Goal: Task Accomplishment & Management: Manage account settings

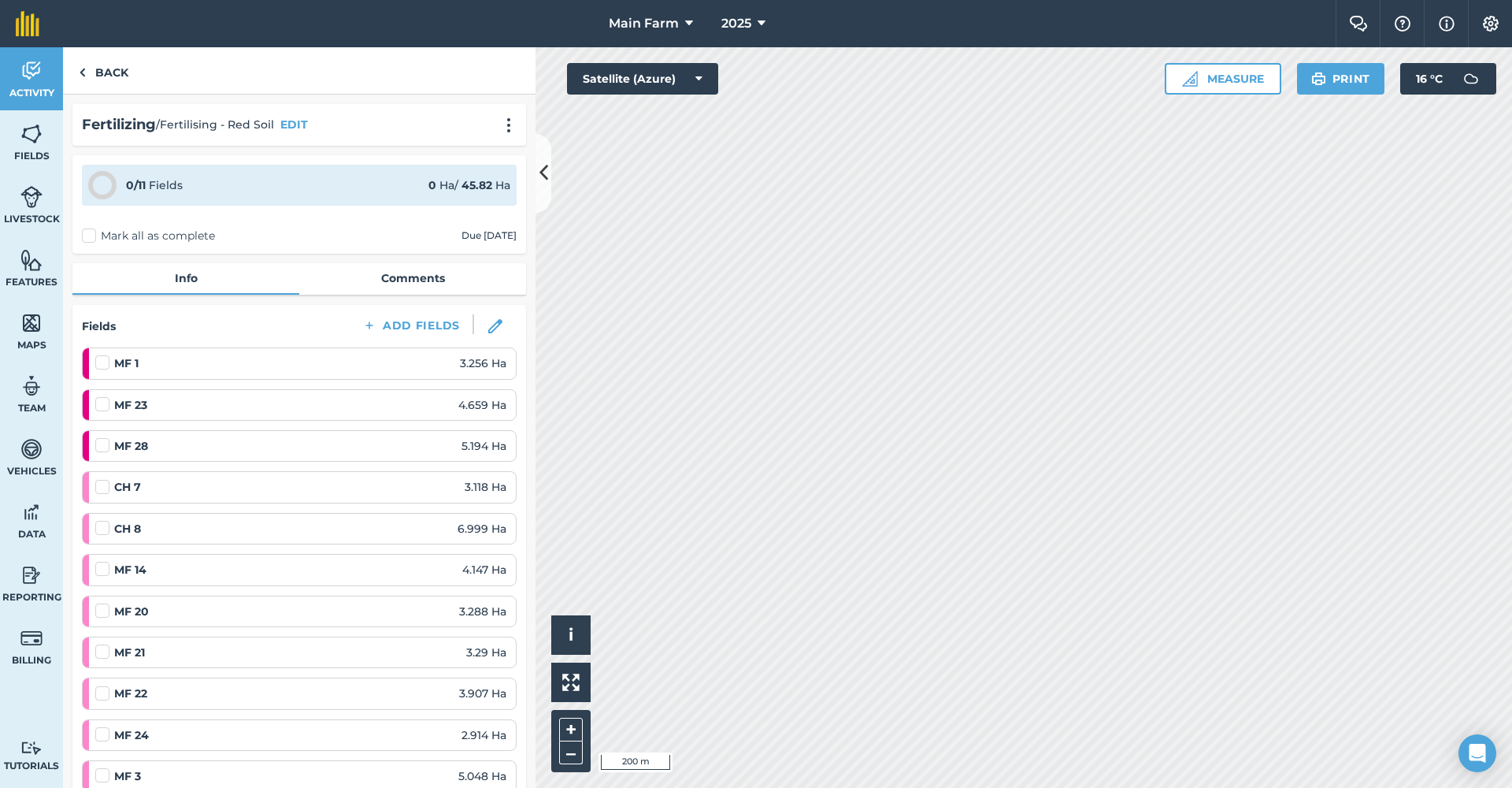
click at [39, 67] on img at bounding box center [31, 71] width 22 height 24
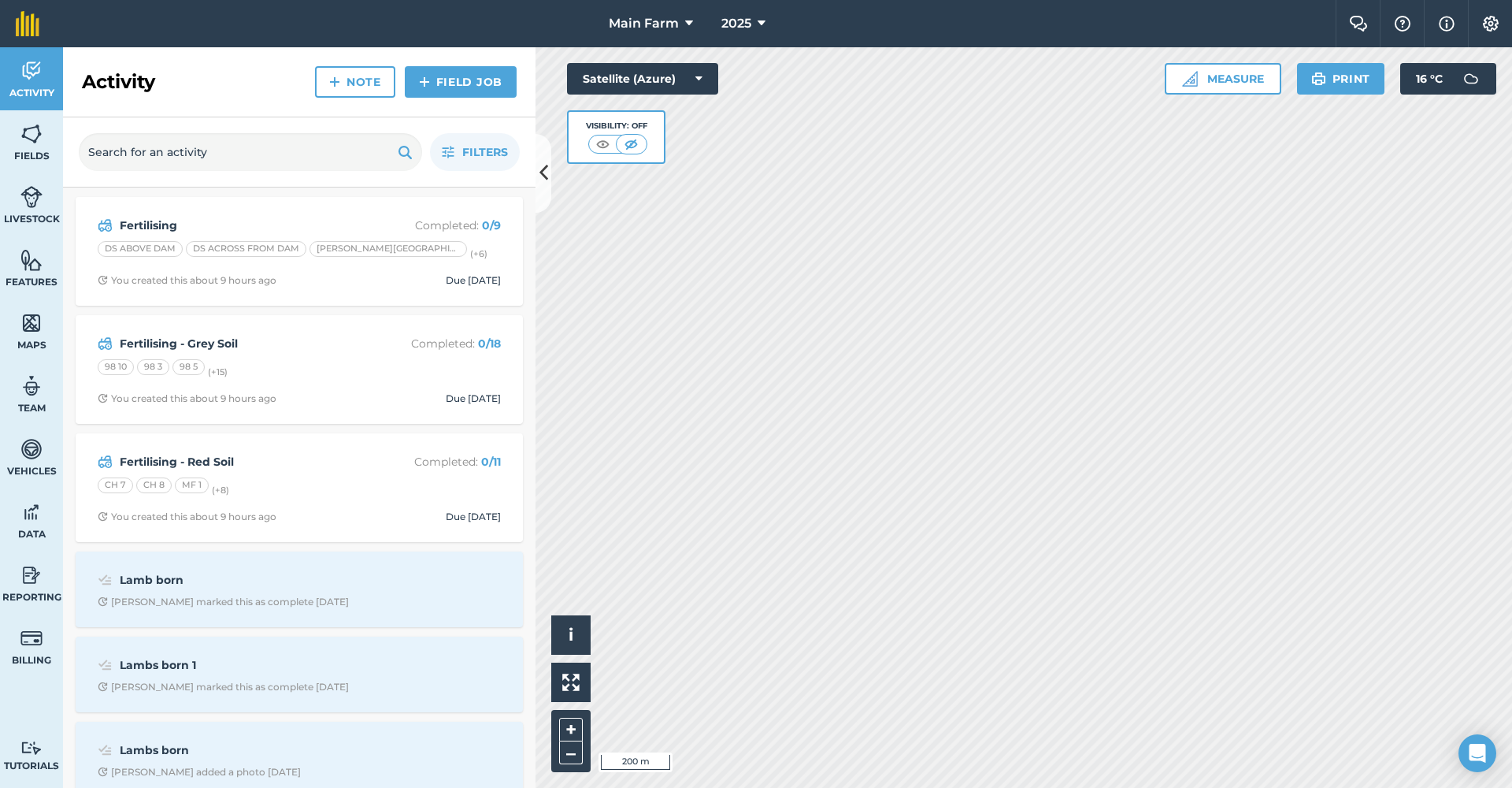
click at [150, 458] on strong "Fertilising - Red Soil" at bounding box center [245, 462] width 250 height 18
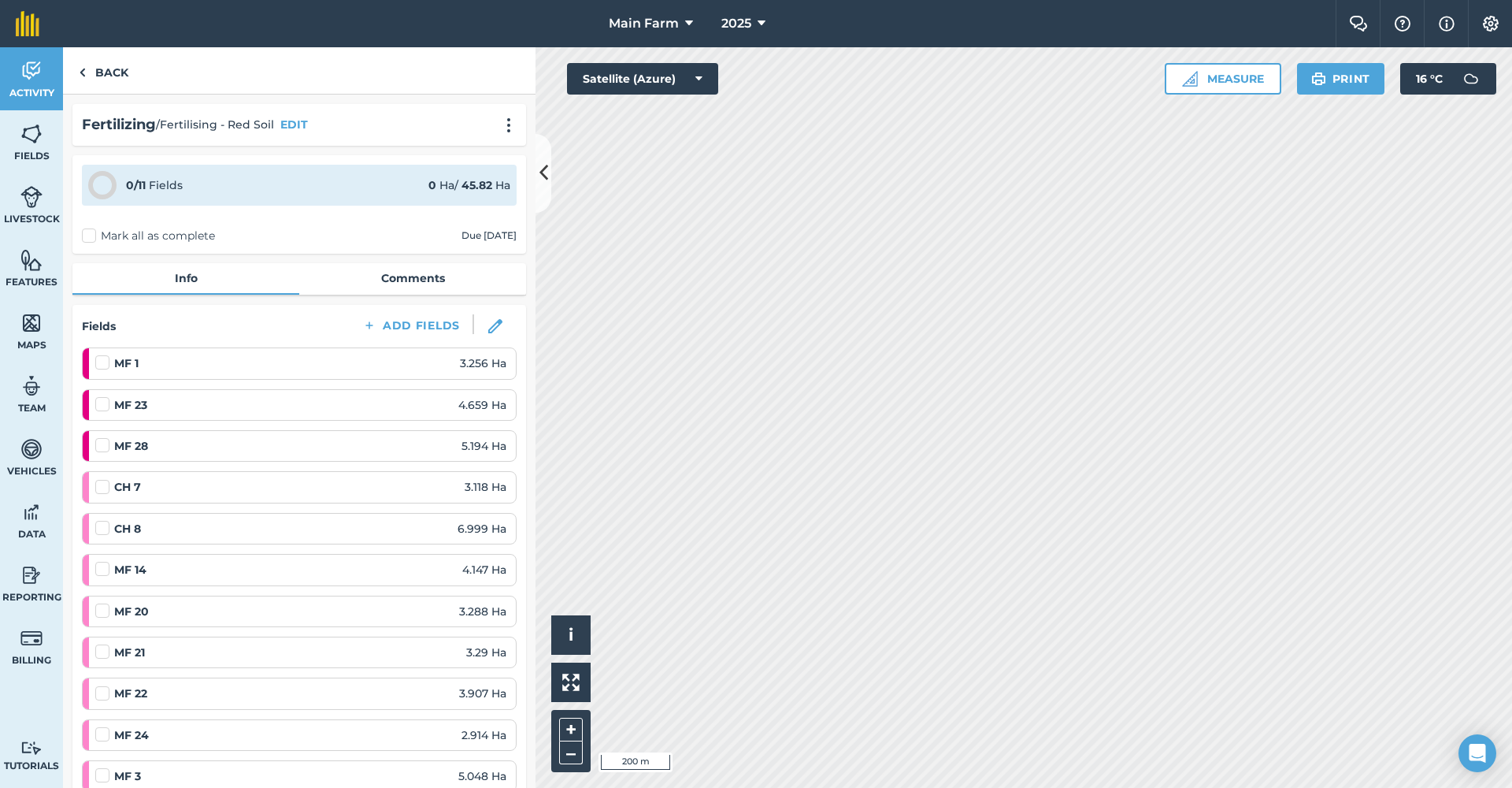
click at [34, 74] on img at bounding box center [31, 71] width 22 height 24
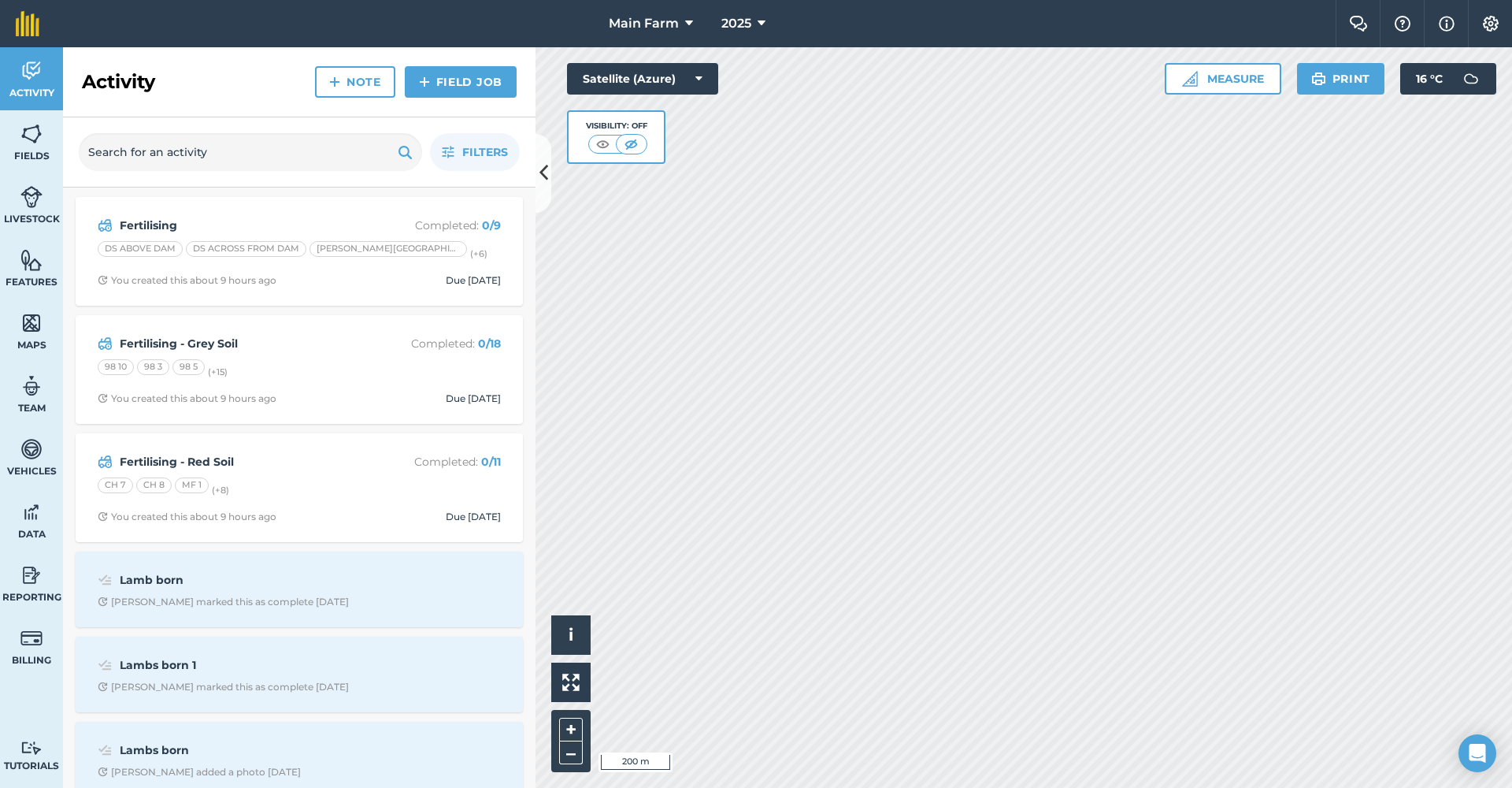
click at [155, 338] on strong "Fertilising - Grey Soil" at bounding box center [245, 344] width 250 height 18
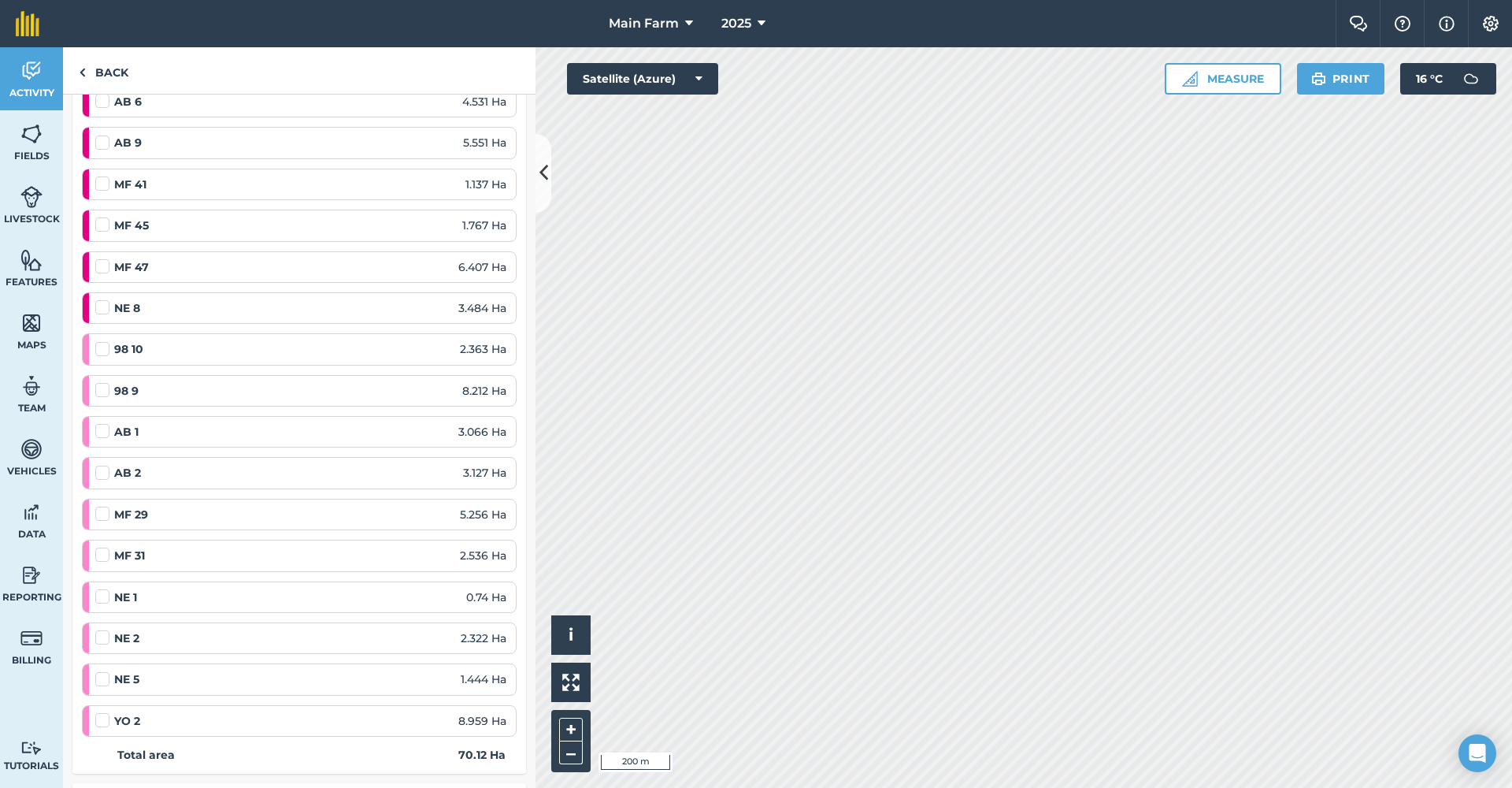
scroll to position [701, 0]
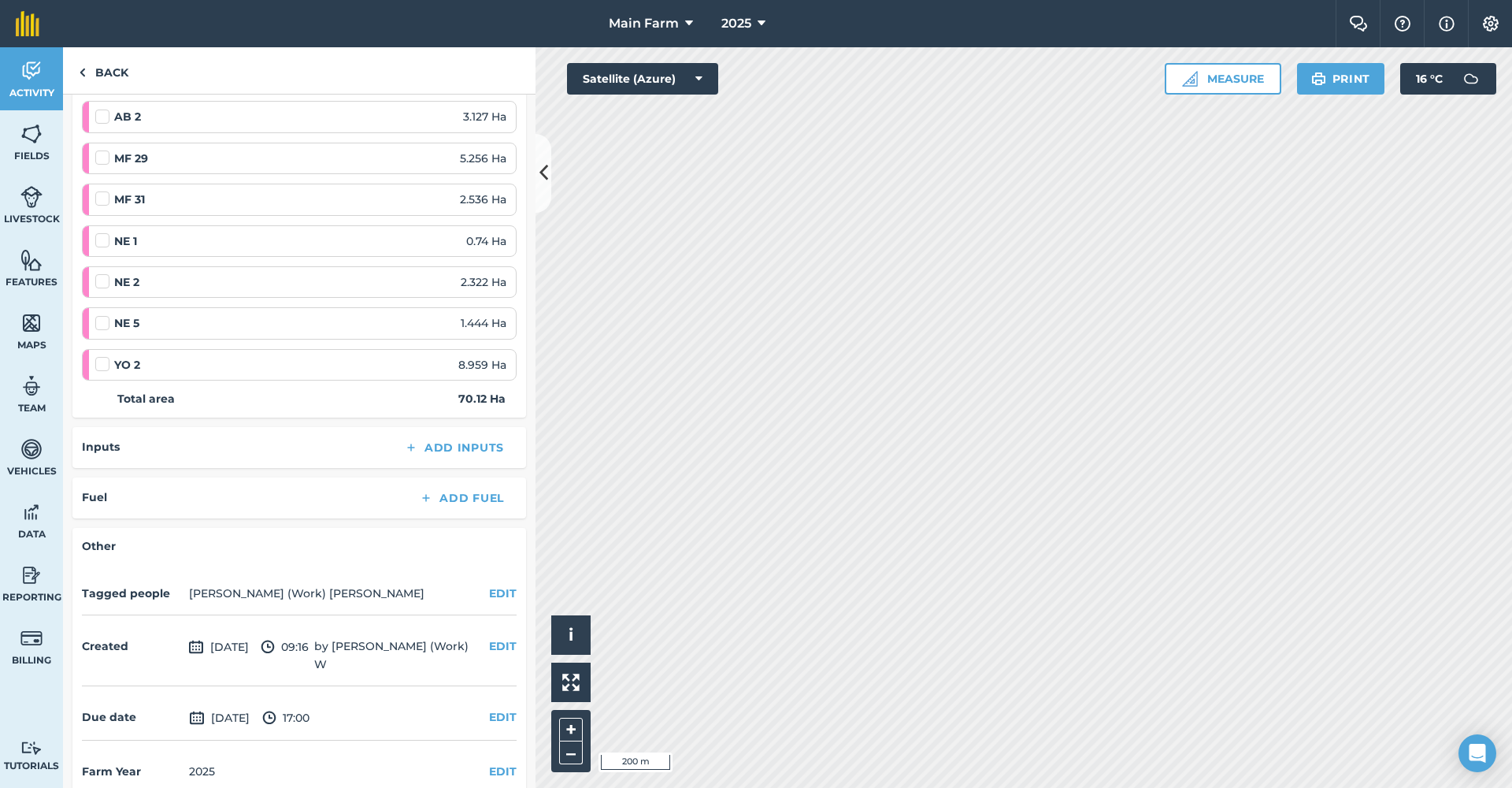
click at [272, 295] on ol "98 3 3.919 Ha 98 5 5.298 Ha AB 6 4.531 Ha AB 9 5.551 Ha MF 41 1.137 Ha MF 45 1.…" at bounding box center [299, 13] width 435 height 733
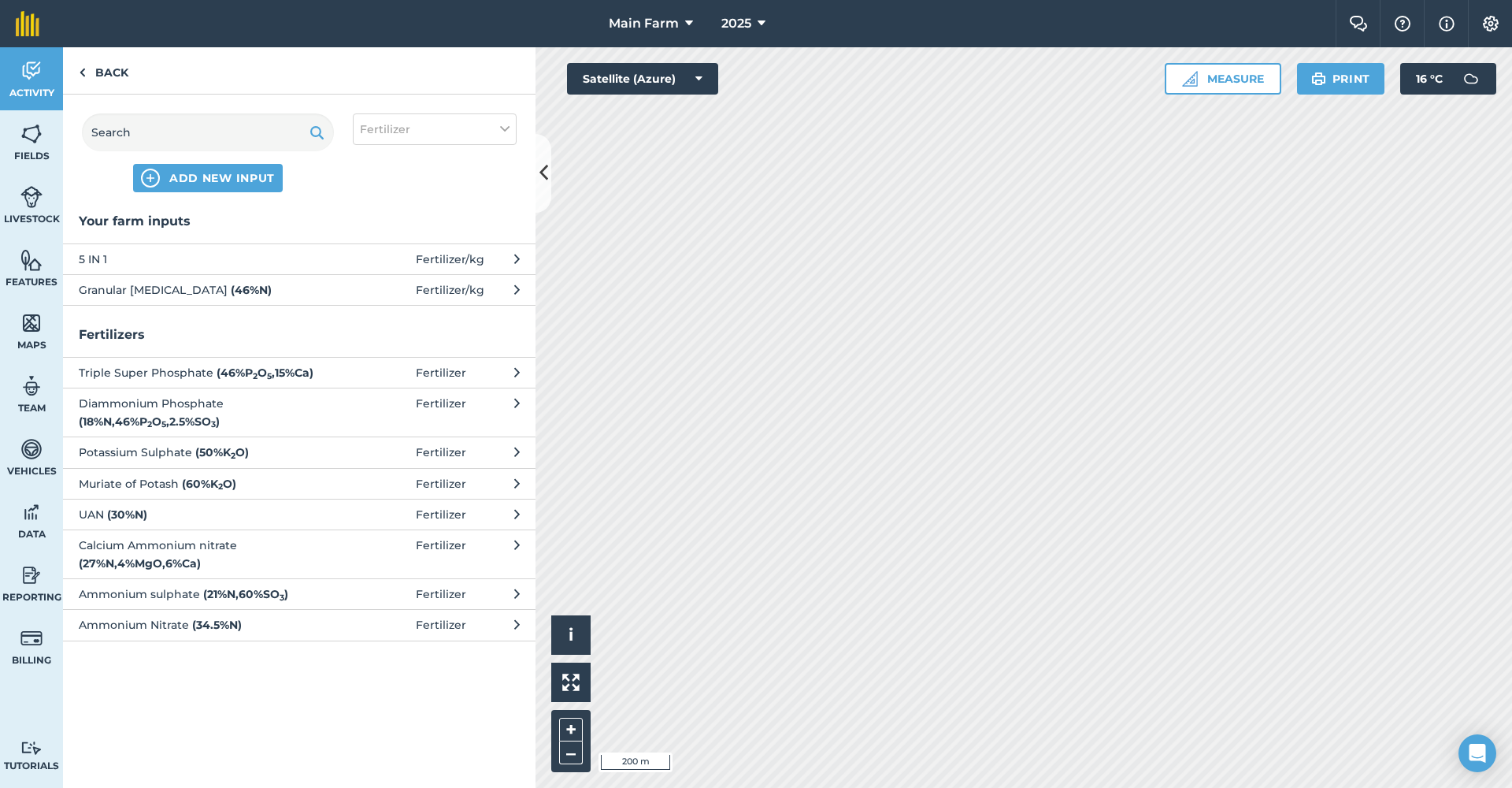
click at [1484, 23] on img at bounding box center [1491, 24] width 19 height 16
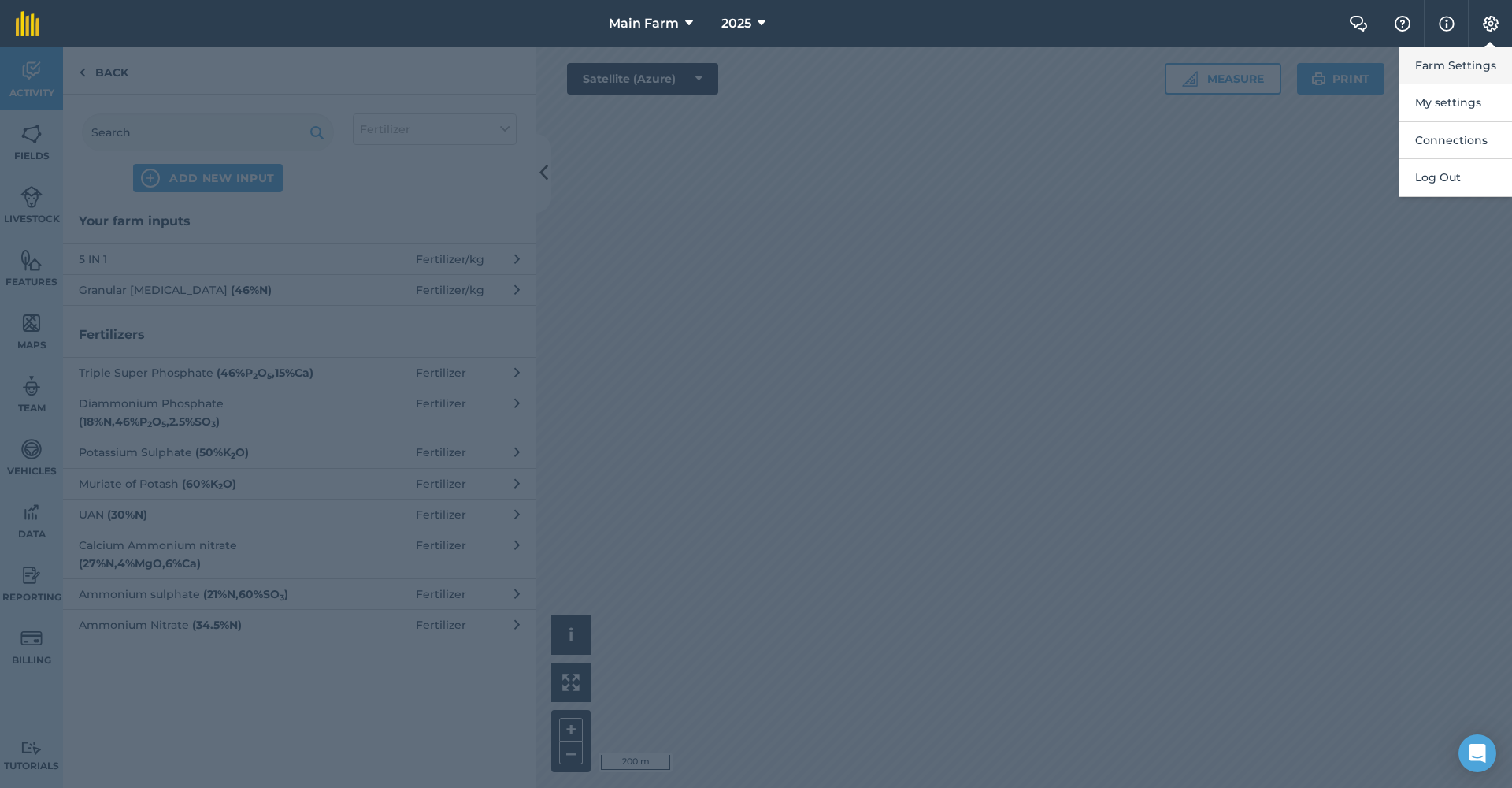
click at [1450, 70] on button "Farm Settings" at bounding box center [1456, 66] width 113 height 37
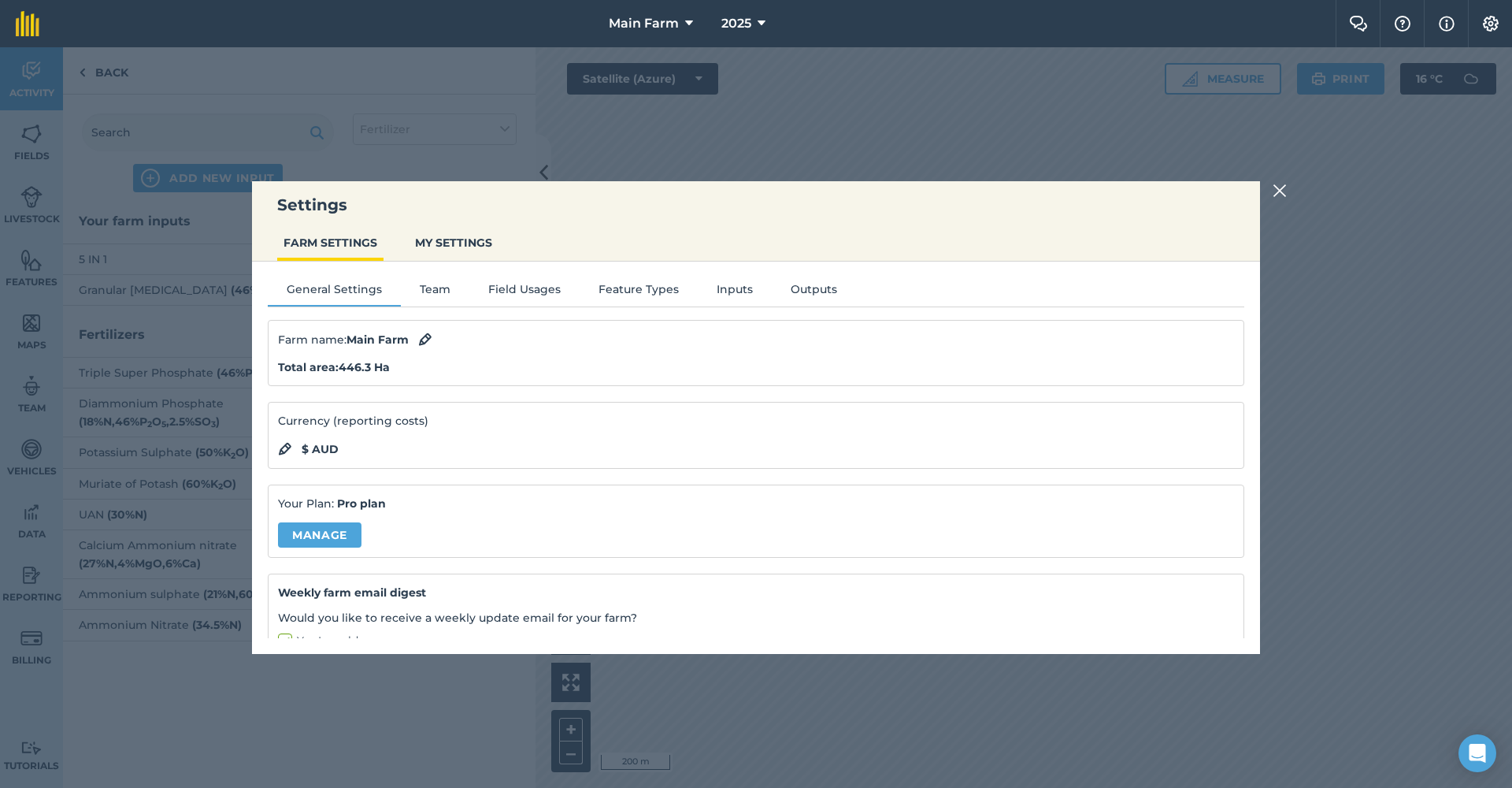
click at [732, 281] on button "Inputs" at bounding box center [735, 292] width 74 height 24
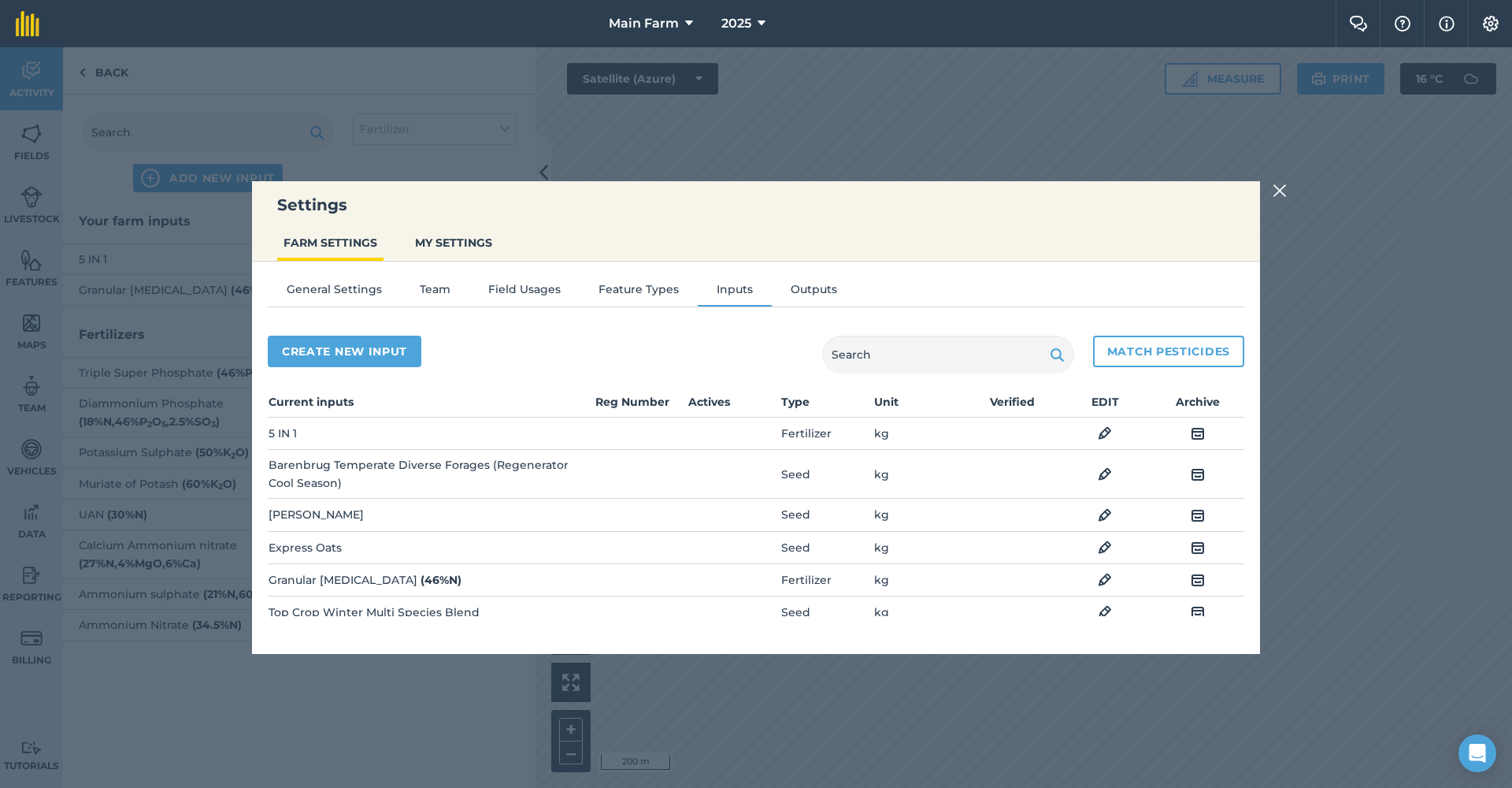
click at [382, 345] on button "Create new input" at bounding box center [344, 352] width 154 height 32
select select "SEED"
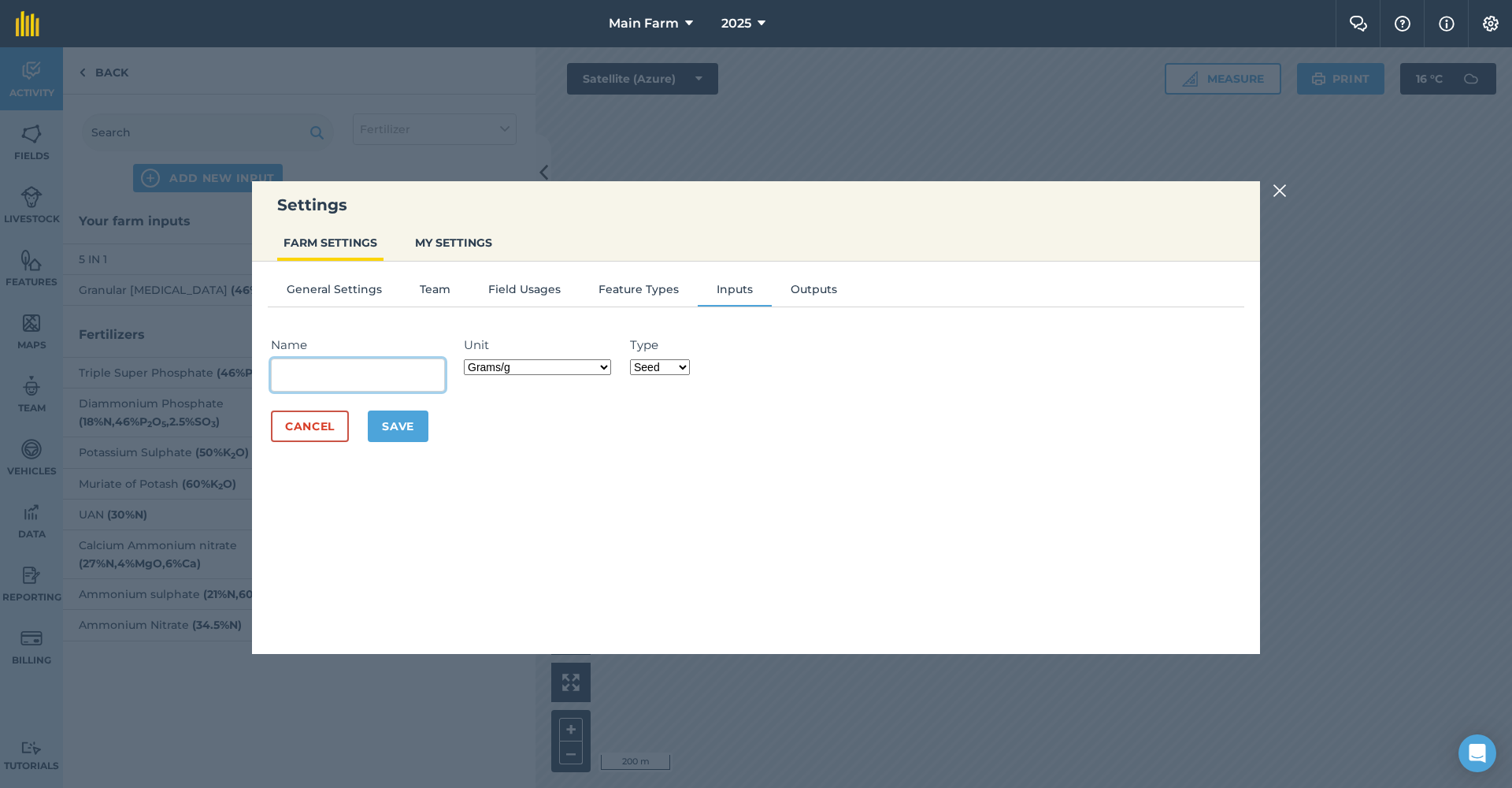
click at [427, 375] on input "Name" at bounding box center [358, 375] width 174 height 33
type input "%"
type input "MAP"
click at [494, 474] on div "General Settings Team Field Usages Feature Types Inputs Outputs Name MAP Do you…" at bounding box center [756, 450] width 1009 height 376
click at [544, 405] on button "Yes" at bounding box center [552, 406] width 19 height 18
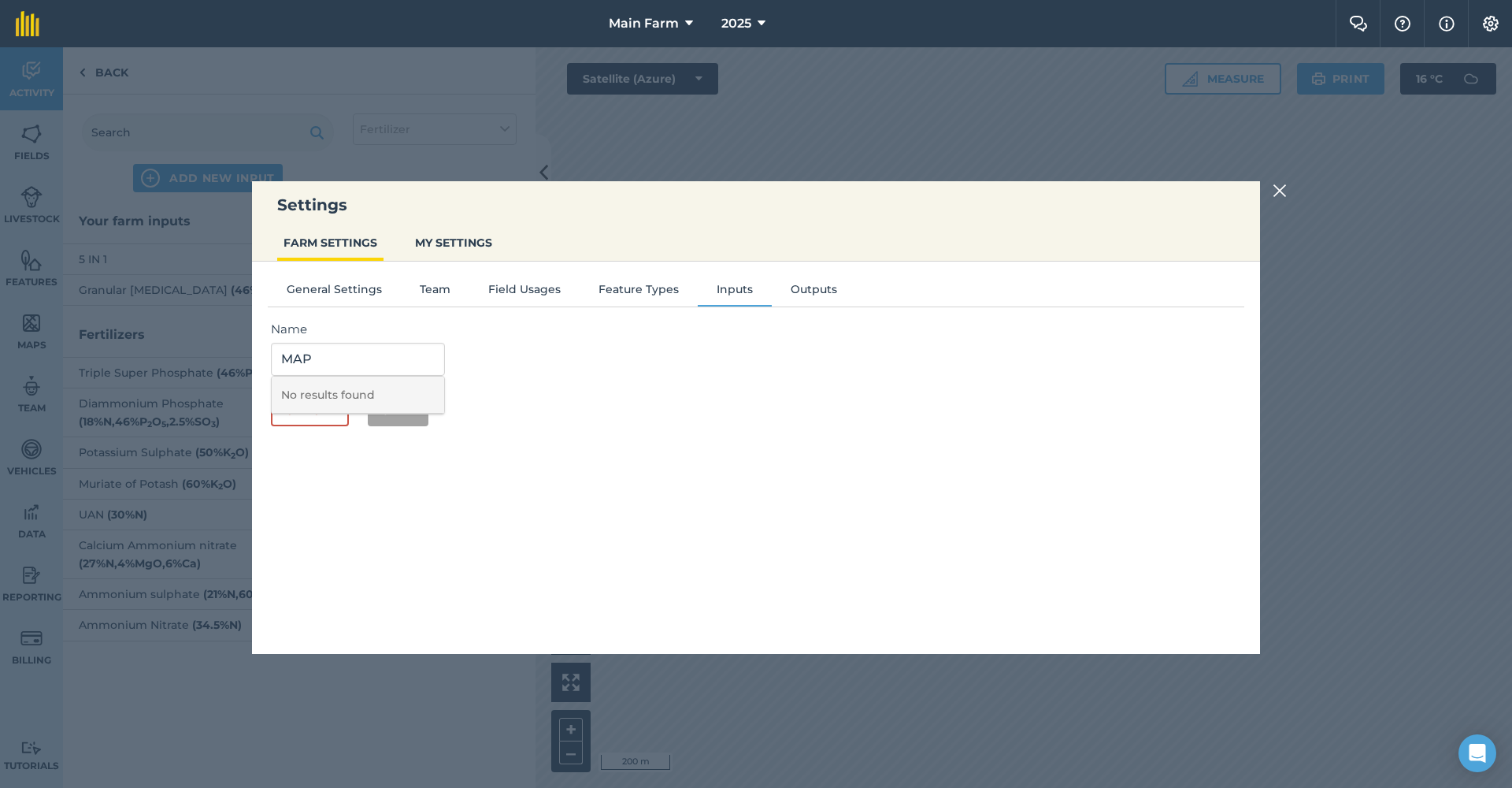
click at [355, 396] on li "No results found" at bounding box center [358, 395] width 172 height 37
click at [336, 412] on button "Cancel" at bounding box center [310, 411] width 78 height 32
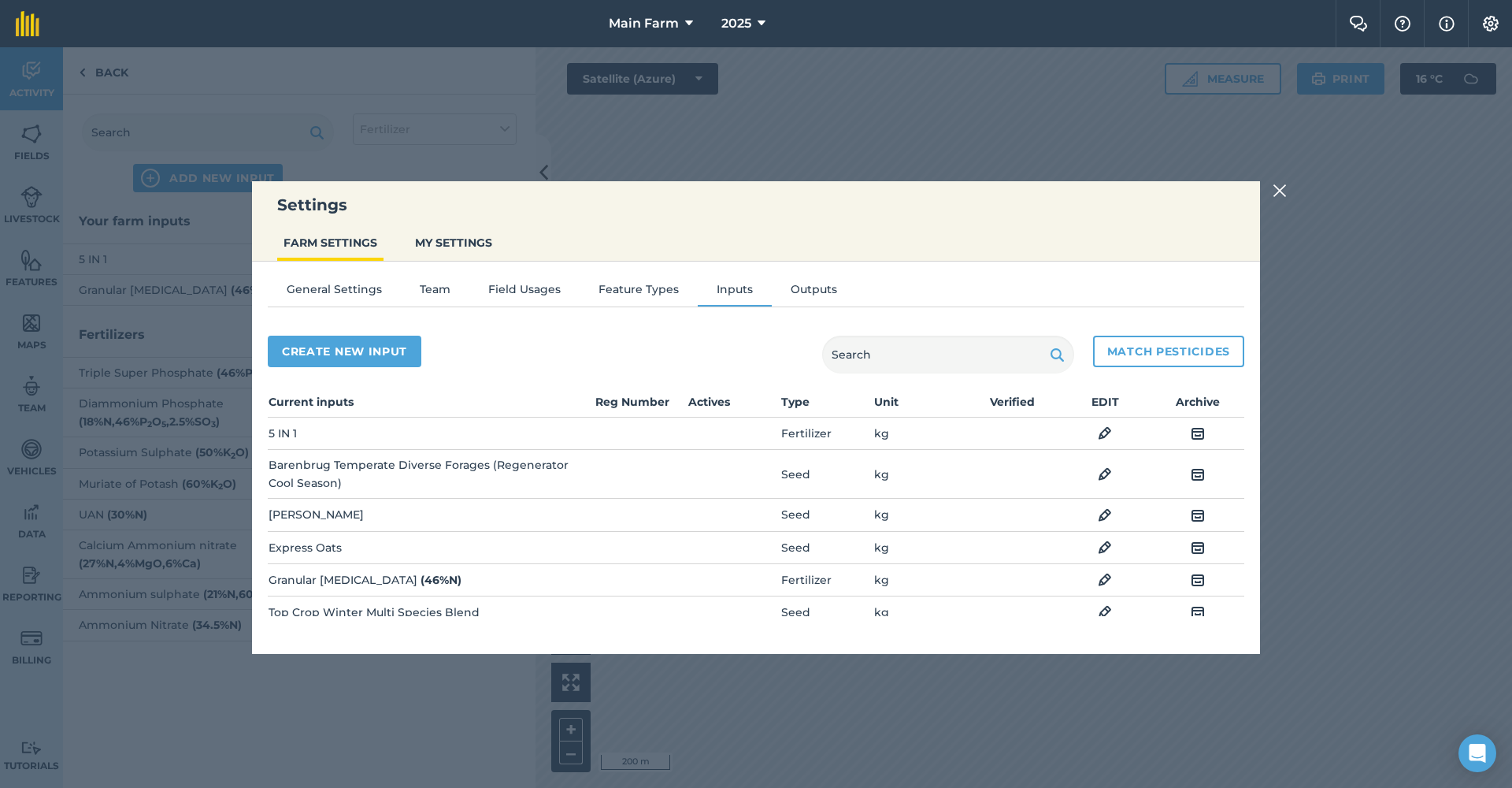
click at [281, 425] on td "5 IN 1" at bounding box center [430, 434] width 325 height 33
click at [1098, 431] on img at bounding box center [1105, 433] width 14 height 19
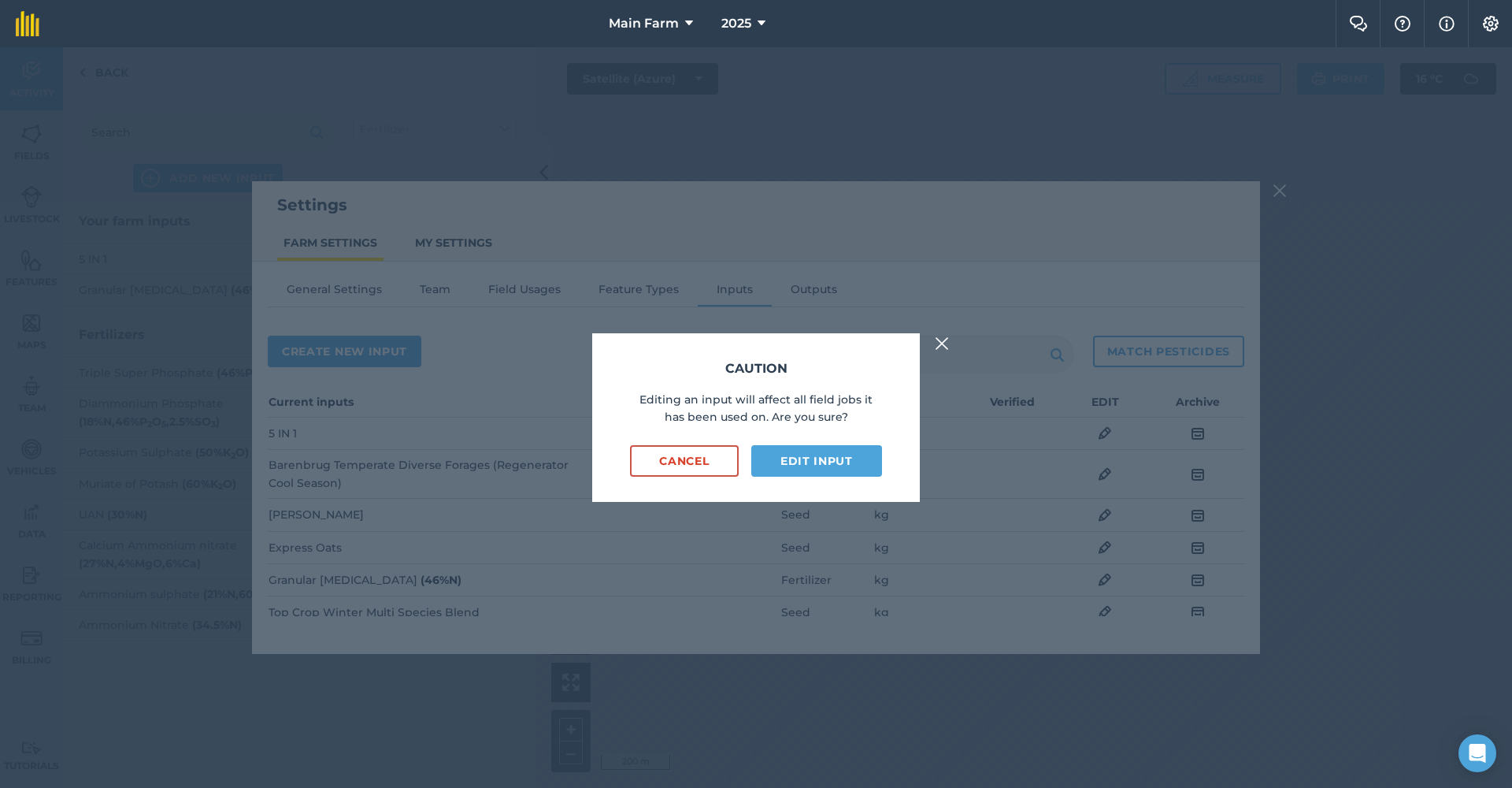
click at [812, 457] on button "Edit input" at bounding box center [817, 461] width 131 height 32
select select "KILOGRAMS"
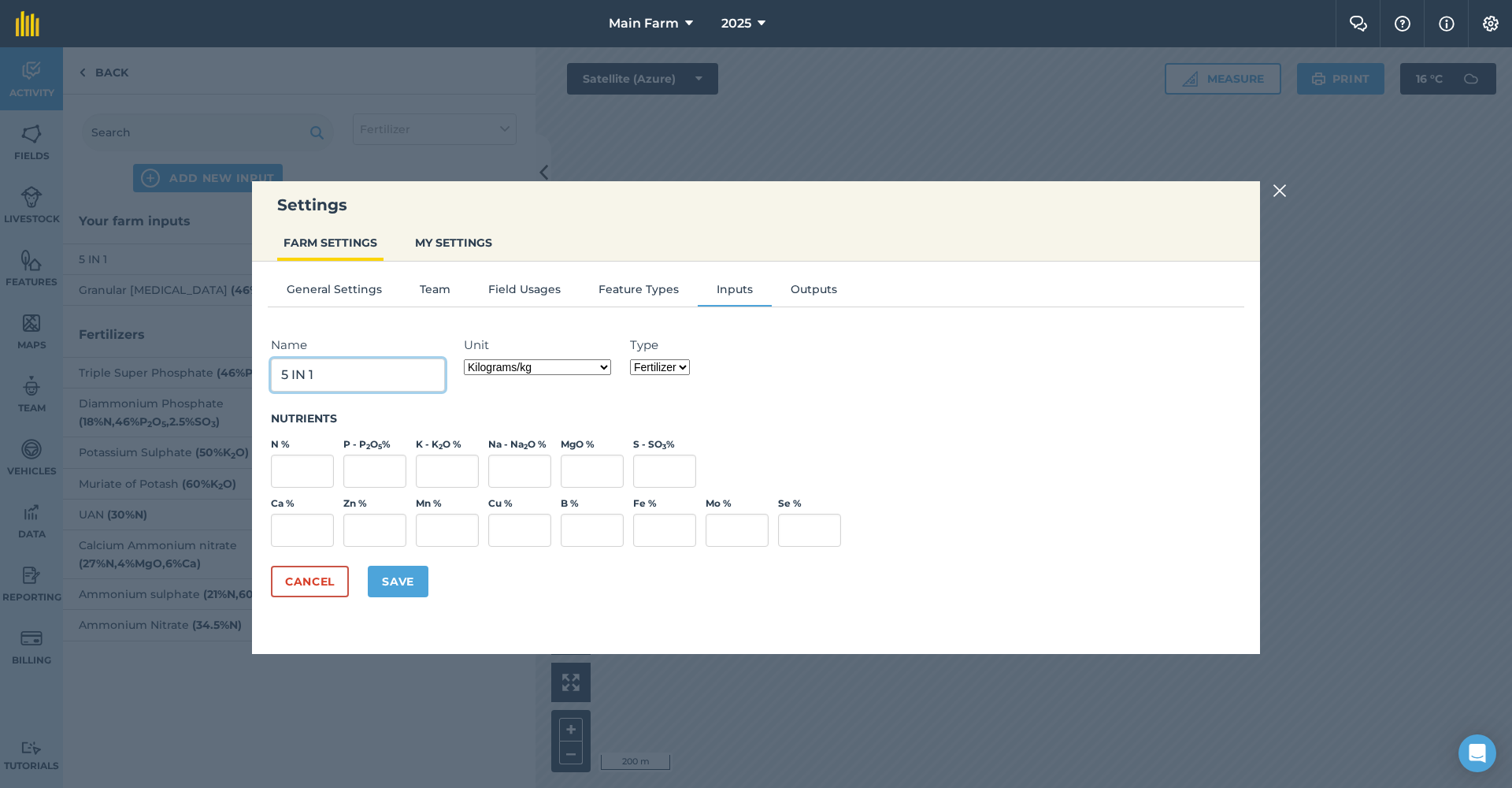
click at [309, 375] on input "5 IN 1" at bounding box center [358, 375] width 174 height 33
type input "5&1"
click at [395, 580] on button "Save" at bounding box center [397, 581] width 61 height 32
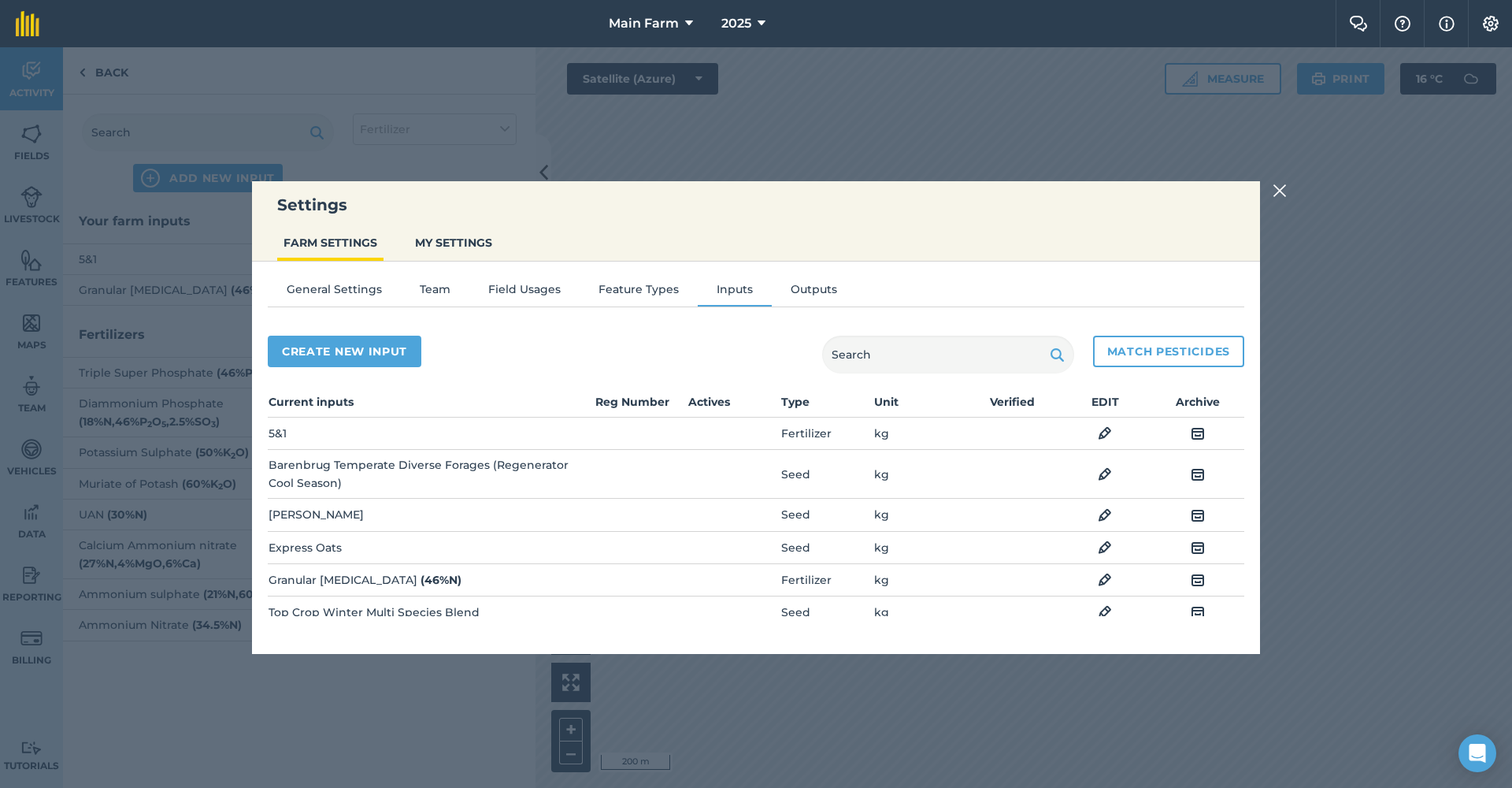
click at [375, 352] on button "Create new input" at bounding box center [344, 352] width 154 height 32
select select "SEED"
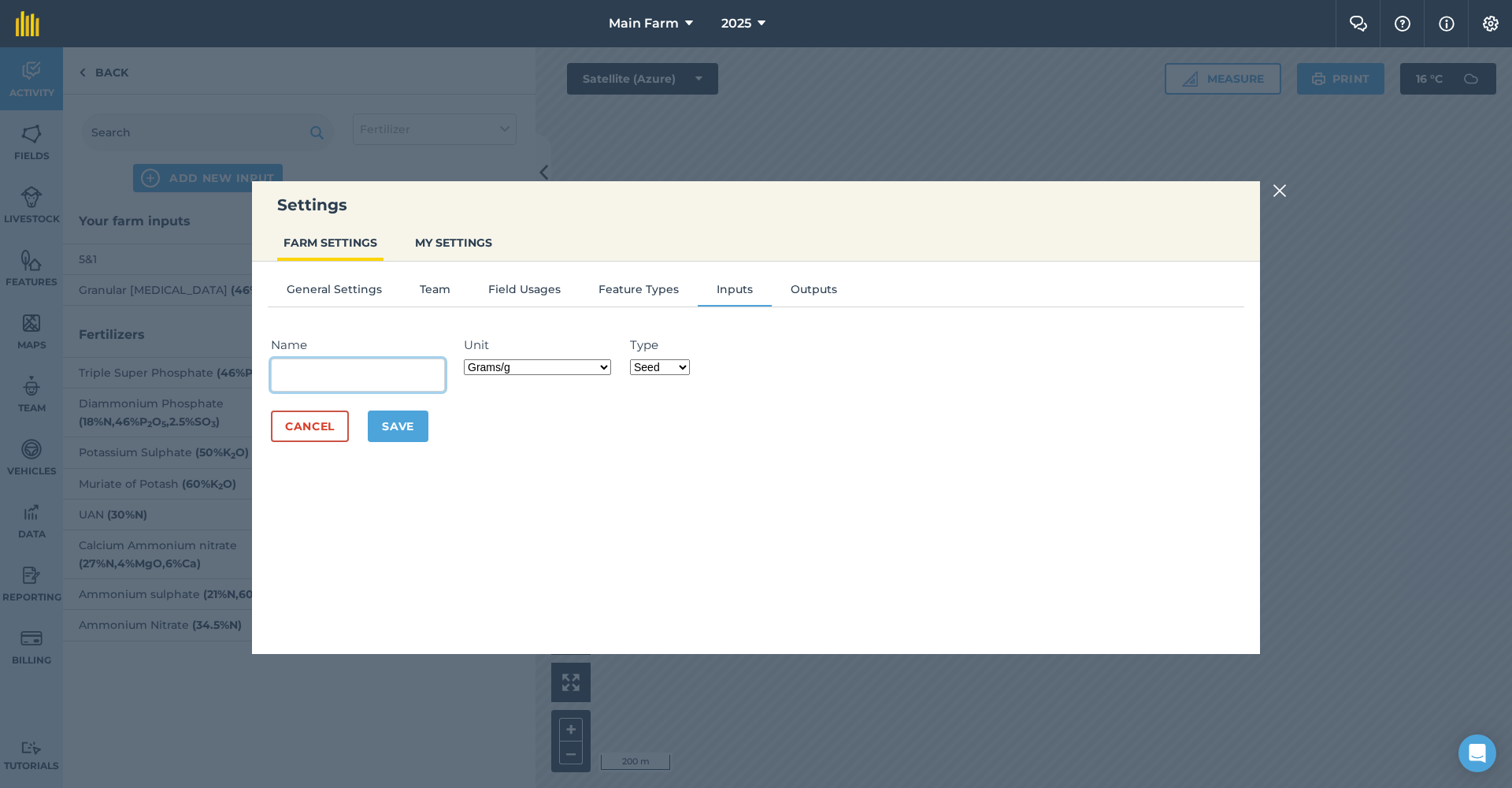
click at [369, 367] on input "Name" at bounding box center [358, 375] width 174 height 33
click at [485, 468] on div "General Settings Team Field Usages Feature Types Inputs Outputs Name MAP Do you…" at bounding box center [756, 450] width 1009 height 376
click at [311, 367] on input "MAP" at bounding box center [358, 375] width 174 height 33
drag, startPoint x: 322, startPoint y: 376, endPoint x: 256, endPoint y: 375, distance: 66.0
click at [256, 375] on div "General Settings Team Field Usages Feature Types Inputs Outputs Name MAP Do you…" at bounding box center [756, 450] width 1009 height 376
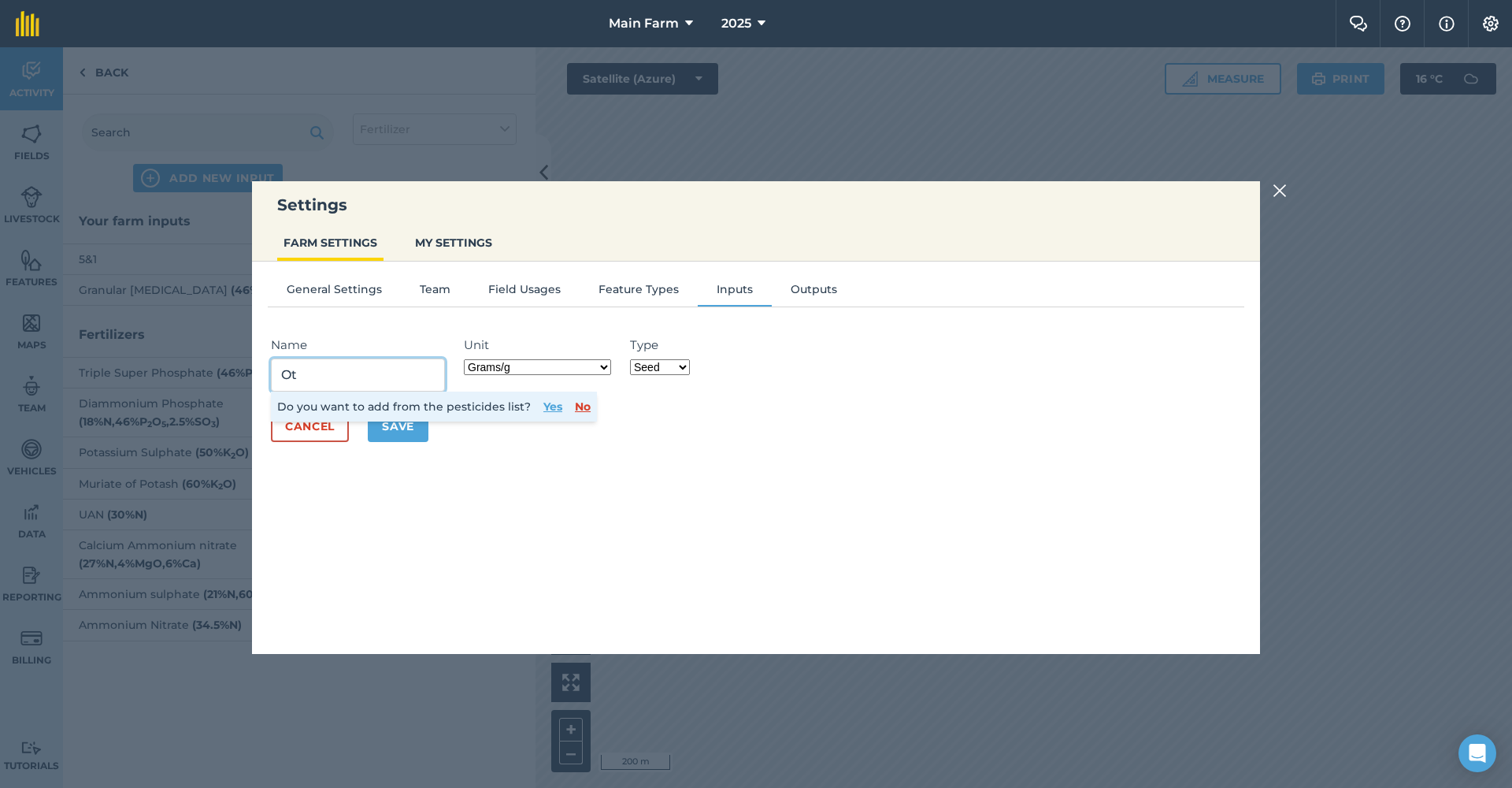
type input "O"
type input "MAP"
click at [575, 409] on button "No" at bounding box center [583, 406] width 16 height 18
select select "KILOGRAMS"
select select "FERTILIZER"
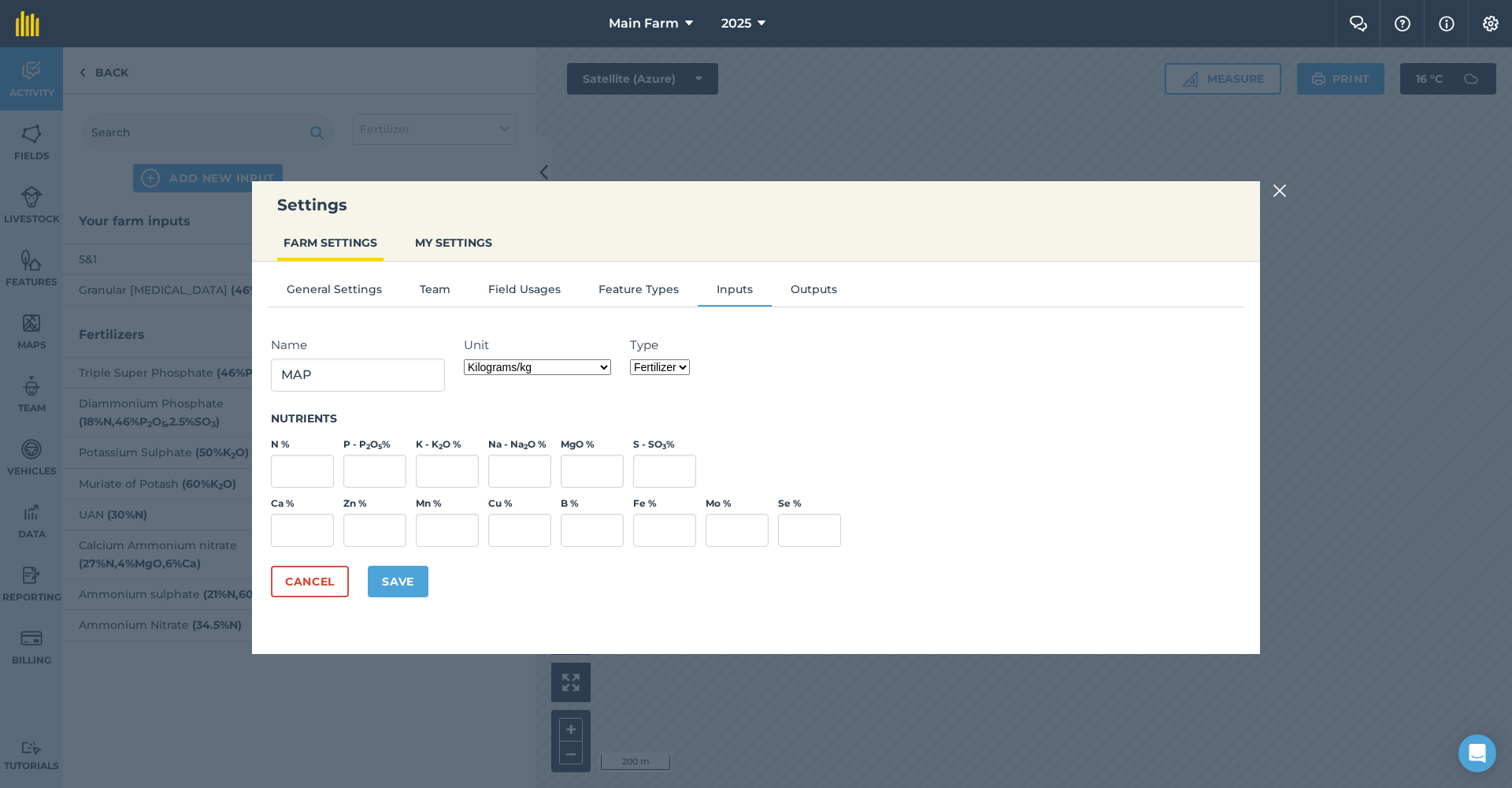
click at [404, 580] on button "Save" at bounding box center [397, 581] width 61 height 32
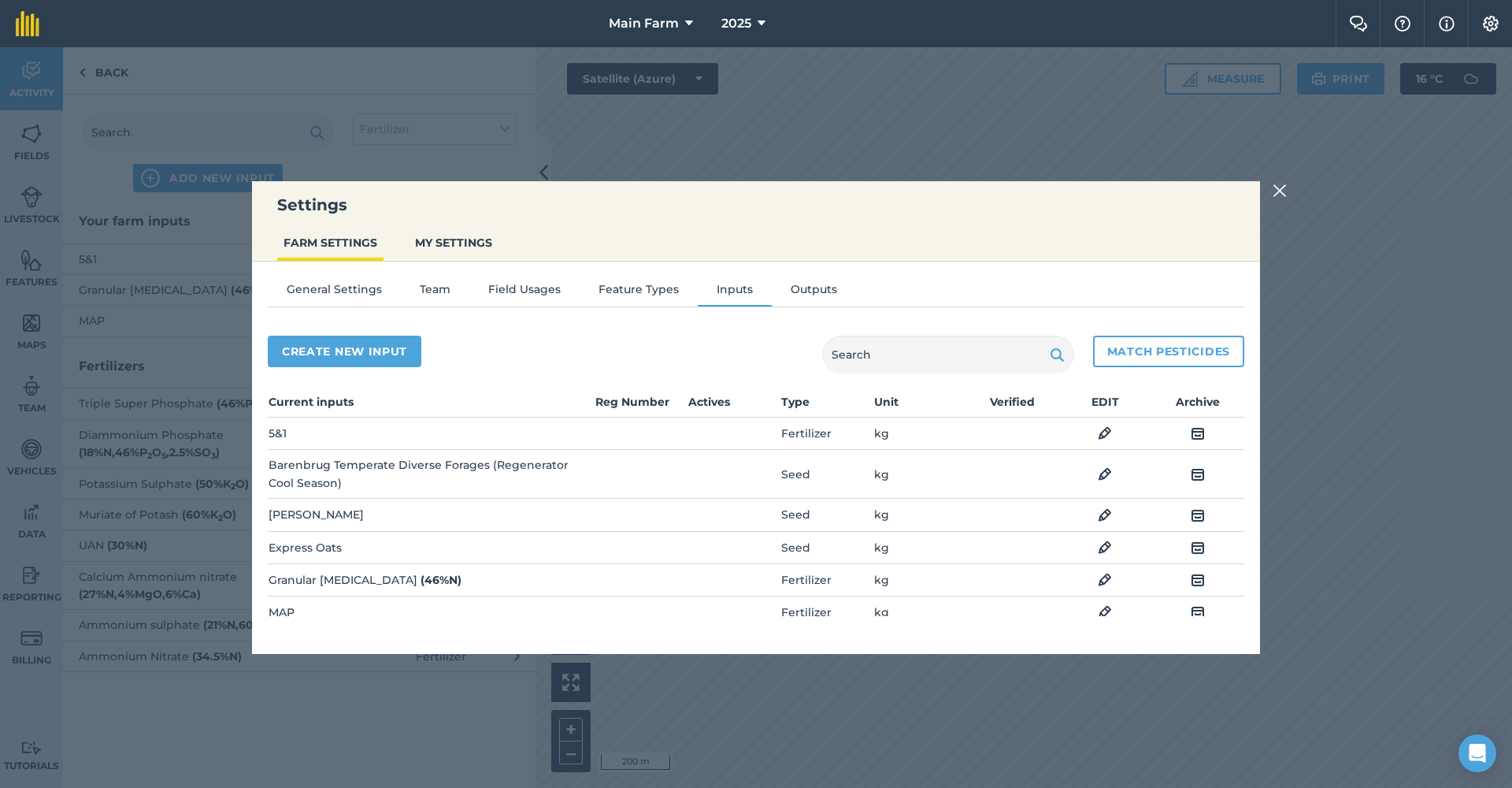
click at [379, 351] on button "Create new input" at bounding box center [344, 352] width 154 height 32
select select "SEED"
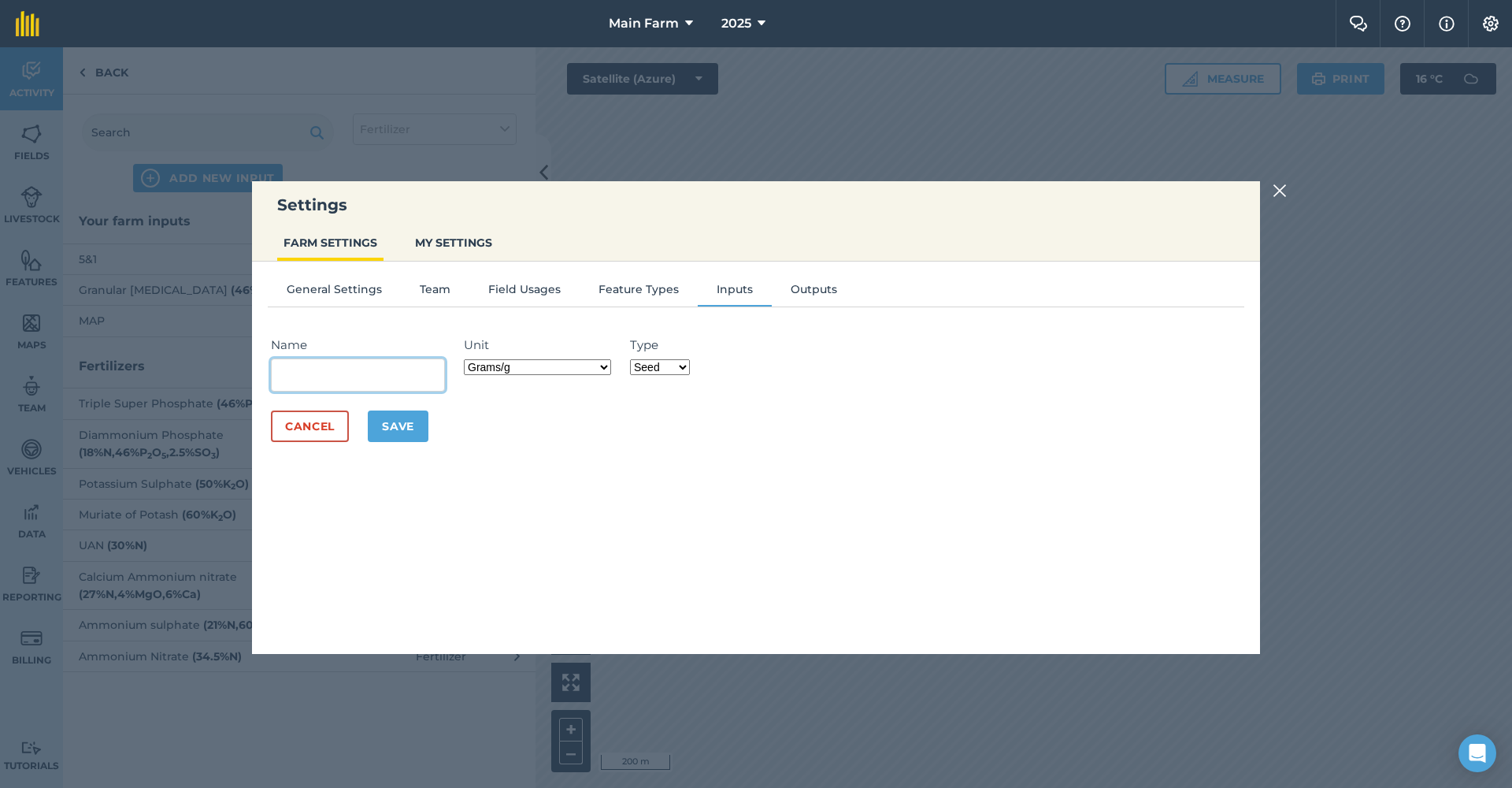
click at [390, 372] on input "Name" at bounding box center [358, 375] width 174 height 33
type input "Dynamic Lifter"
click at [407, 334] on form "Name Dynamic Lifter Do you want to add from the pesticides list? Yes No Unit Gr…" at bounding box center [756, 389] width 977 height 138
click at [576, 406] on button "No" at bounding box center [583, 406] width 16 height 18
select select "KILOGRAMS"
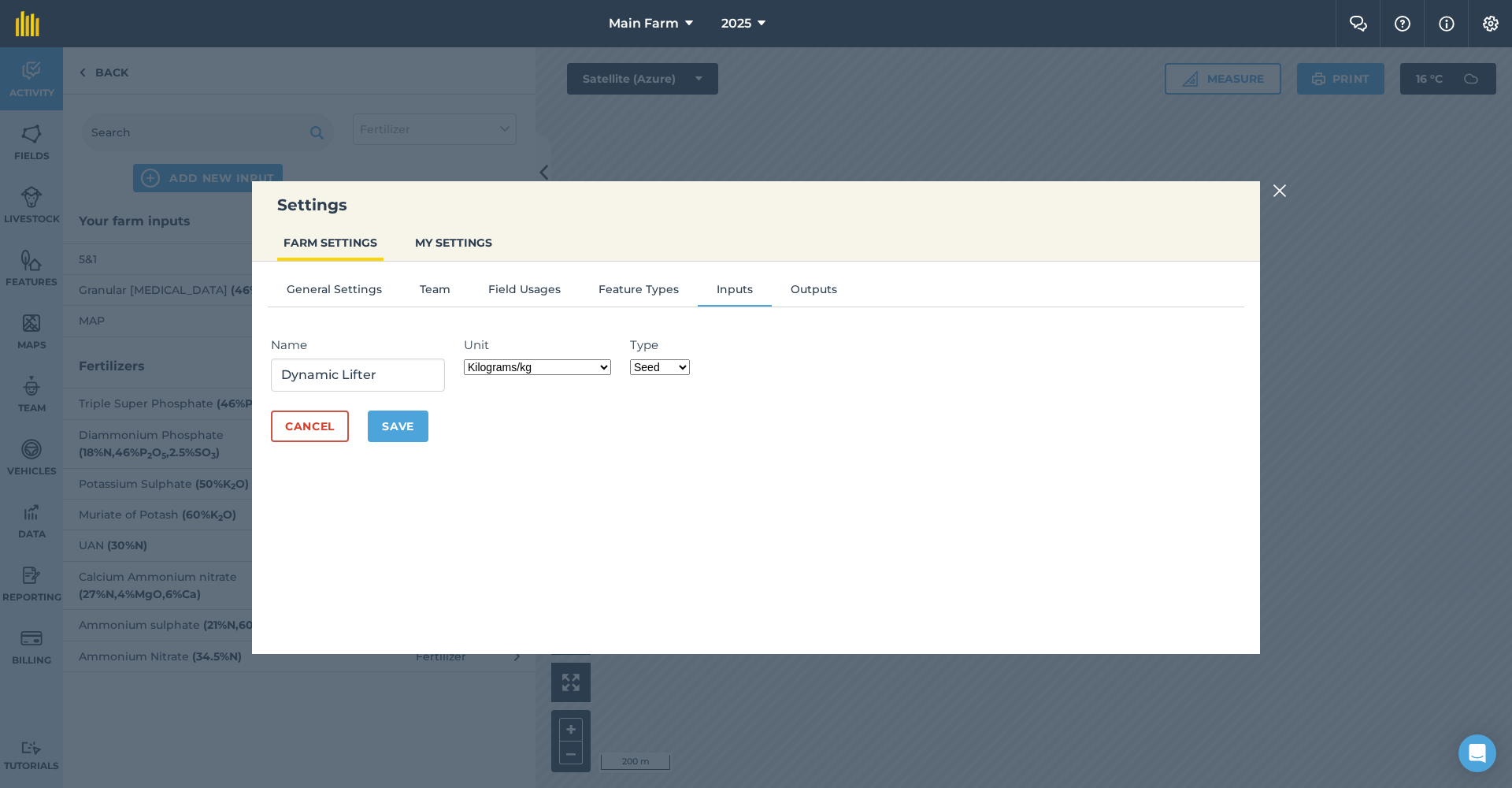
select select "FERTILIZER"
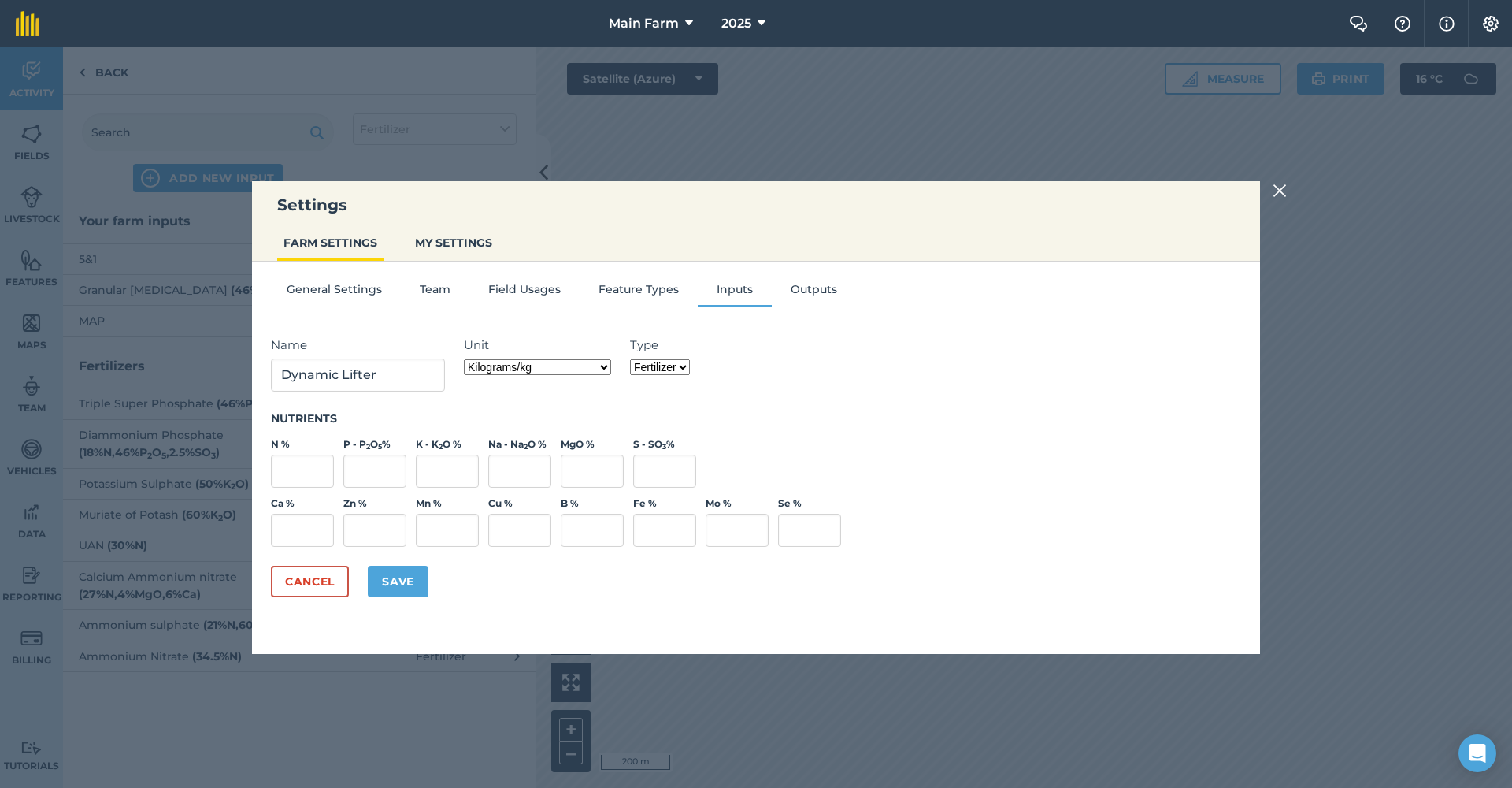
click at [399, 585] on button "Save" at bounding box center [397, 581] width 61 height 32
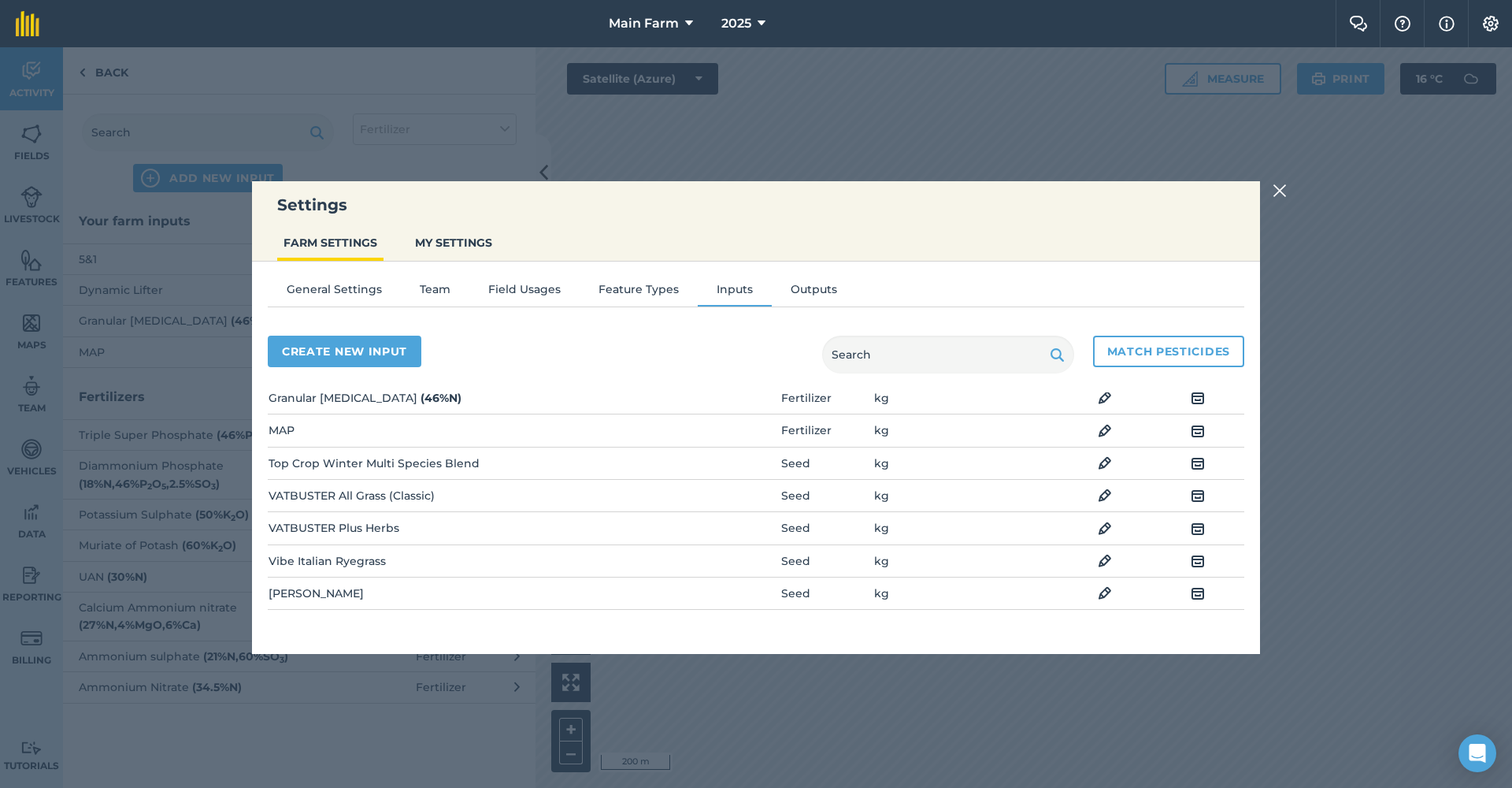
scroll to position [231, 0]
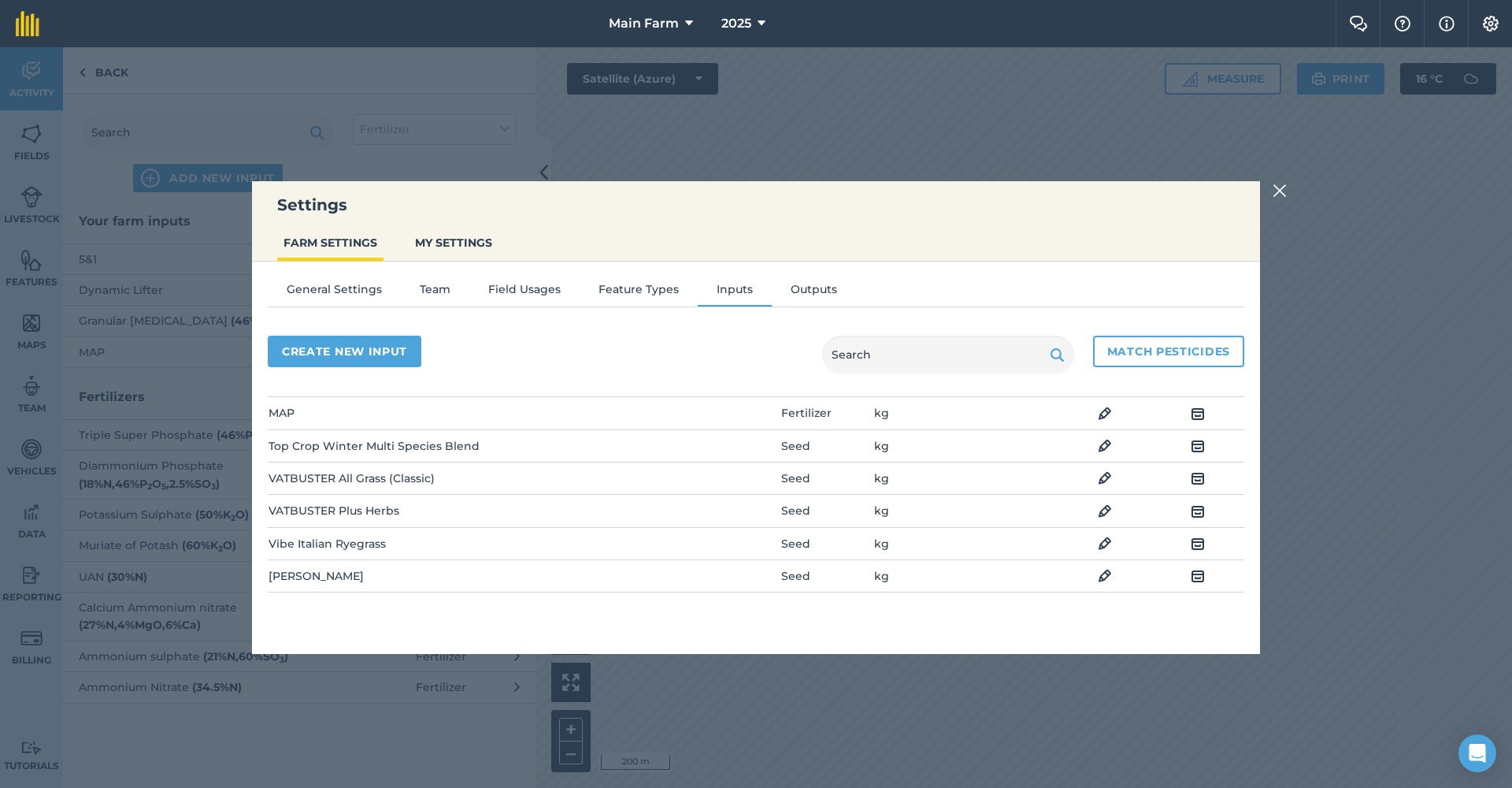
click at [1281, 188] on img at bounding box center [1280, 190] width 14 height 19
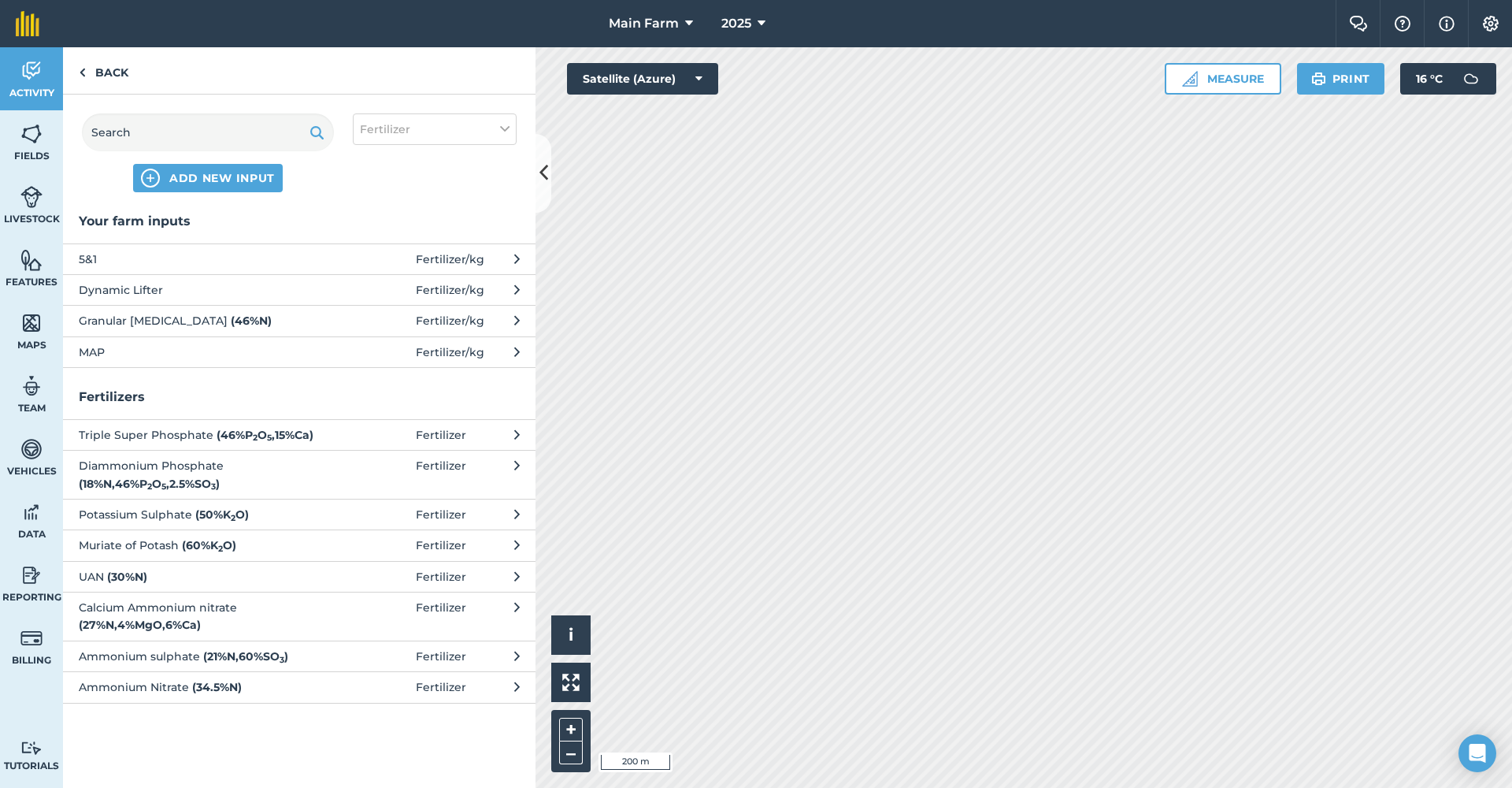
click at [22, 80] on img at bounding box center [31, 71] width 22 height 24
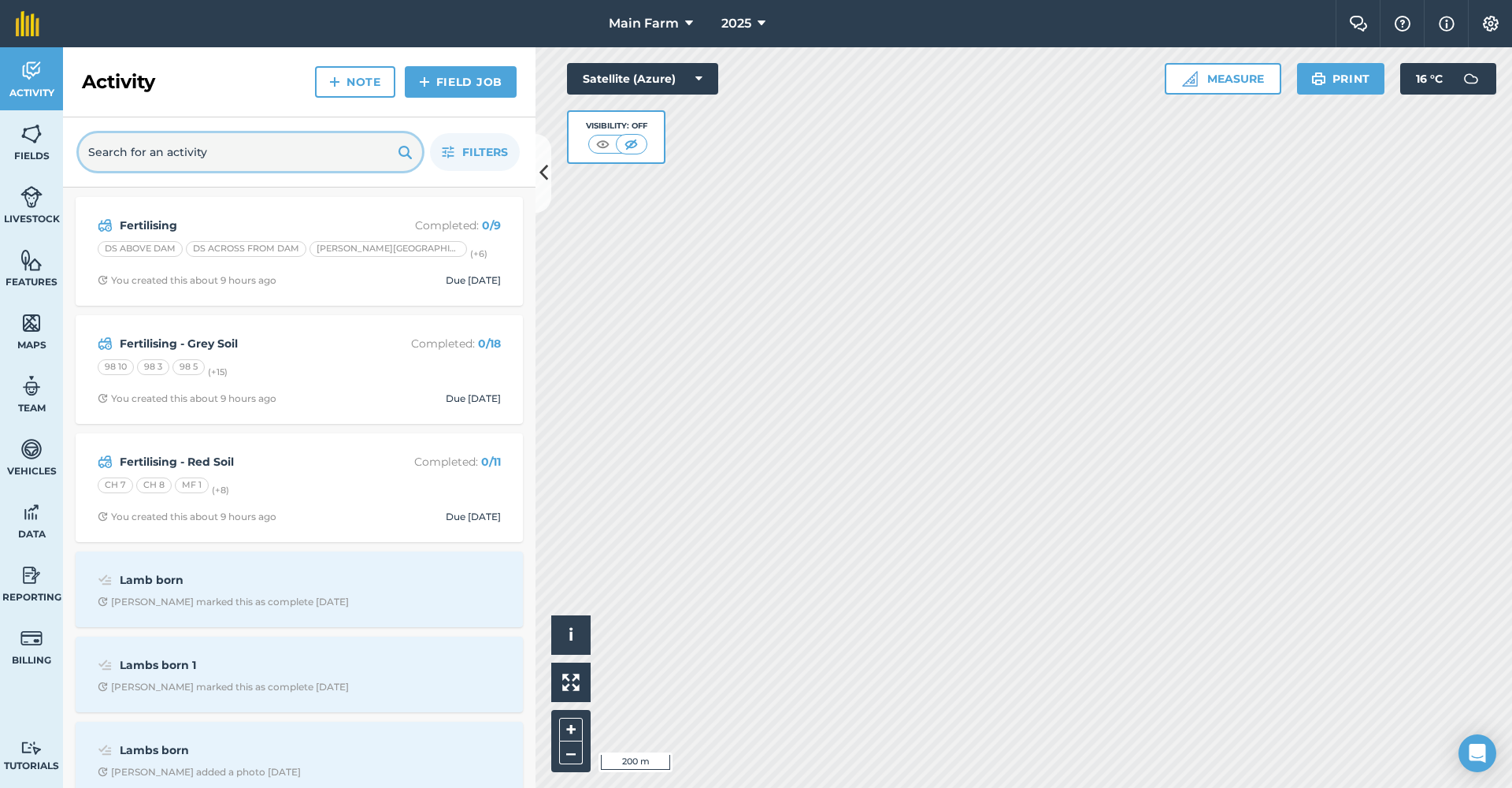
click at [204, 158] on input "text" at bounding box center [250, 152] width 344 height 38
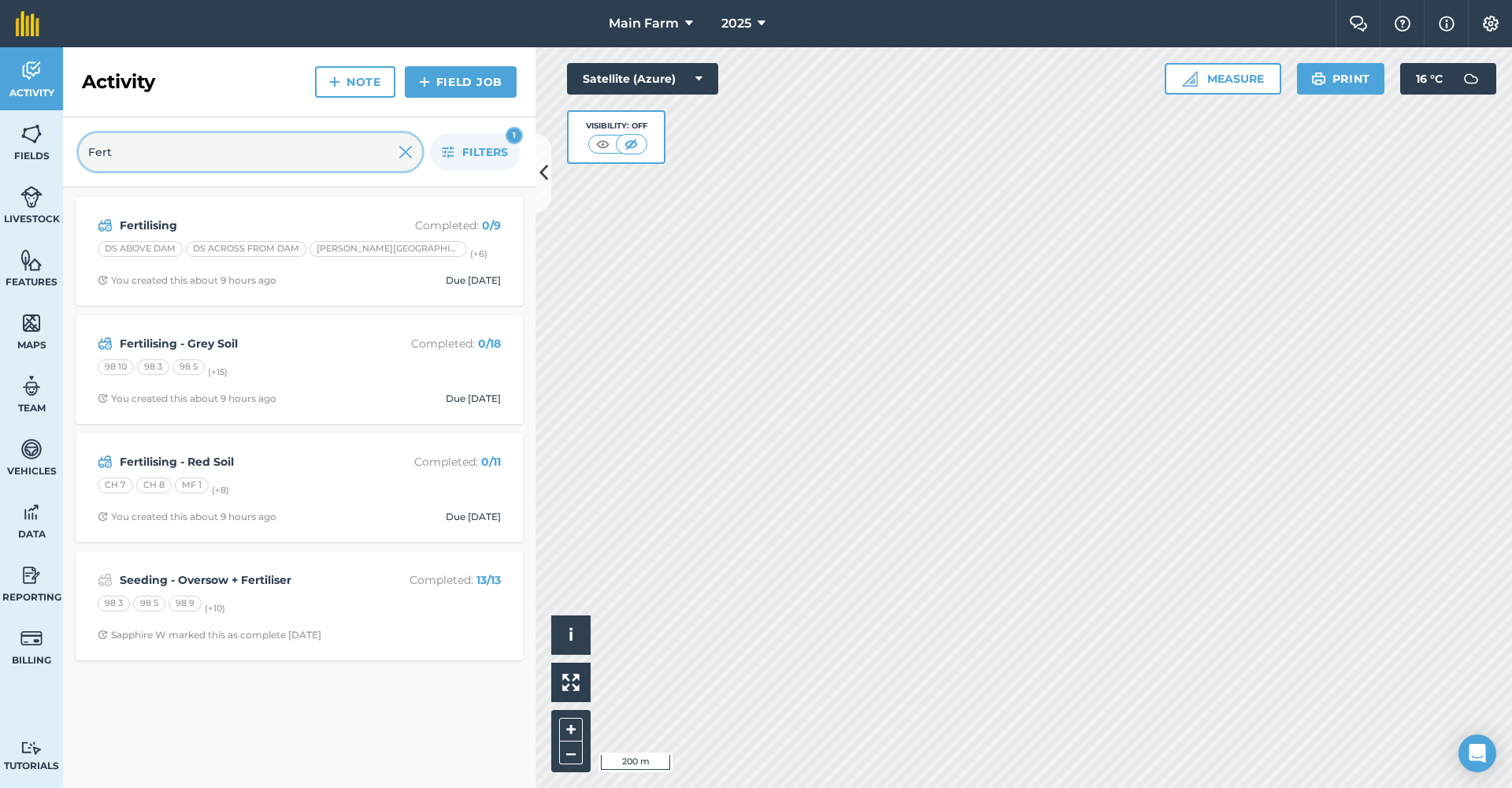
type input "Fert"
click at [760, 13] on button "2025" at bounding box center [744, 24] width 57 height 48
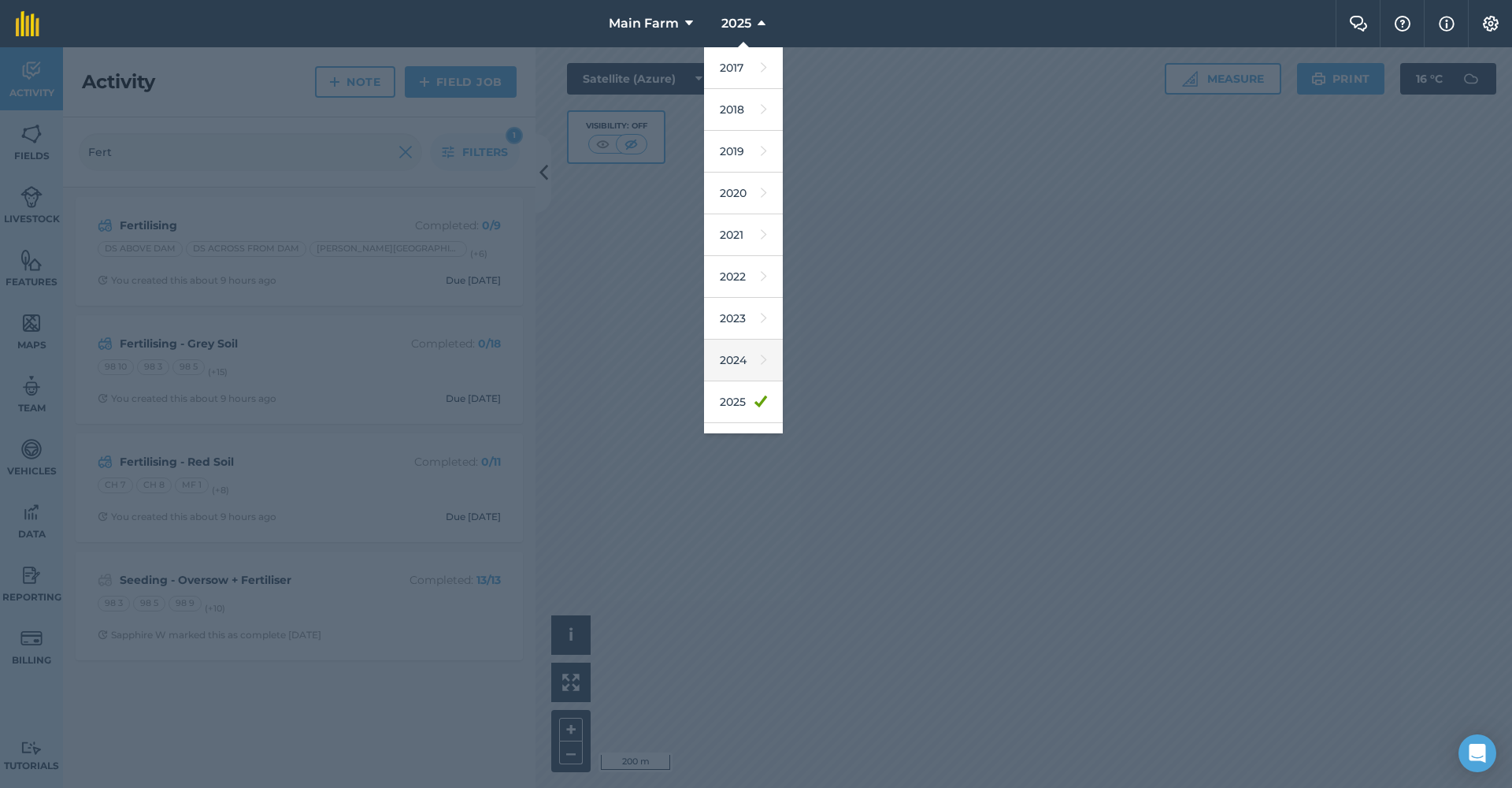
click at [746, 353] on link "2024" at bounding box center [743, 360] width 79 height 42
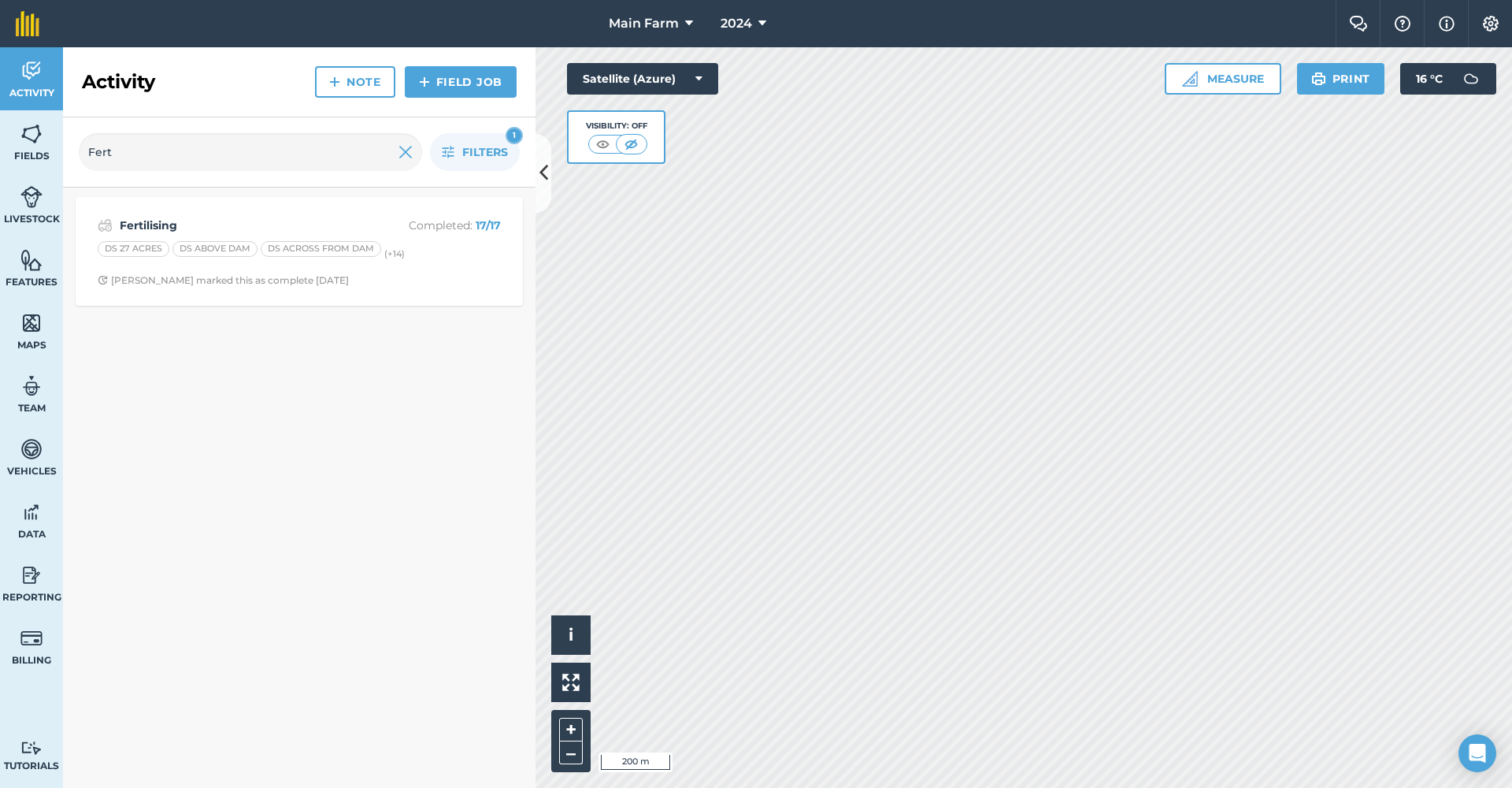
click at [146, 221] on strong "Fertilising" at bounding box center [245, 225] width 250 height 18
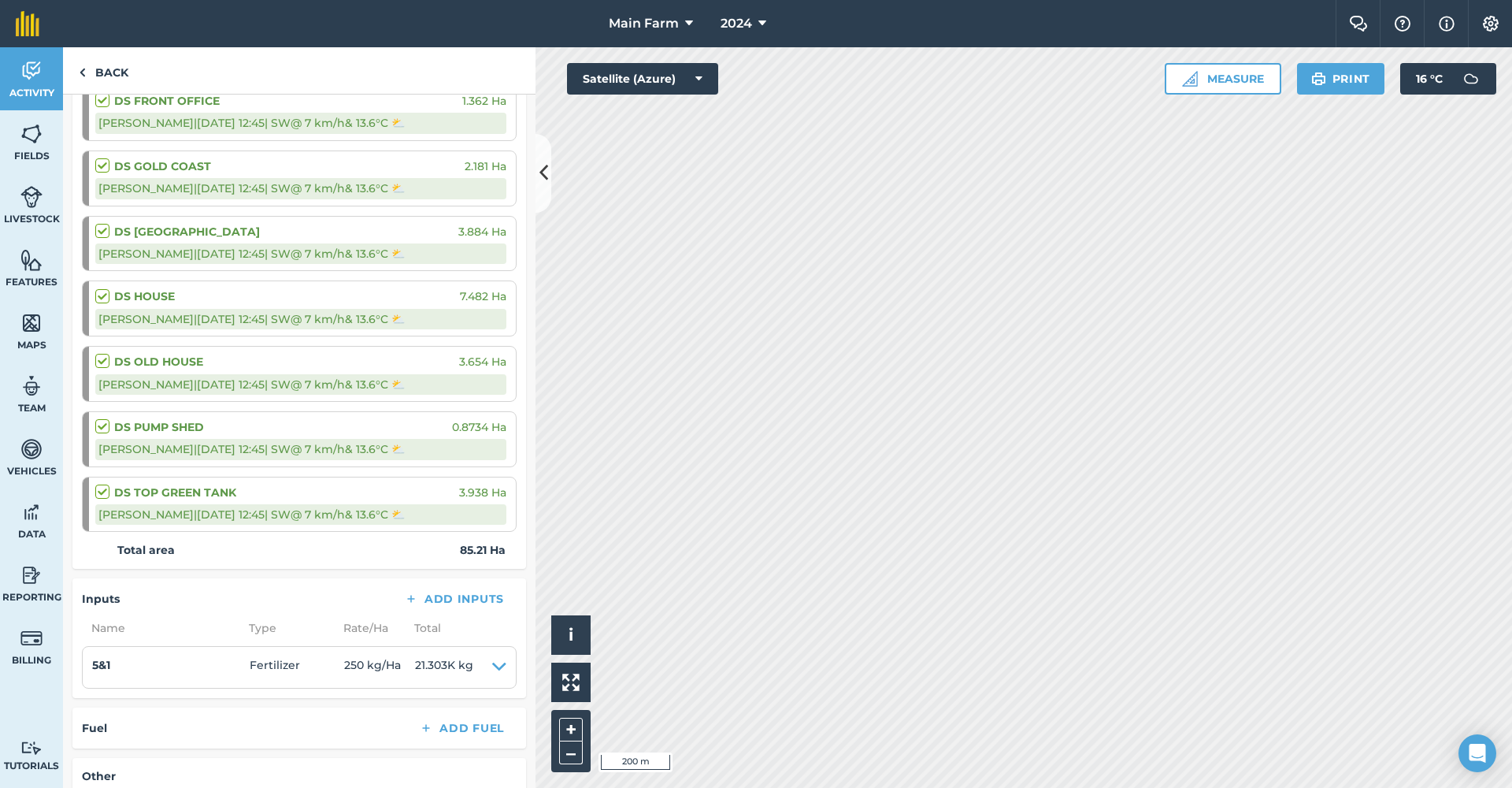
scroll to position [1086, 0]
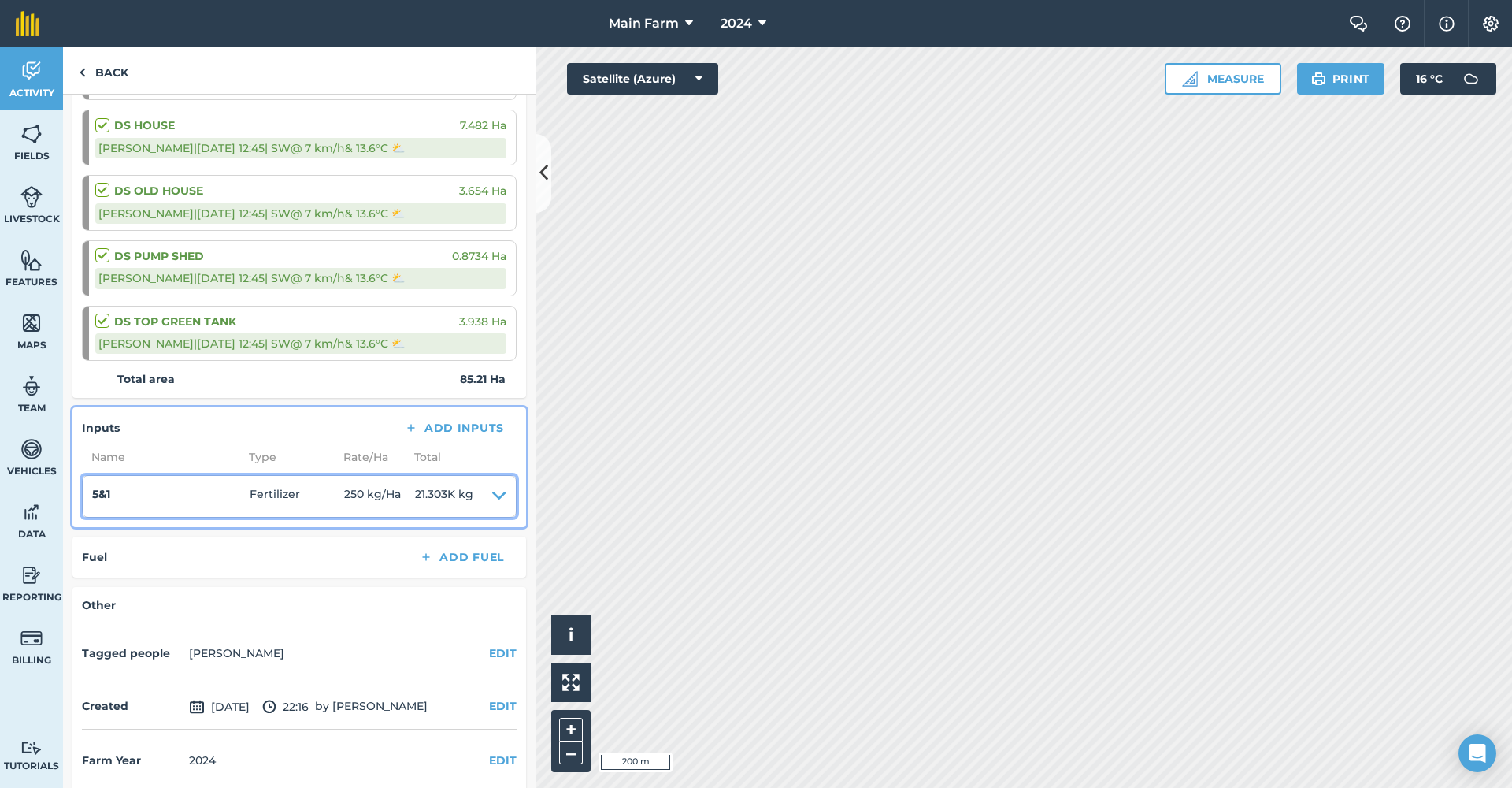
click at [492, 485] on icon at bounding box center [499, 496] width 14 height 22
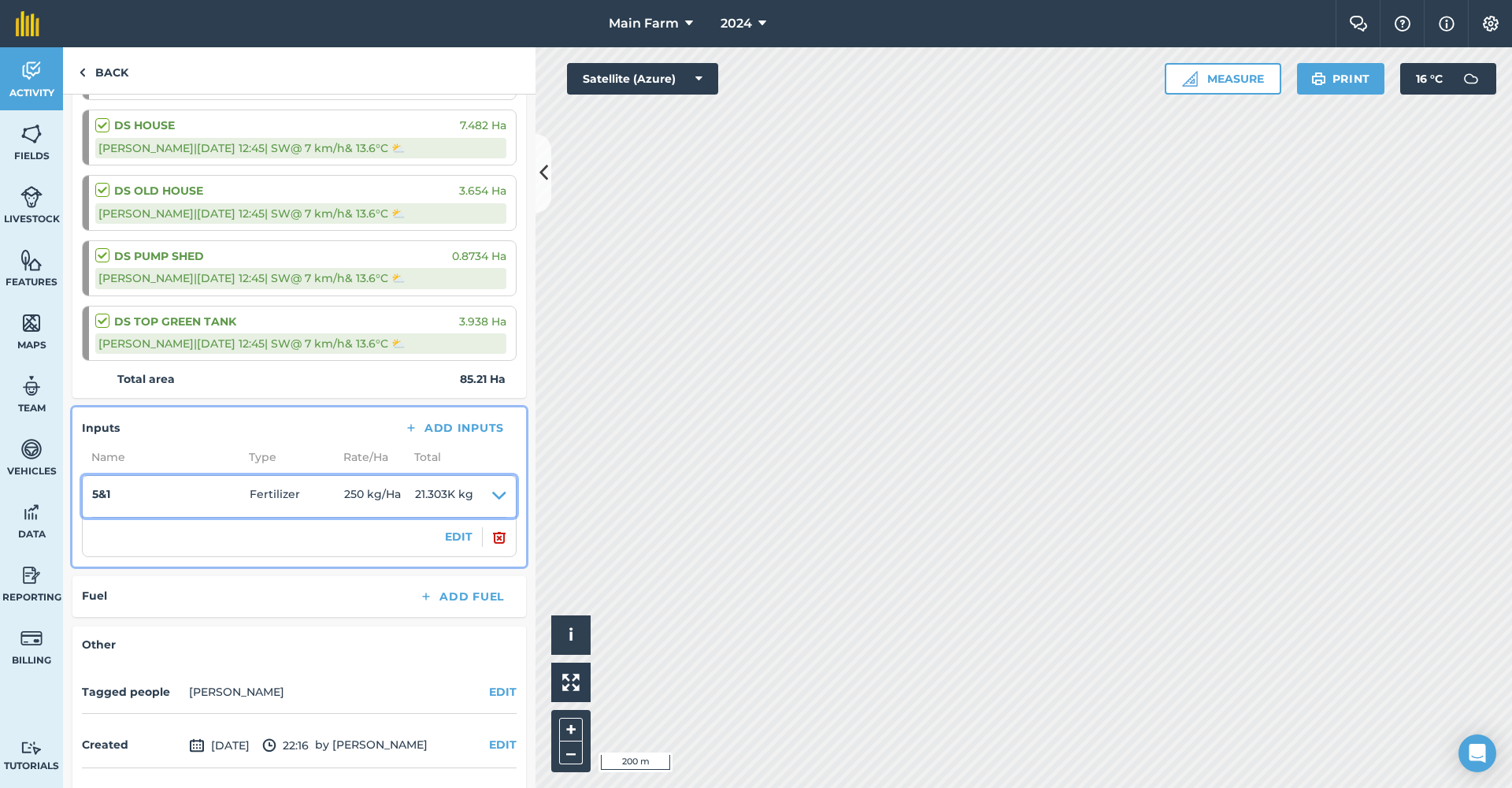
click at [492, 485] on icon at bounding box center [499, 496] width 14 height 22
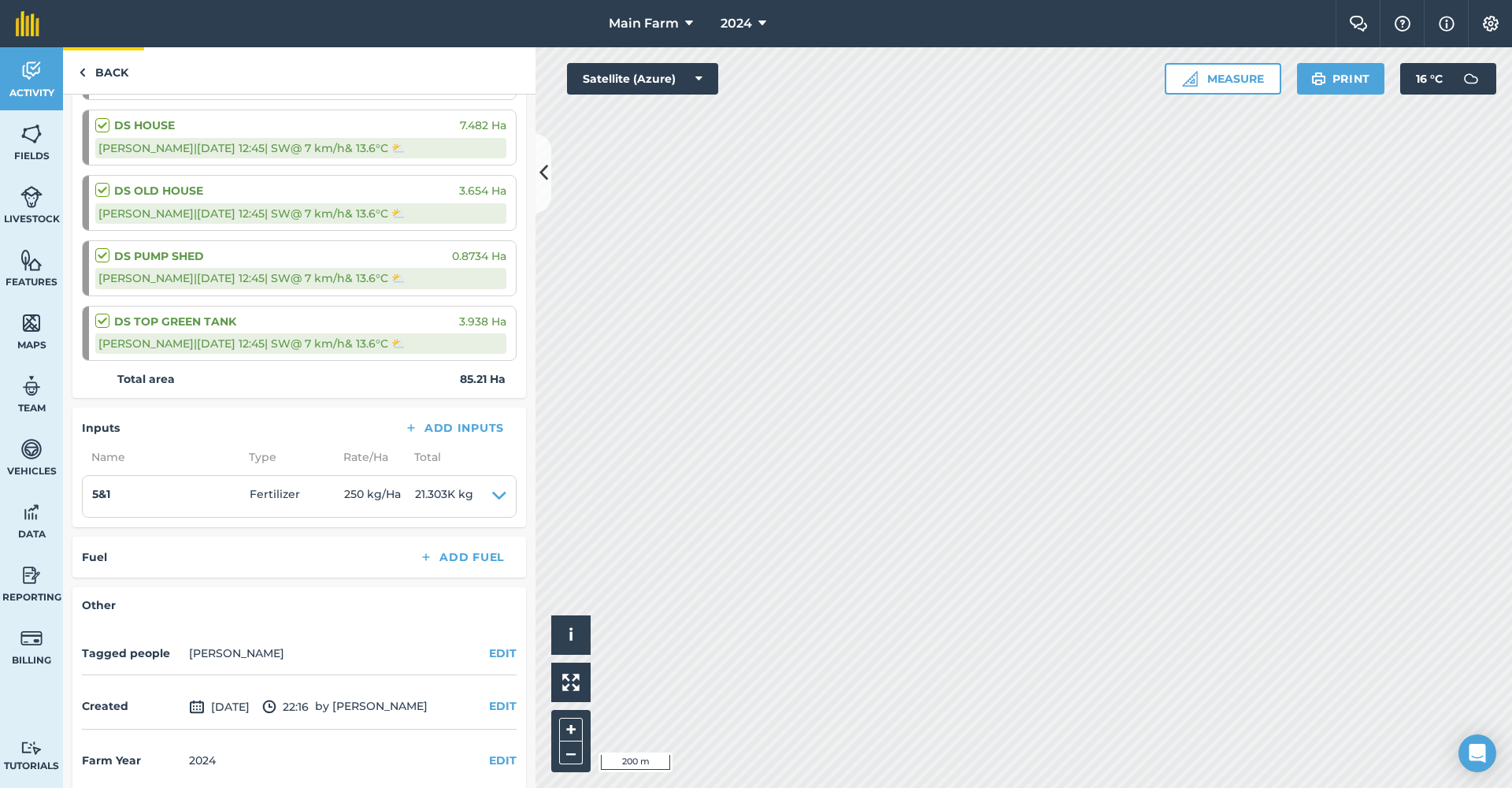
click at [84, 69] on img at bounding box center [82, 72] width 7 height 19
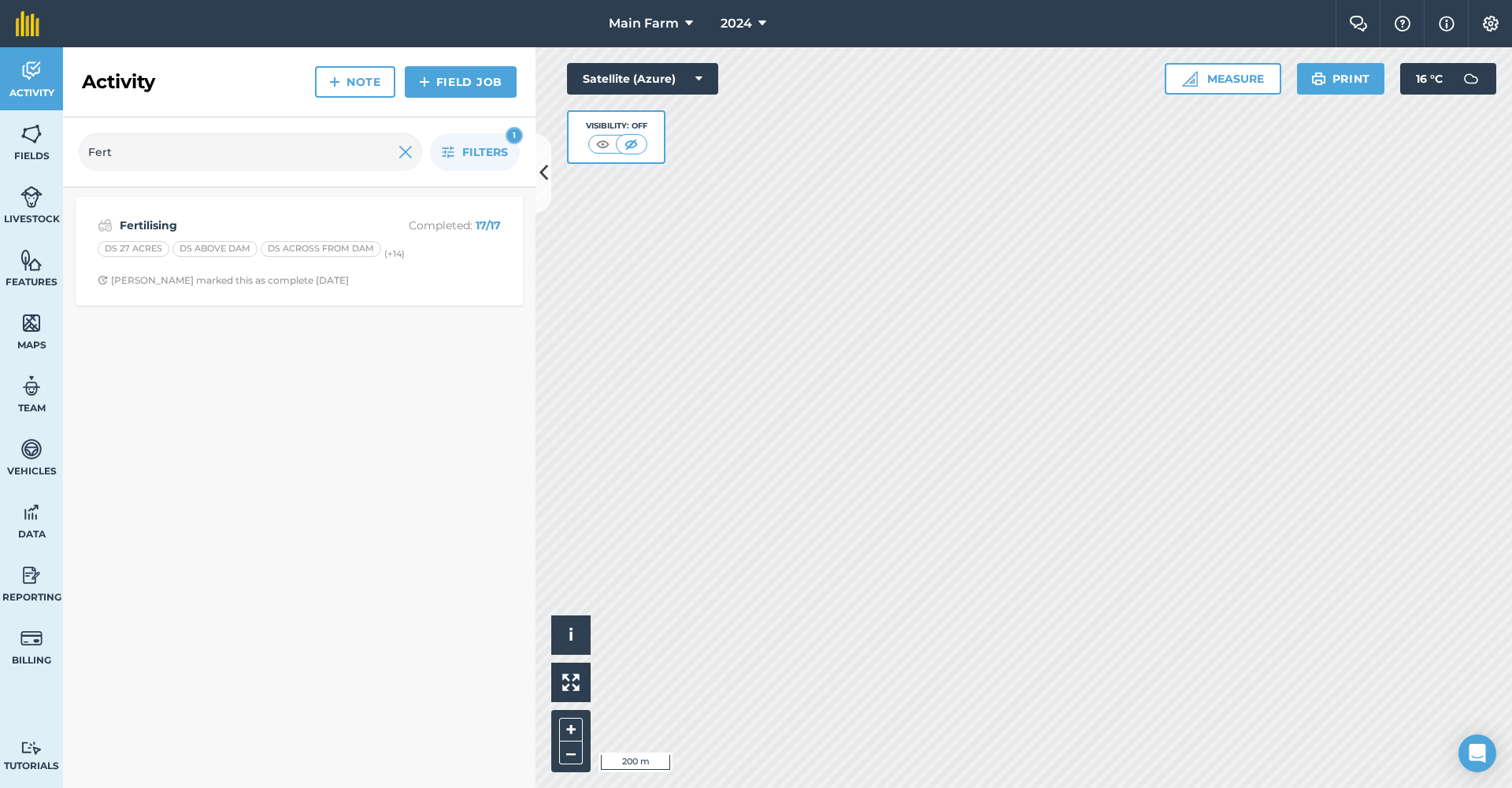
click at [29, 49] on link "Activity" at bounding box center [31, 79] width 63 height 63
click at [397, 154] on input "Fert" at bounding box center [250, 152] width 344 height 38
click at [405, 152] on img at bounding box center [405, 151] width 14 height 19
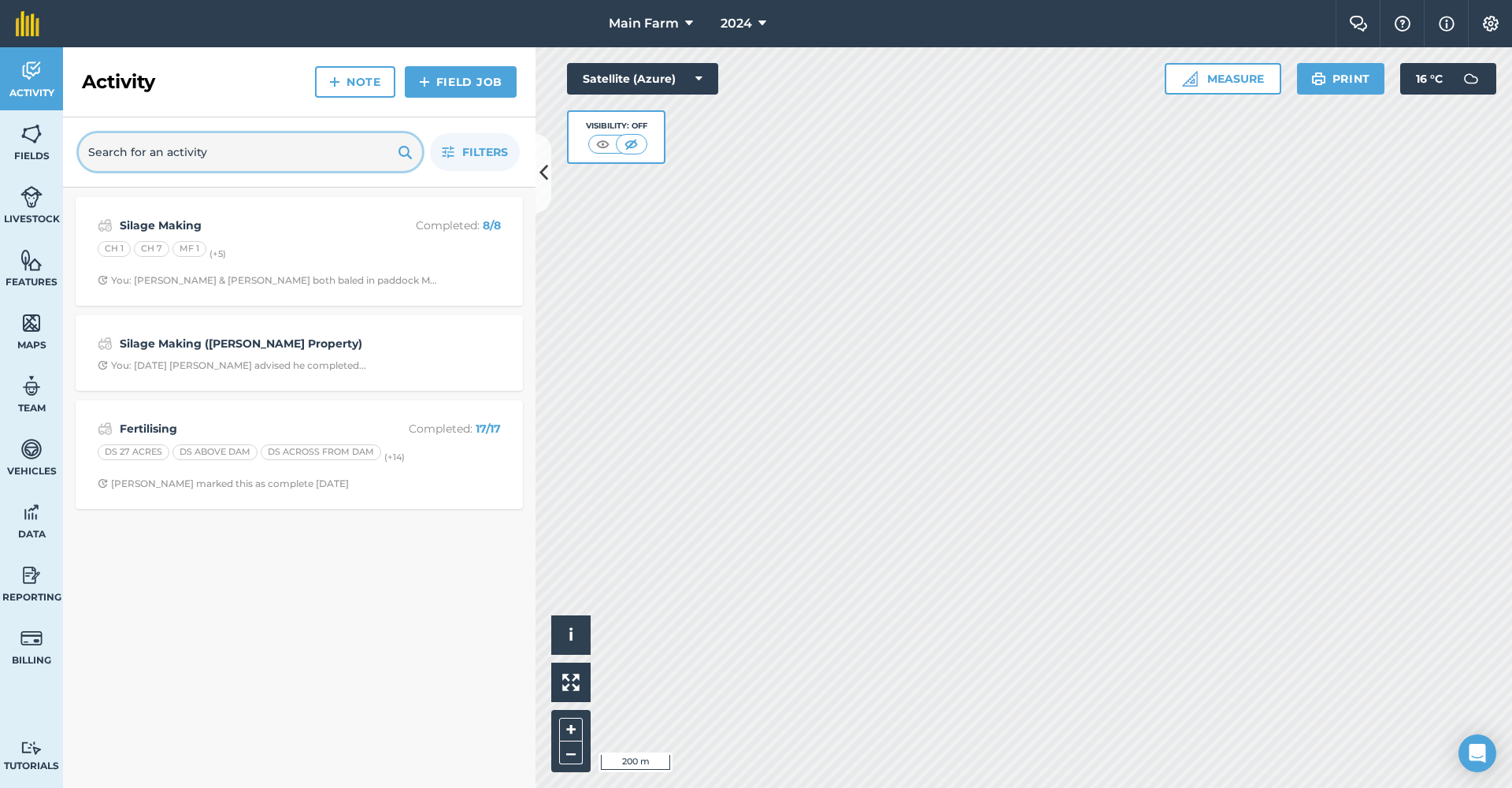
click at [299, 149] on input "text" at bounding box center [250, 152] width 344 height 38
type input "Lime"
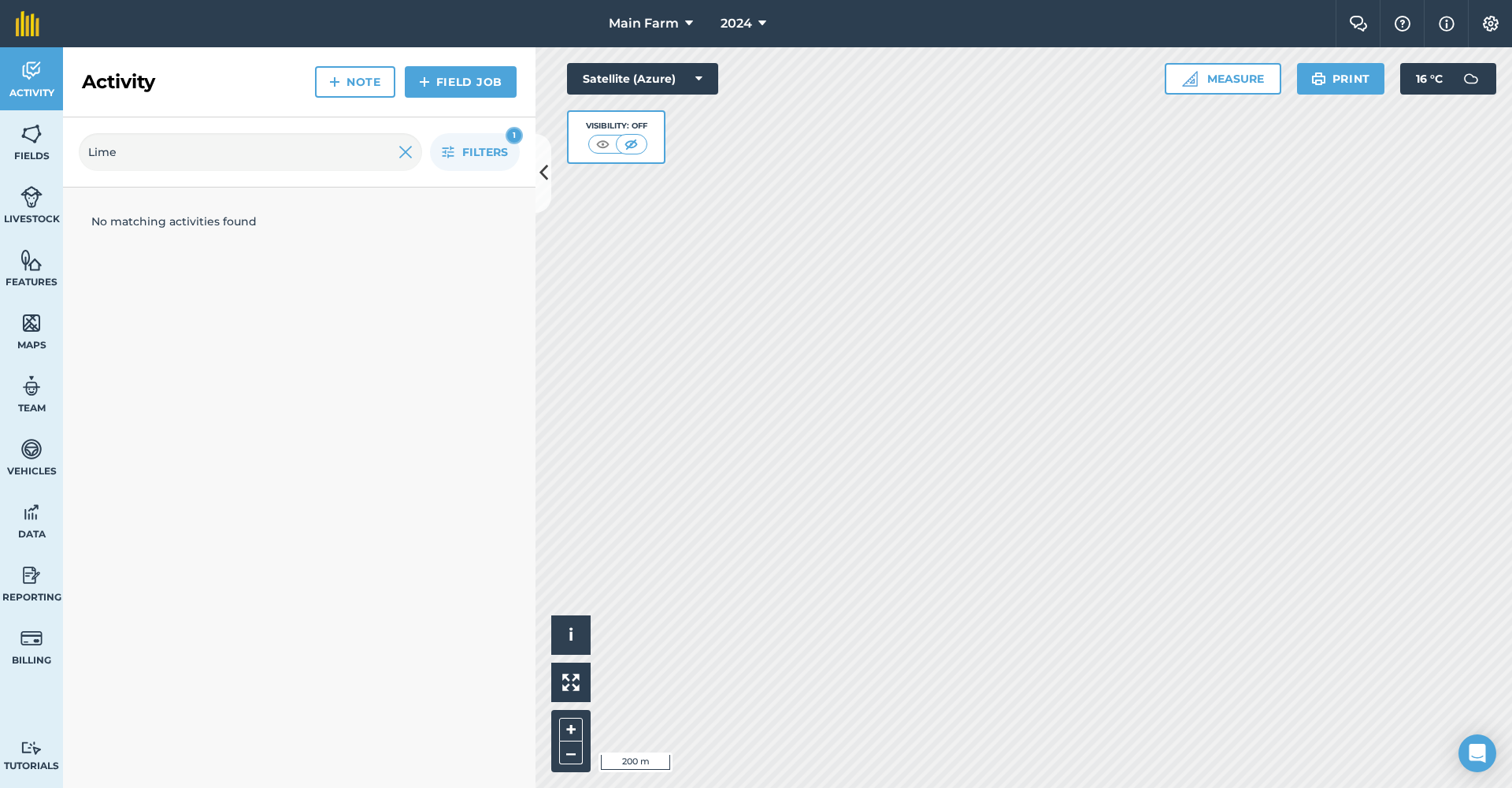
click at [762, 23] on icon at bounding box center [762, 23] width 8 height 19
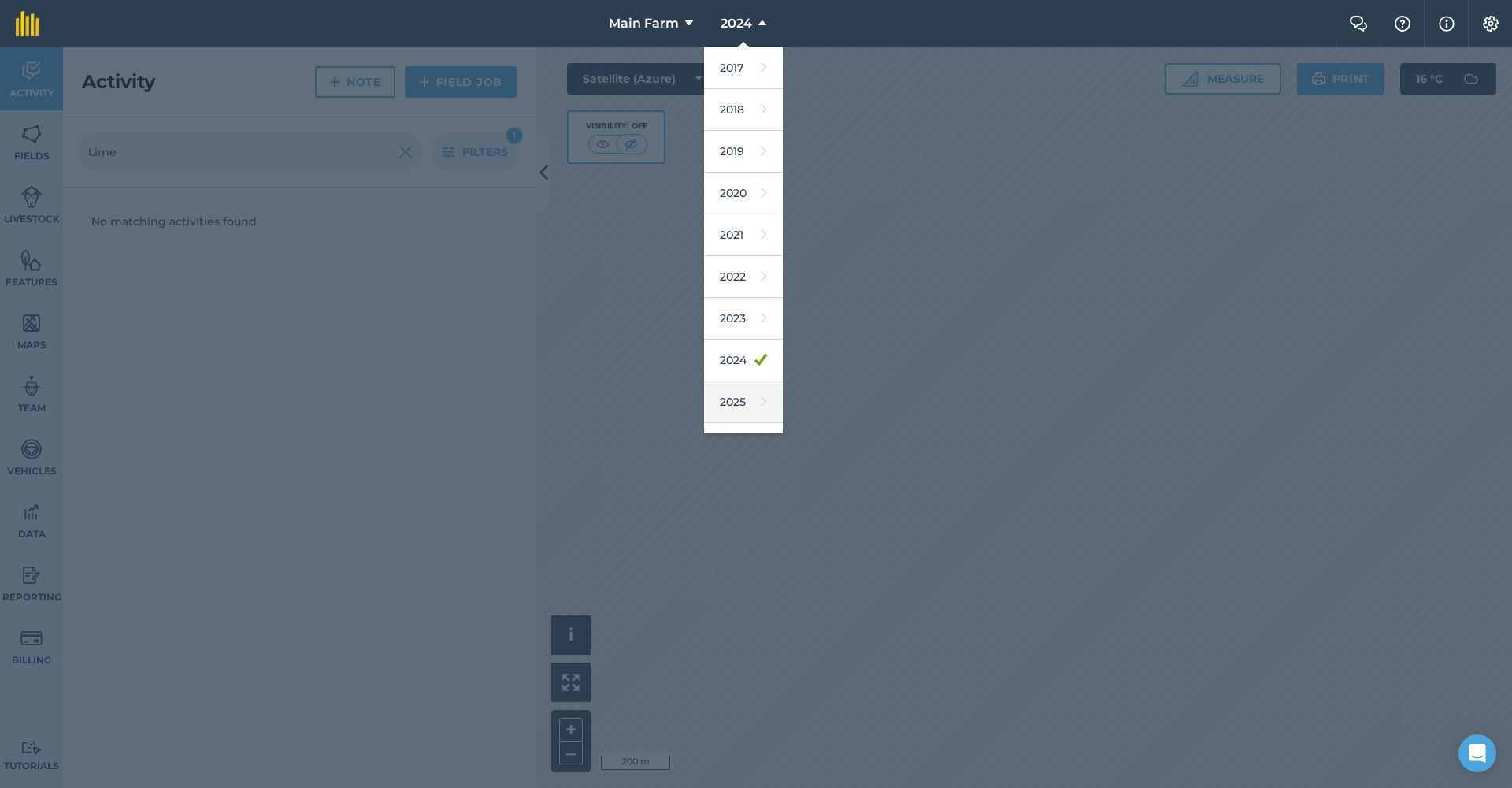
click at [735, 398] on link "2025" at bounding box center [743, 402] width 79 height 42
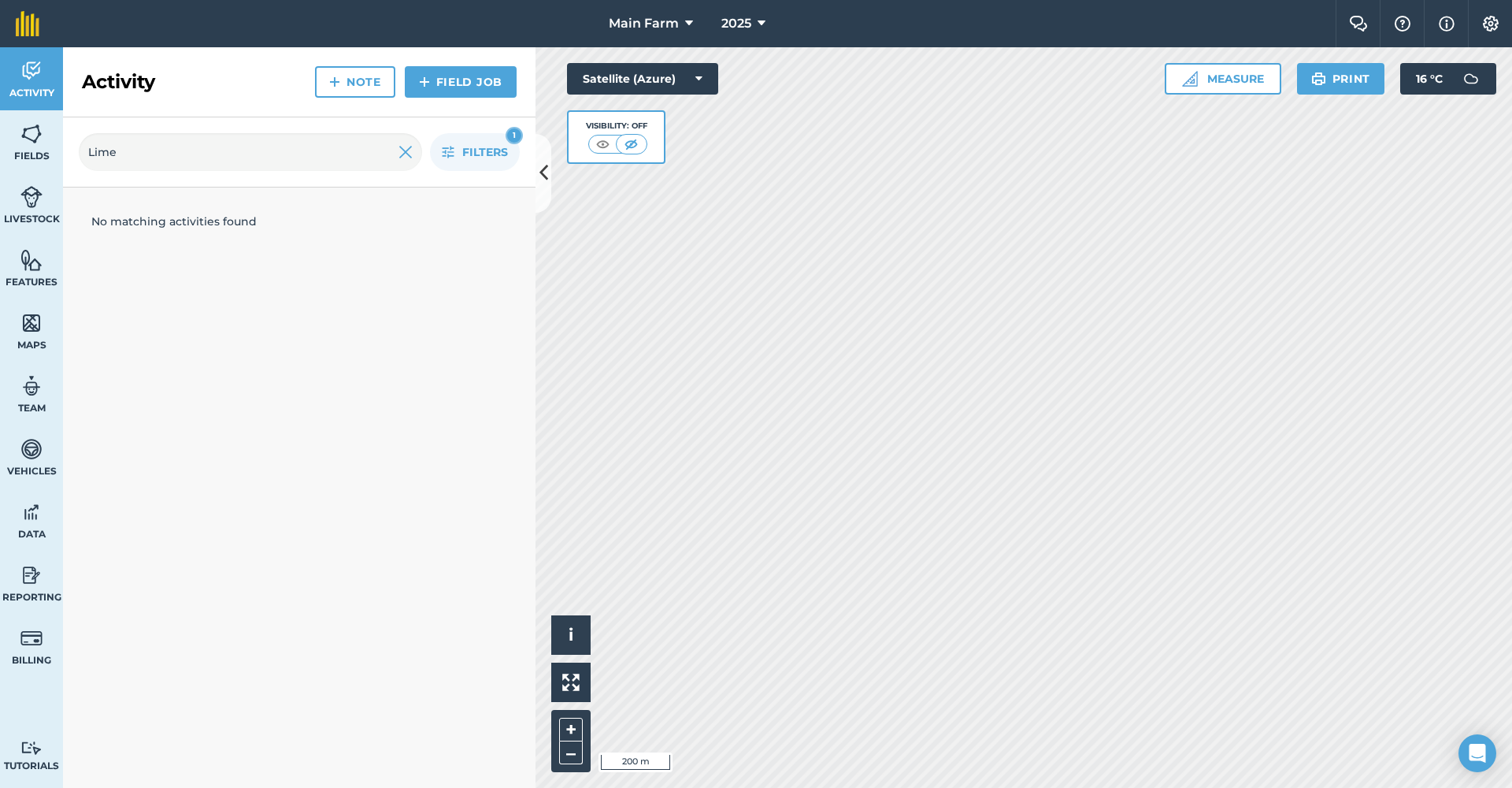
click at [411, 155] on img at bounding box center [405, 151] width 14 height 19
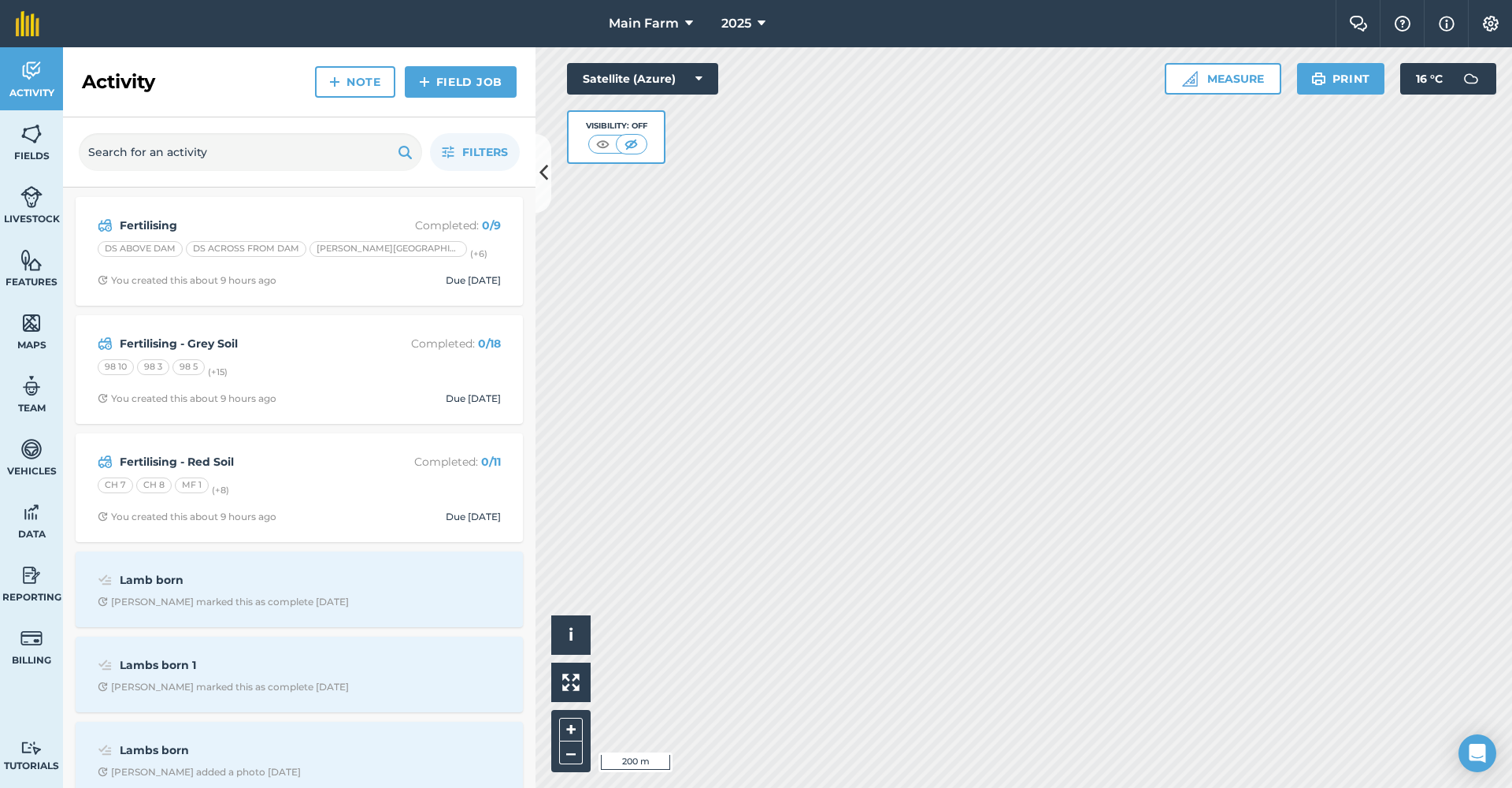
click at [1492, 26] on img at bounding box center [1491, 24] width 19 height 16
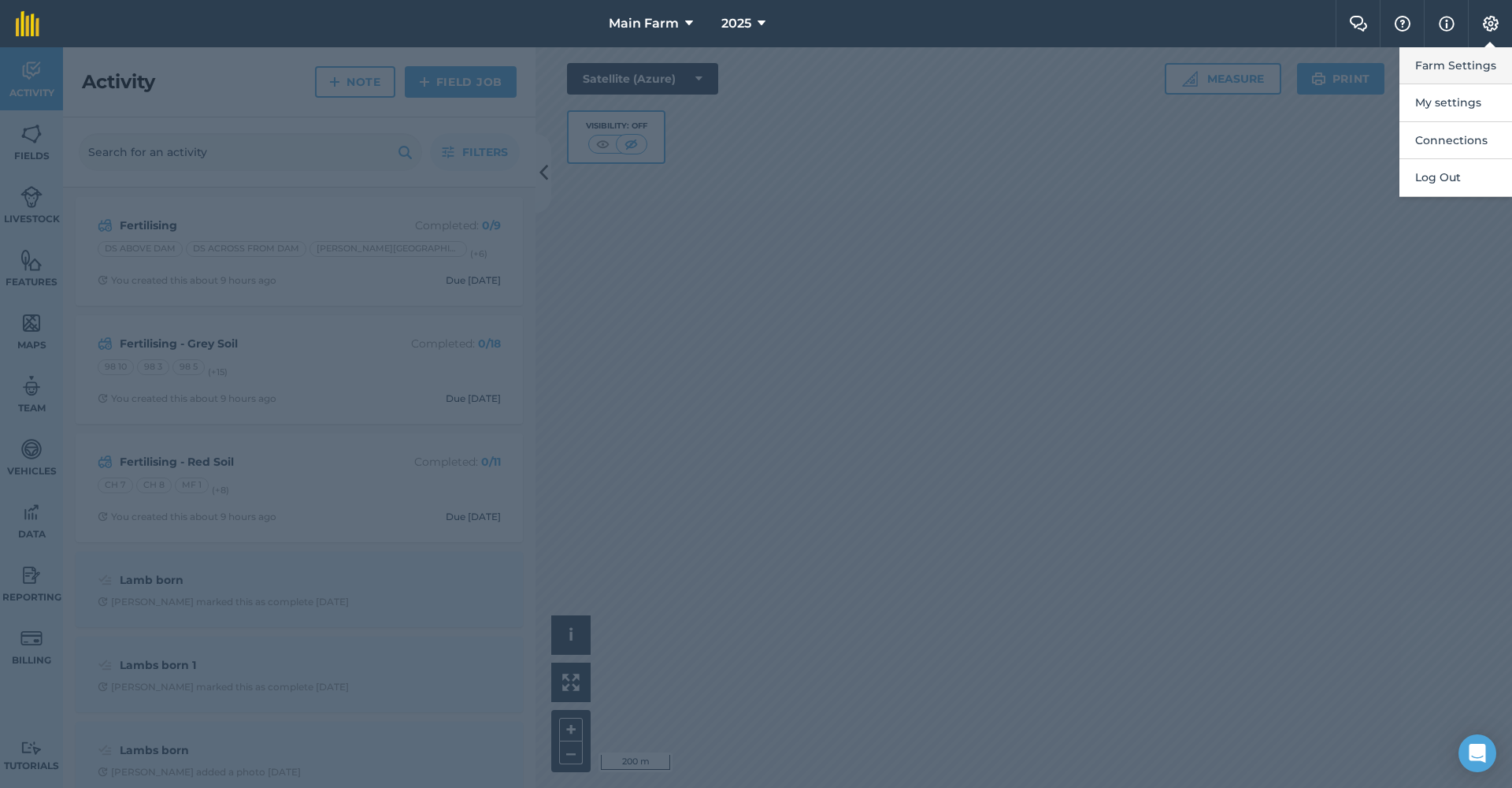
click at [1463, 64] on button "Farm Settings" at bounding box center [1456, 66] width 113 height 37
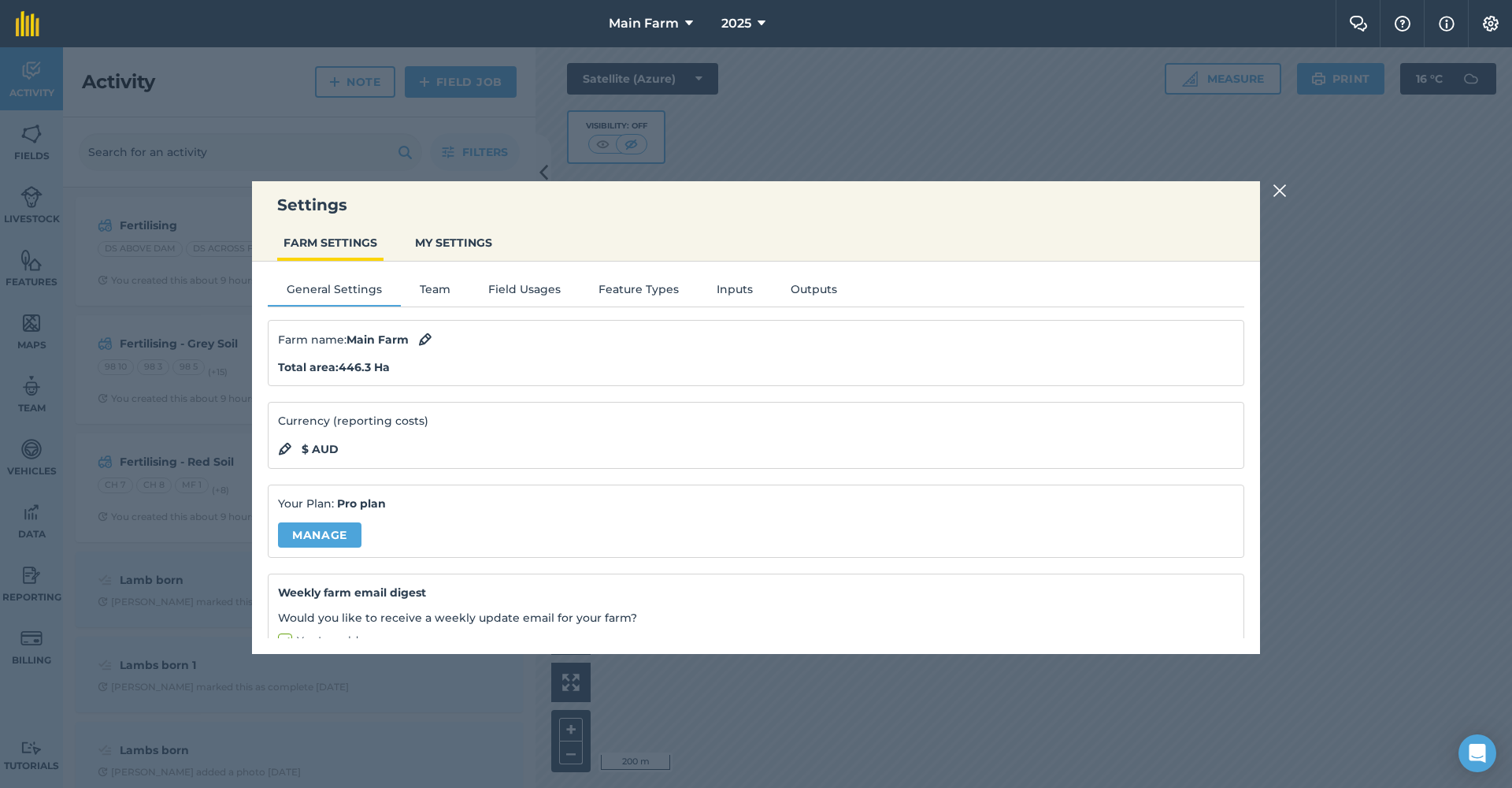
click at [732, 285] on button "Inputs" at bounding box center [735, 292] width 74 height 24
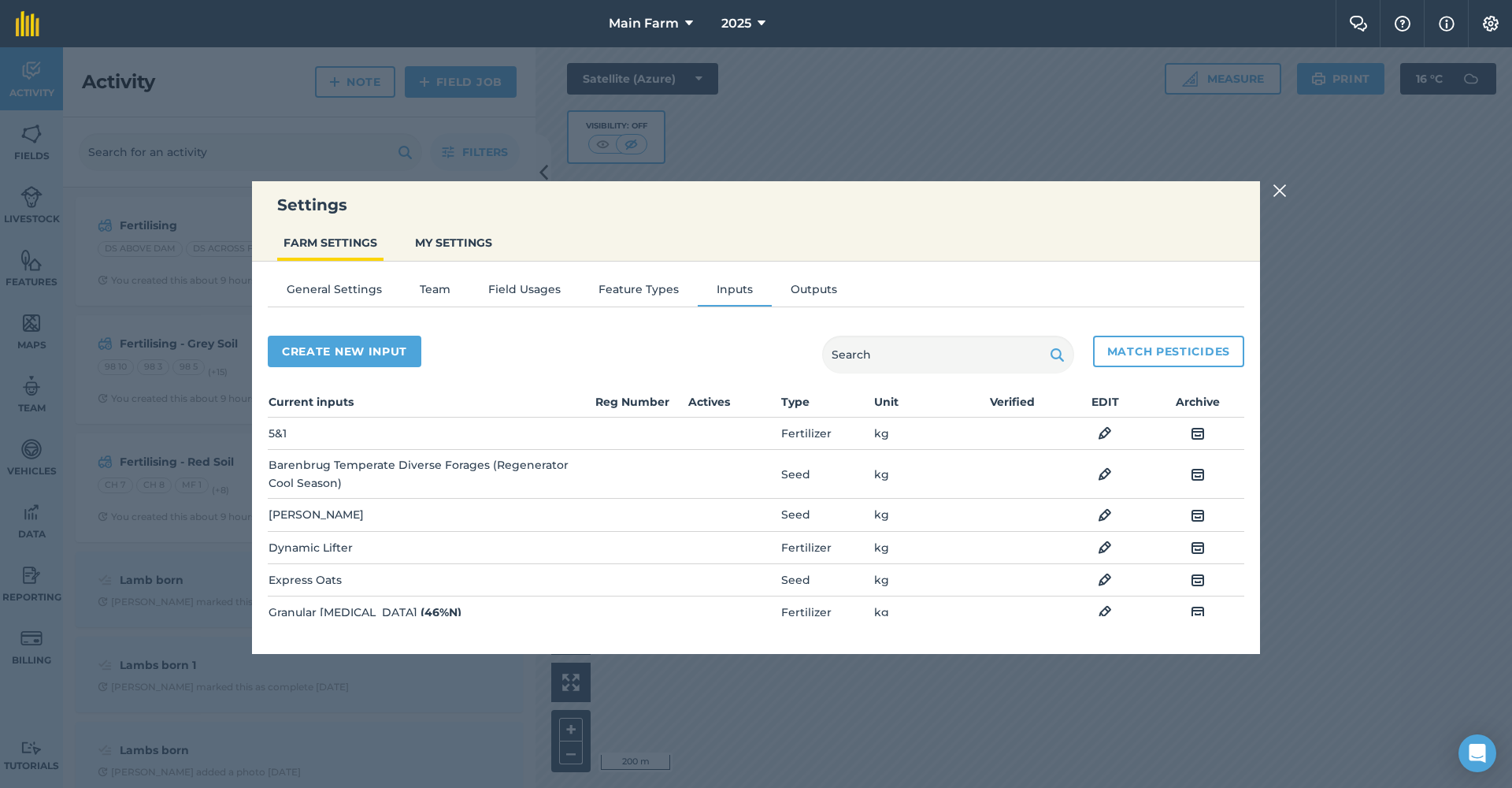
click at [367, 348] on button "Create new input" at bounding box center [344, 352] width 154 height 32
select select "SEED"
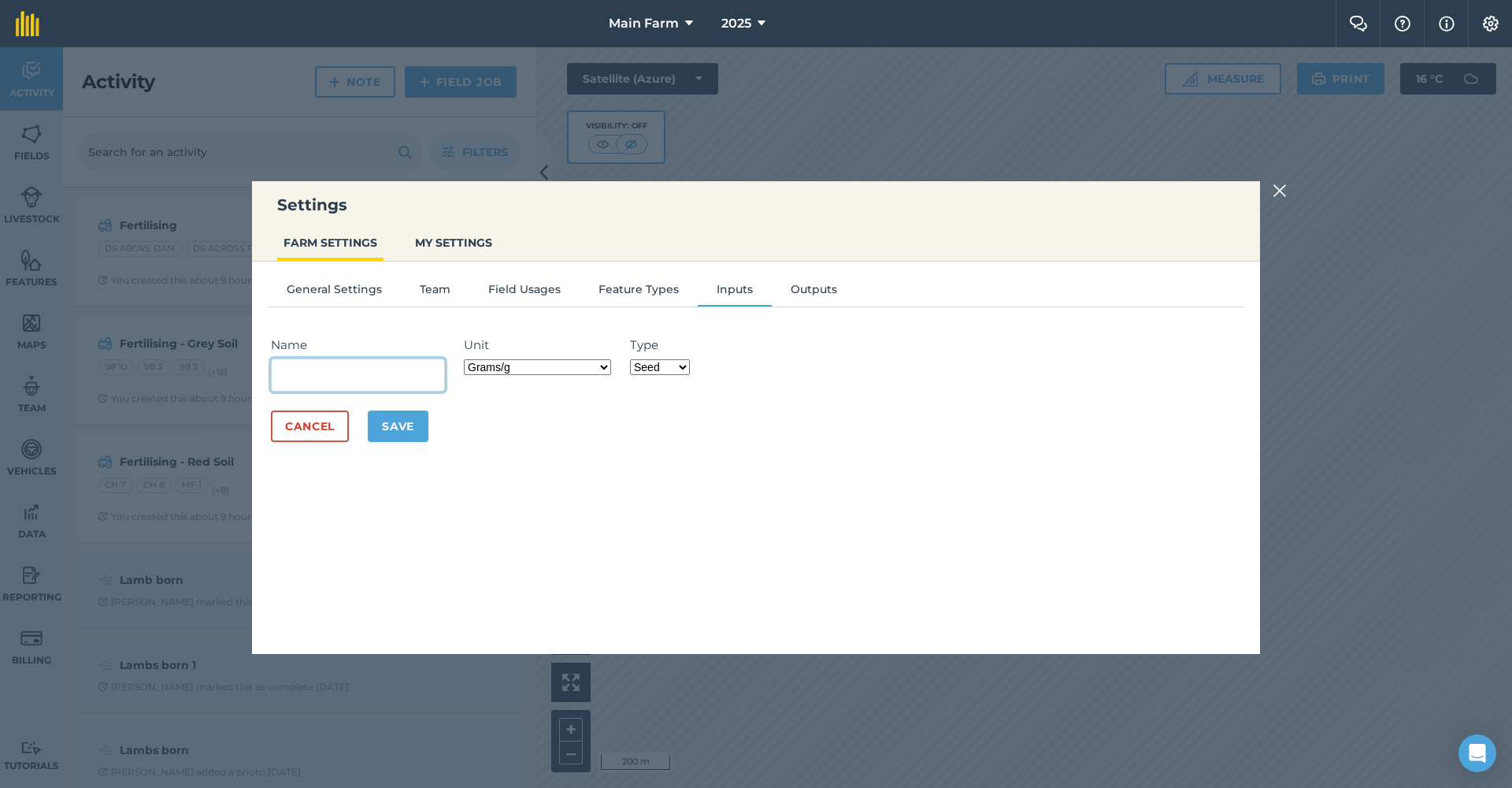
click at [371, 367] on input "Name" at bounding box center [358, 375] width 174 height 33
type input "B"
type input "L"
type input "[PERSON_NAME] AgLime"
select select "KILOGRAMS"
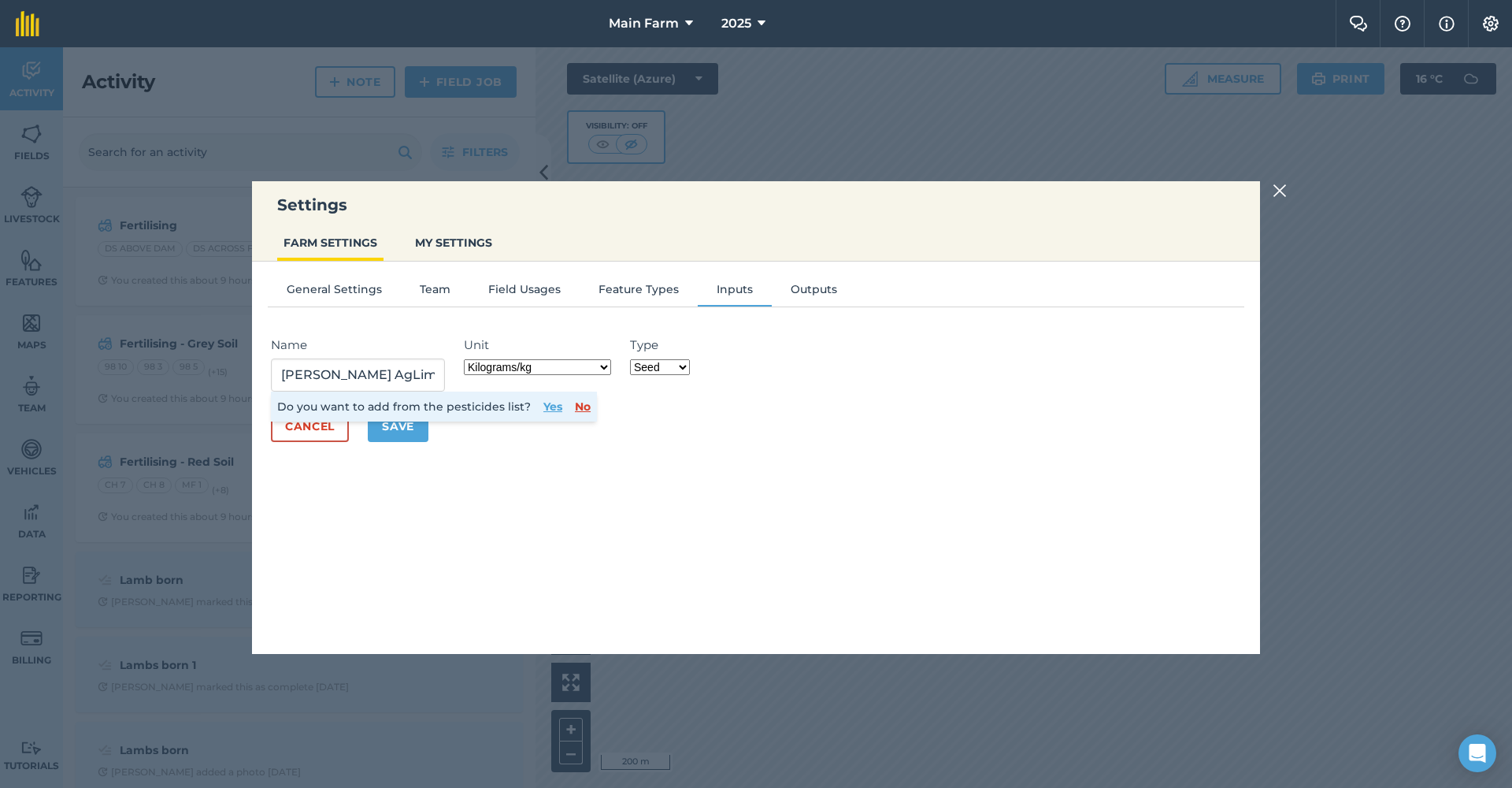
select select "FERTILIZER"
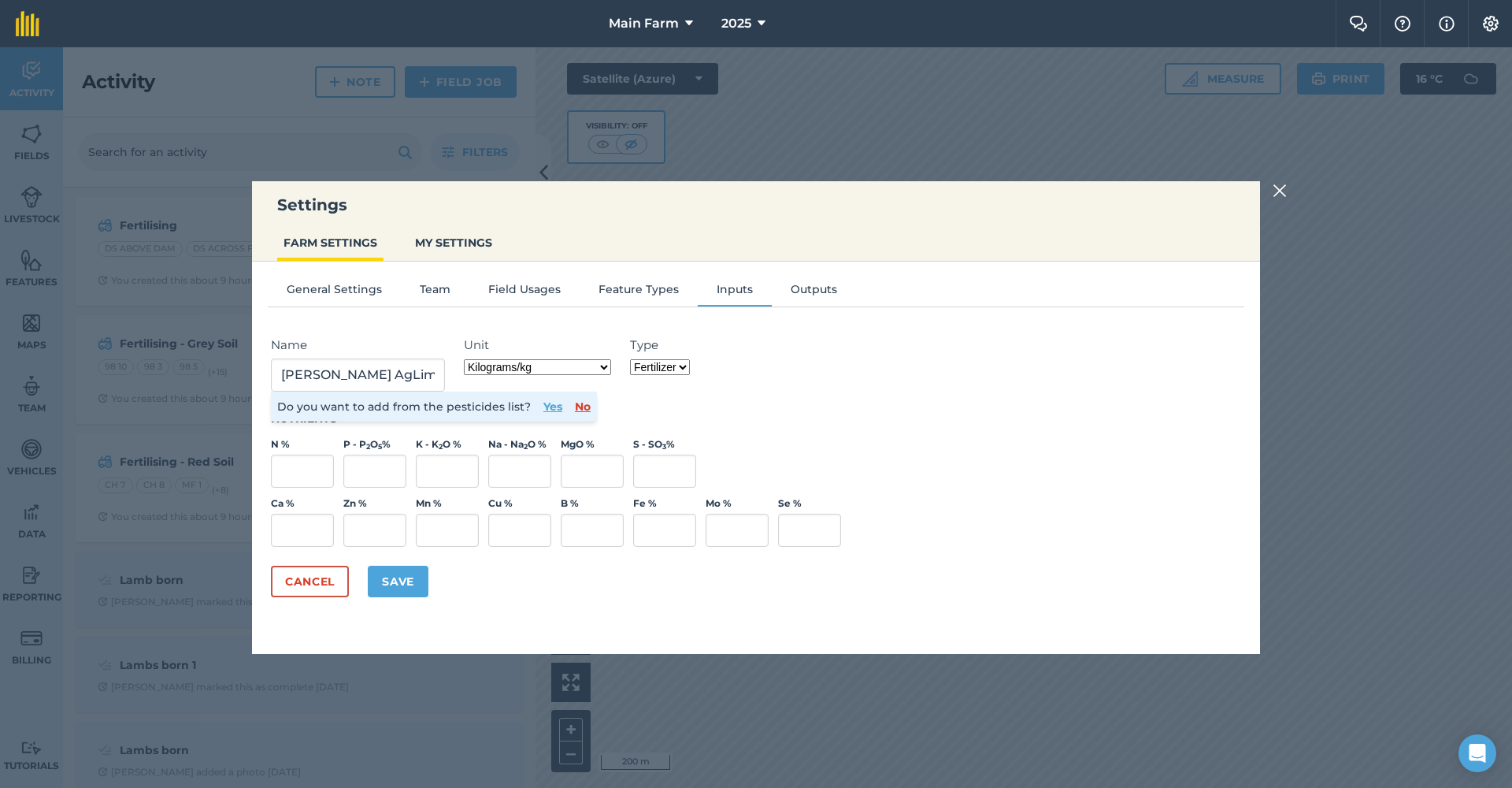
click at [399, 577] on button "Save" at bounding box center [397, 581] width 61 height 32
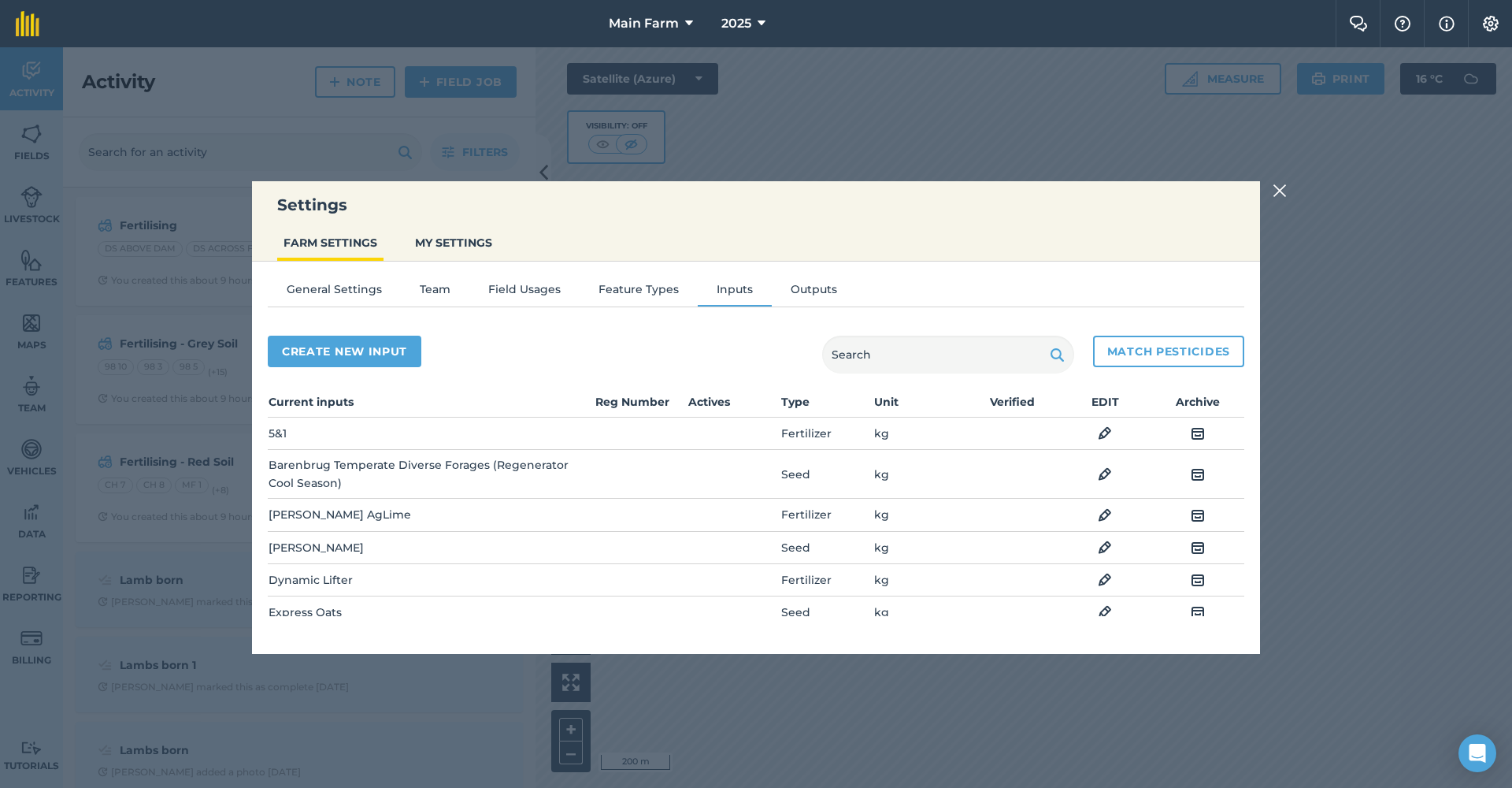
click at [1273, 187] on img at bounding box center [1280, 190] width 14 height 19
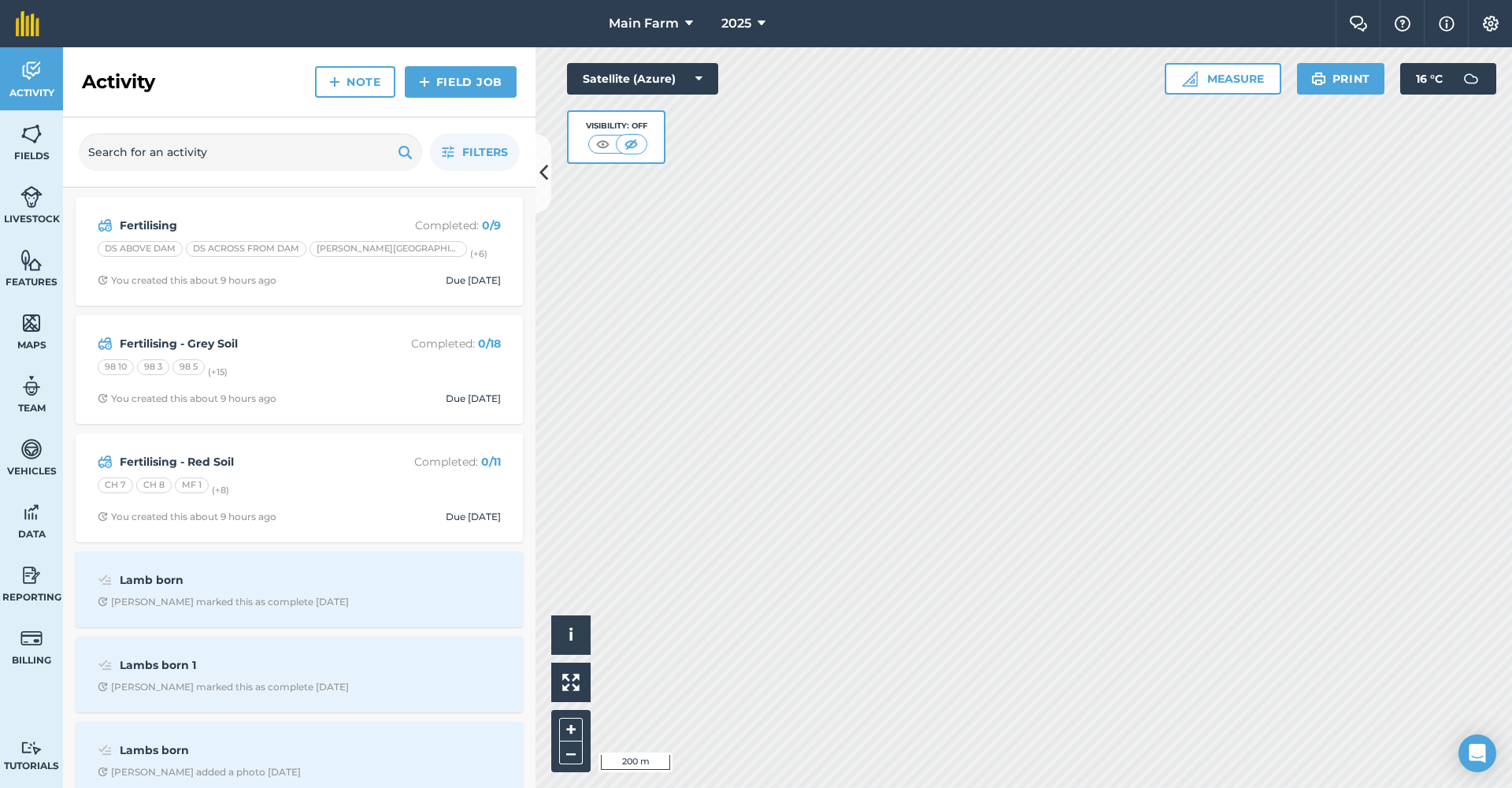
click at [26, 60] on img at bounding box center [31, 71] width 22 height 24
click at [135, 458] on strong "Fertilising - Red Soil" at bounding box center [245, 462] width 250 height 18
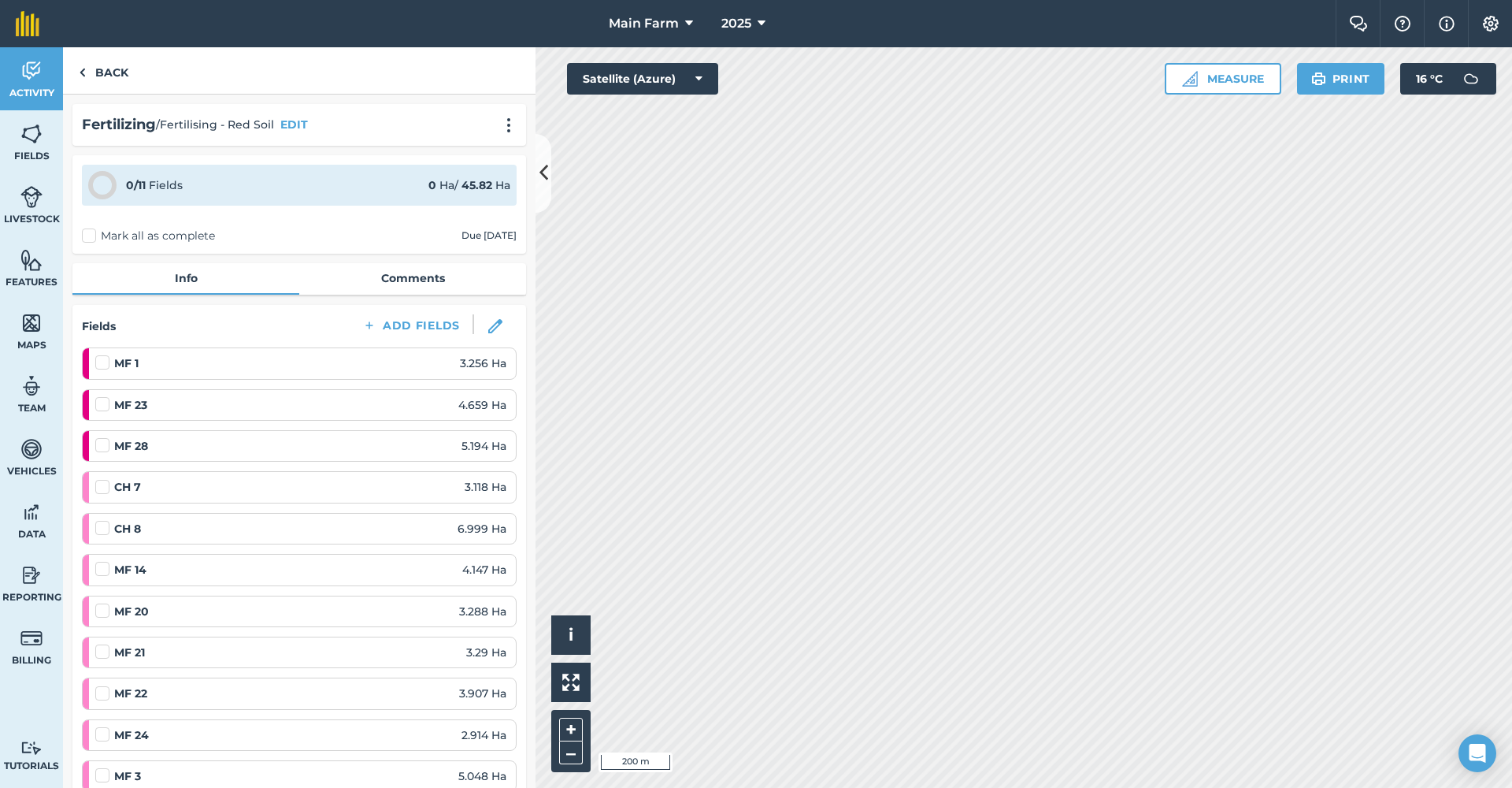
click at [38, 79] on img at bounding box center [31, 71] width 22 height 24
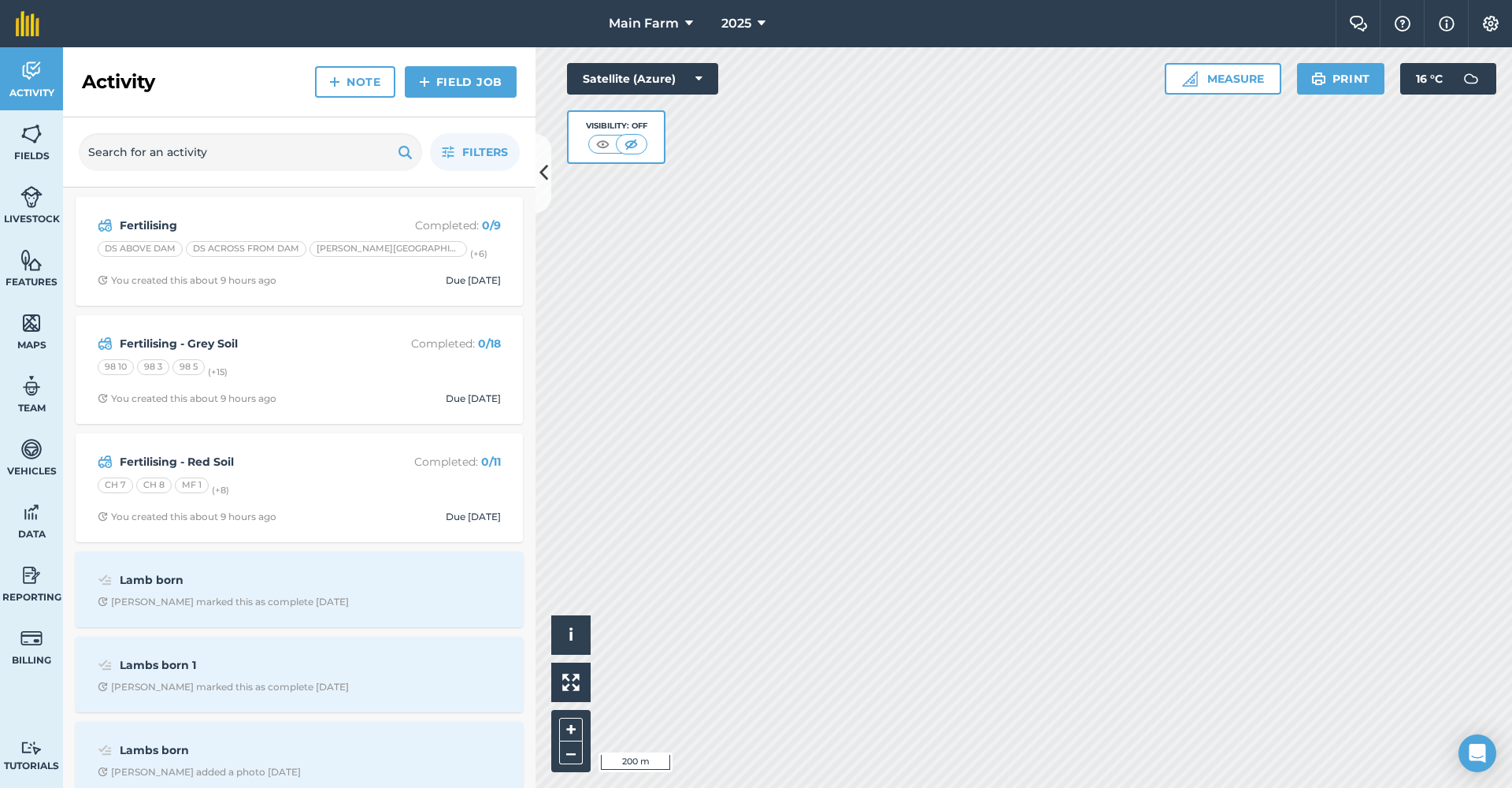
click at [170, 341] on strong "Fertilising - Grey Soil" at bounding box center [245, 344] width 250 height 18
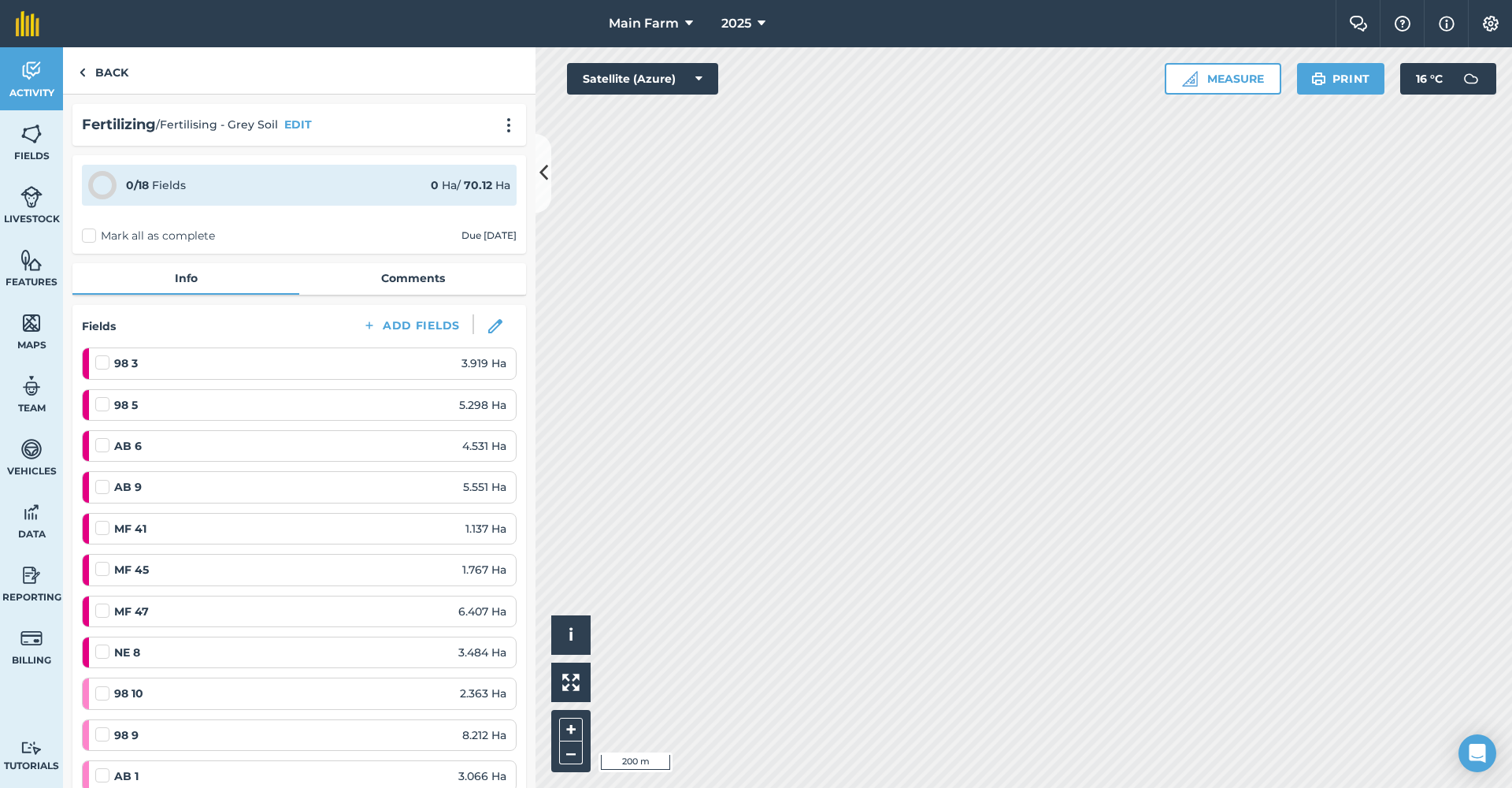
click at [295, 127] on button "EDIT" at bounding box center [298, 125] width 27 height 18
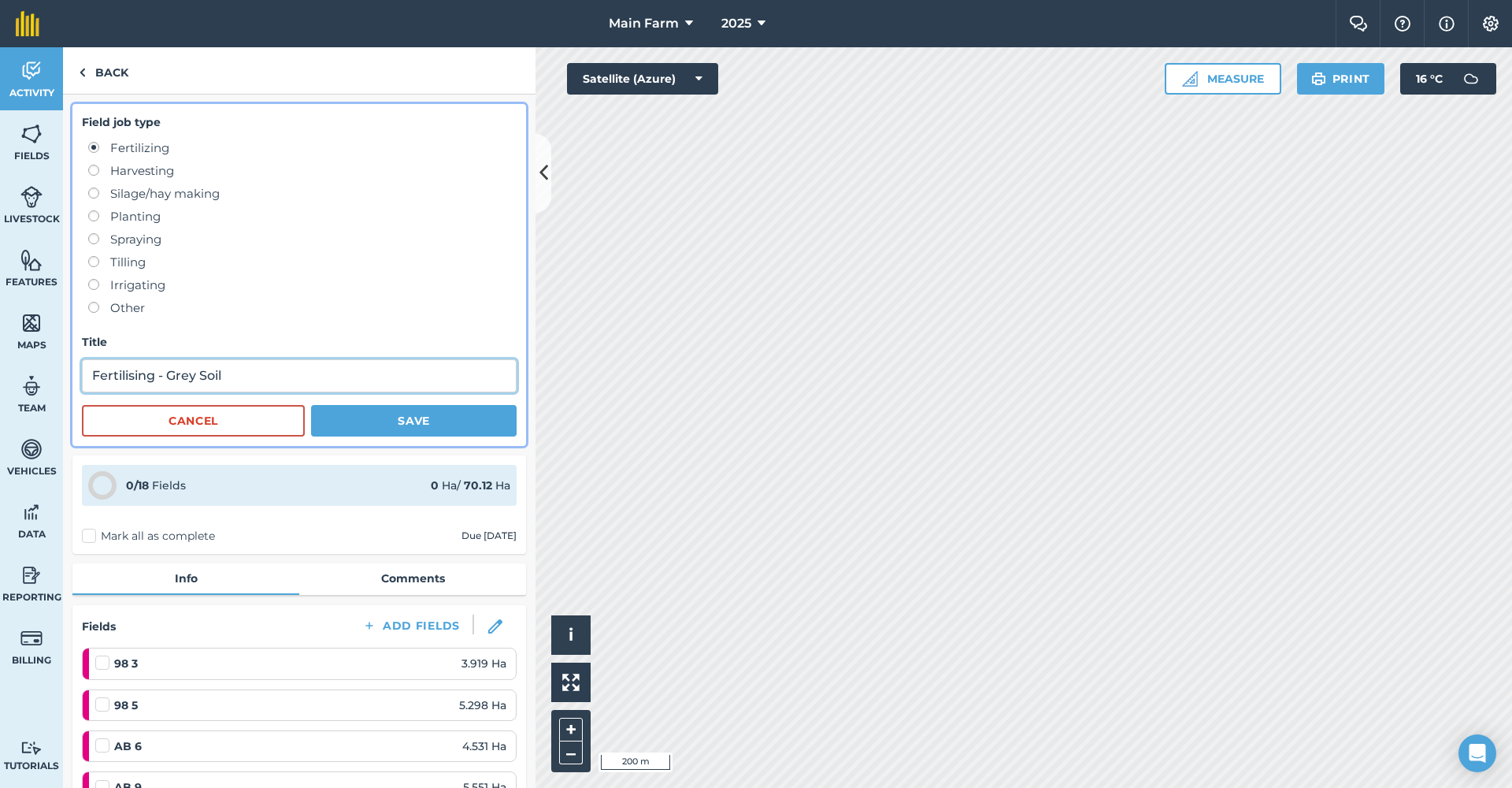
click at [253, 375] on input "Fertilising - Grey Soil" at bounding box center [299, 375] width 435 height 33
drag, startPoint x: 244, startPoint y: 375, endPoint x: 155, endPoint y: 379, distance: 89.1
click at [155, 379] on input "Fertilising - Grey Soil" at bounding box center [299, 375] width 435 height 33
type input "Fertilising"
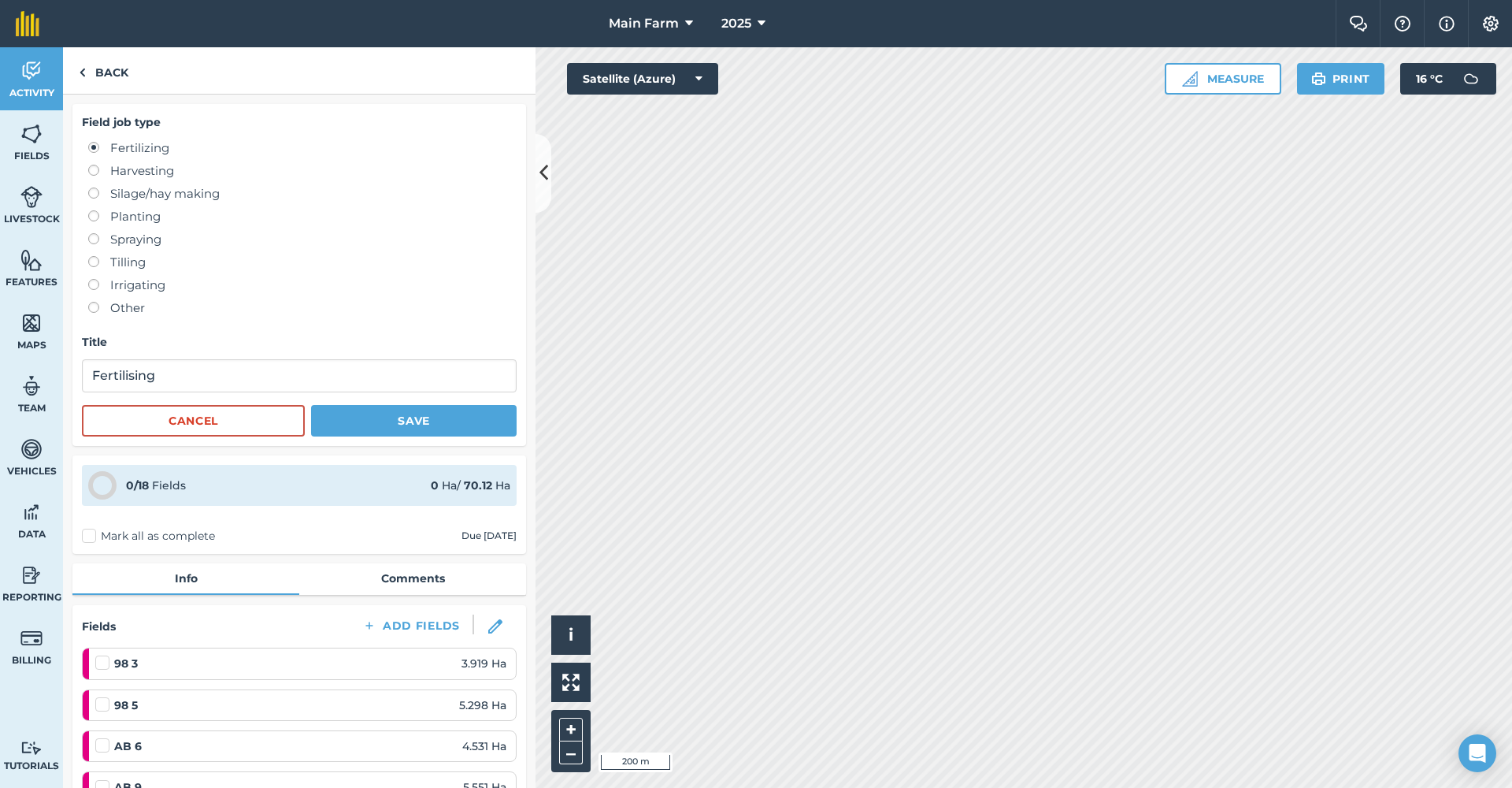
click at [382, 423] on button "Save" at bounding box center [413, 421] width 206 height 32
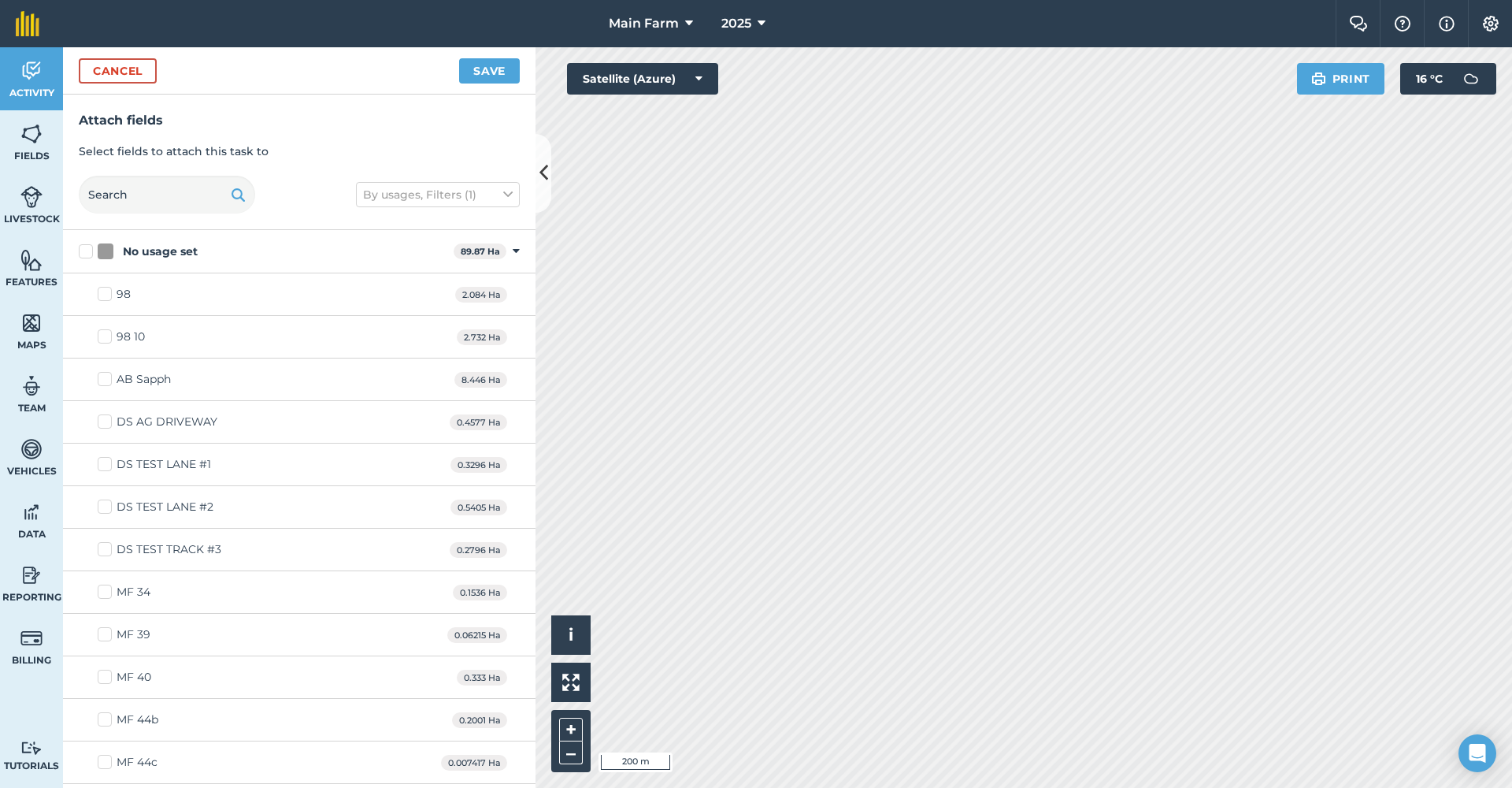
checkbox input "true"
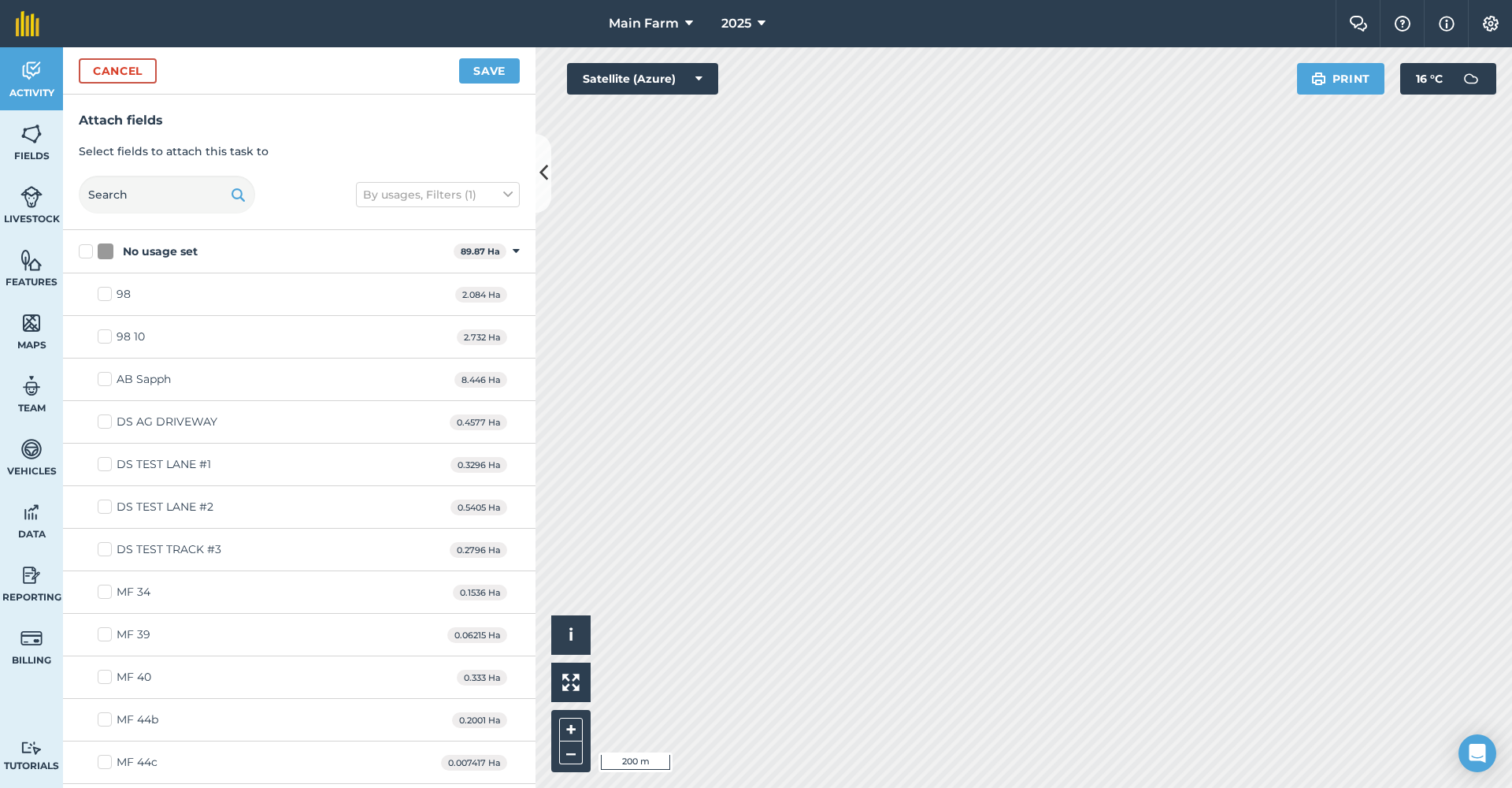
checkbox input "true"
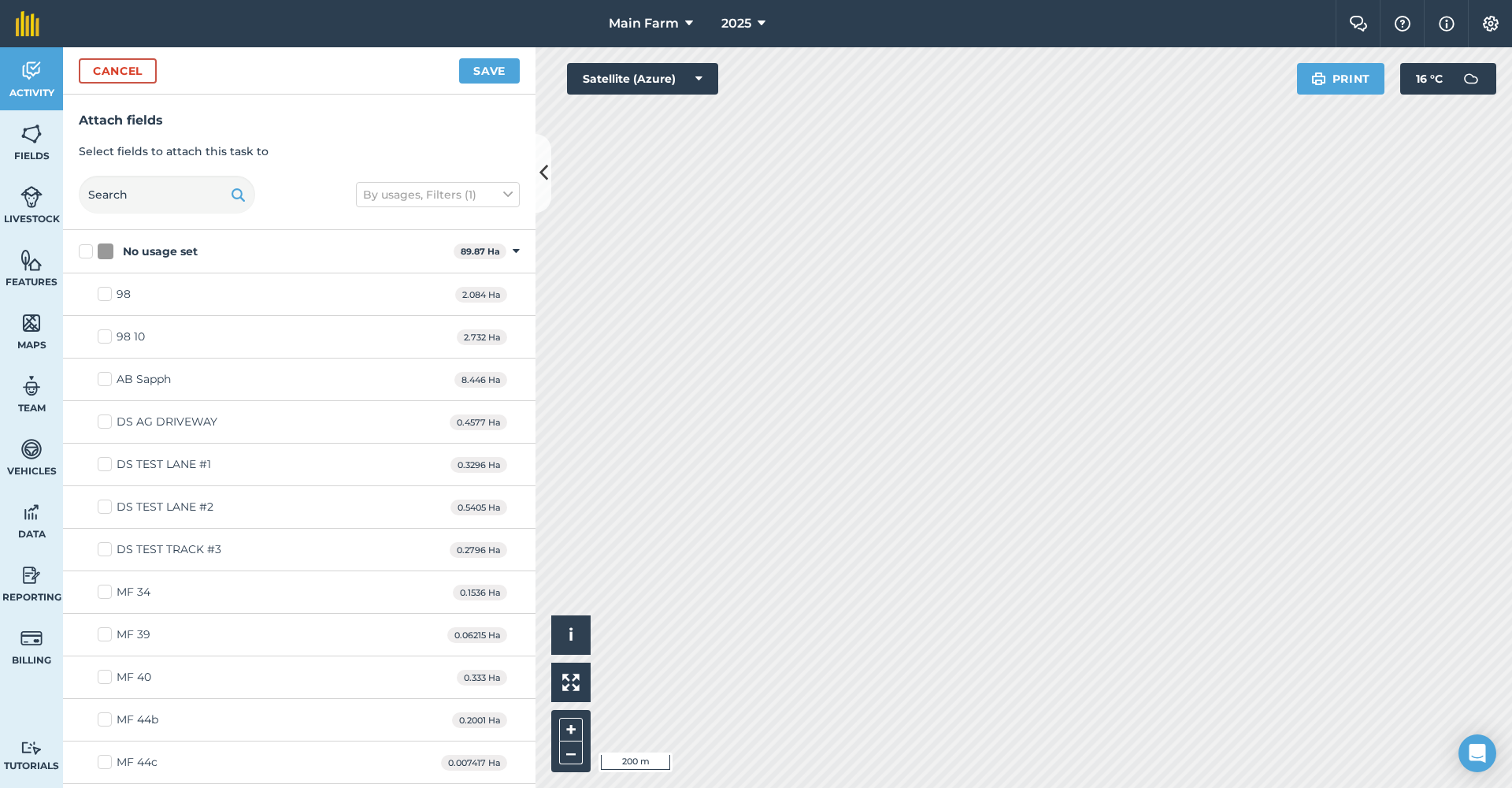
checkbox input "true"
click at [497, 75] on button "Save" at bounding box center [489, 71] width 61 height 26
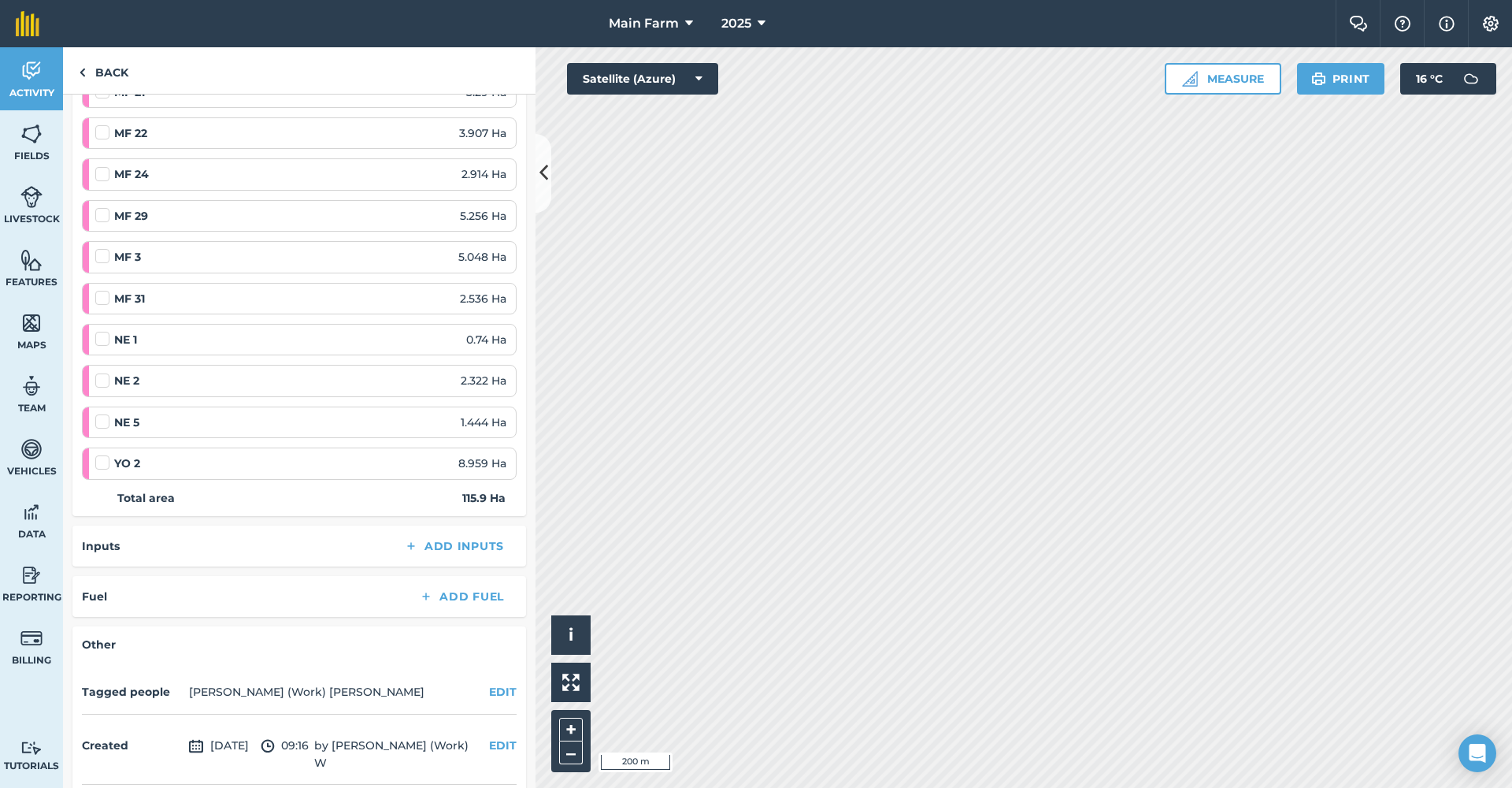
scroll to position [1151, 0]
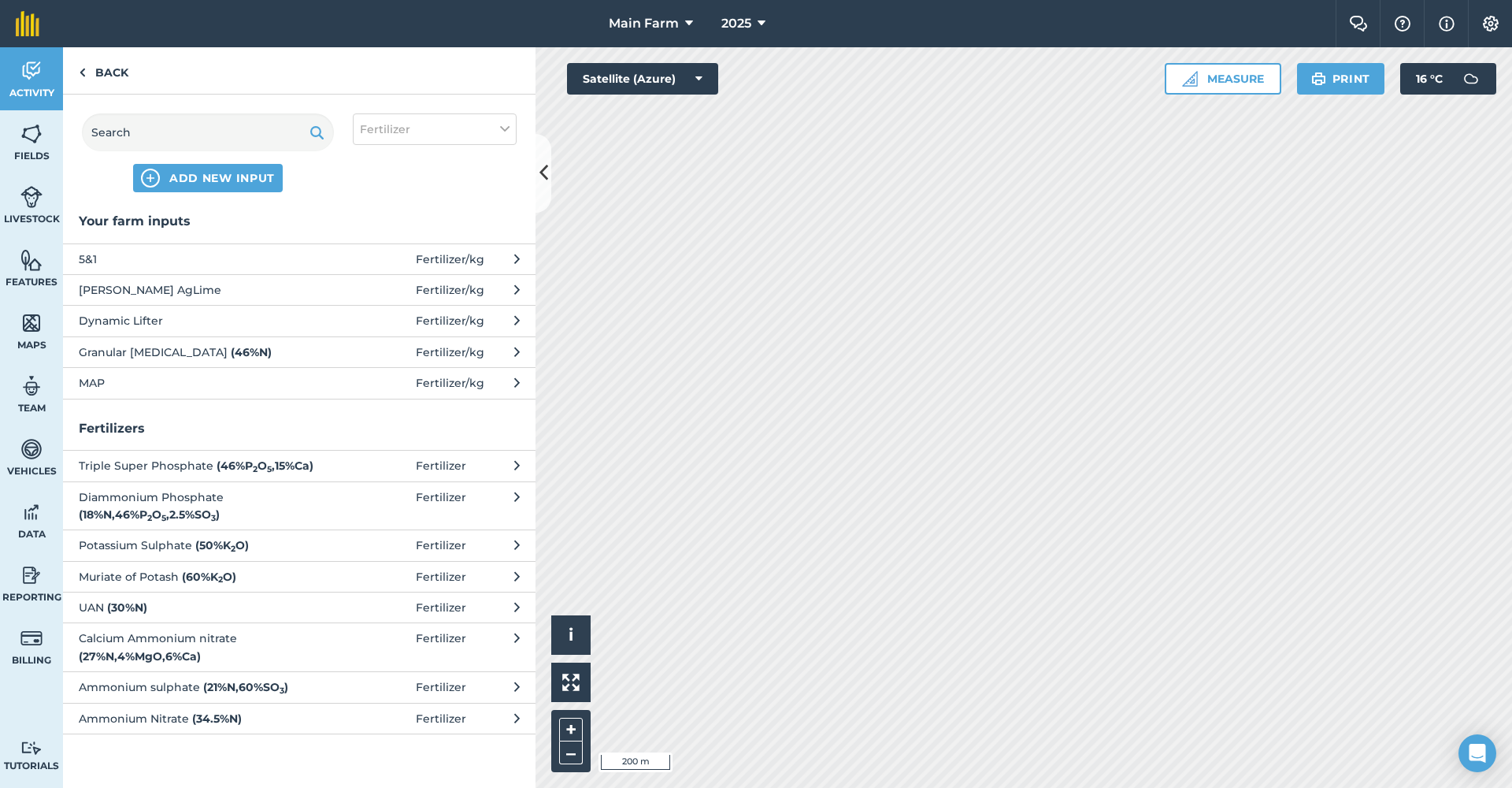
click at [231, 376] on span "MAP" at bounding box center [208, 383] width 258 height 18
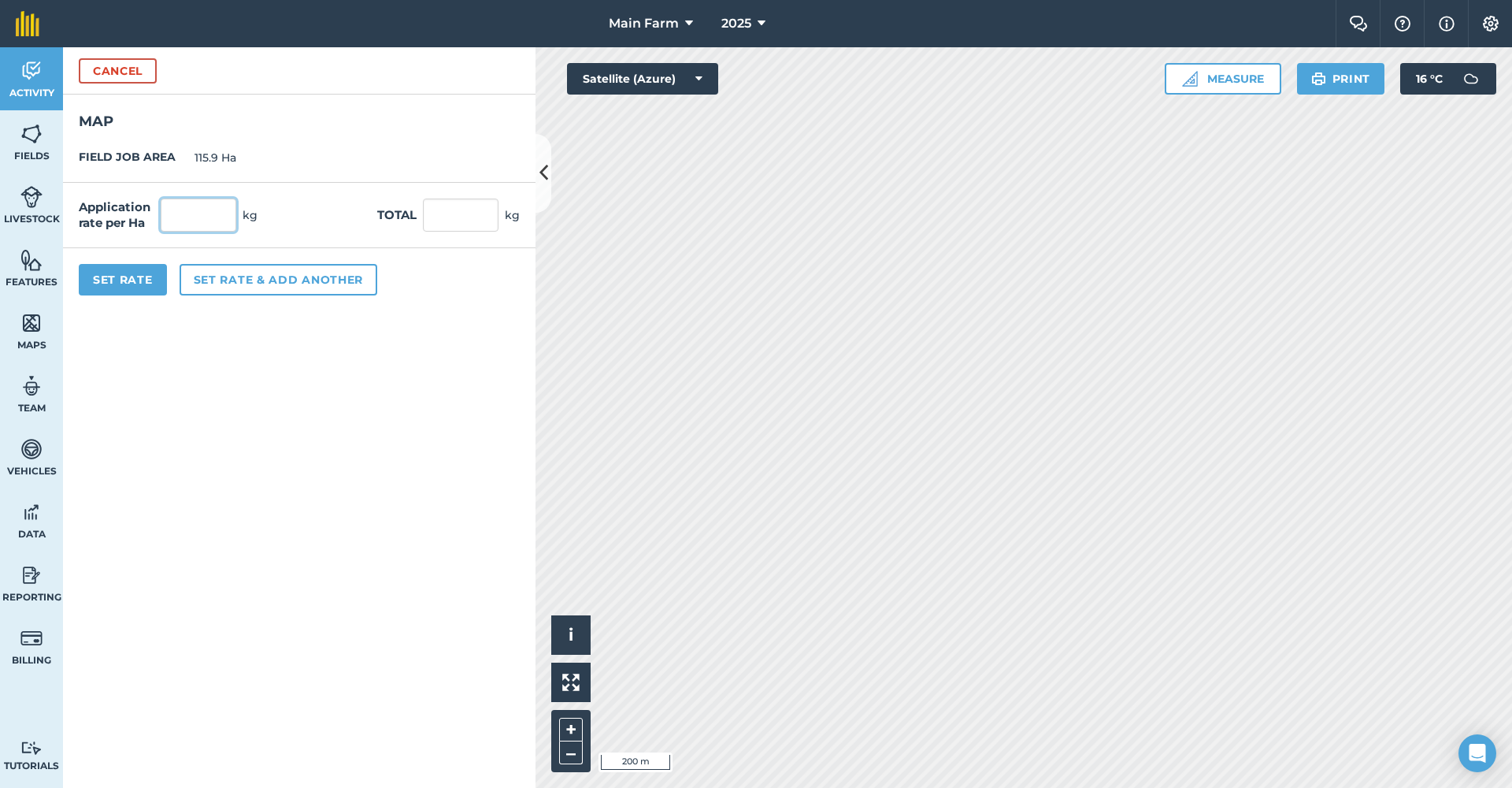
click at [185, 215] on input "text" at bounding box center [199, 215] width 76 height 33
type input "150"
type input "17,385"
click at [120, 276] on button "Set Rate" at bounding box center [123, 280] width 88 height 32
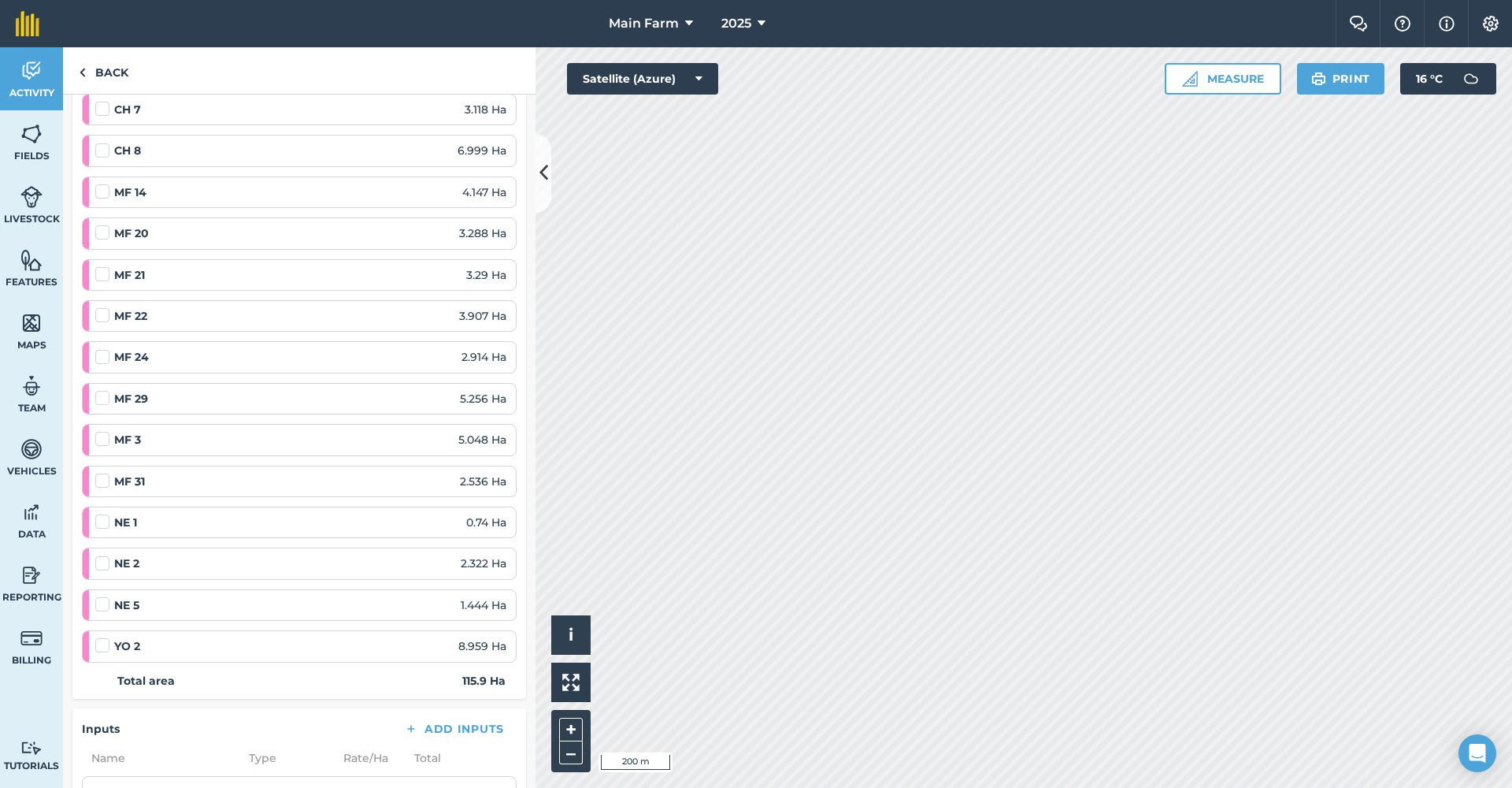
scroll to position [1230, 0]
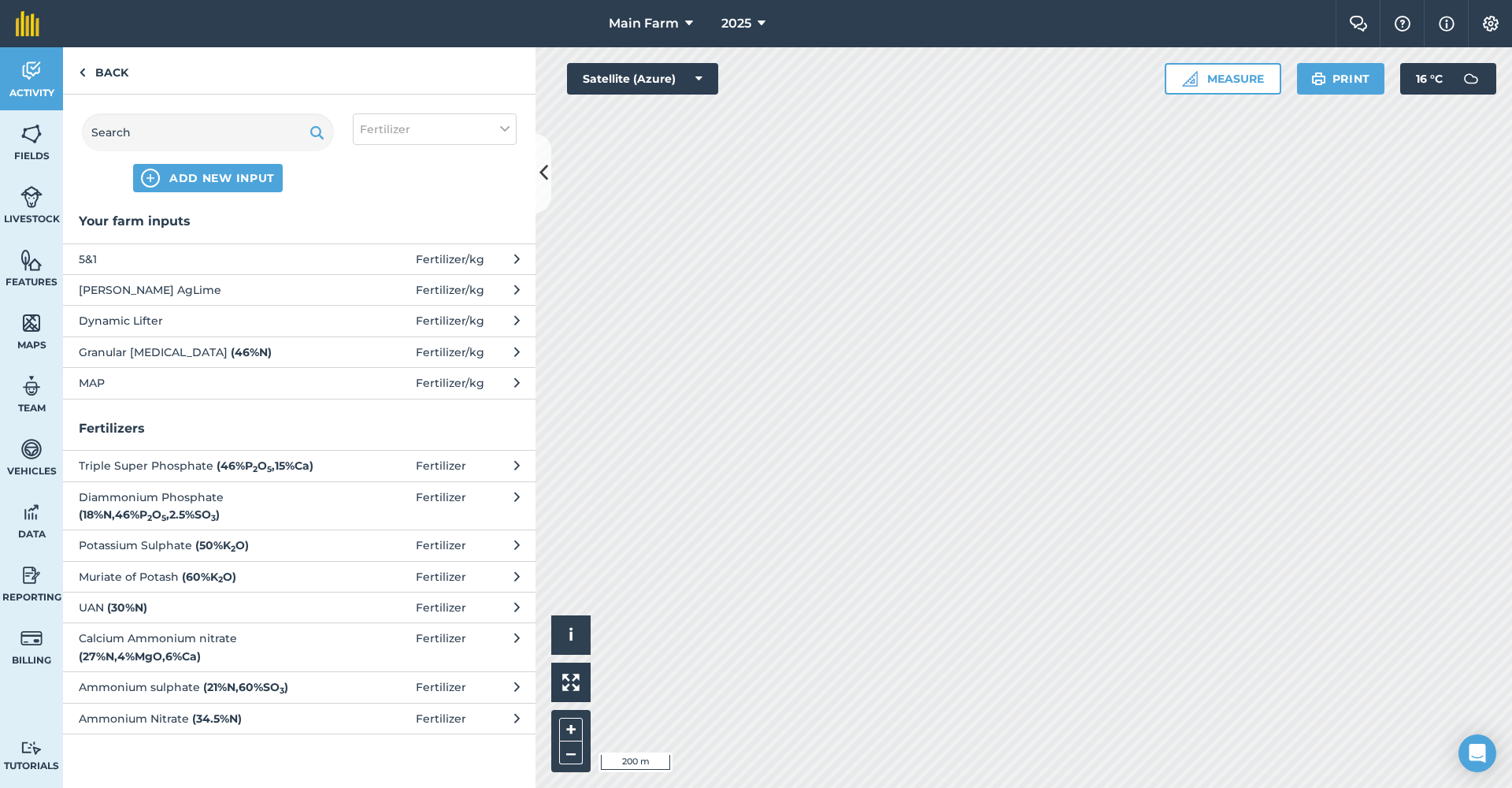
click at [134, 319] on span "Dynamic Lifter" at bounding box center [208, 321] width 258 height 18
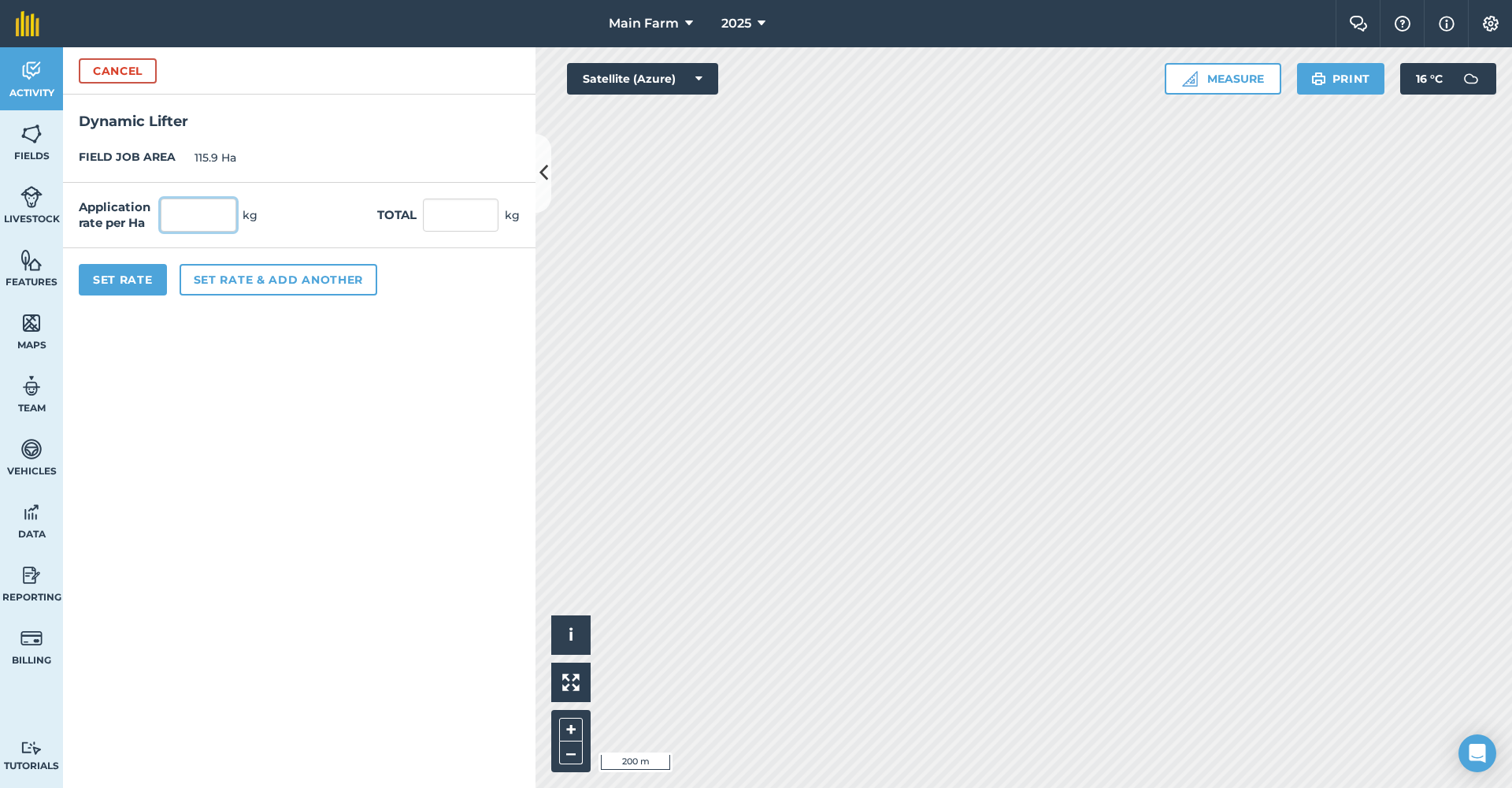
click at [196, 212] on input "text" at bounding box center [199, 215] width 76 height 33
type input "180"
type input "20,862"
click at [117, 314] on form "Cancel Dynamic Lifter FIELD JOB AREA 115.9 Ha Application rate per Ha 180 kg To…" at bounding box center [299, 418] width 472 height 740
click at [127, 278] on button "Set Rate" at bounding box center [123, 280] width 88 height 32
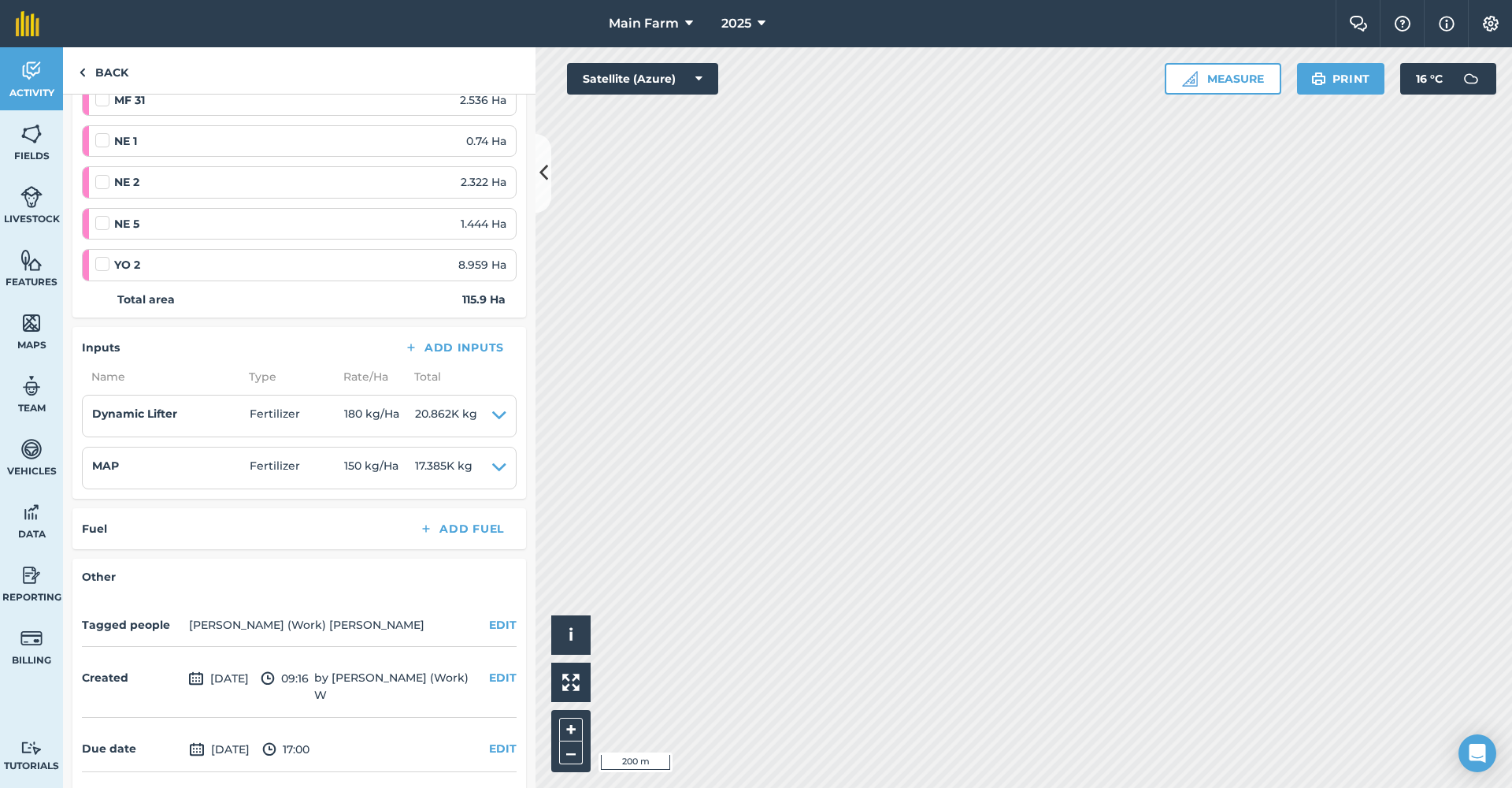
scroll to position [1282, 0]
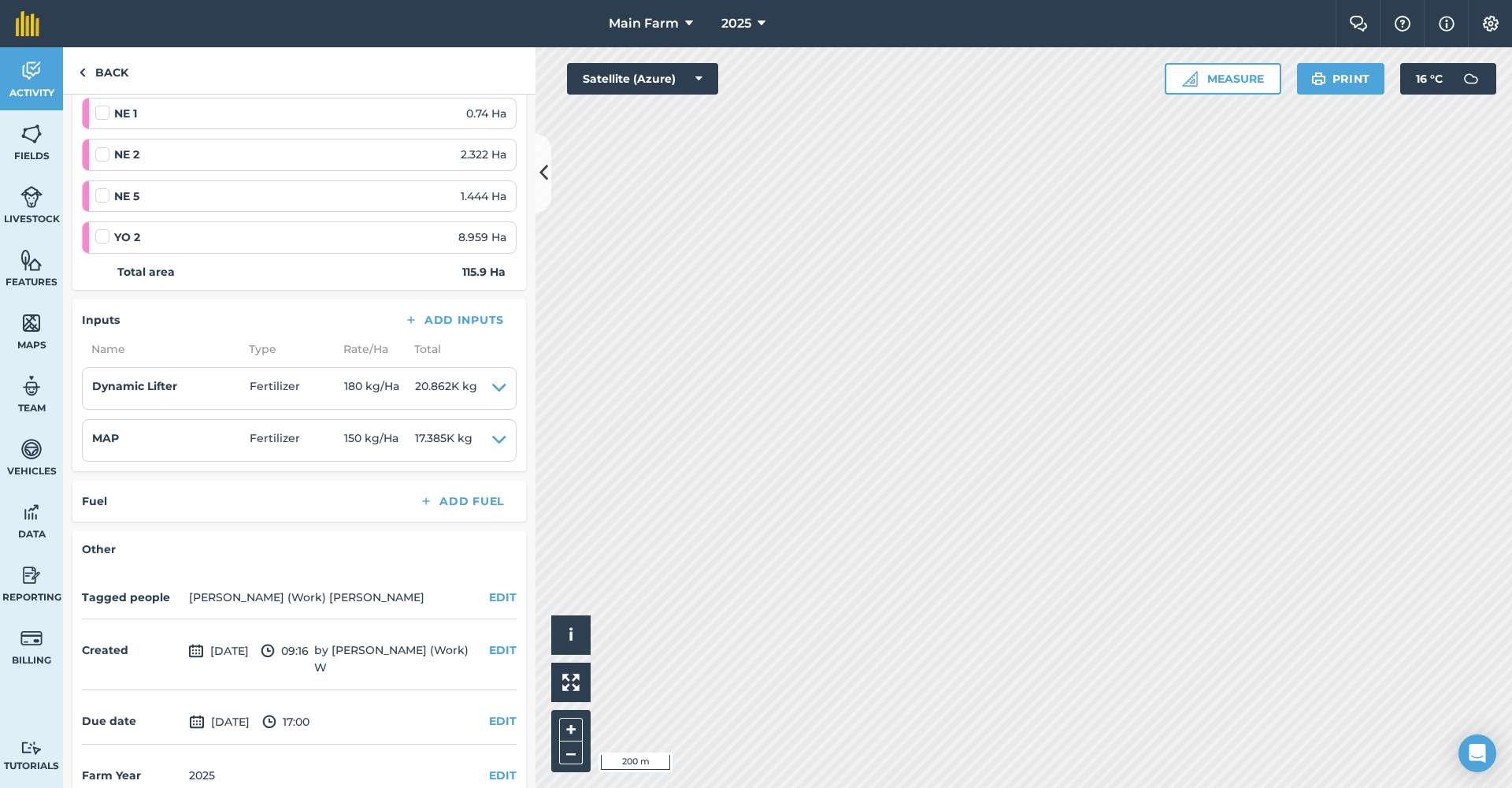
click at [492, 712] on button "EDIT" at bounding box center [503, 721] width 27 height 18
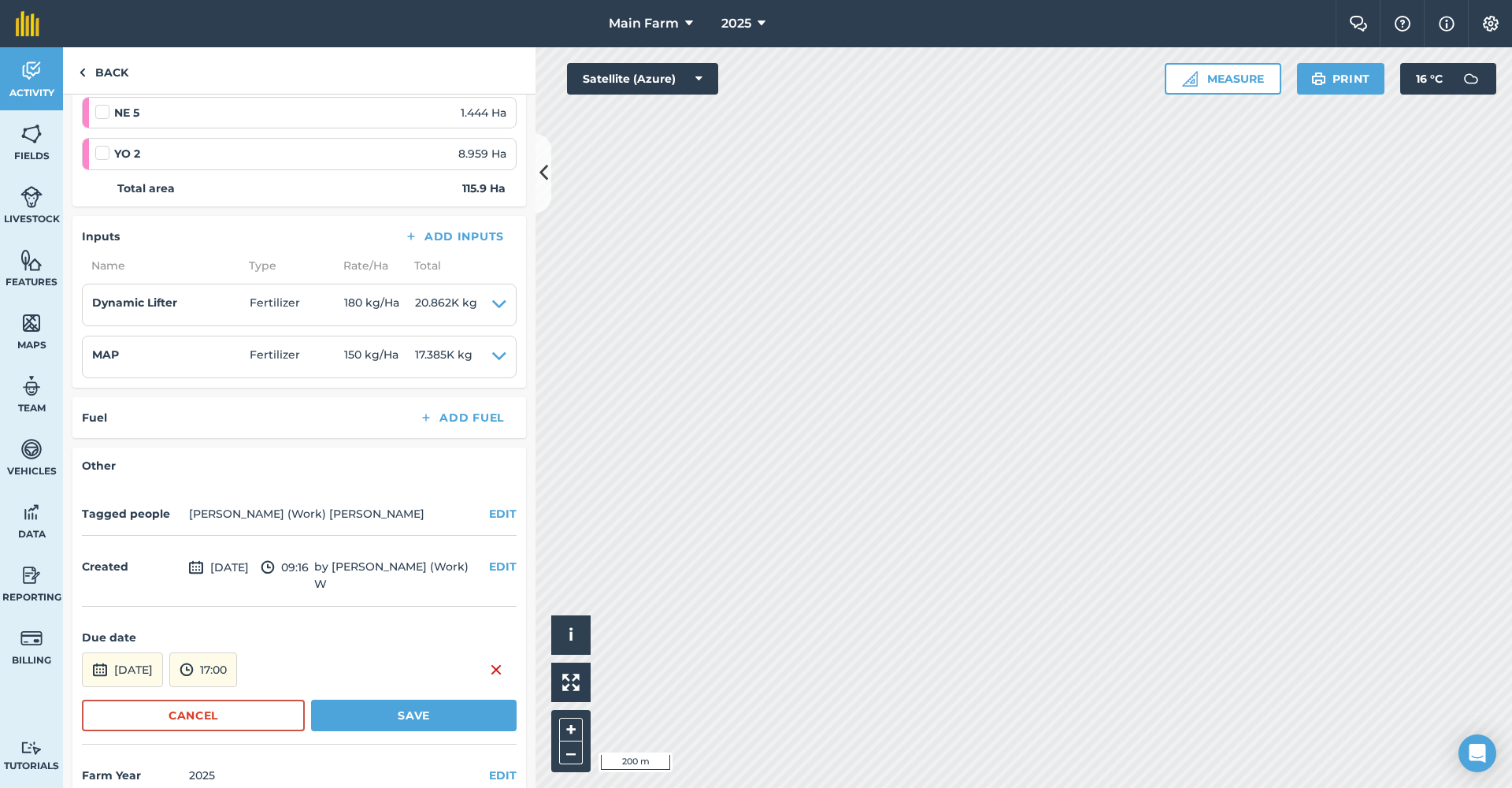
click at [103, 660] on img at bounding box center [100, 669] width 16 height 19
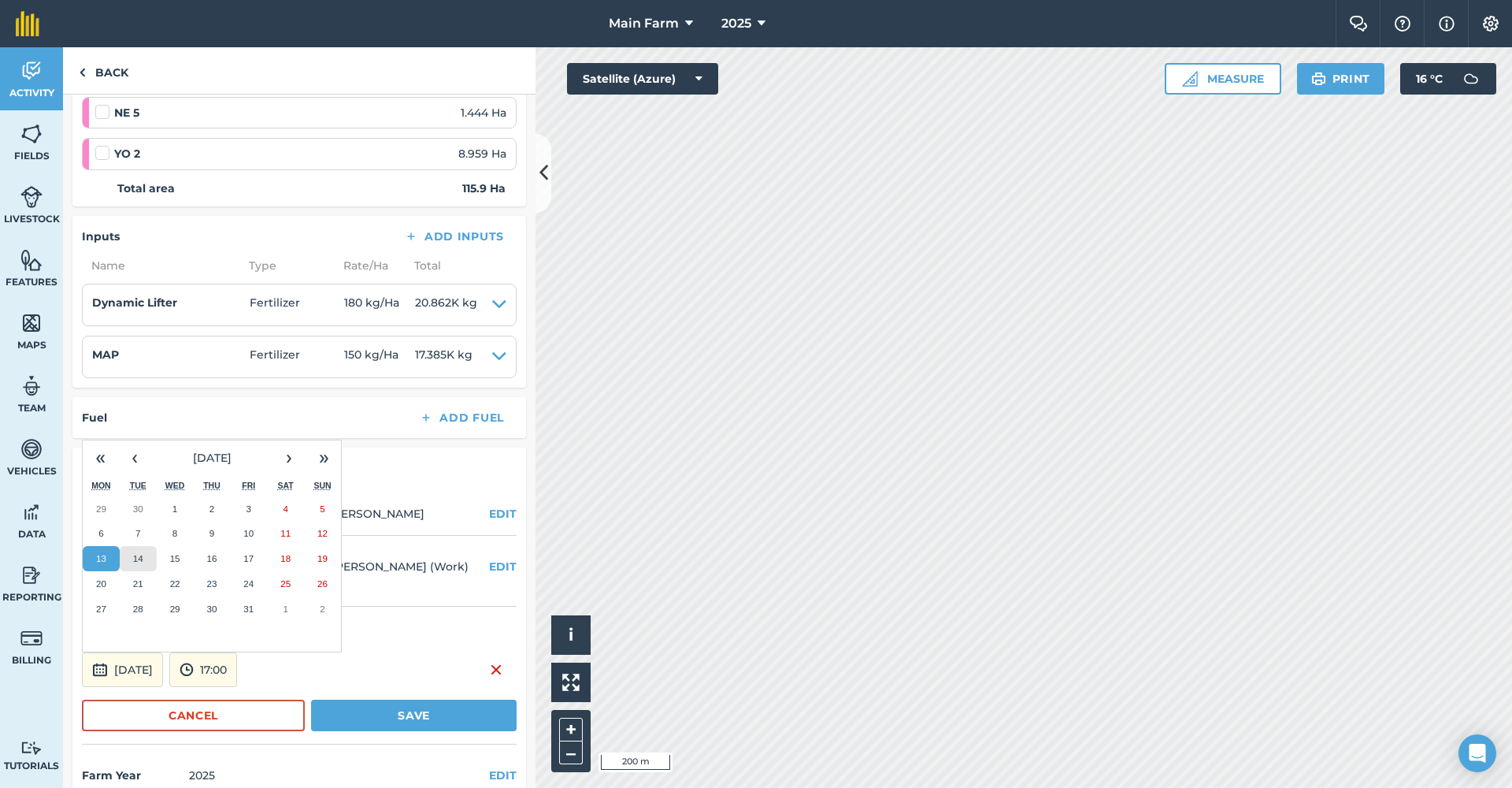
click at [135, 553] on abbr "14" at bounding box center [139, 558] width 11 height 11
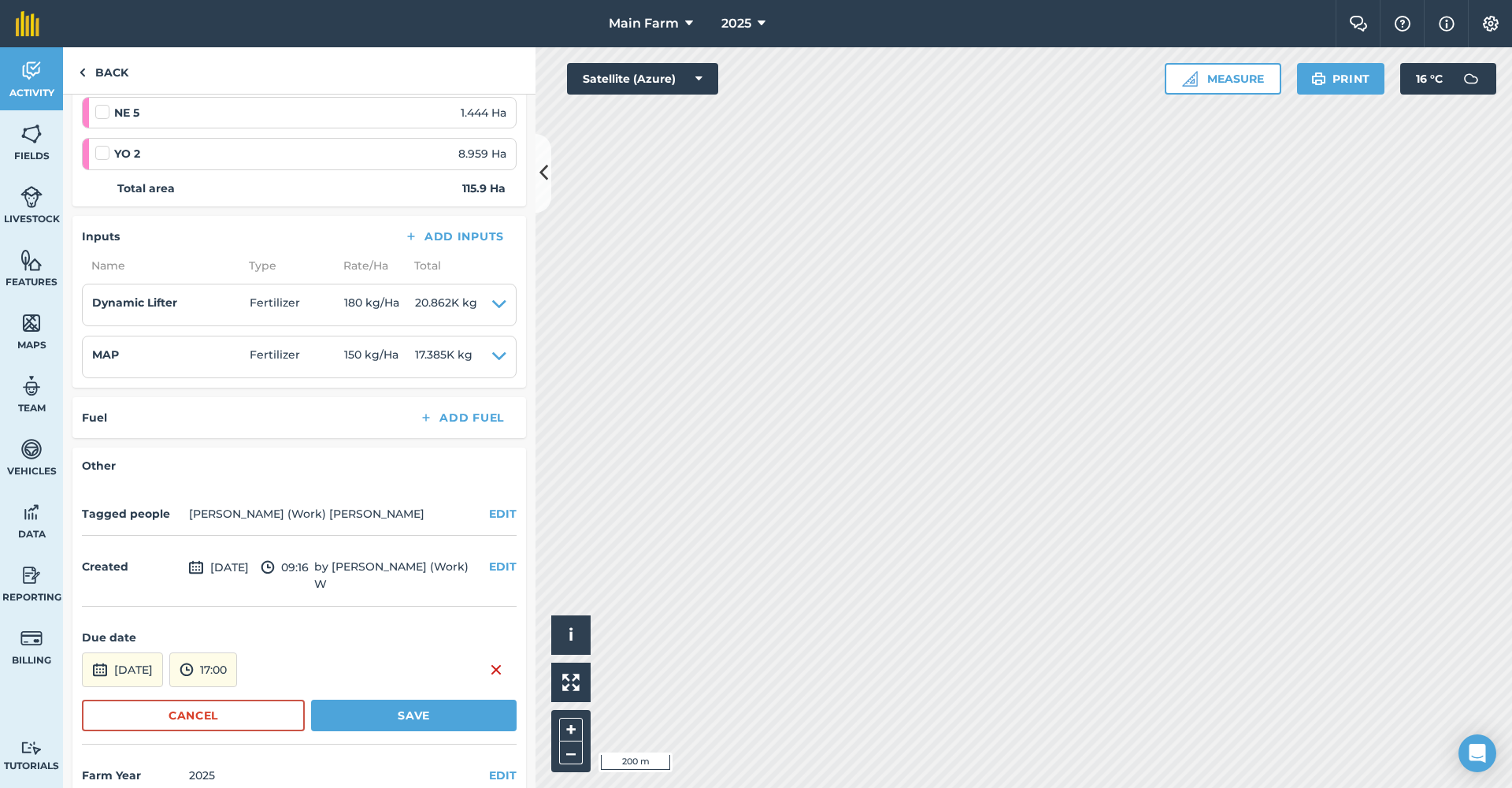
click at [344, 700] on button "Save" at bounding box center [413, 716] width 206 height 32
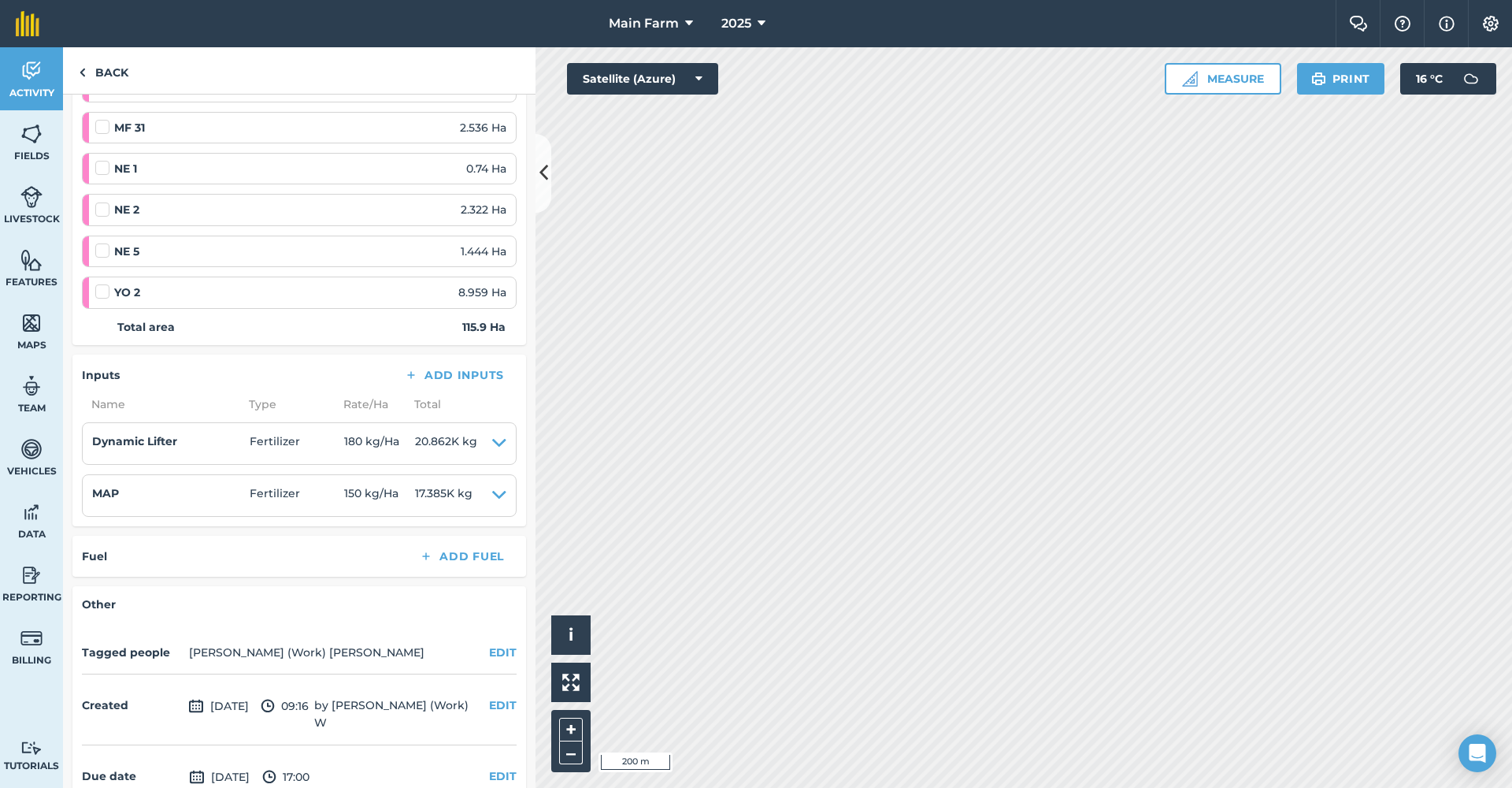
scroll to position [1282, 0]
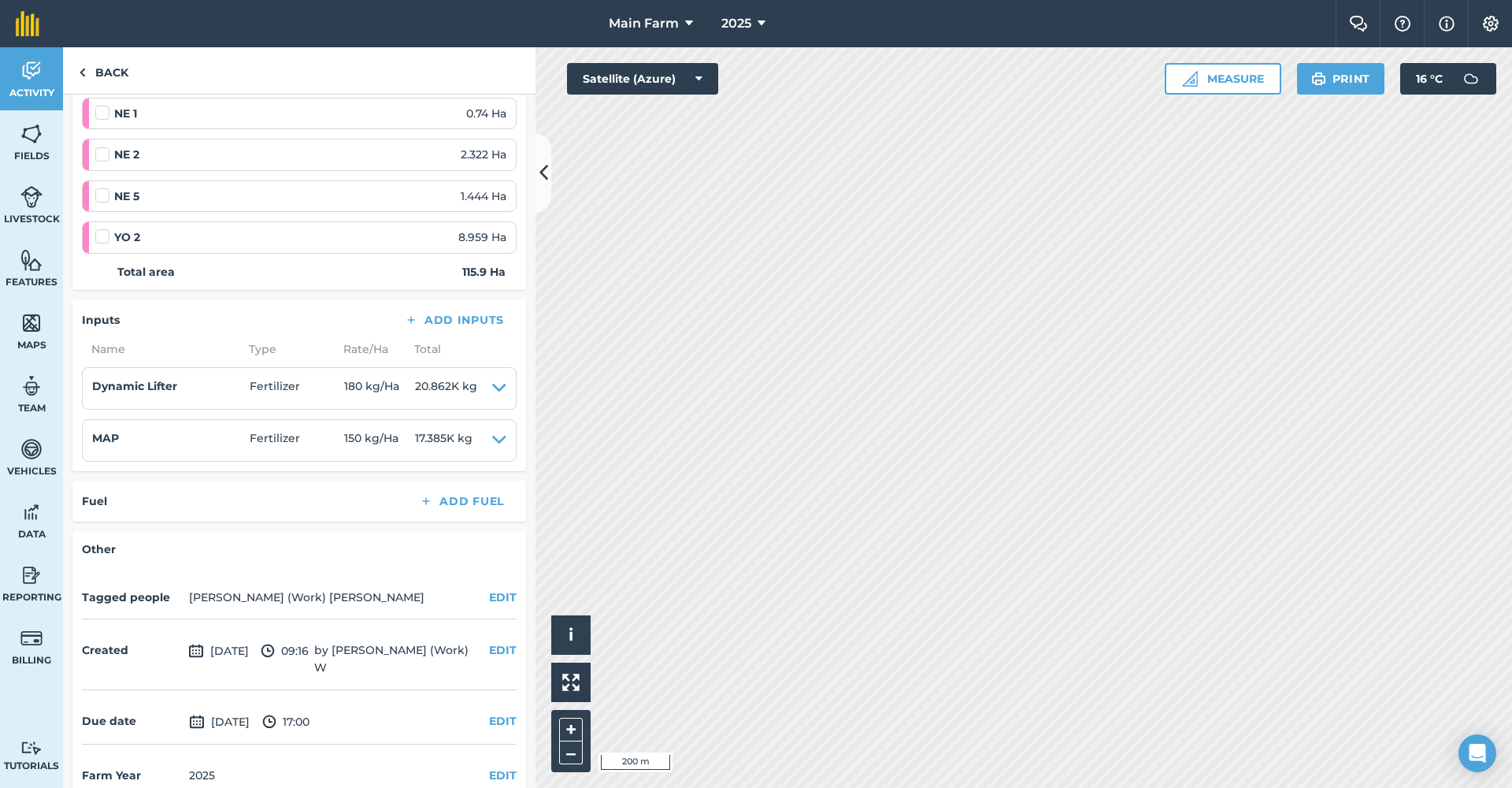
click at [491, 588] on button "EDIT" at bounding box center [503, 597] width 27 height 18
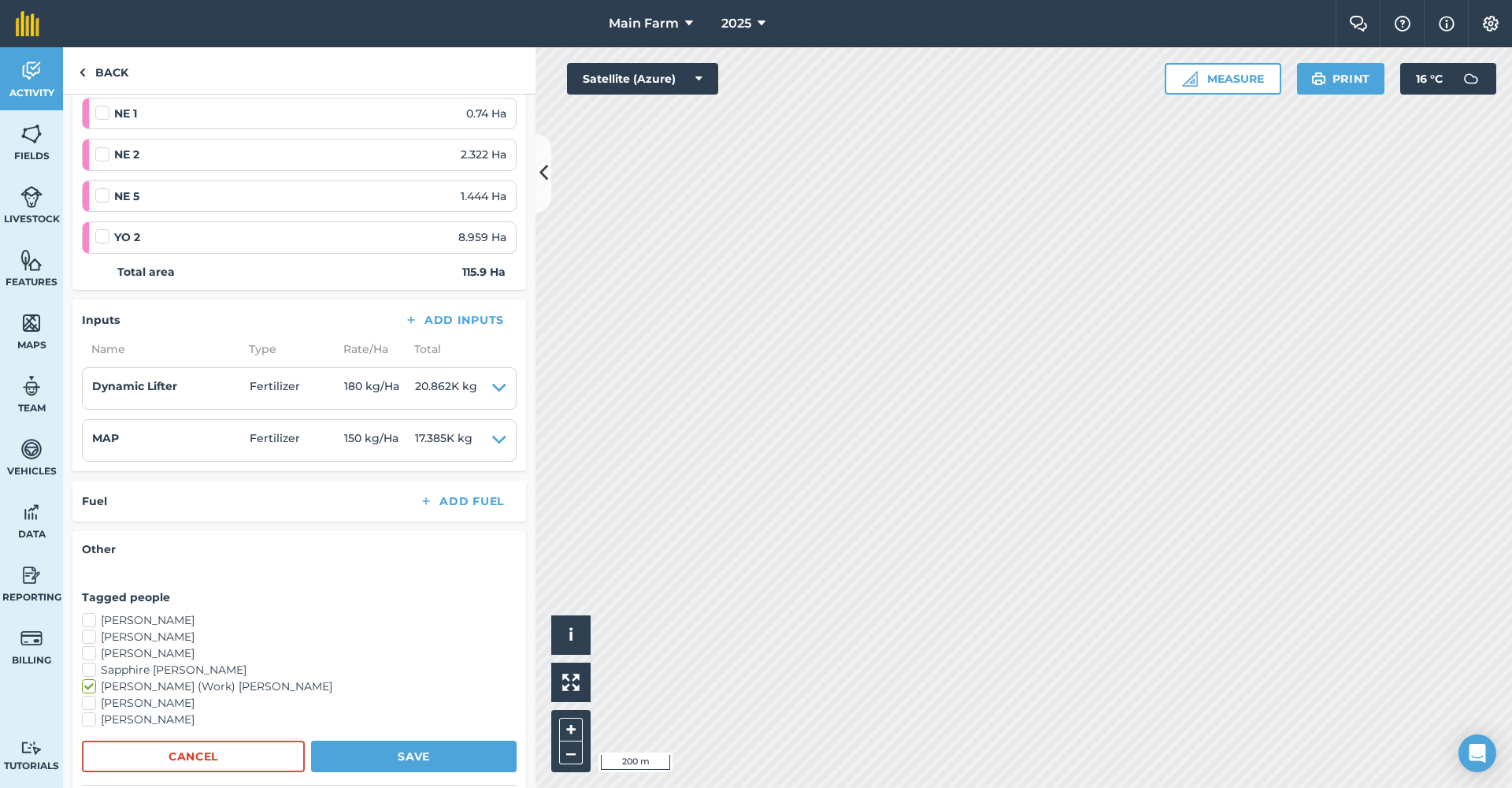
click at [137, 629] on label "[PERSON_NAME]" at bounding box center [299, 637] width 435 height 17
click at [92, 629] on input "[PERSON_NAME]" at bounding box center [87, 634] width 11 height 11
checkbox input "true"
click at [133, 645] on label "[PERSON_NAME]" at bounding box center [299, 653] width 435 height 17
click at [92, 645] on input "[PERSON_NAME]" at bounding box center [87, 650] width 11 height 11
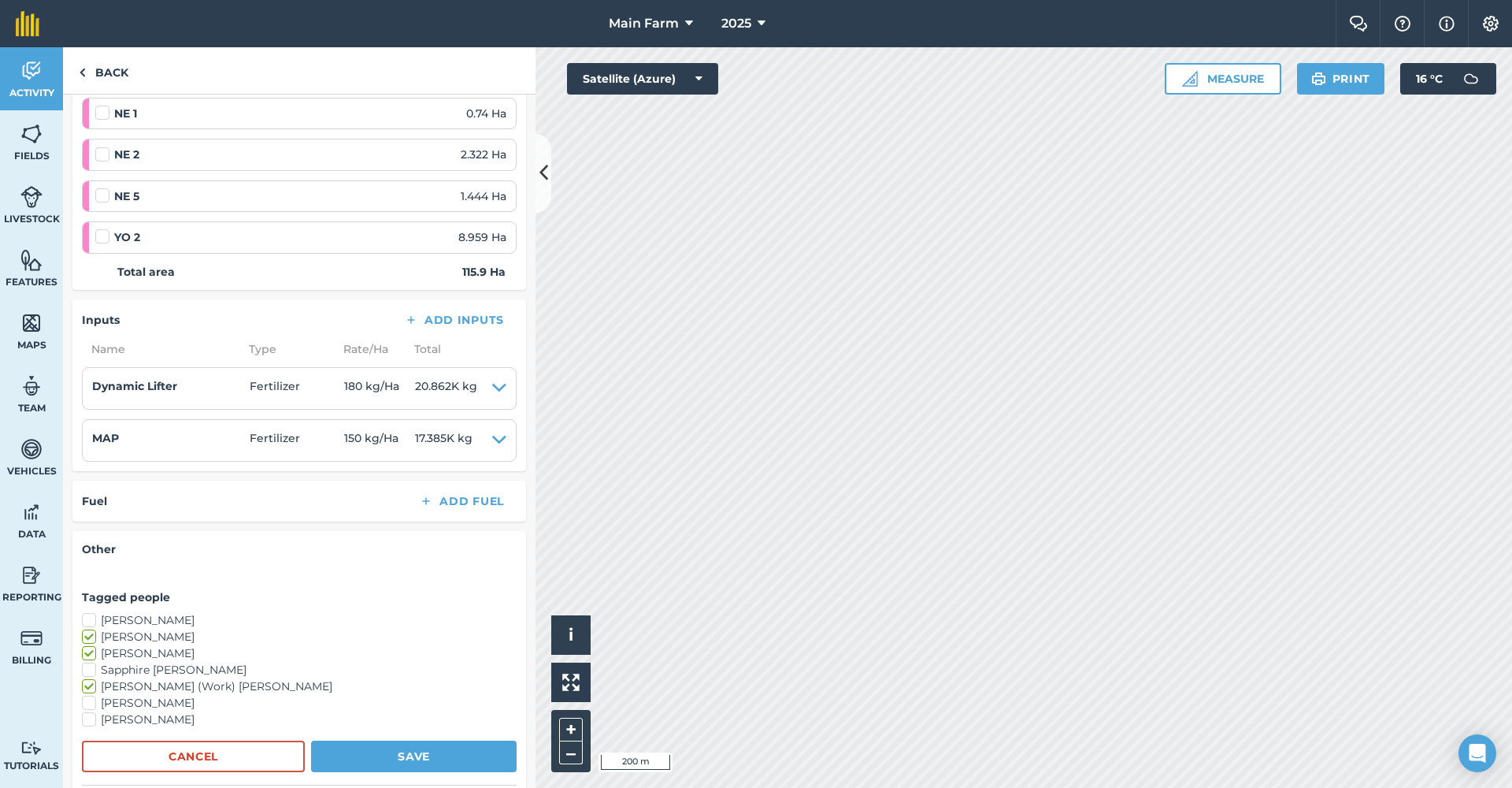
checkbox input "true"
click at [137, 662] on label "Sapphire [PERSON_NAME]" at bounding box center [299, 670] width 435 height 17
click at [92, 662] on input "Sapphire [PERSON_NAME]" at bounding box center [87, 667] width 11 height 11
checkbox input "true"
click at [137, 695] on label "[PERSON_NAME]" at bounding box center [299, 703] width 435 height 17
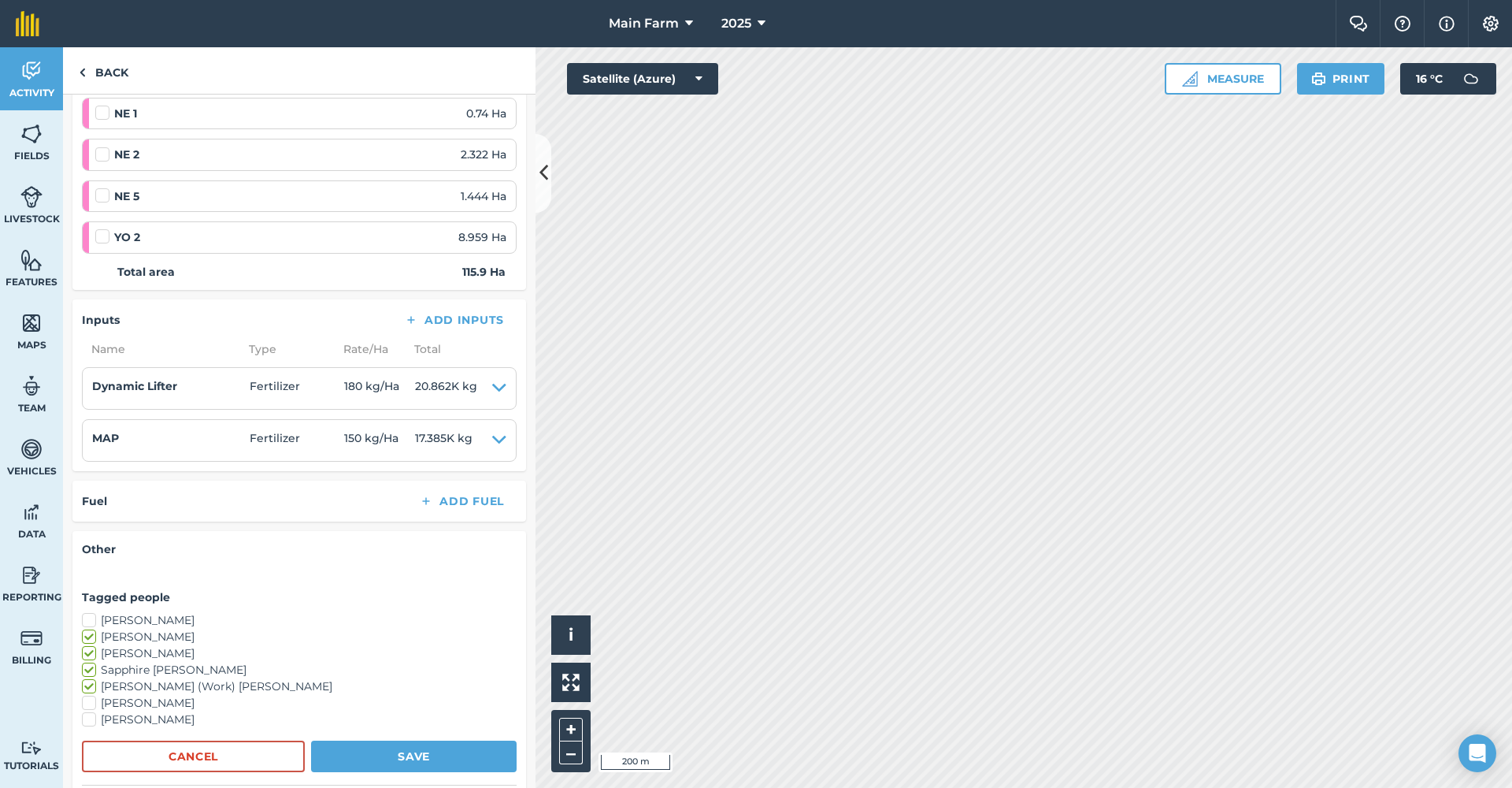
click at [92, 695] on input "[PERSON_NAME]" at bounding box center [87, 701] width 11 height 11
checkbox input "true"
click at [134, 711] on label "[PERSON_NAME]" at bounding box center [299, 719] width 435 height 17
click at [92, 711] on input "[PERSON_NAME]" at bounding box center [87, 716] width 11 height 11
checkbox input "true"
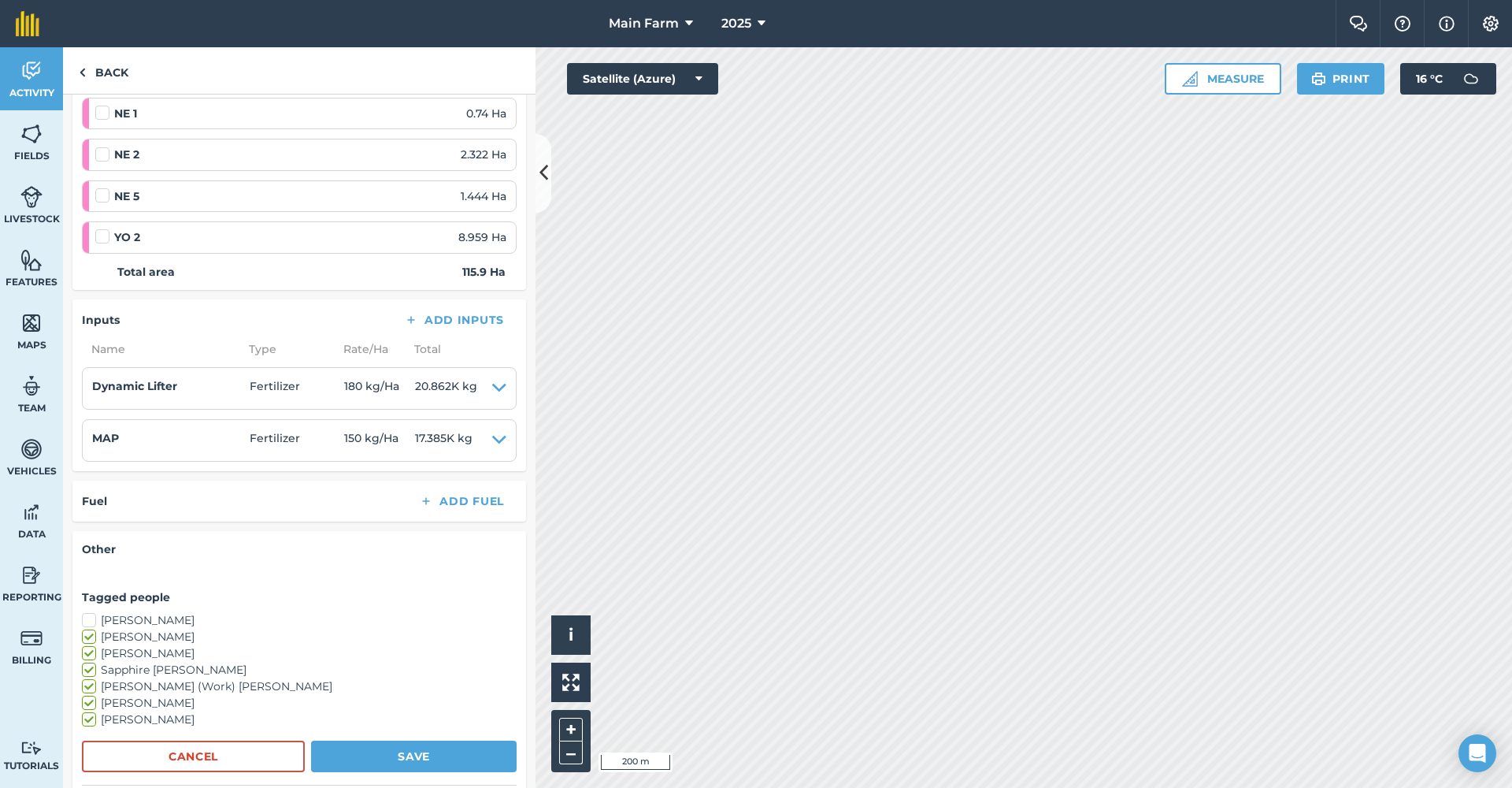
click at [374, 749] on button "Save" at bounding box center [413, 756] width 206 height 32
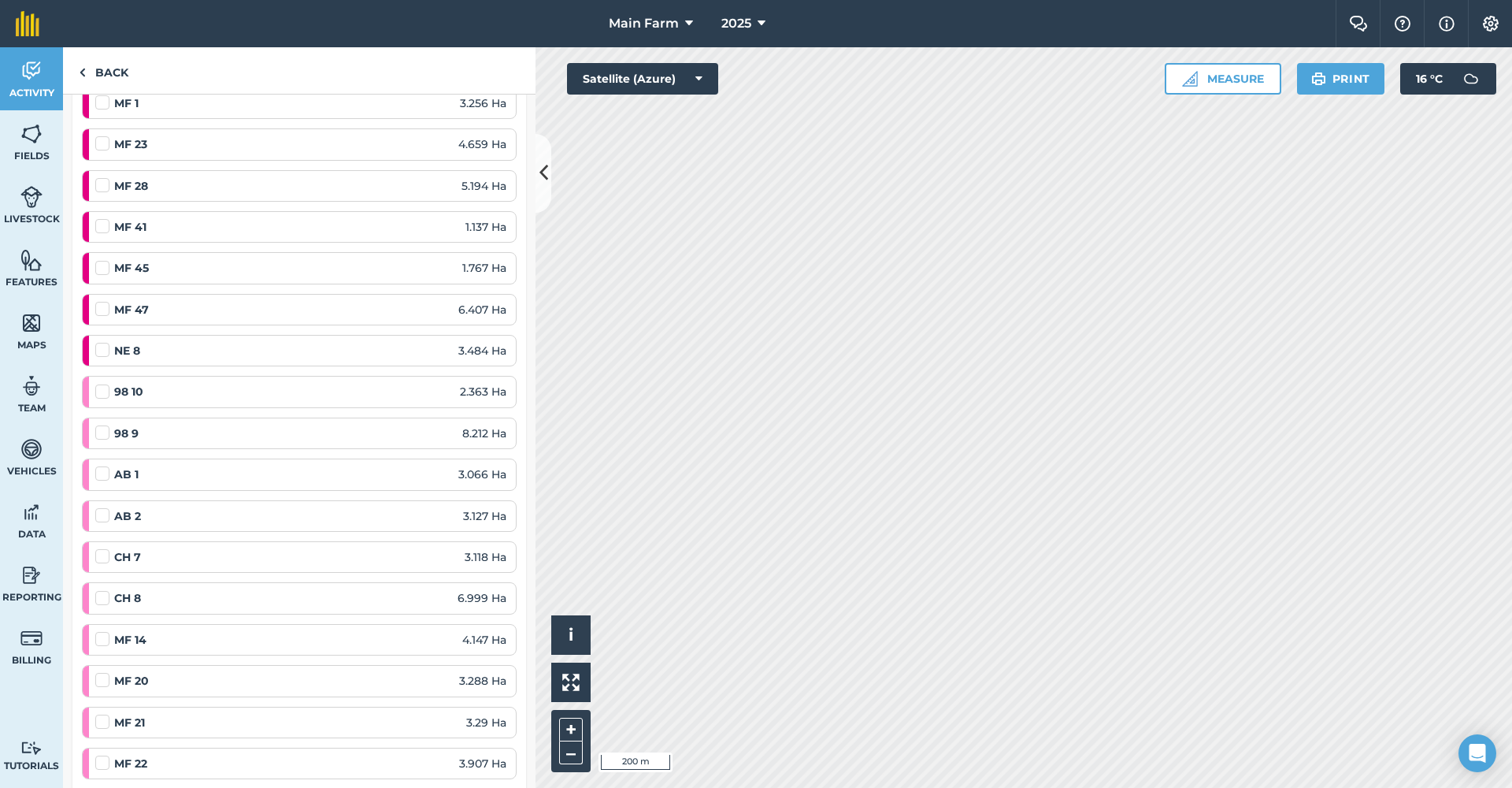
scroll to position [0, 0]
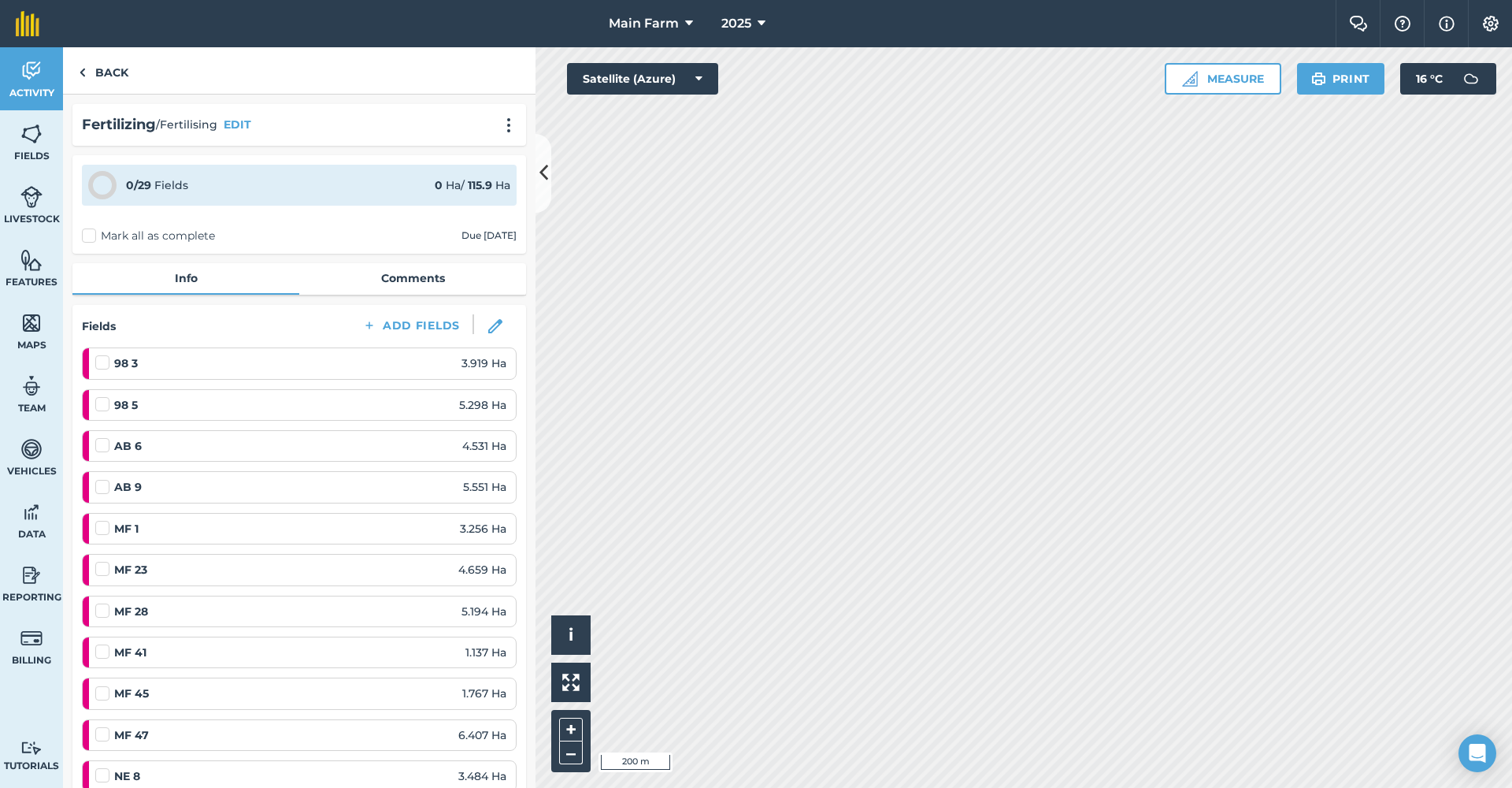
click at [35, 82] on img at bounding box center [31, 71] width 22 height 24
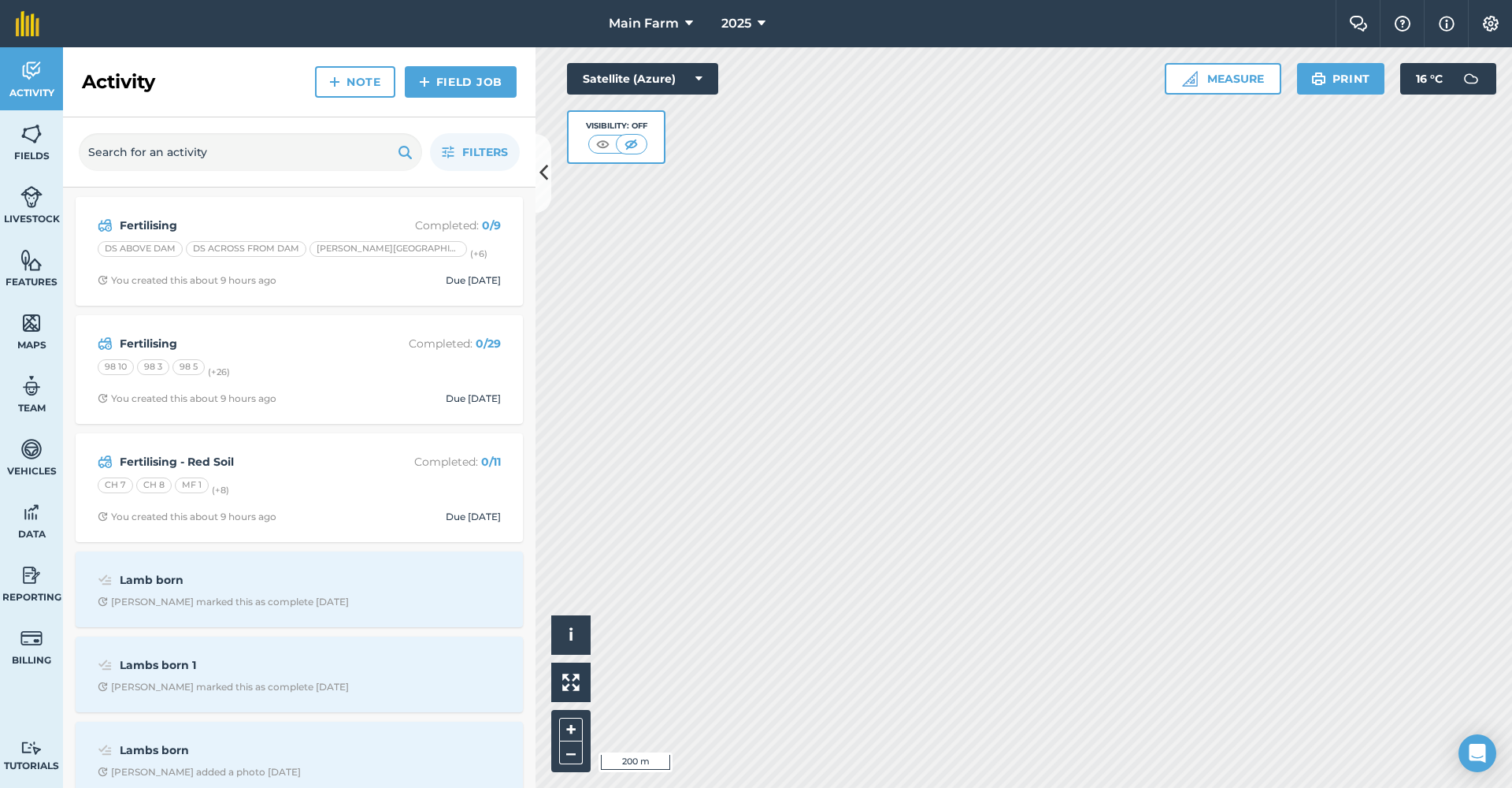
click at [162, 224] on strong "Fertilising" at bounding box center [245, 225] width 250 height 18
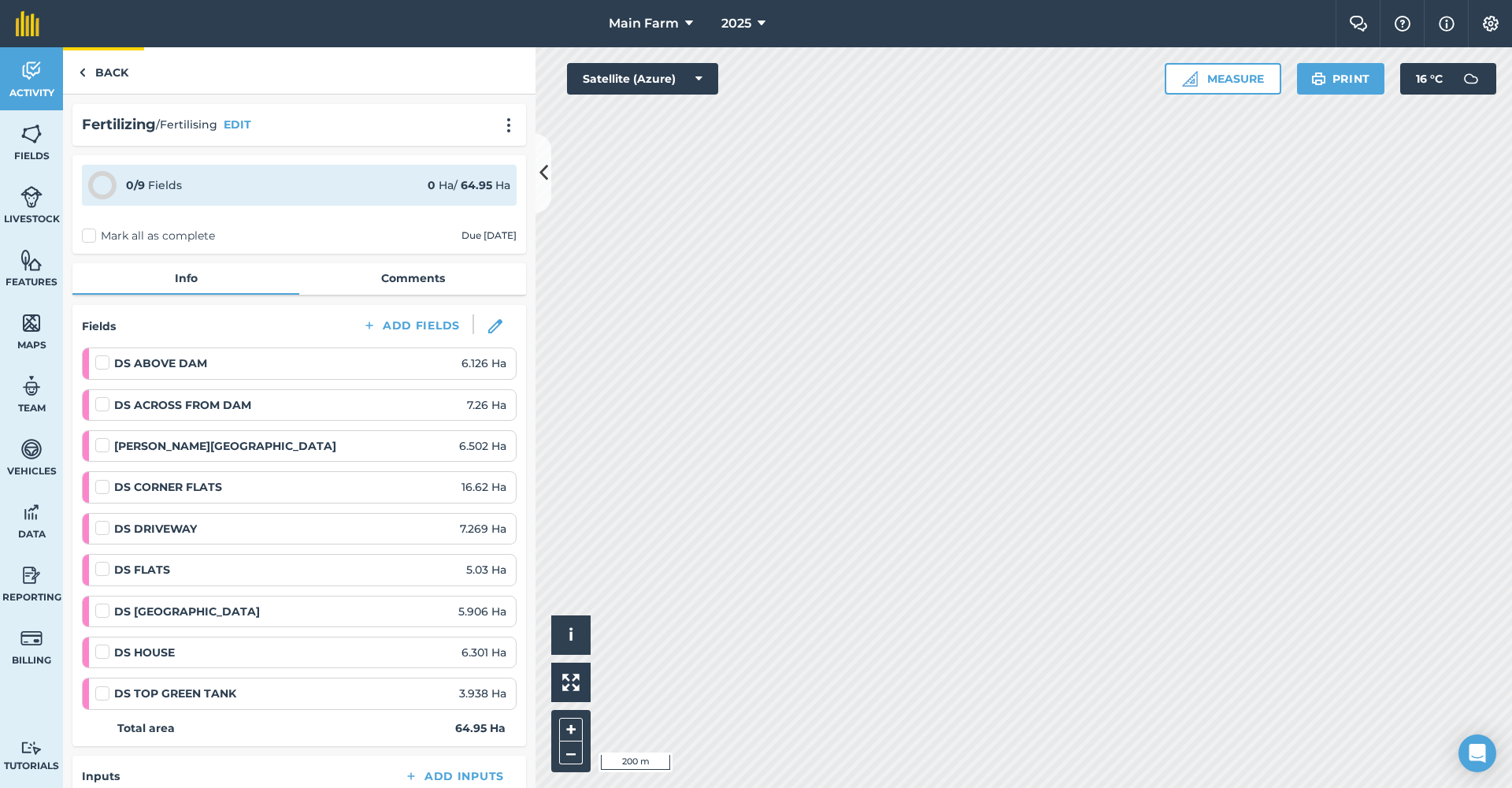
click at [114, 69] on link "Back" at bounding box center [103, 71] width 81 height 47
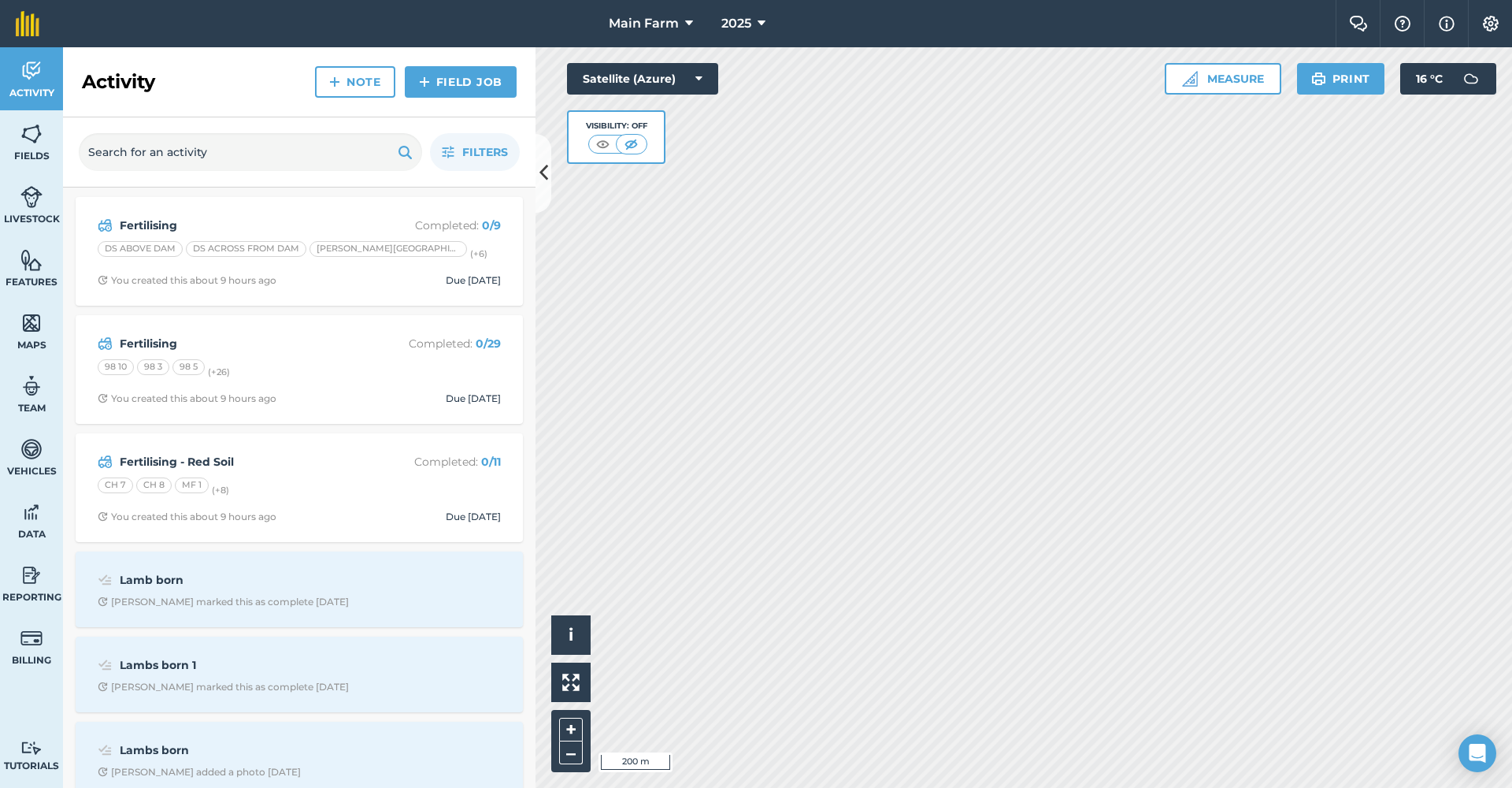
click at [157, 458] on strong "Fertilising - Red Soil" at bounding box center [245, 462] width 250 height 18
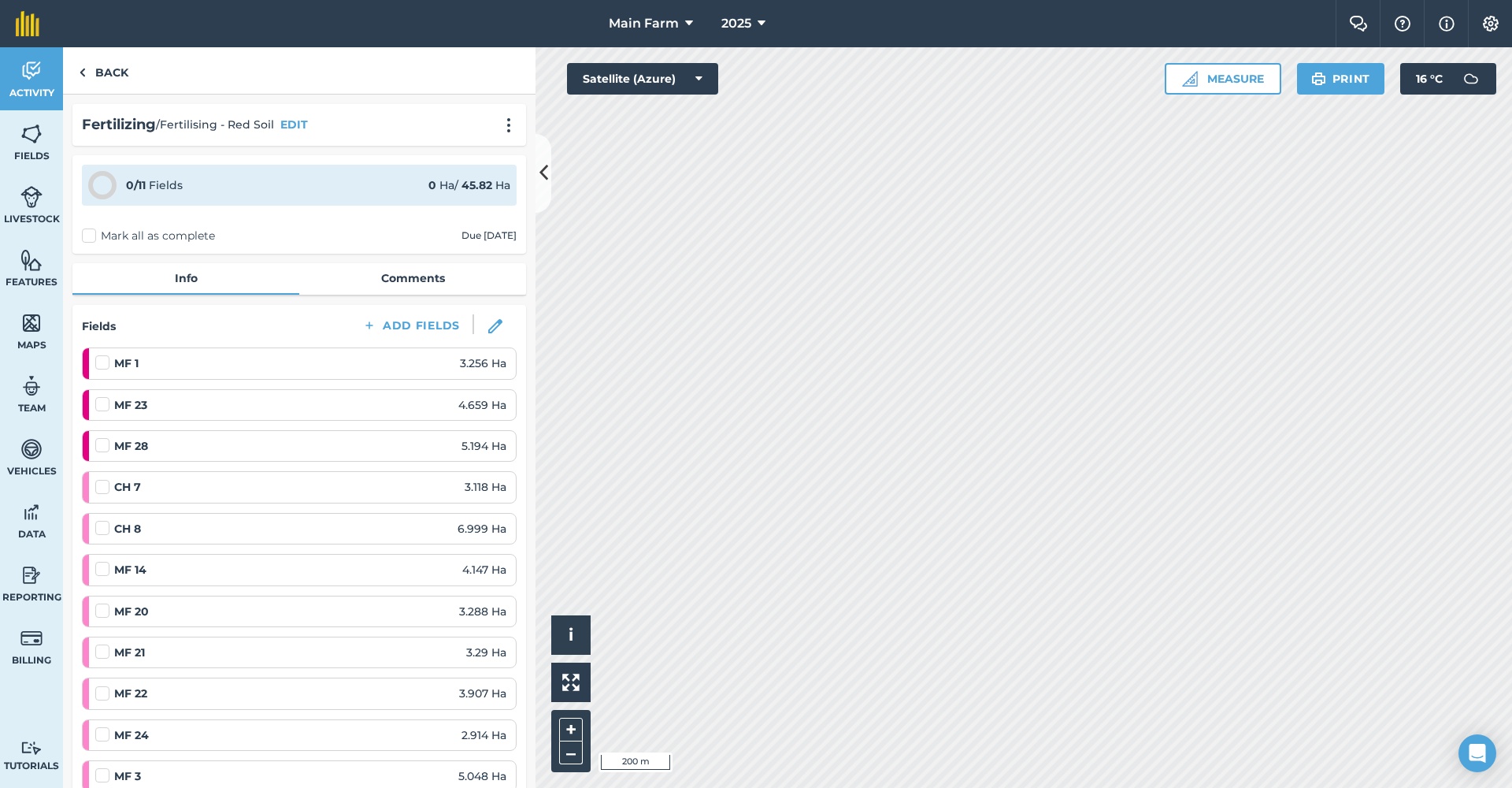
click at [293, 127] on button "EDIT" at bounding box center [294, 125] width 27 height 18
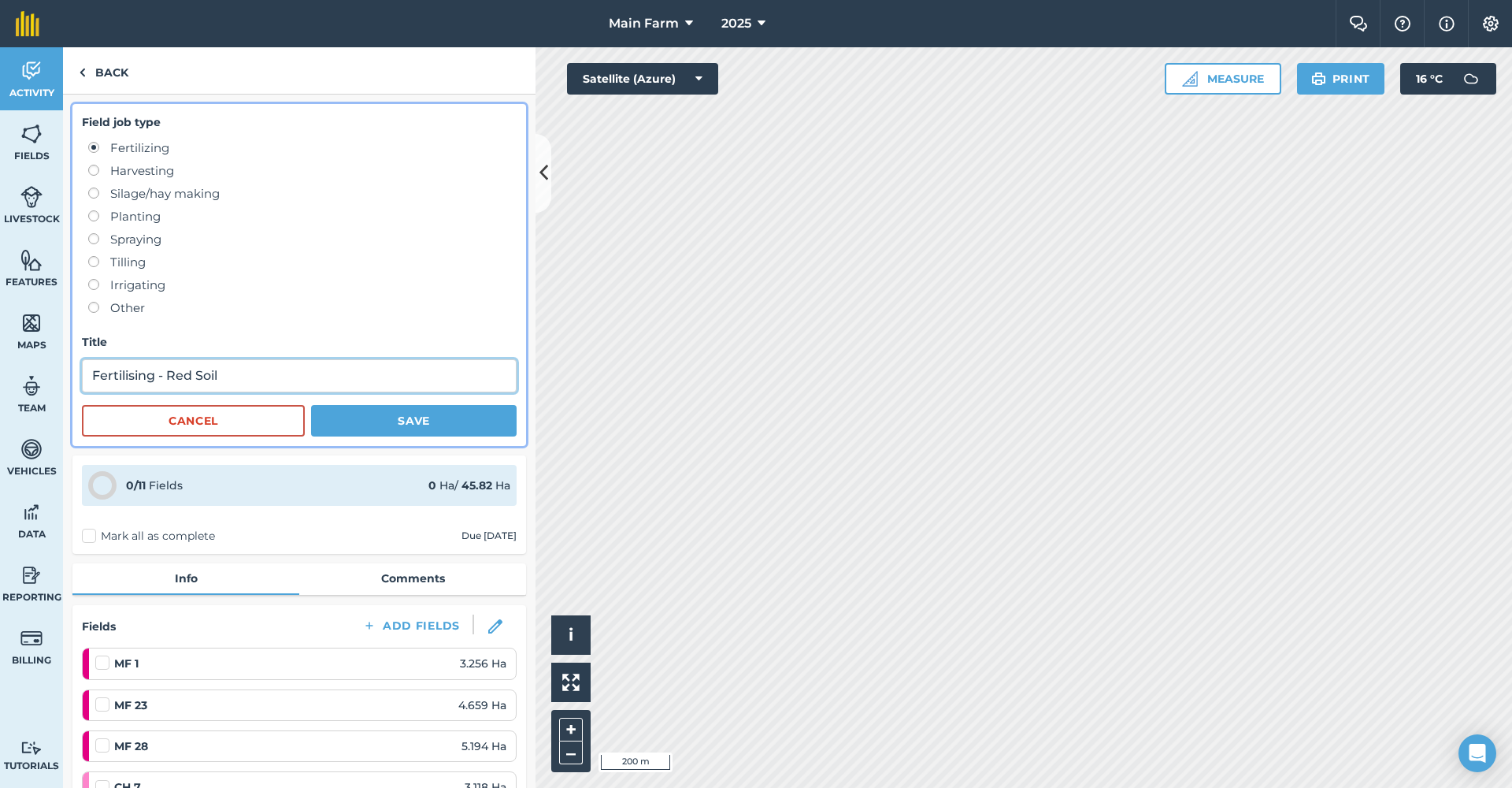
drag, startPoint x: 238, startPoint y: 380, endPoint x: 155, endPoint y: 380, distance: 83.0
click at [155, 380] on input "Fertilising - Red Soil" at bounding box center [299, 375] width 435 height 33
type input "Fertilising"
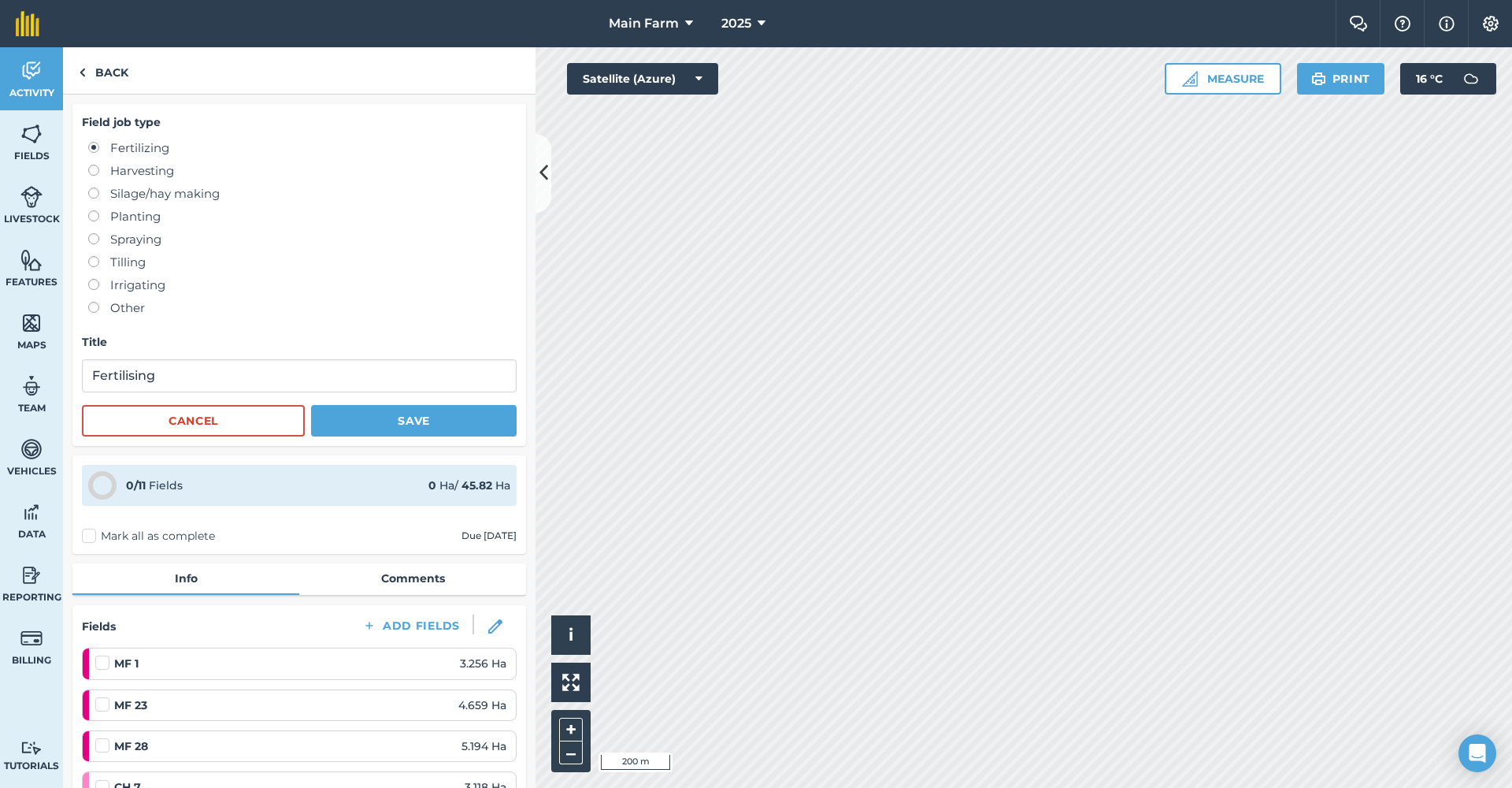
click at [344, 421] on button "Save" at bounding box center [413, 421] width 206 height 32
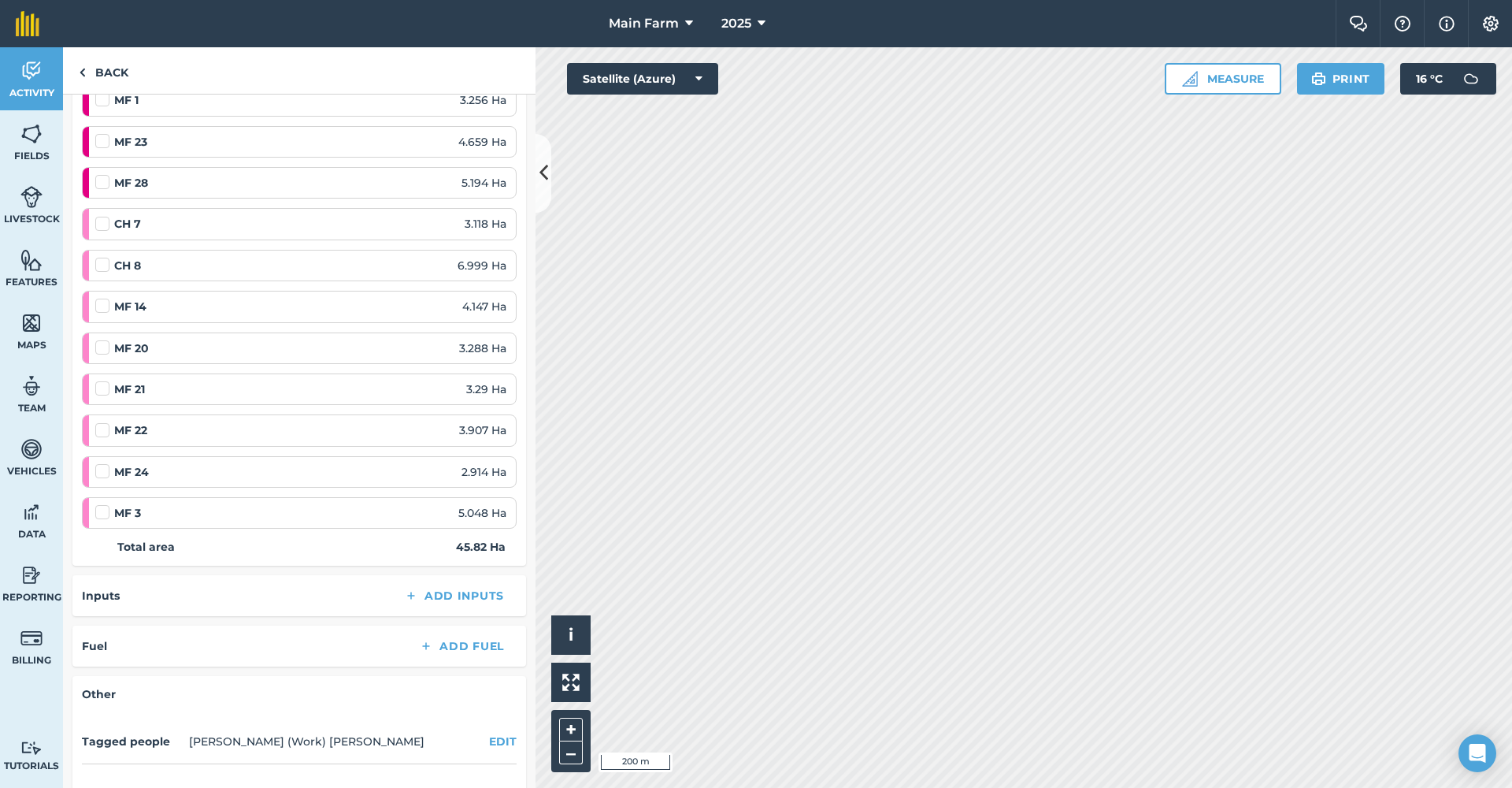
scroll to position [413, 0]
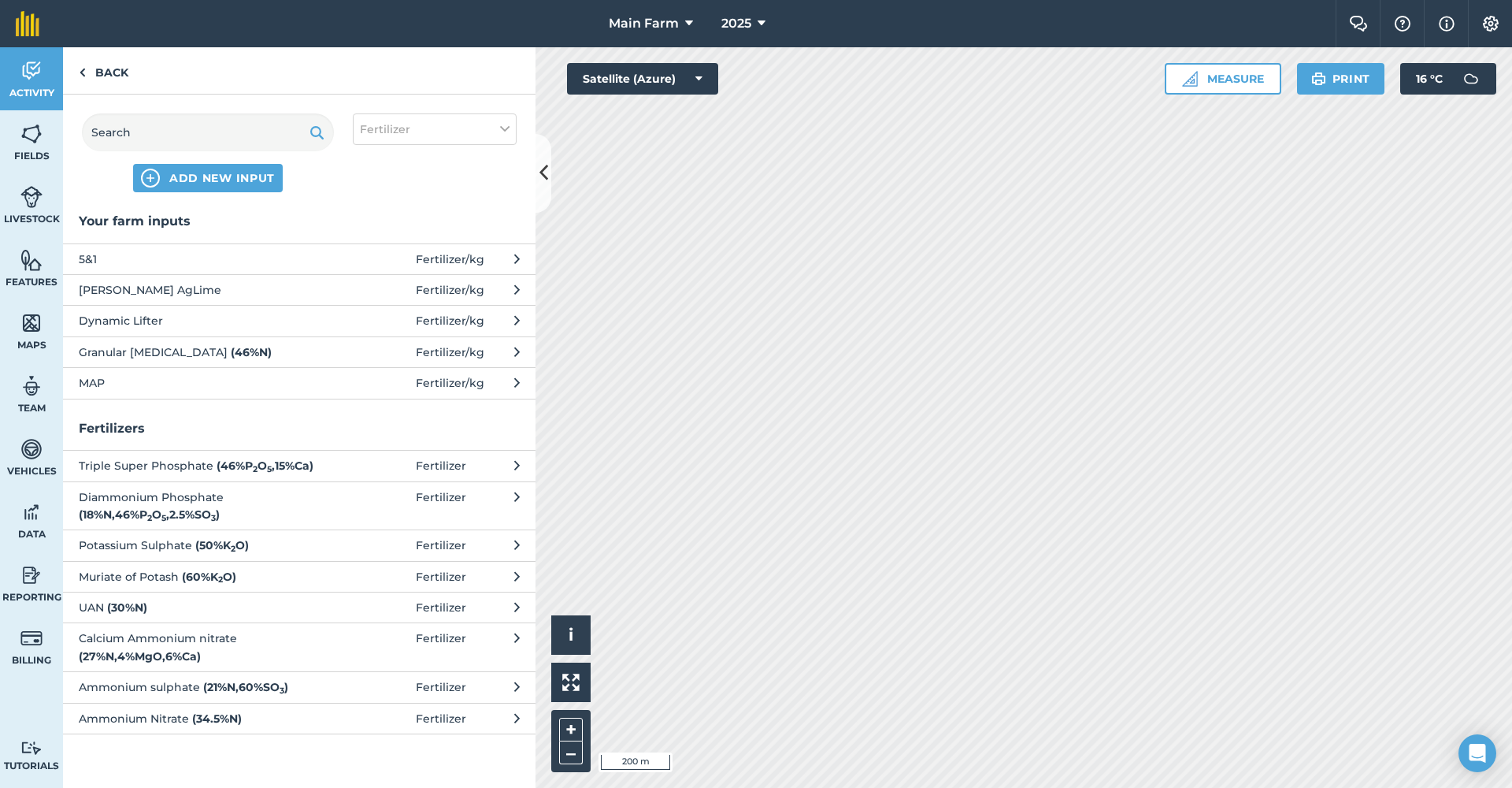
click at [155, 287] on span "[PERSON_NAME] AgLime" at bounding box center [208, 290] width 258 height 18
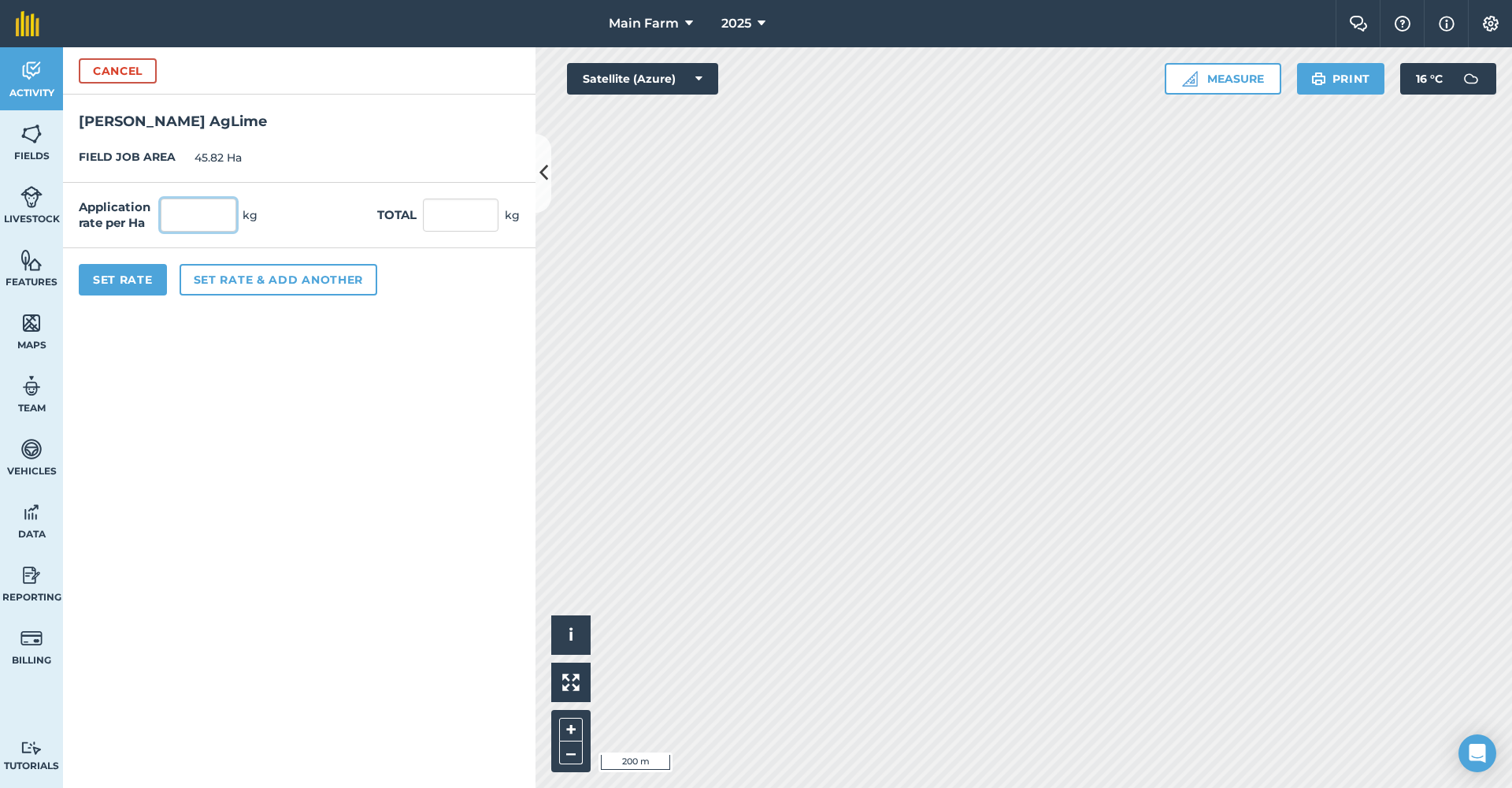
click at [227, 219] on input "text" at bounding box center [199, 215] width 76 height 33
click at [188, 211] on input "text" at bounding box center [199, 215] width 76 height 33
type input "1,000"
type input "45,820"
click at [125, 281] on button "Set Rate" at bounding box center [123, 280] width 88 height 32
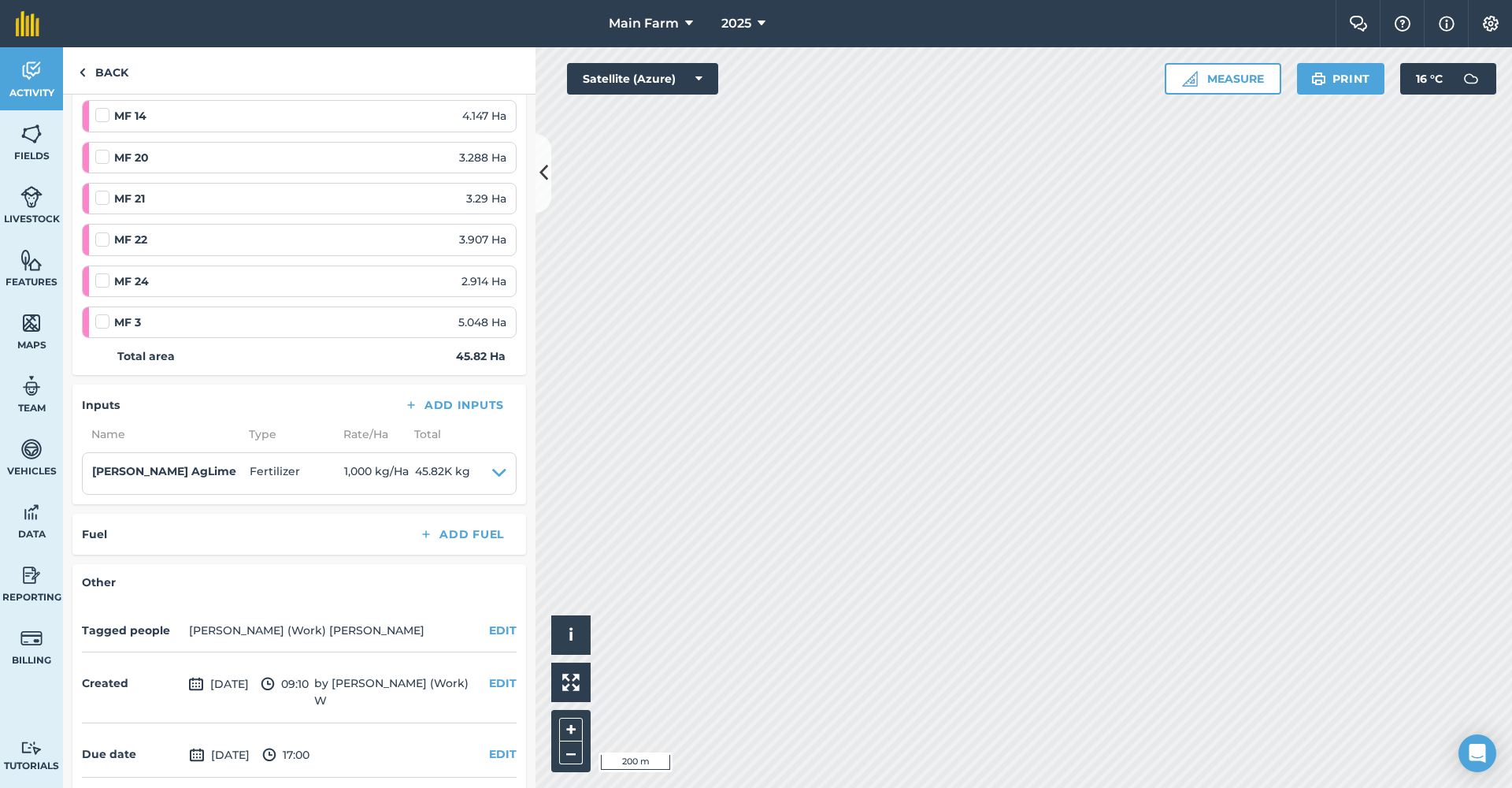
scroll to position [464, 0]
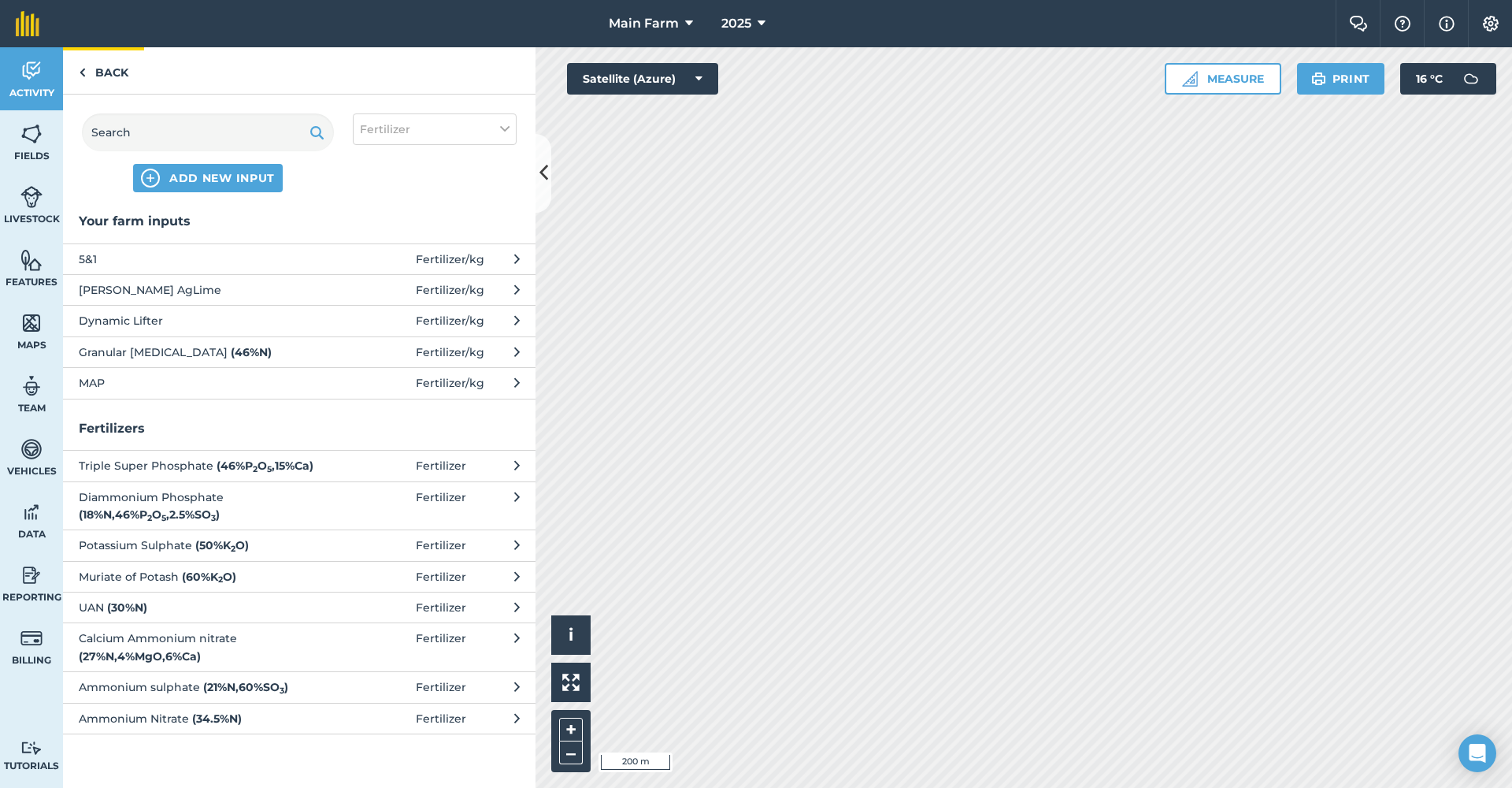
click at [124, 75] on link "Back" at bounding box center [103, 71] width 81 height 47
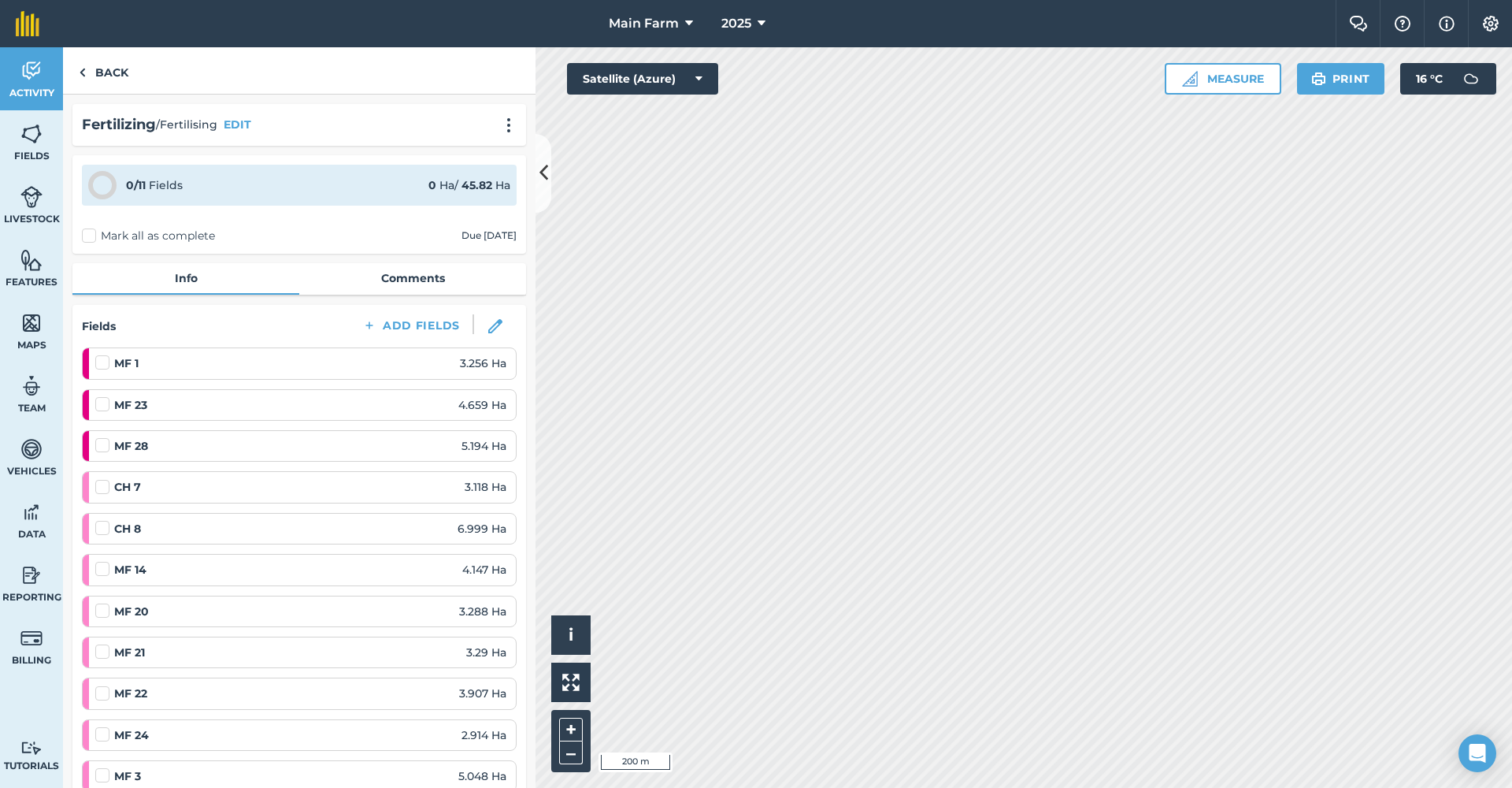
click at [1482, 36] on button "Settings" at bounding box center [1490, 24] width 44 height 48
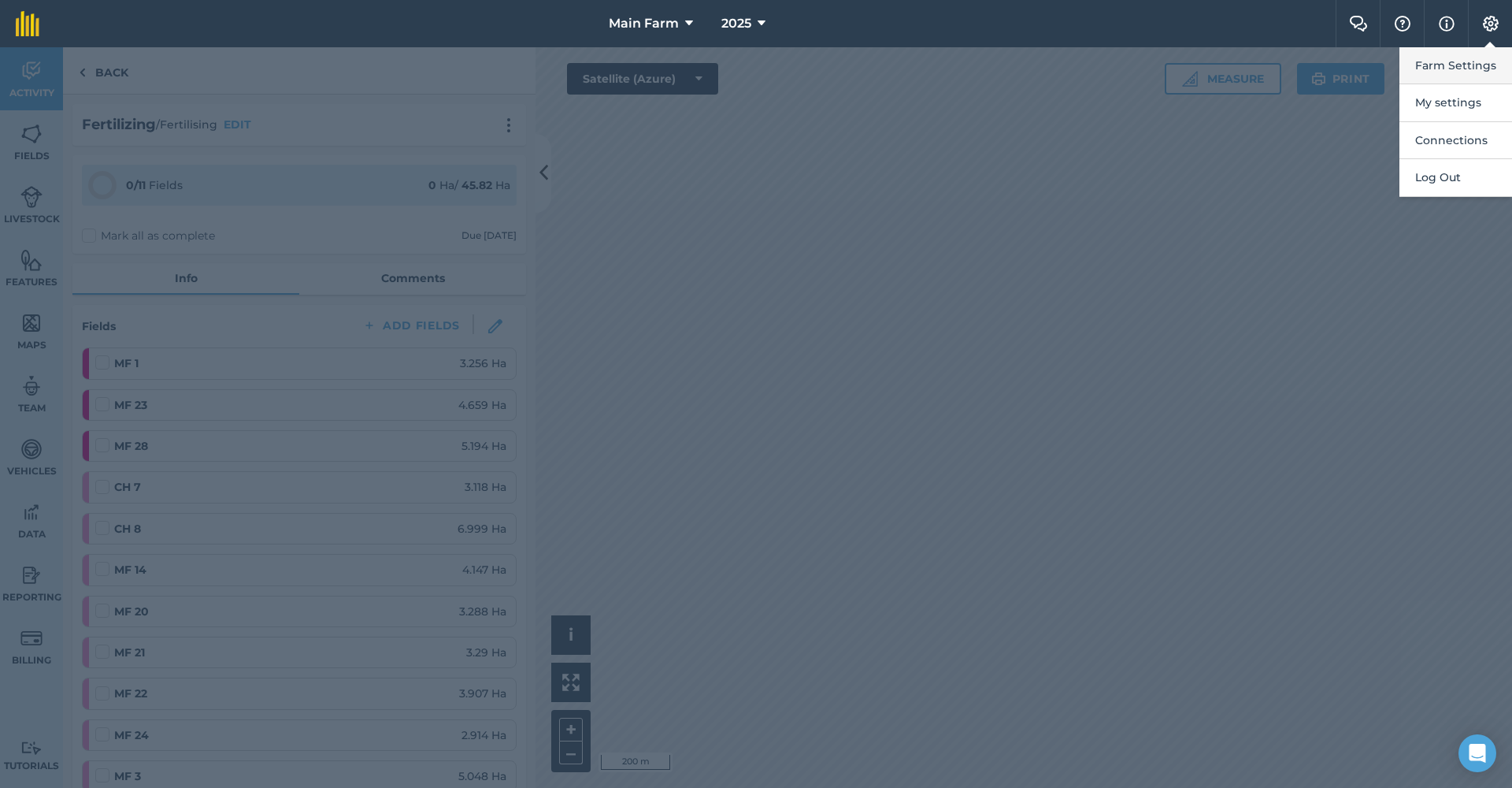
click at [1446, 69] on button "Farm Settings" at bounding box center [1456, 66] width 113 height 37
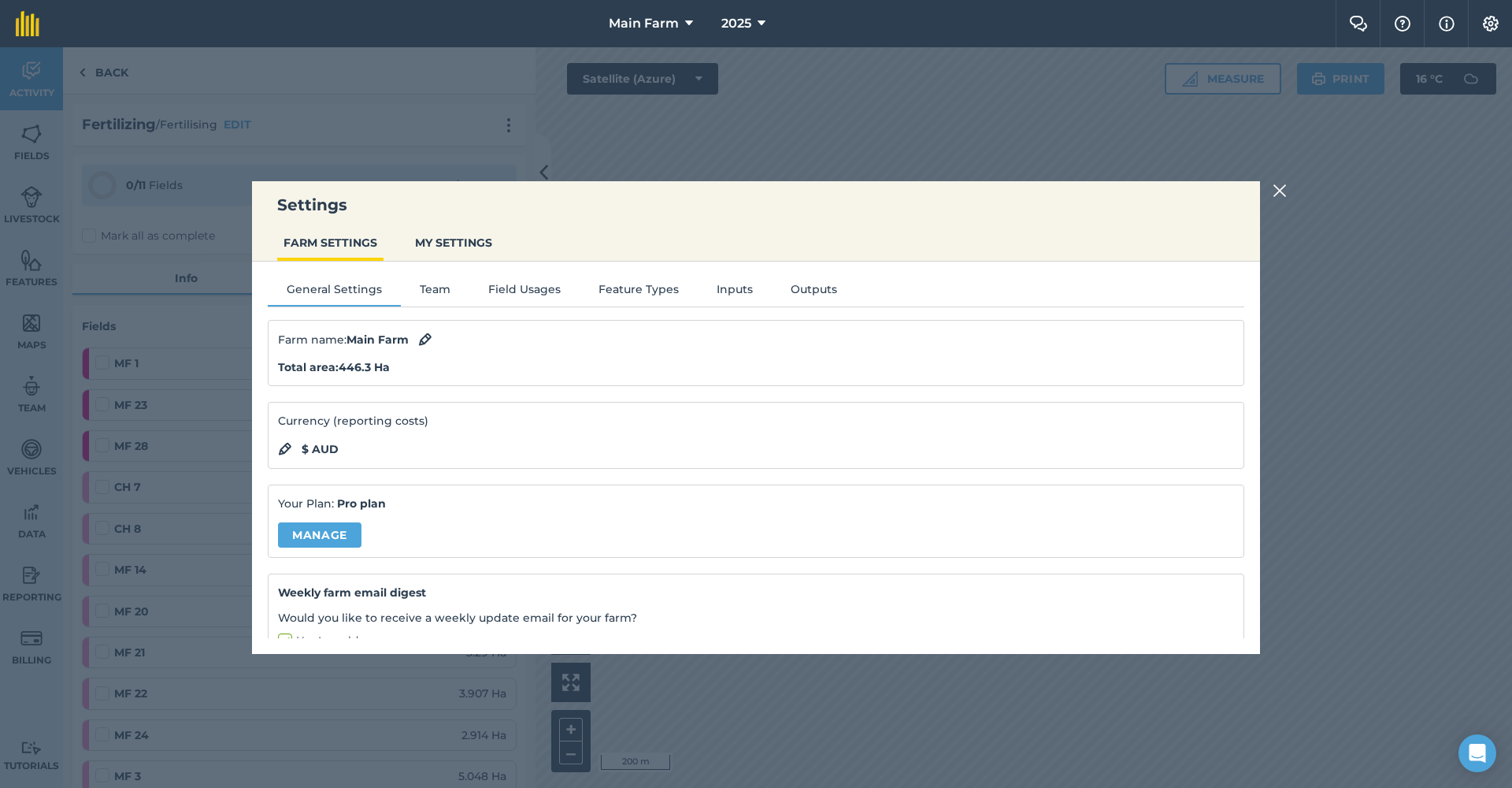
click at [737, 291] on button "Inputs" at bounding box center [735, 292] width 74 height 24
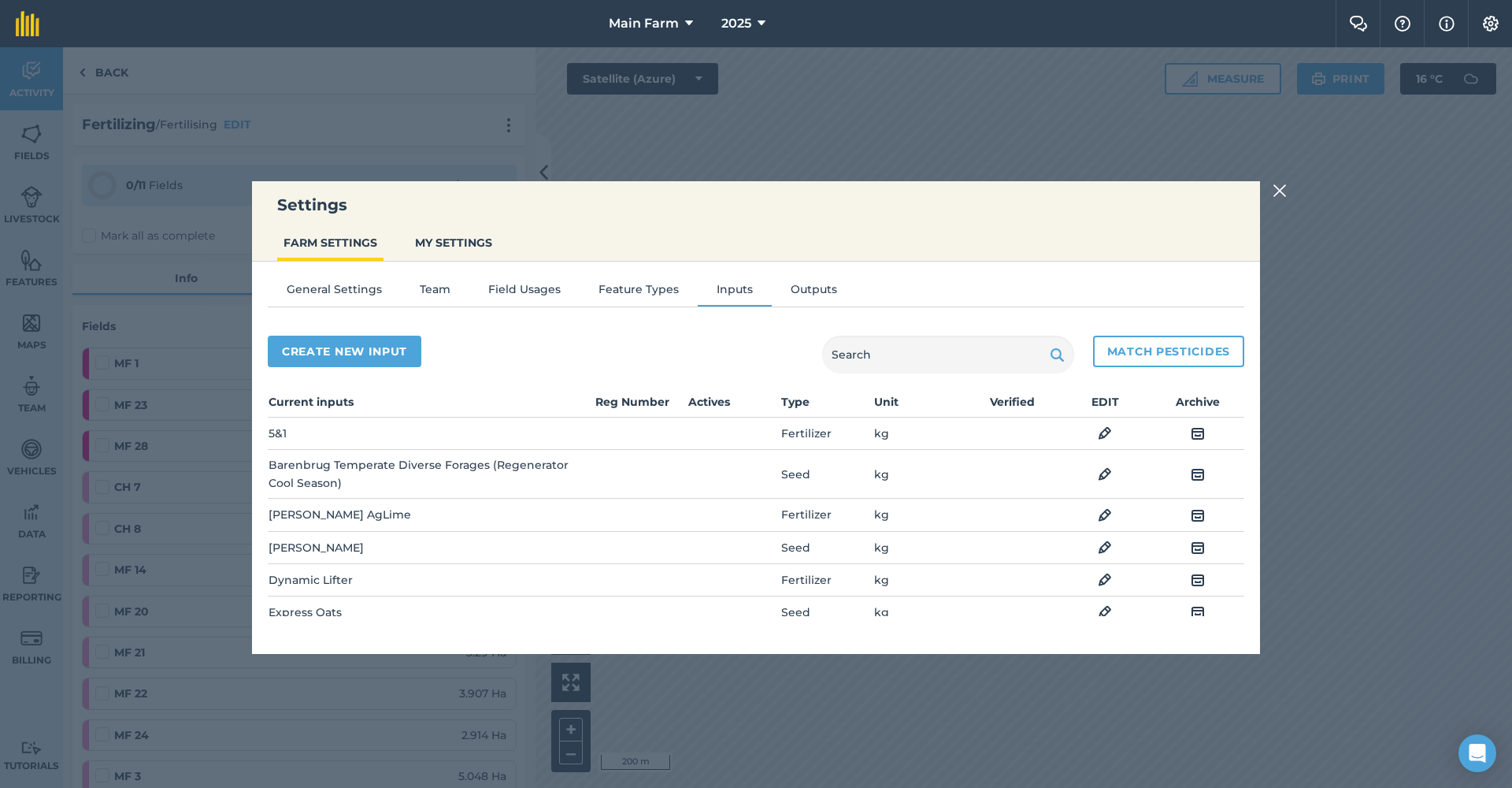
click at [368, 344] on button "Create new input" at bounding box center [344, 352] width 154 height 32
select select "SEED"
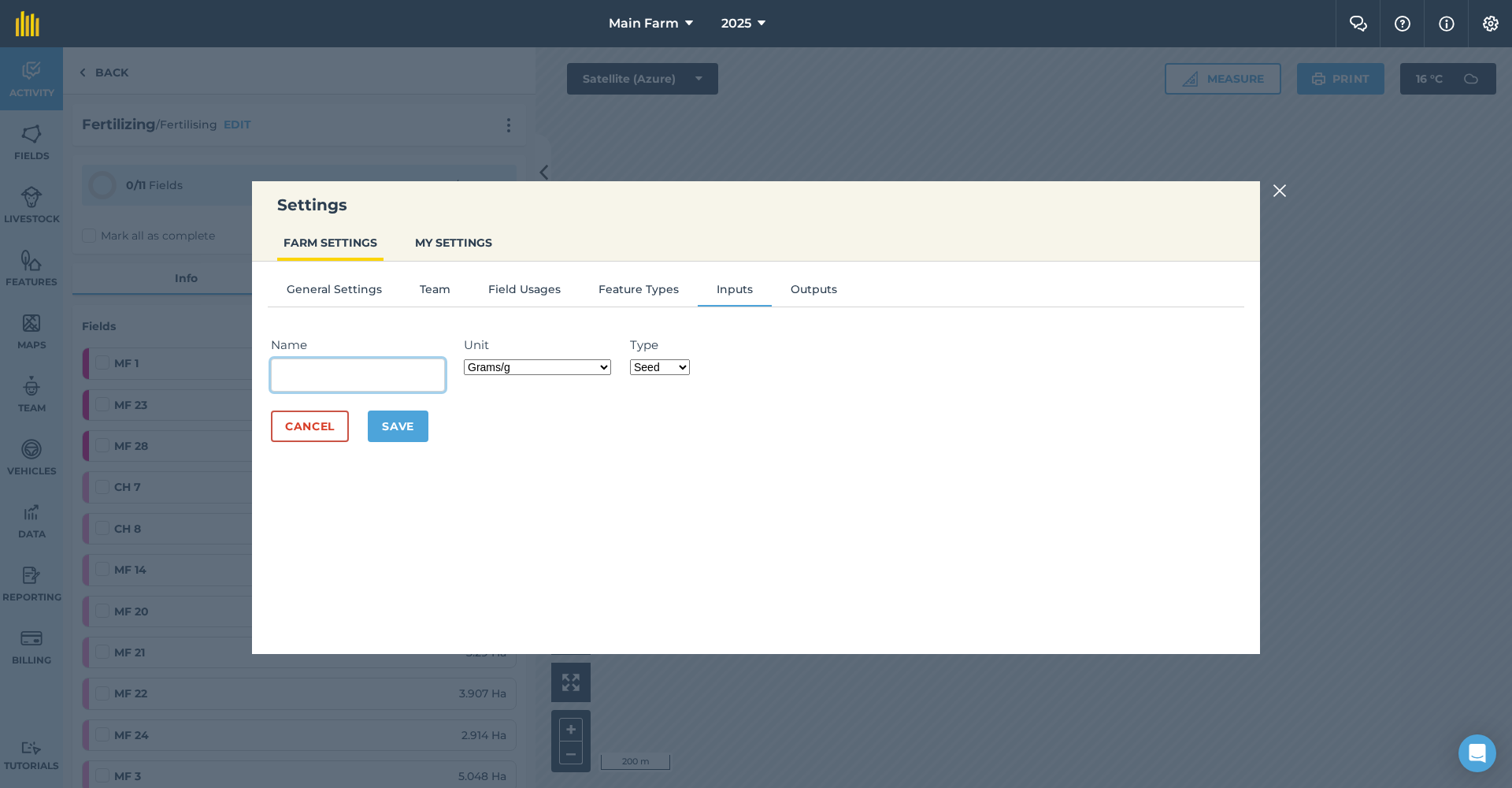
click at [400, 359] on input "Name" at bounding box center [358, 375] width 174 height 33
click at [351, 377] on input "Name" at bounding box center [358, 375] width 174 height 33
type input "MAG Lime"
select select "KILOGRAMS"
select select "FERTILIZER"
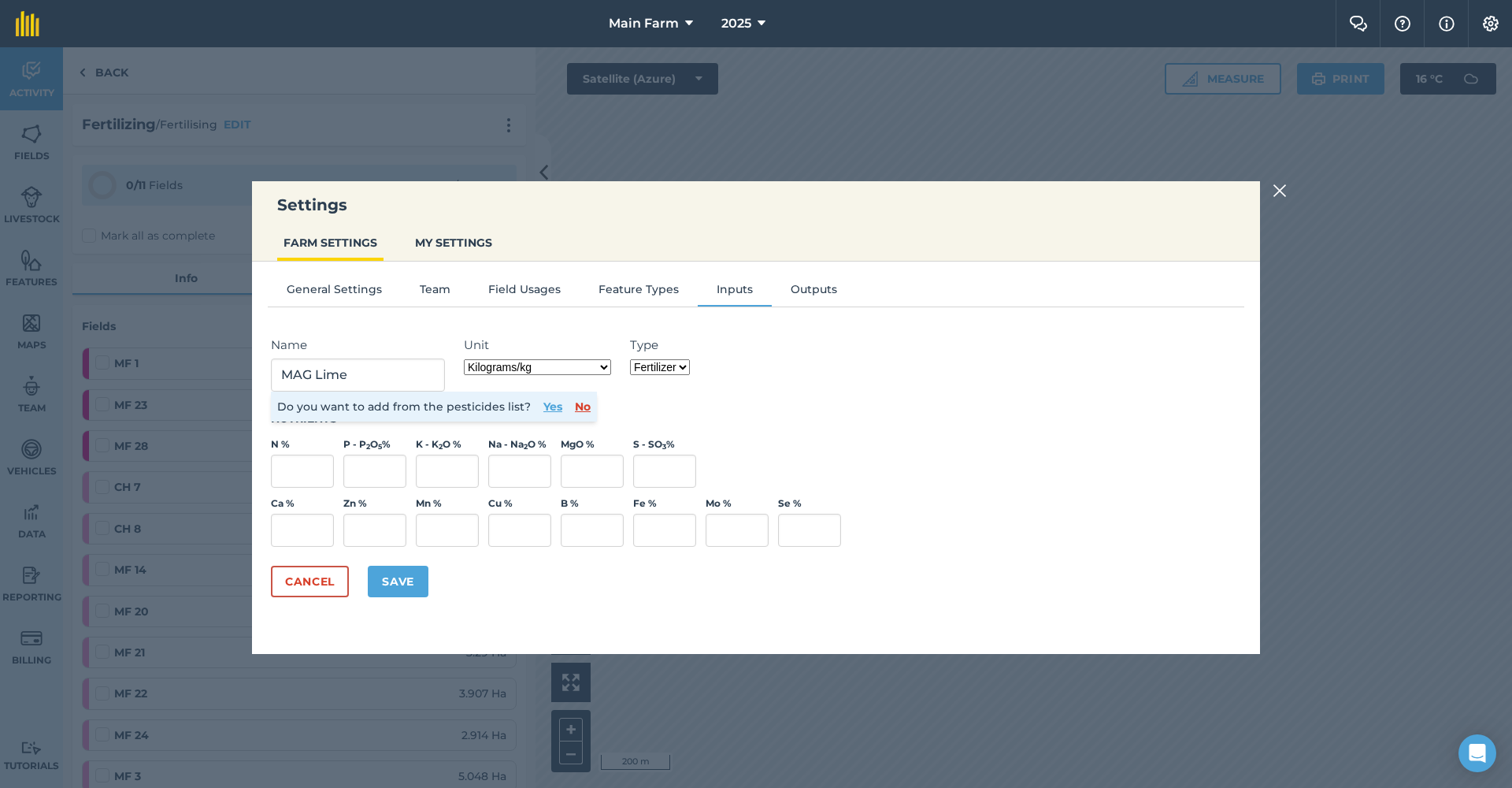
click at [405, 581] on button "Save" at bounding box center [397, 581] width 61 height 32
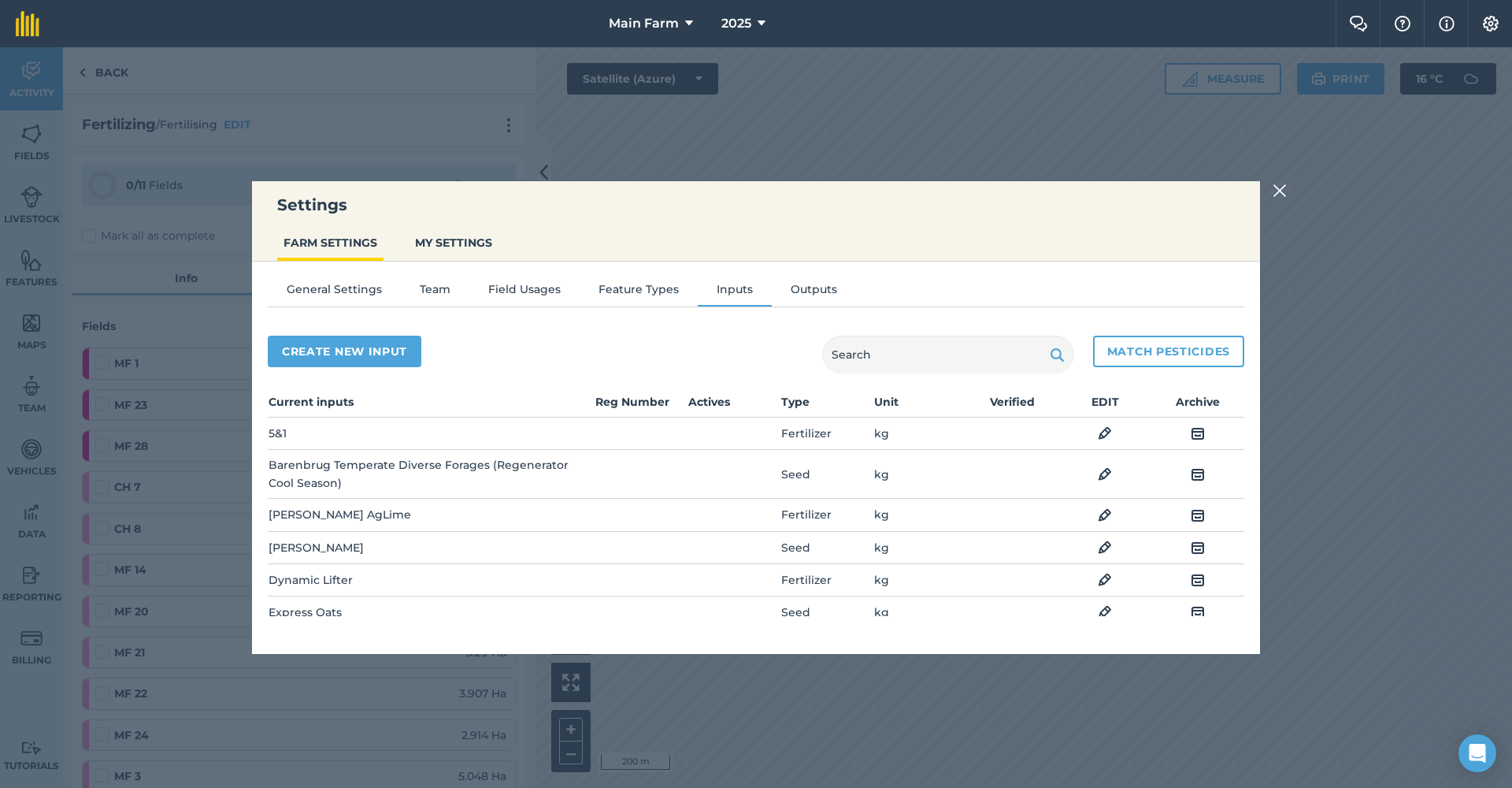
click at [1278, 195] on img at bounding box center [1280, 190] width 14 height 19
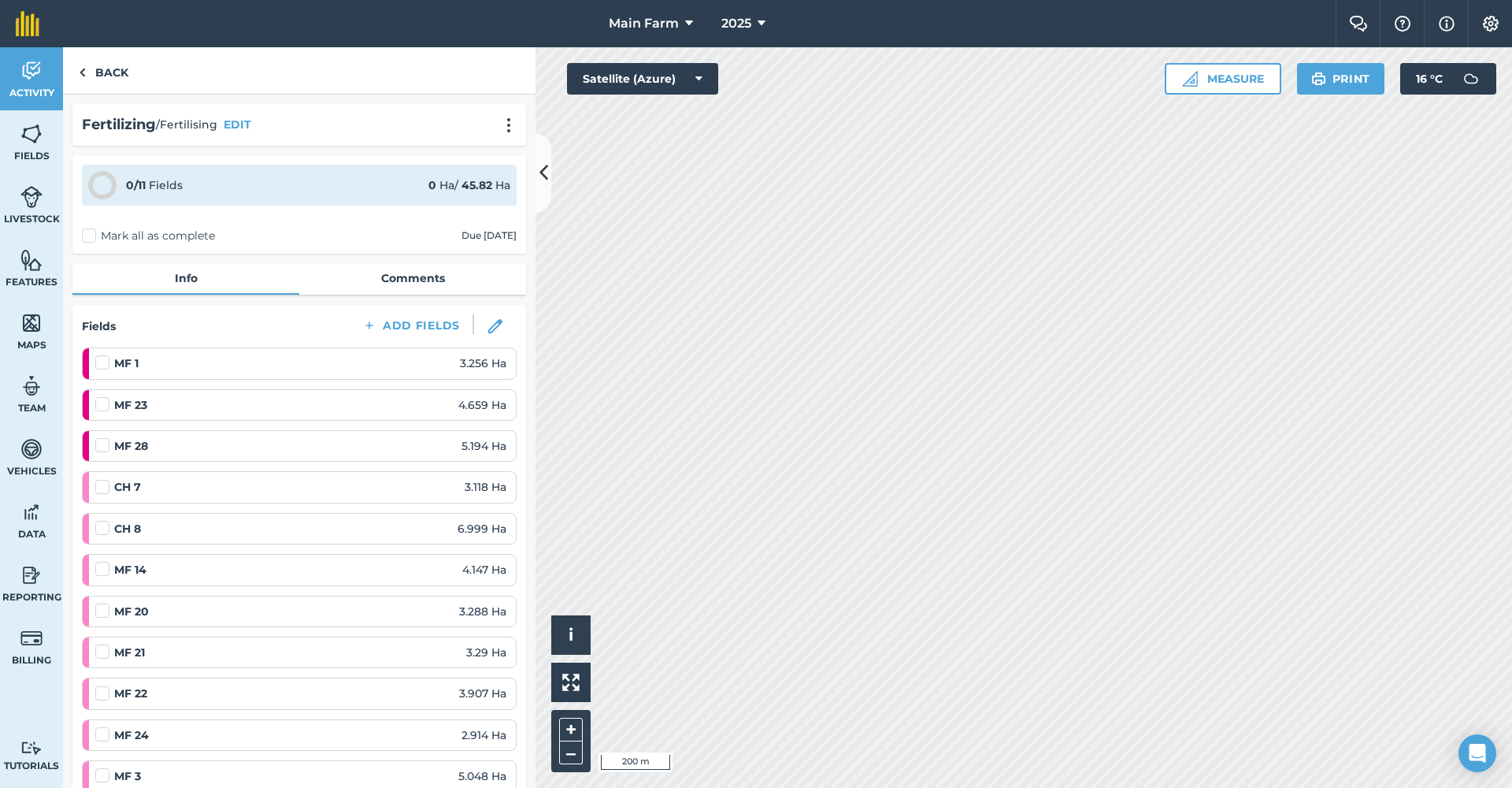
scroll to position [434, 0]
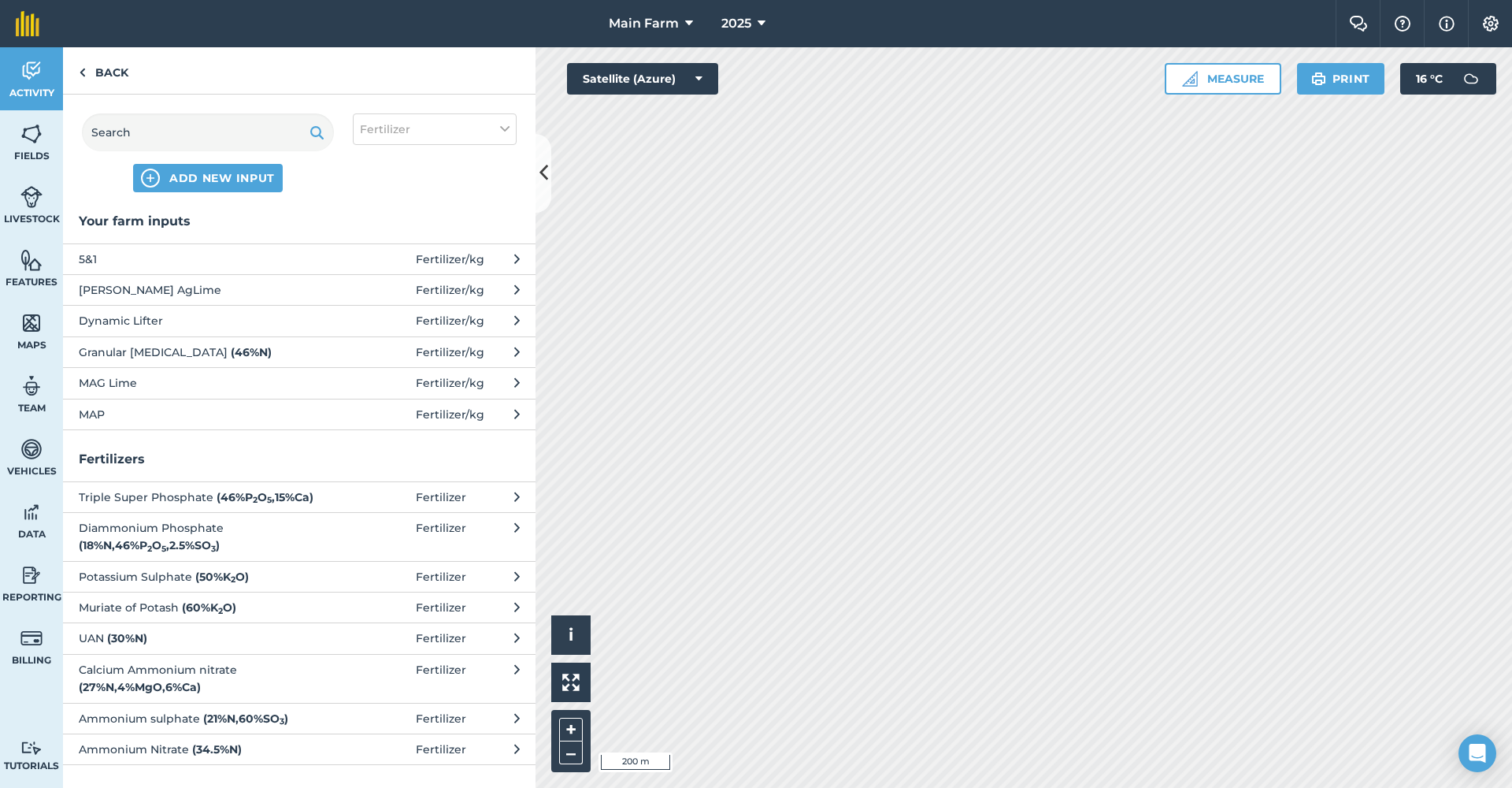
click at [129, 375] on span "MAG Lime" at bounding box center [208, 383] width 258 height 18
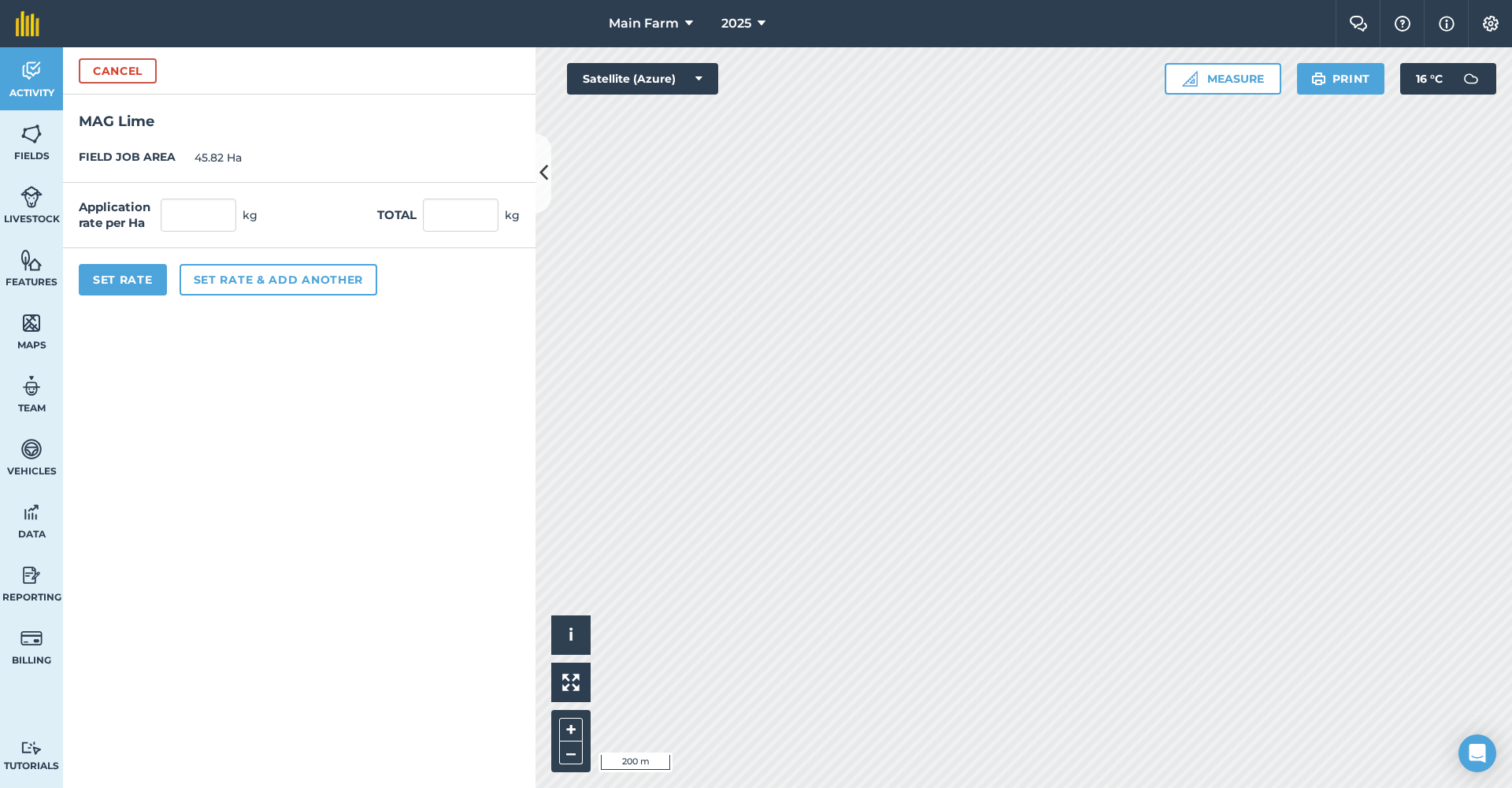
click at [208, 195] on div "Application rate per Ha kg Total kg" at bounding box center [299, 216] width 472 height 65
click at [206, 204] on input "text" at bounding box center [199, 215] width 76 height 33
type input "1,000"
type input "45,820"
click at [232, 367] on form "Cancel MAG Lime FIELD JOB AREA 45.82 Ha Application rate per Ha 1,000 kg Total …" at bounding box center [299, 418] width 472 height 740
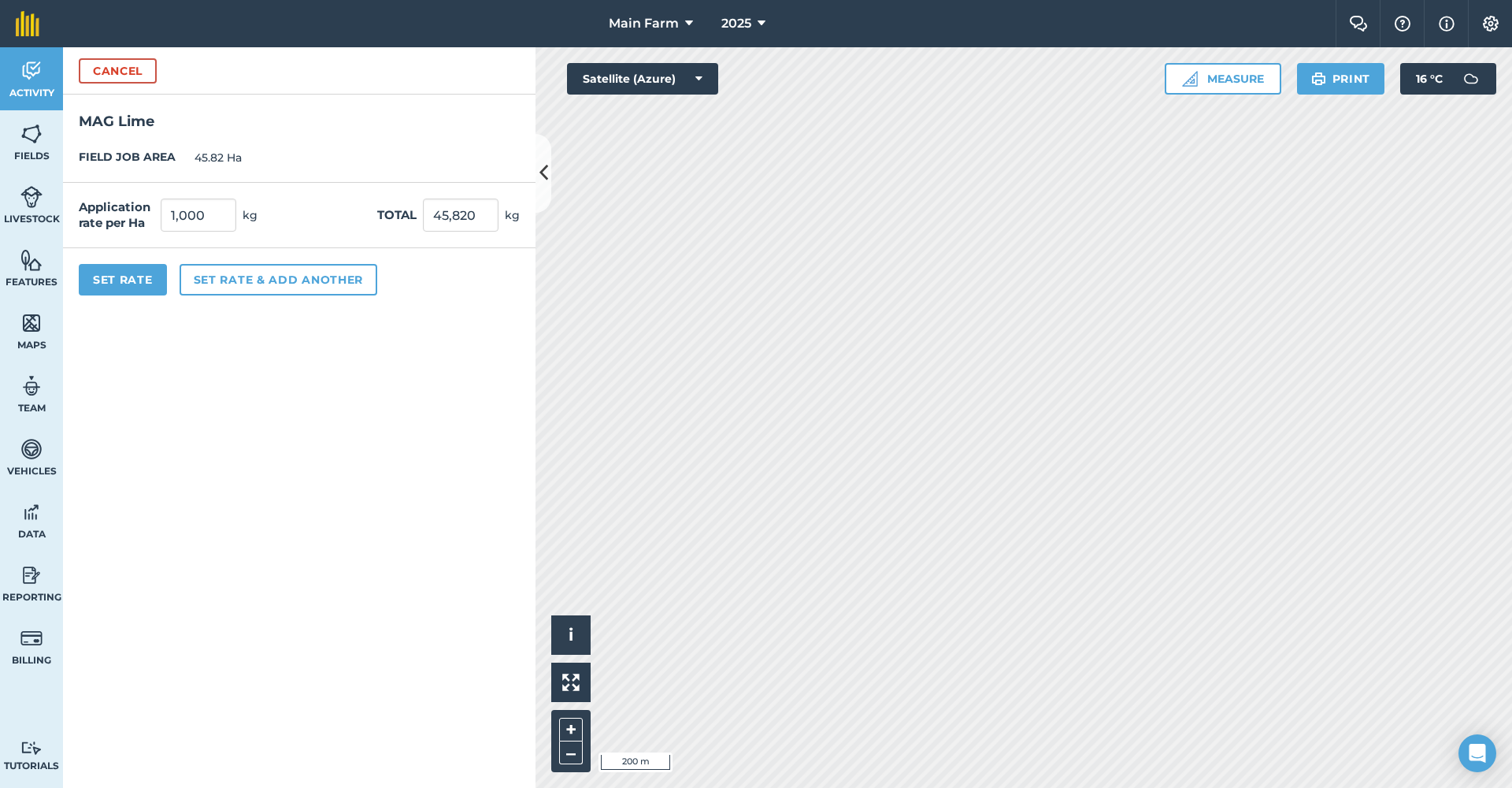
click at [117, 289] on button "Set Rate" at bounding box center [123, 280] width 88 height 32
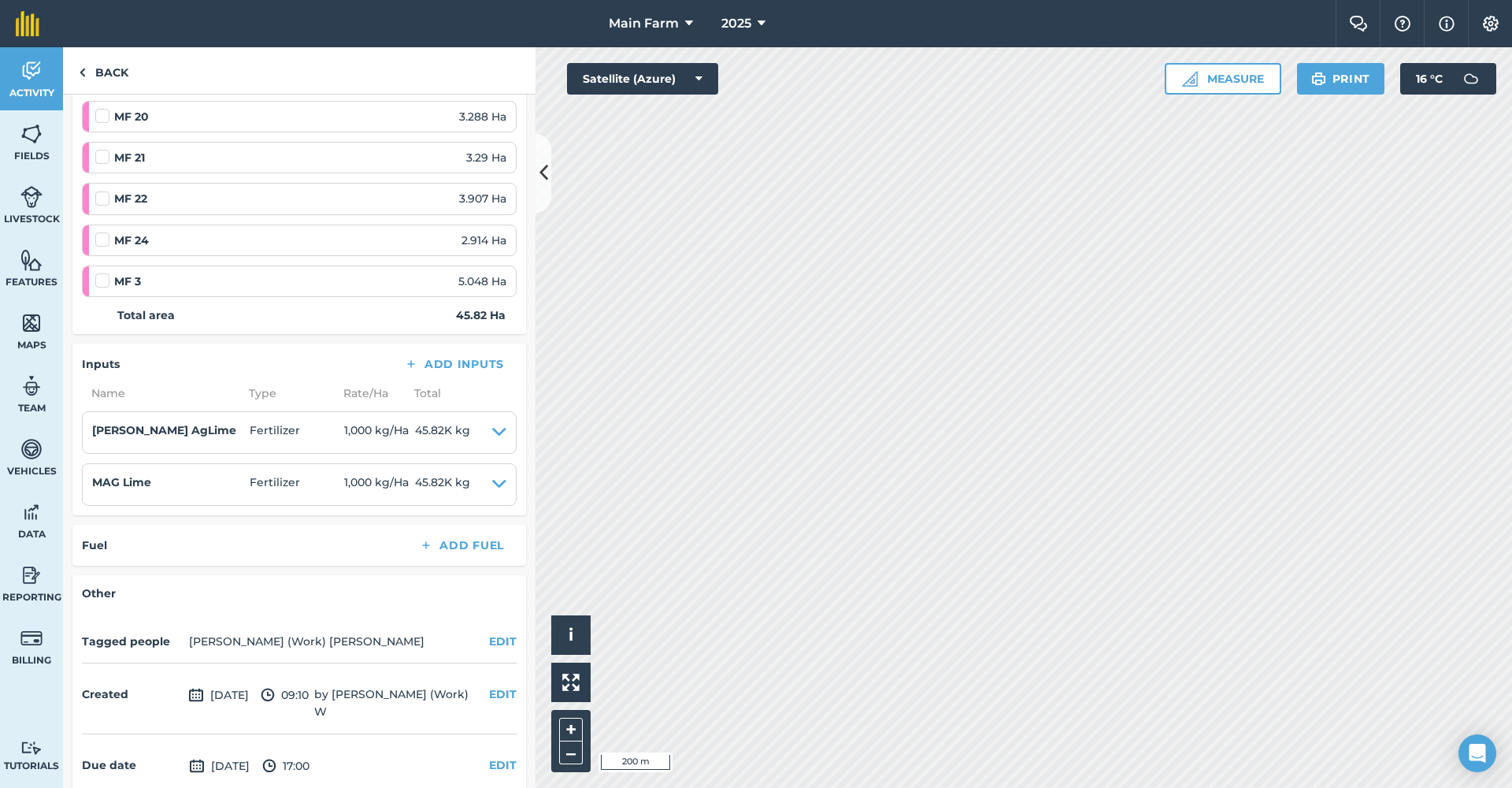
scroll to position [526, 0]
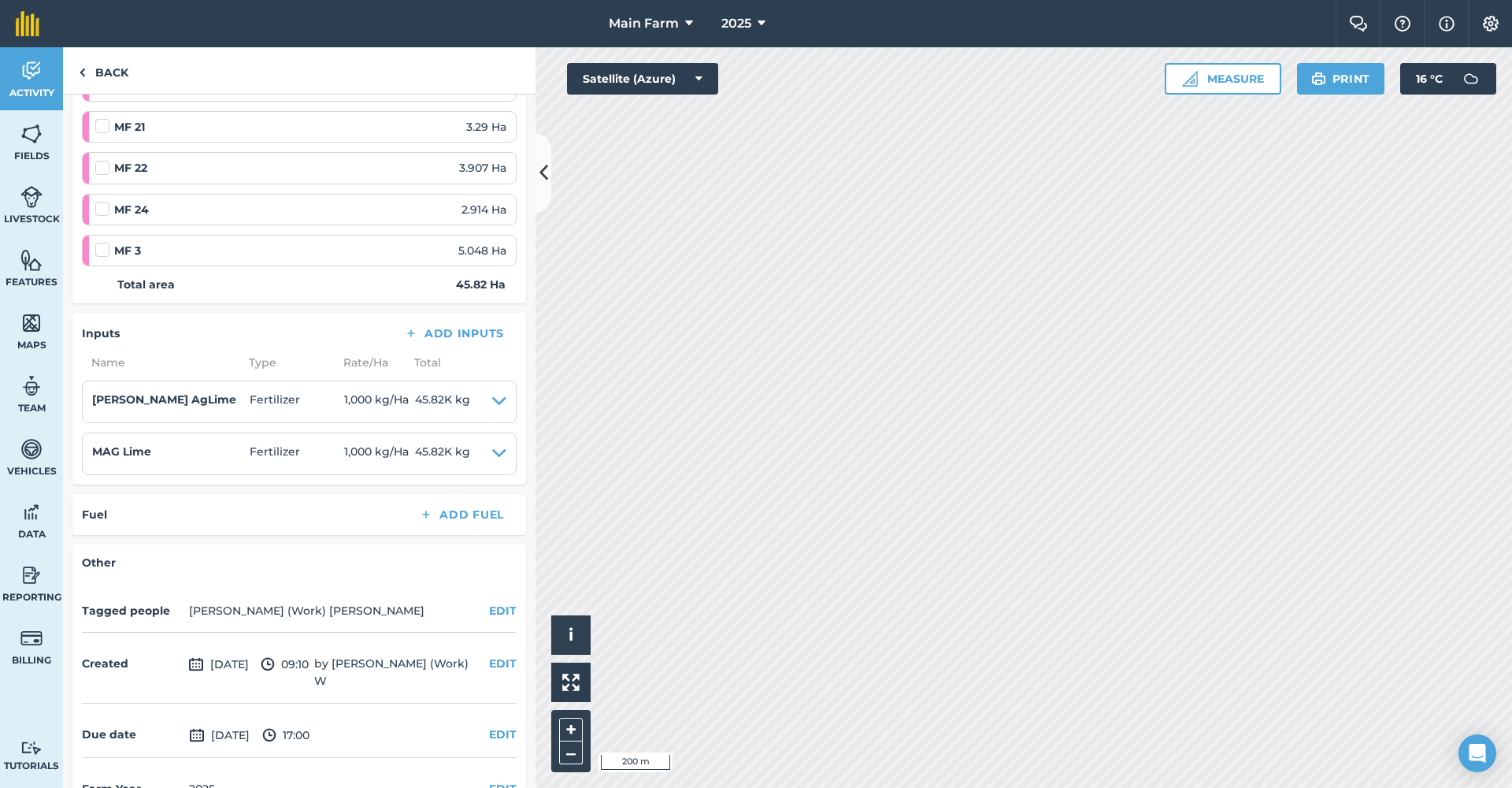
click at [250, 725] on span "[DATE]" at bounding box center [219, 734] width 61 height 19
click at [202, 725] on img at bounding box center [197, 734] width 16 height 19
click at [490, 725] on button "EDIT" at bounding box center [503, 734] width 27 height 18
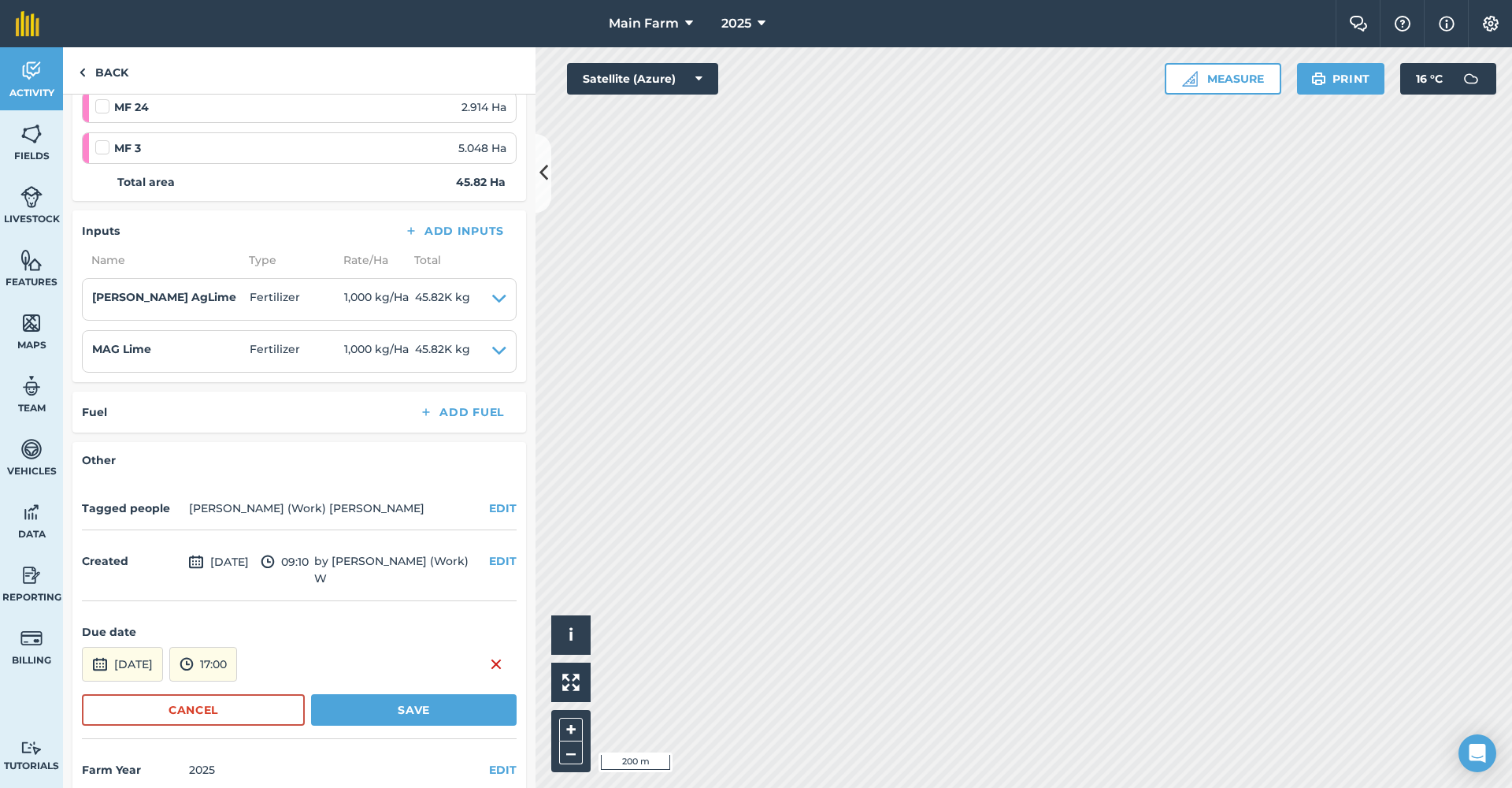
click at [163, 647] on button "[DATE]" at bounding box center [123, 663] width 81 height 34
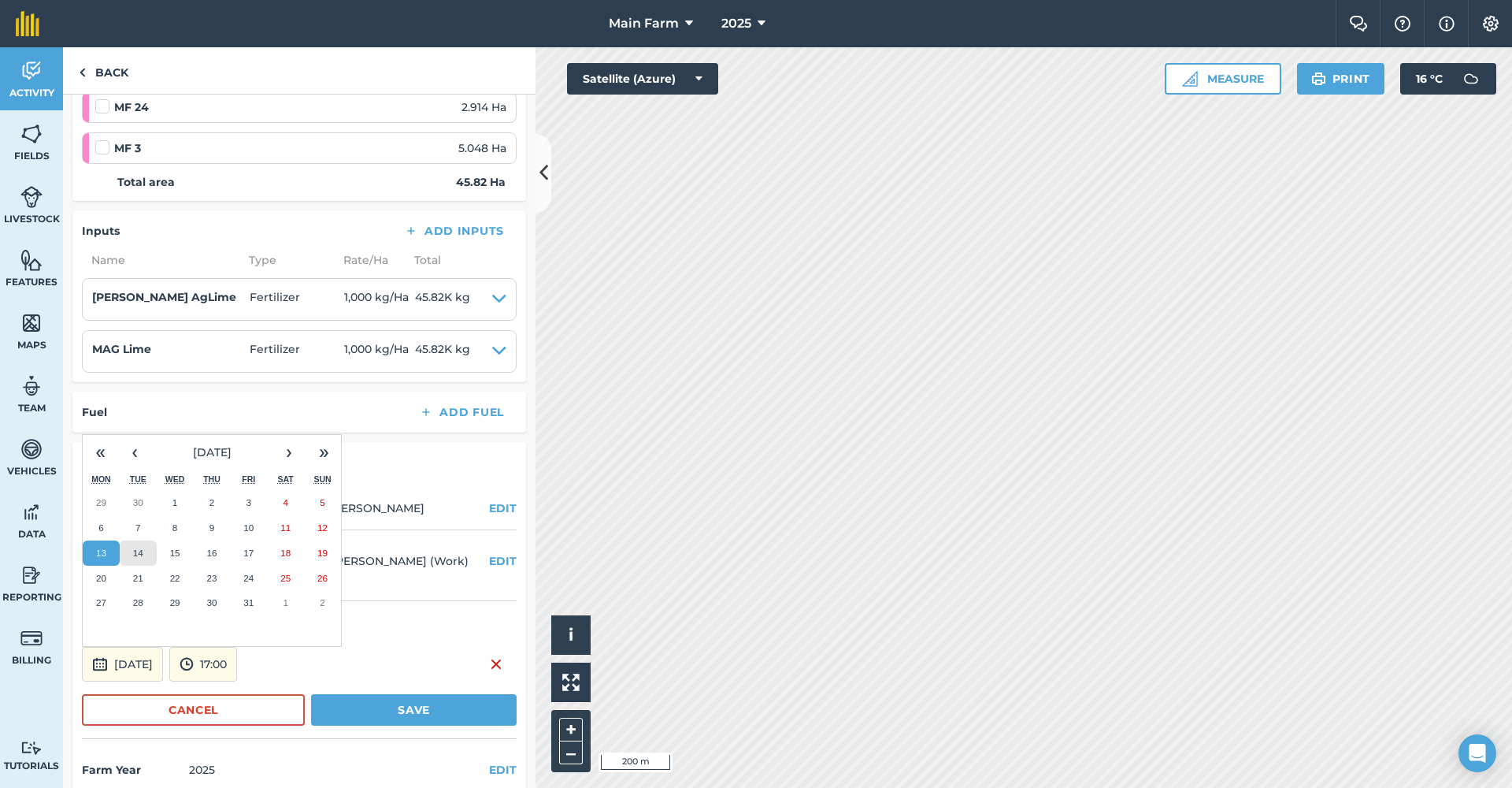
click at [143, 541] on button "14" at bounding box center [139, 553] width 37 height 26
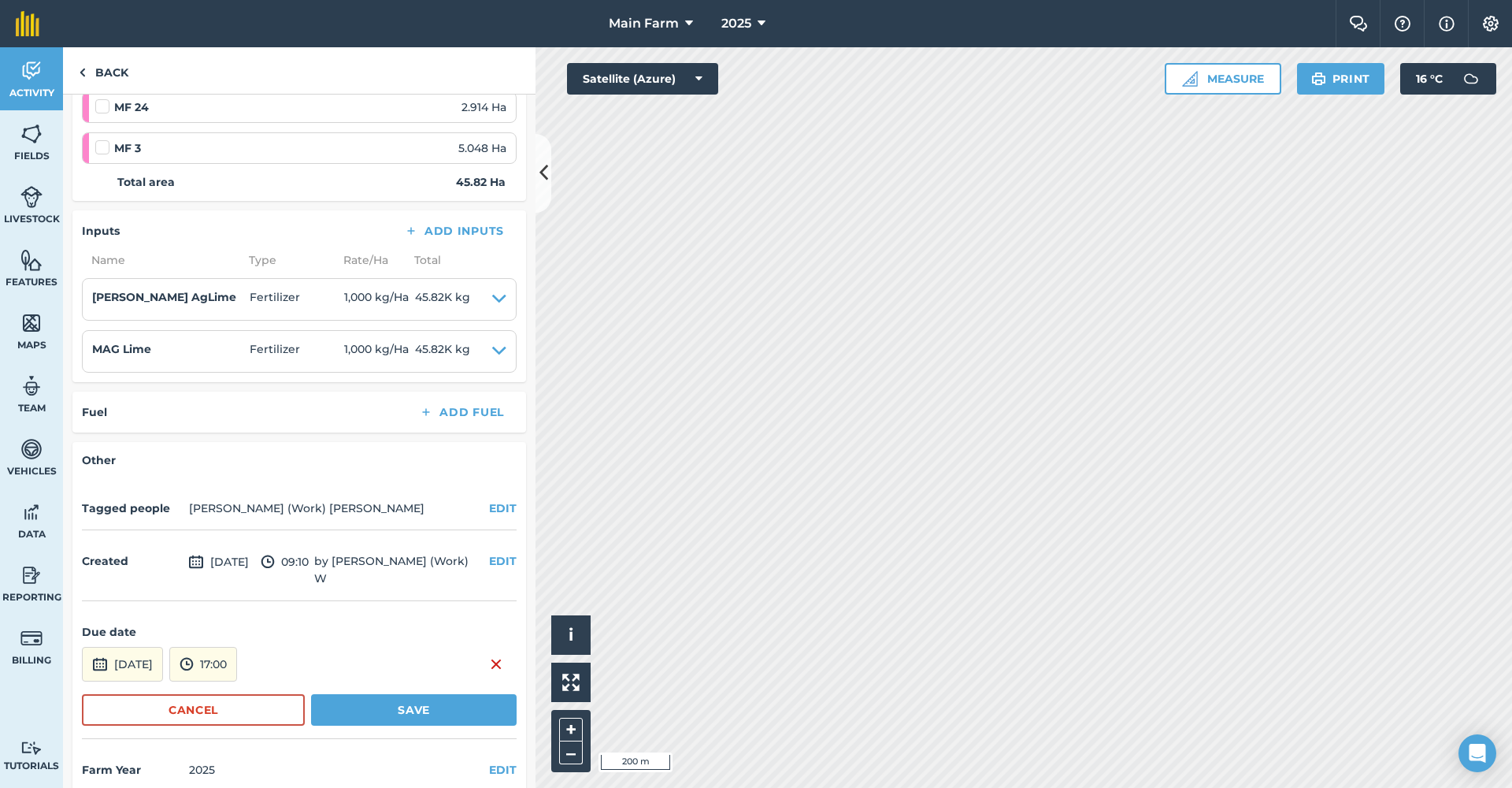
click at [391, 694] on button "Save" at bounding box center [413, 710] width 206 height 32
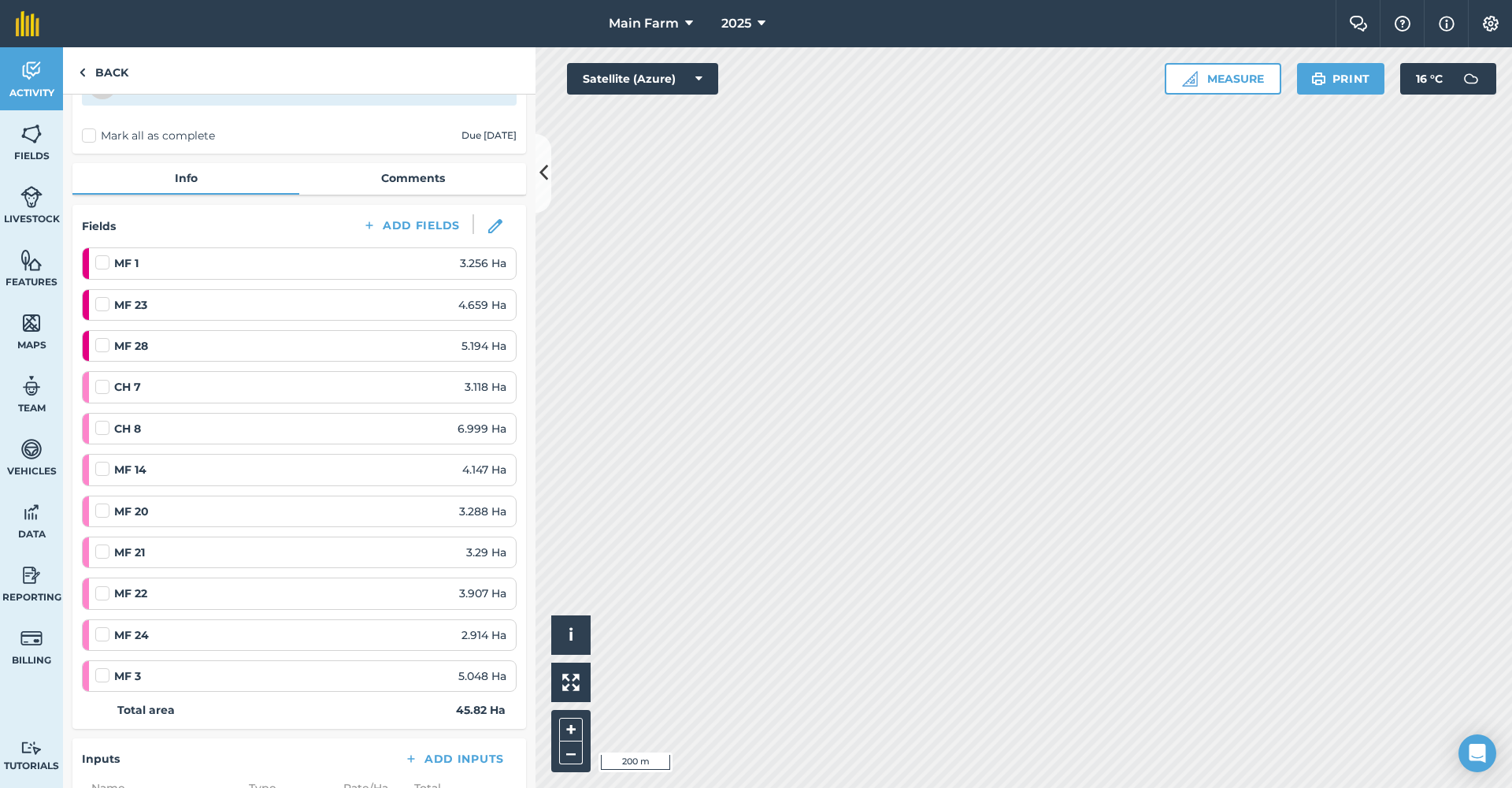
scroll to position [139, 0]
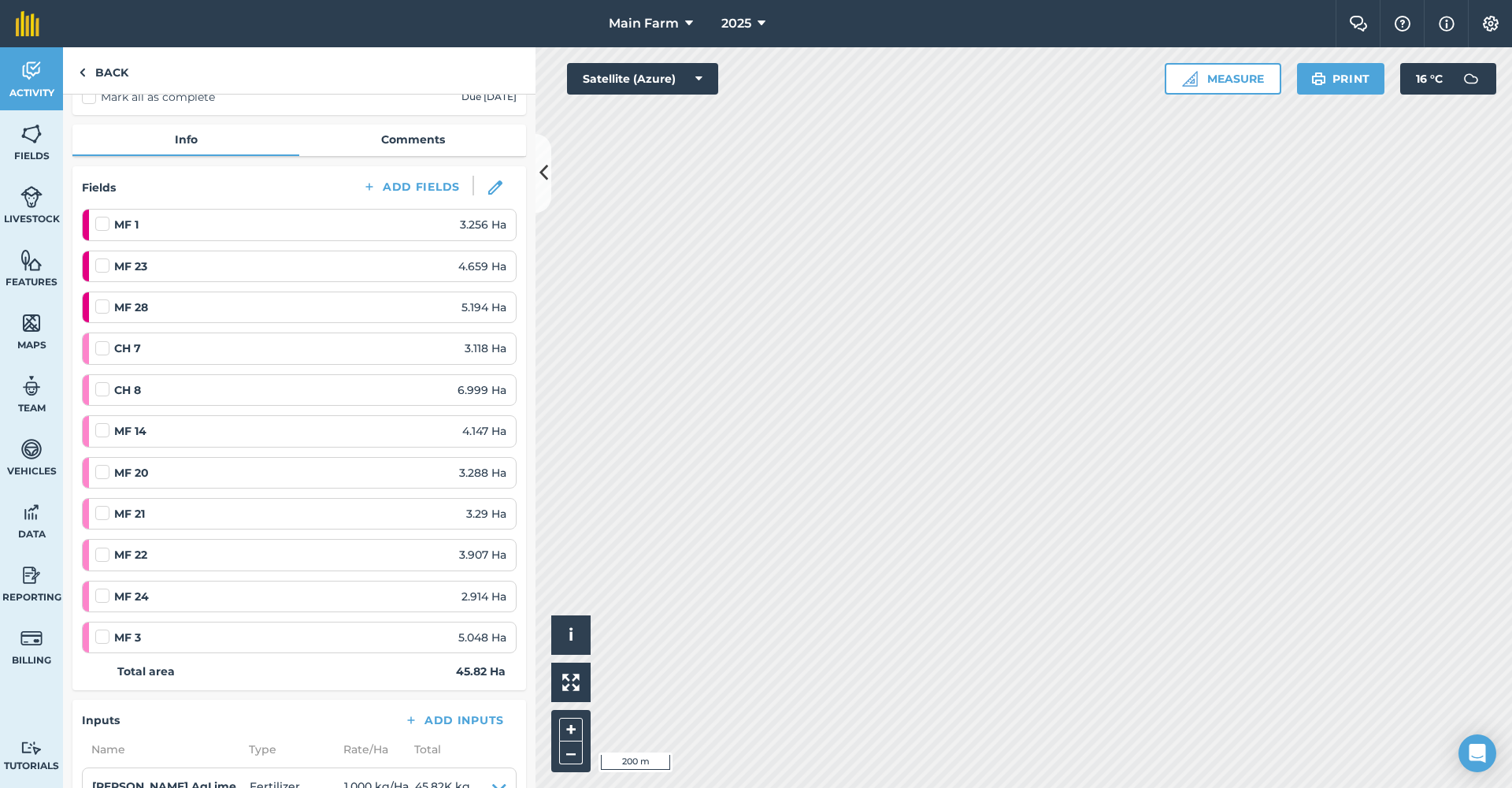
click at [488, 186] on img at bounding box center [495, 187] width 14 height 14
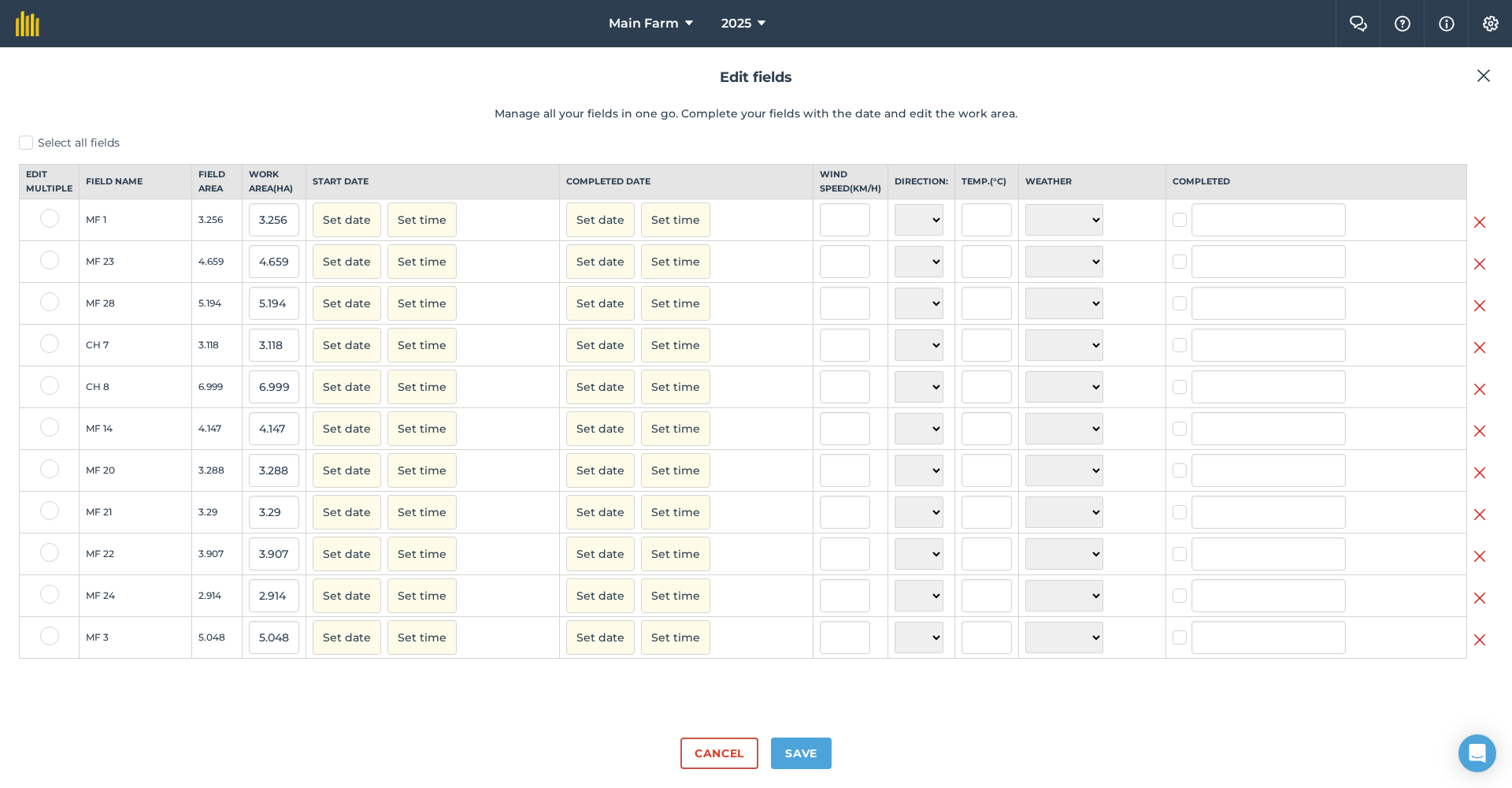
click at [1484, 230] on img at bounding box center [1480, 222] width 12 height 19
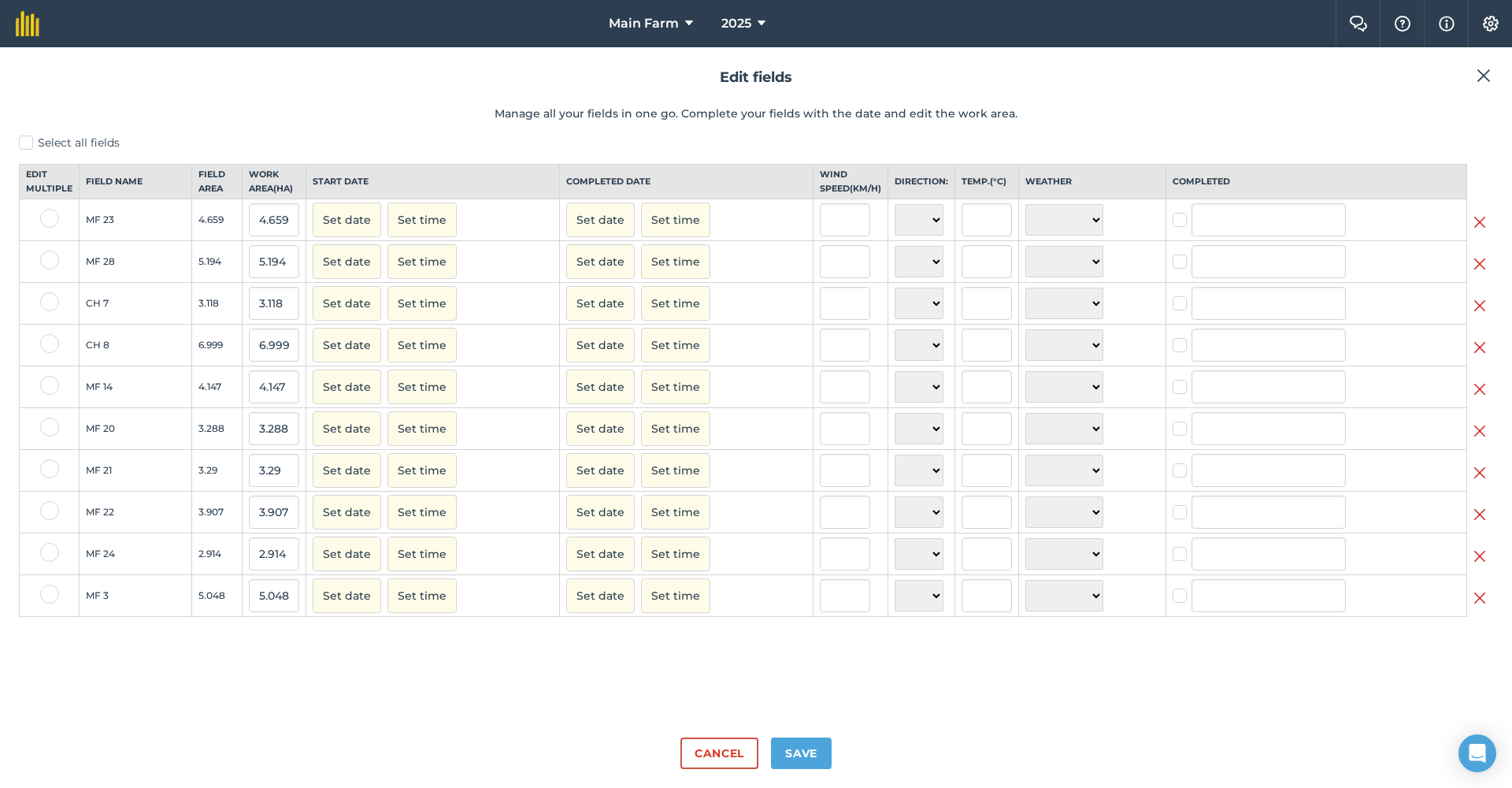
click at [1484, 230] on img at bounding box center [1480, 222] width 12 height 19
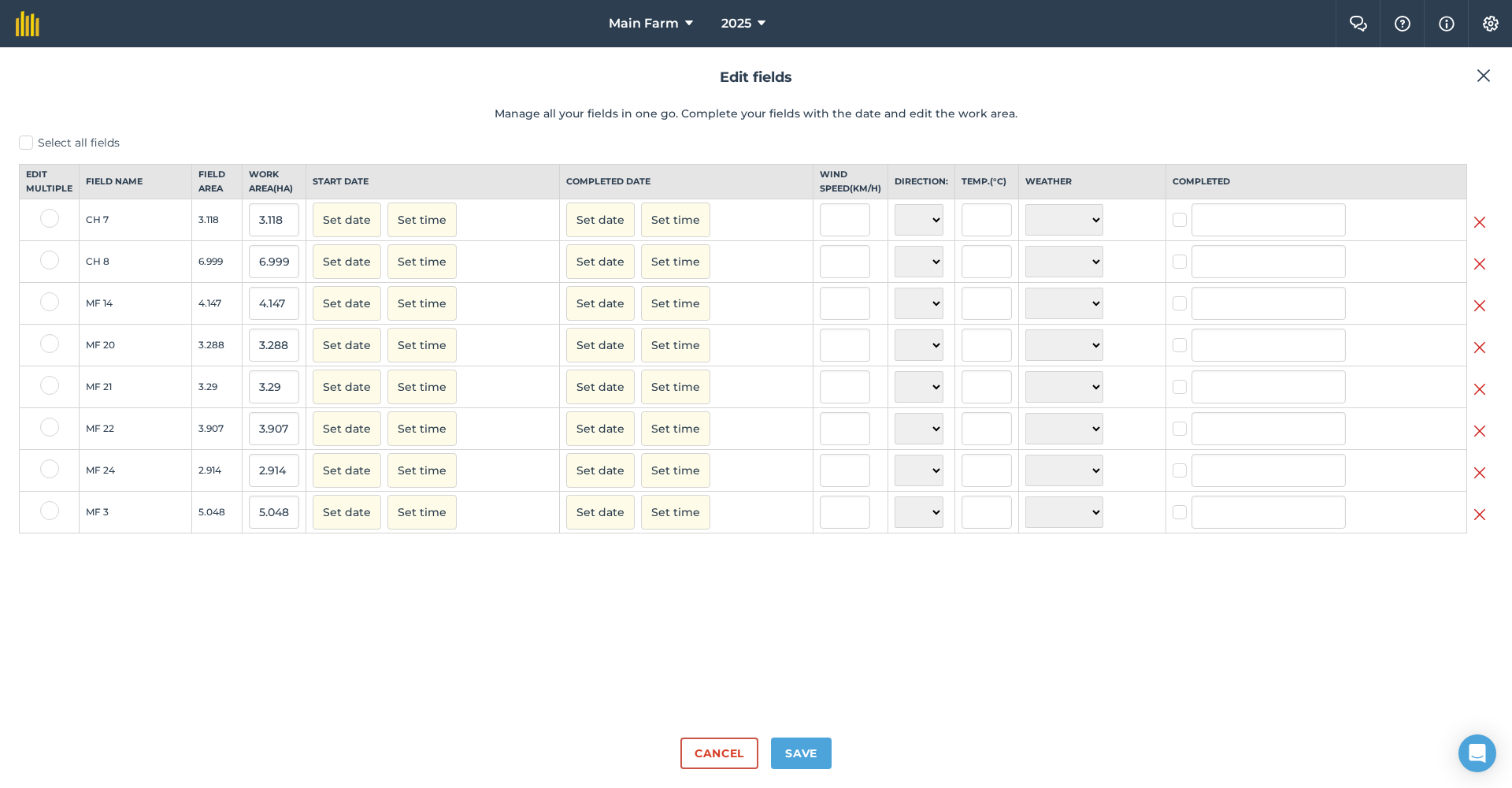
click at [1484, 230] on img at bounding box center [1480, 222] width 12 height 19
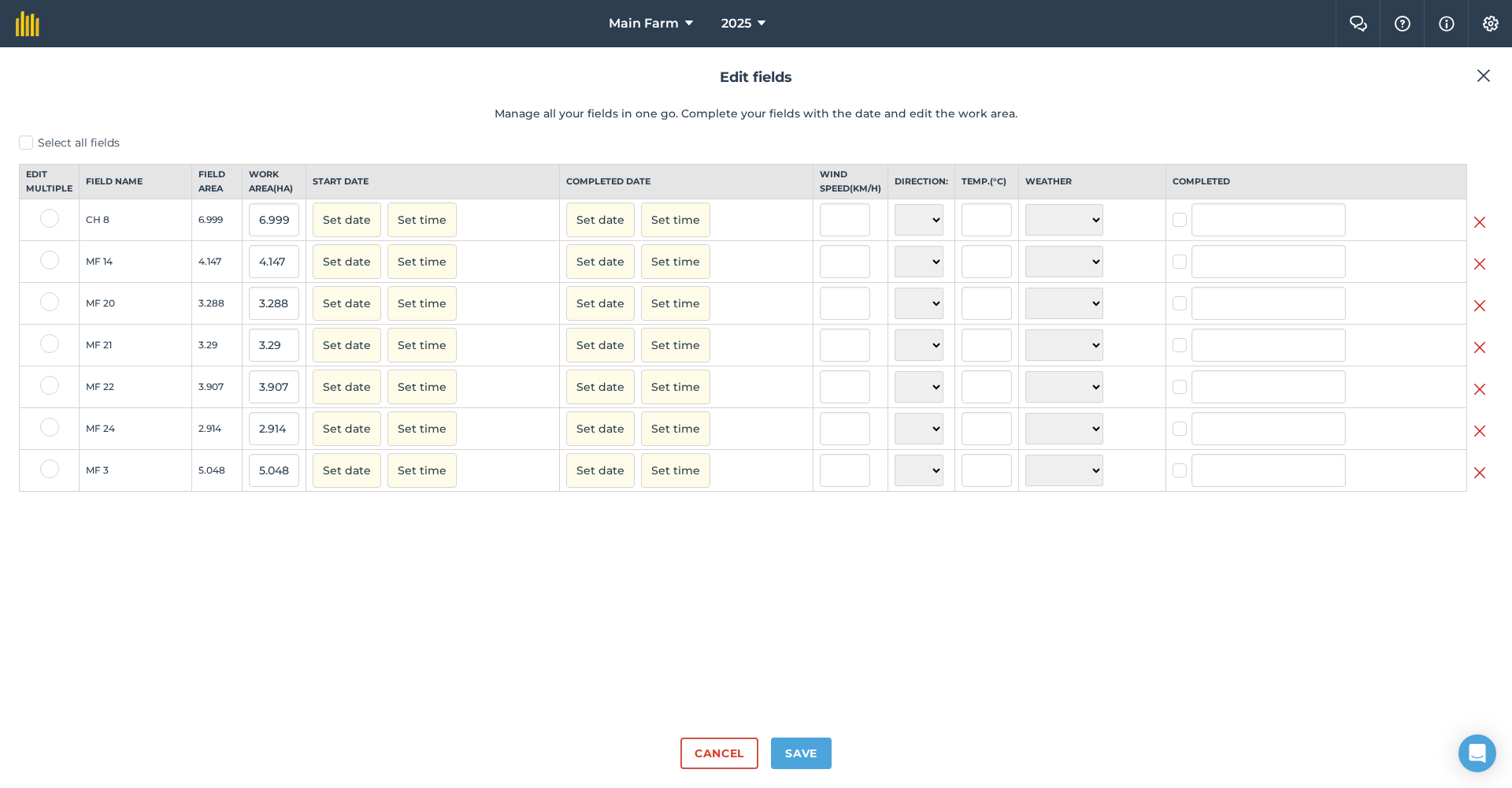
click at [1484, 230] on img at bounding box center [1480, 222] width 12 height 19
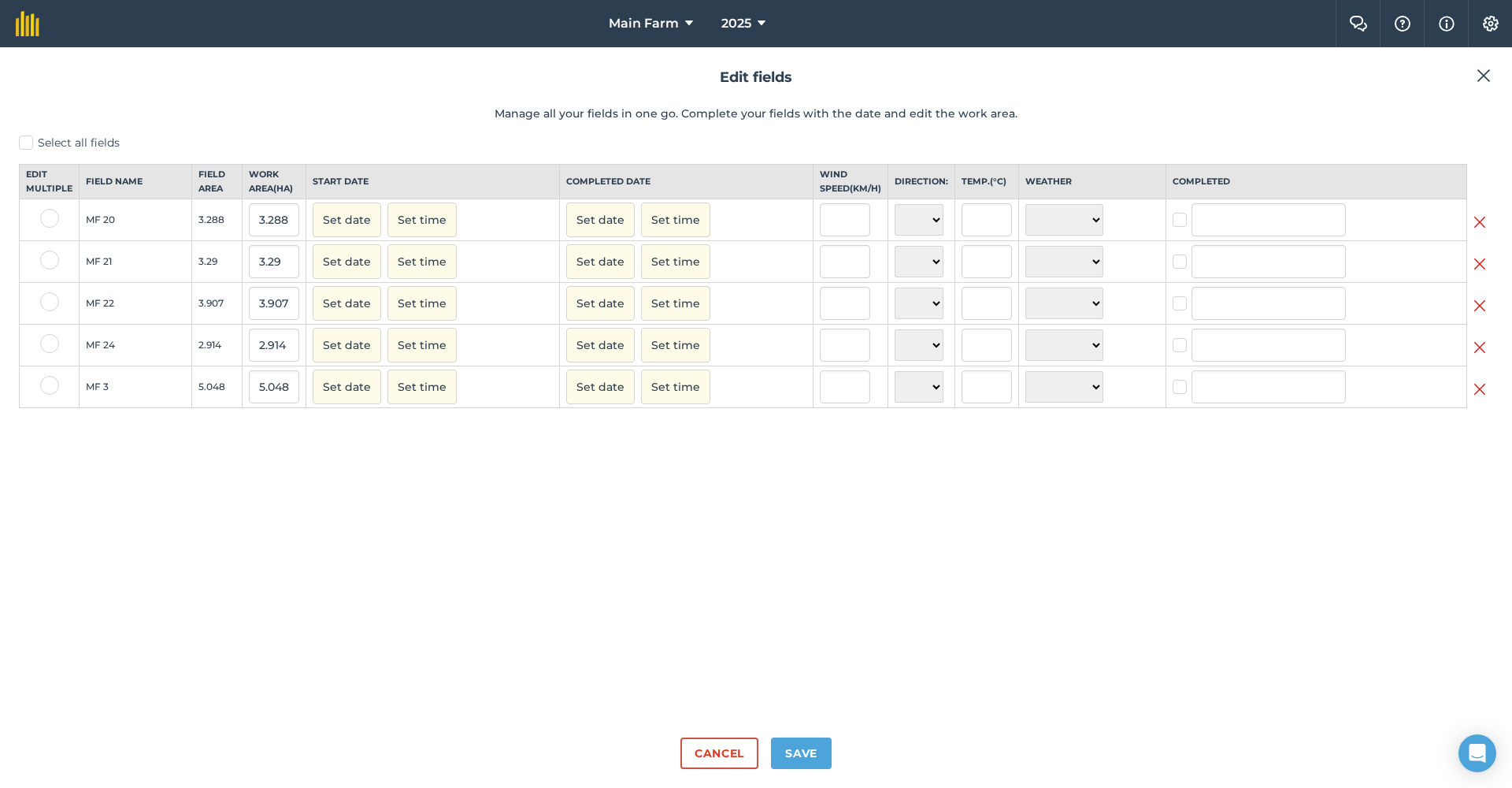
click at [1484, 230] on img at bounding box center [1480, 222] width 12 height 19
click at [1484, 254] on img at bounding box center [1480, 263] width 12 height 19
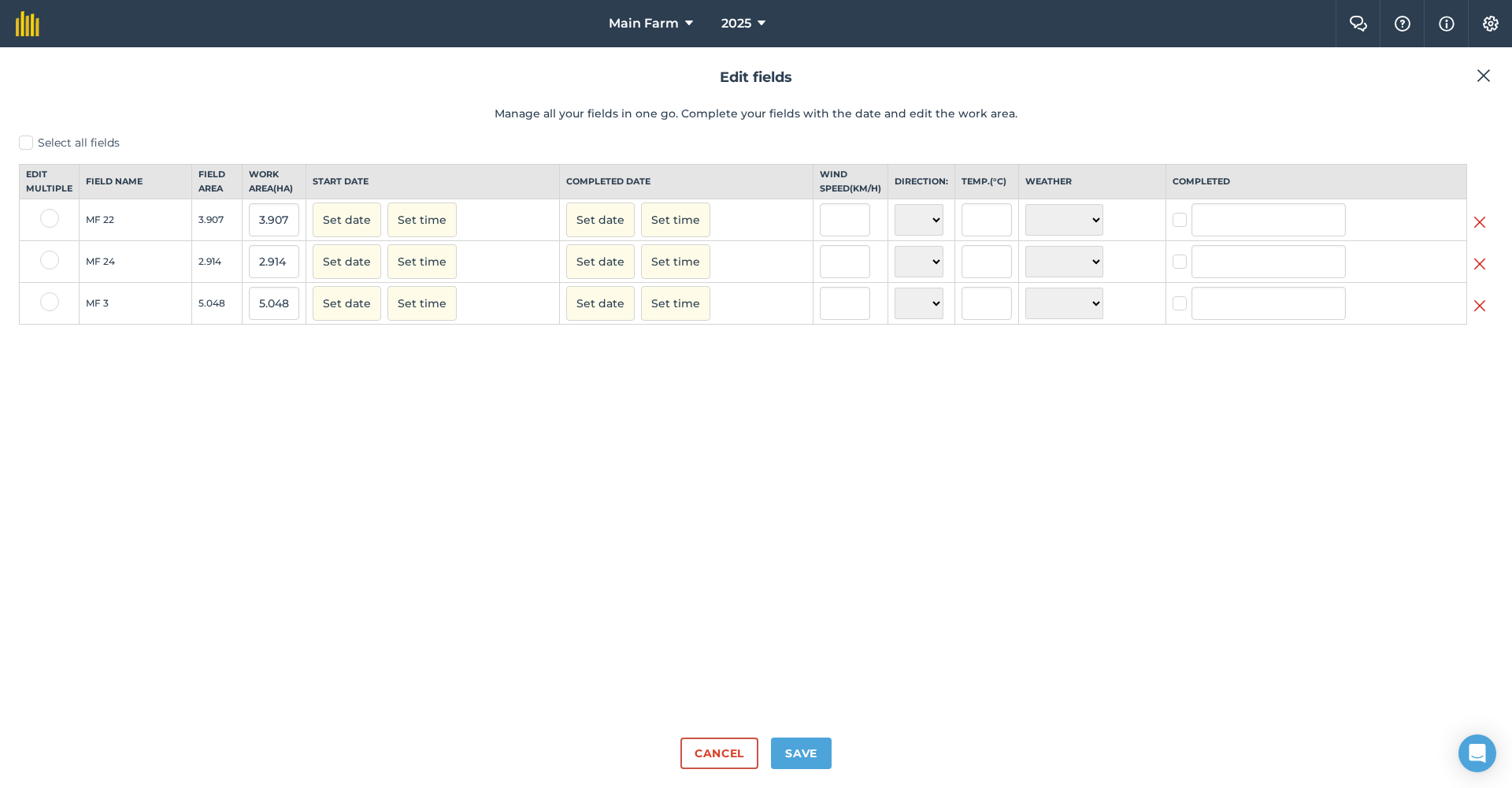
click at [1484, 230] on img at bounding box center [1480, 222] width 12 height 19
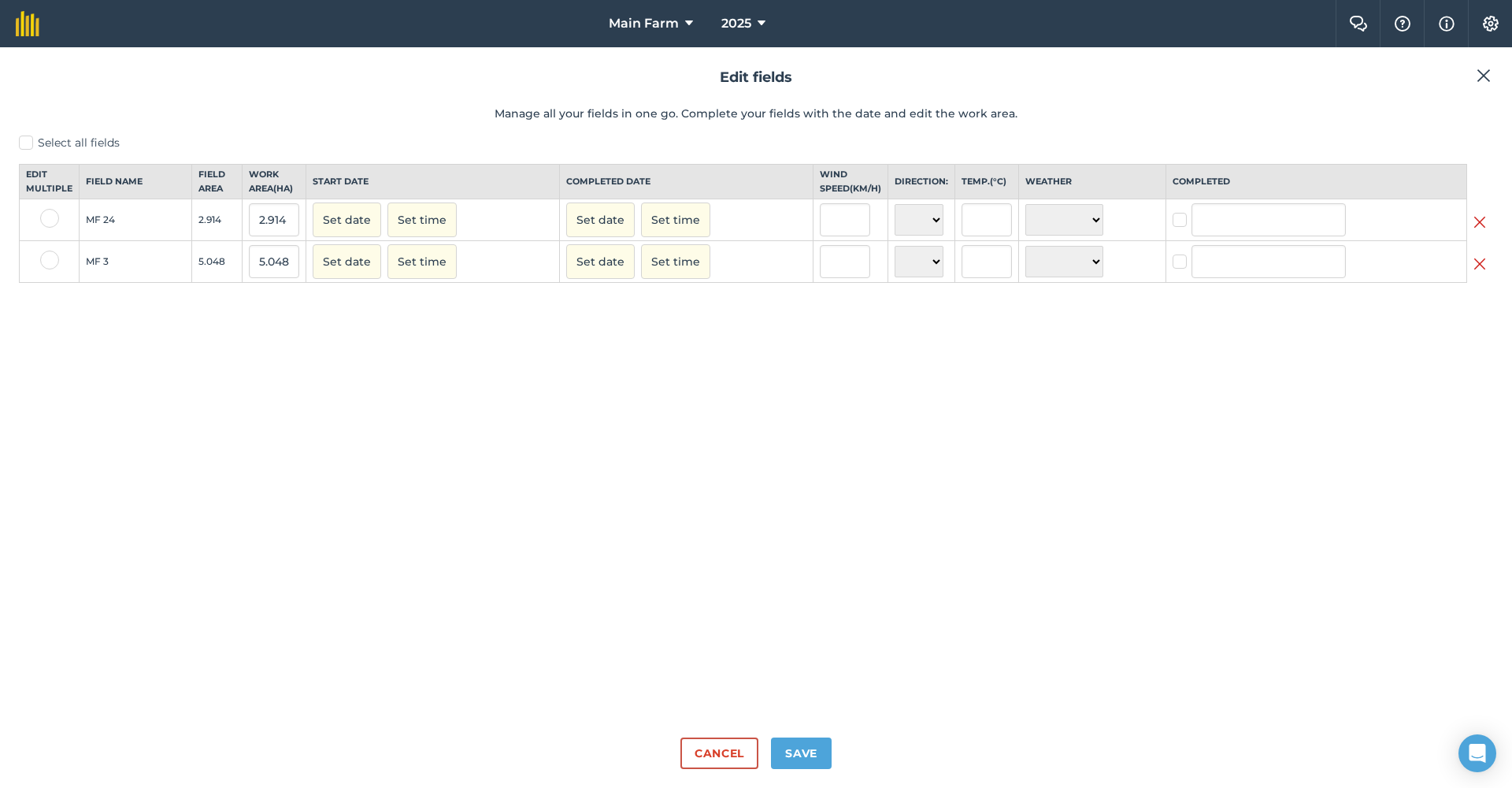
click at [1484, 230] on img at bounding box center [1480, 222] width 12 height 19
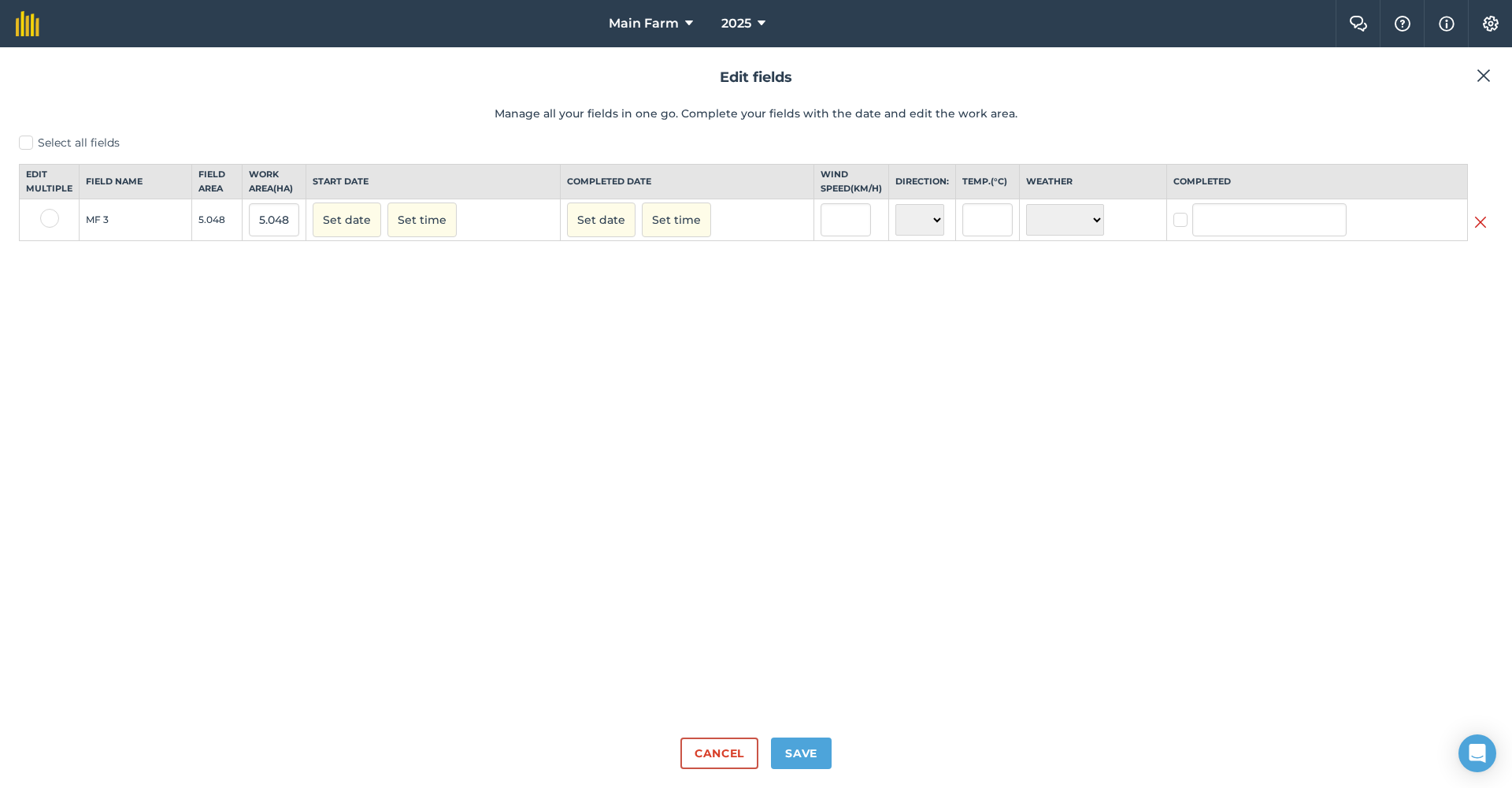
click at [1484, 230] on img at bounding box center [1481, 222] width 12 height 19
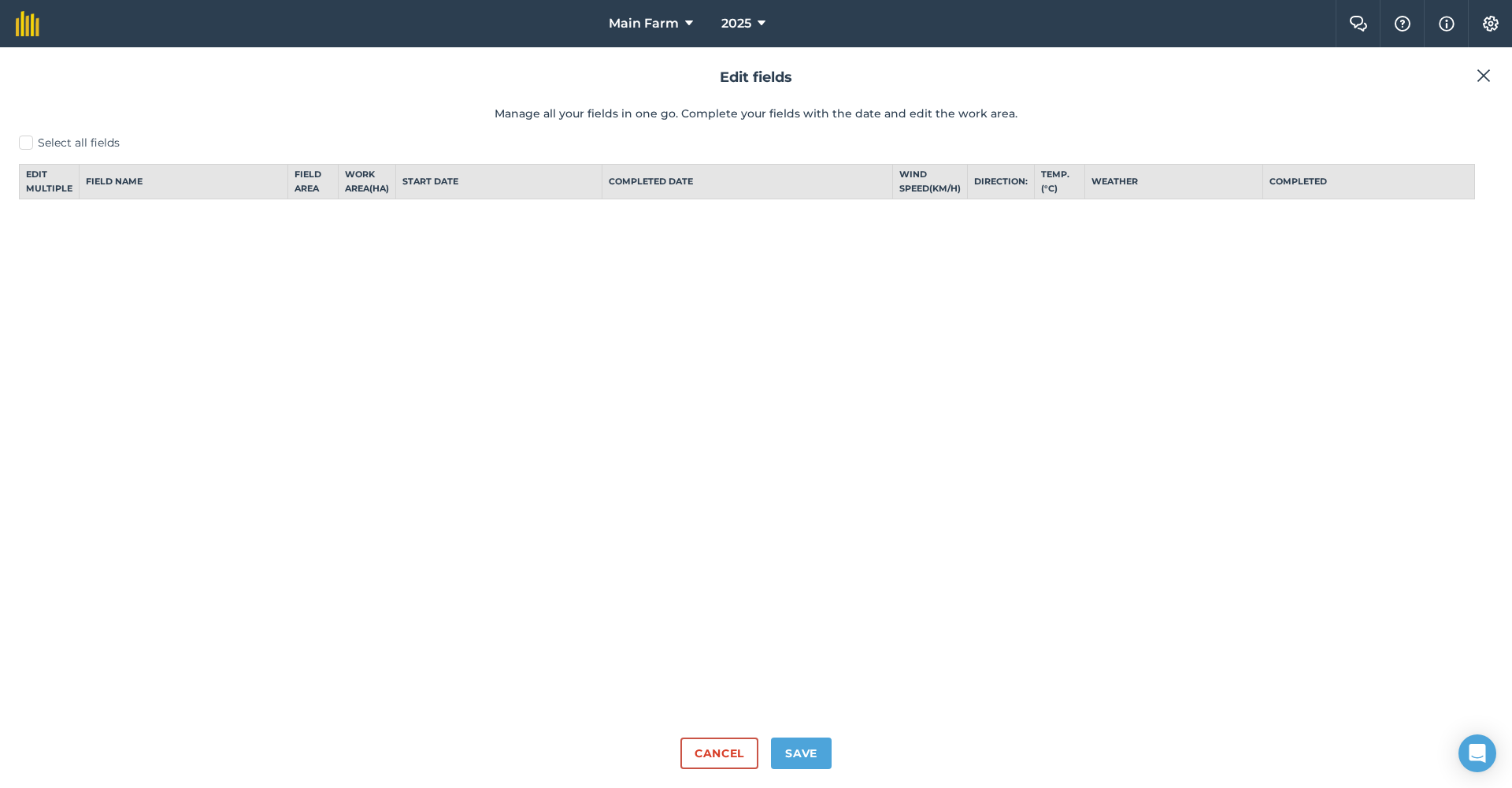
click at [806, 754] on button "Save" at bounding box center [801, 754] width 61 height 32
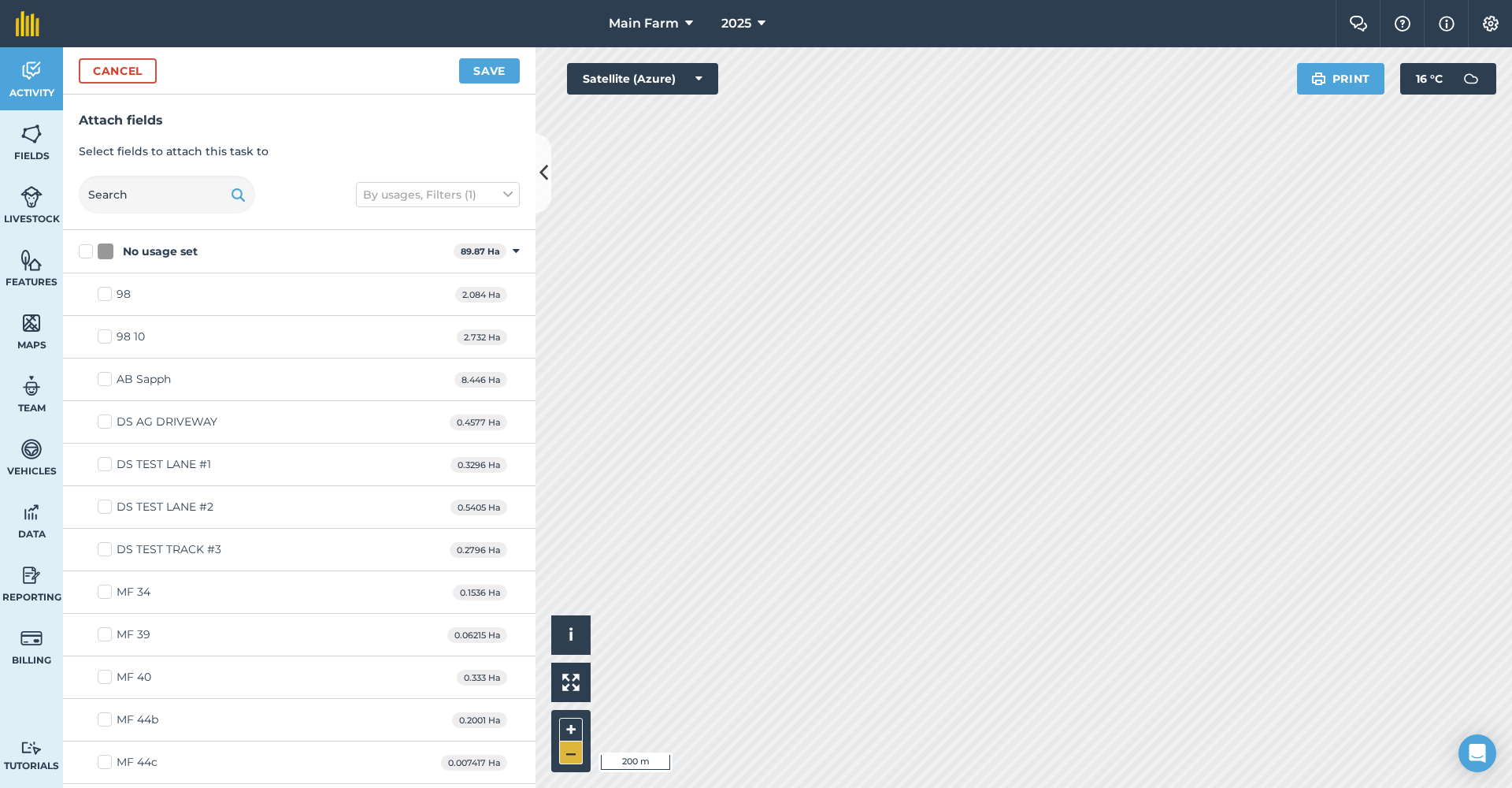
click at [567, 755] on button "–" at bounding box center [571, 753] width 24 height 23
click at [571, 729] on button "+" at bounding box center [571, 729] width 24 height 24
click at [571, 735] on button "+" at bounding box center [571, 729] width 24 height 24
checkbox input "true"
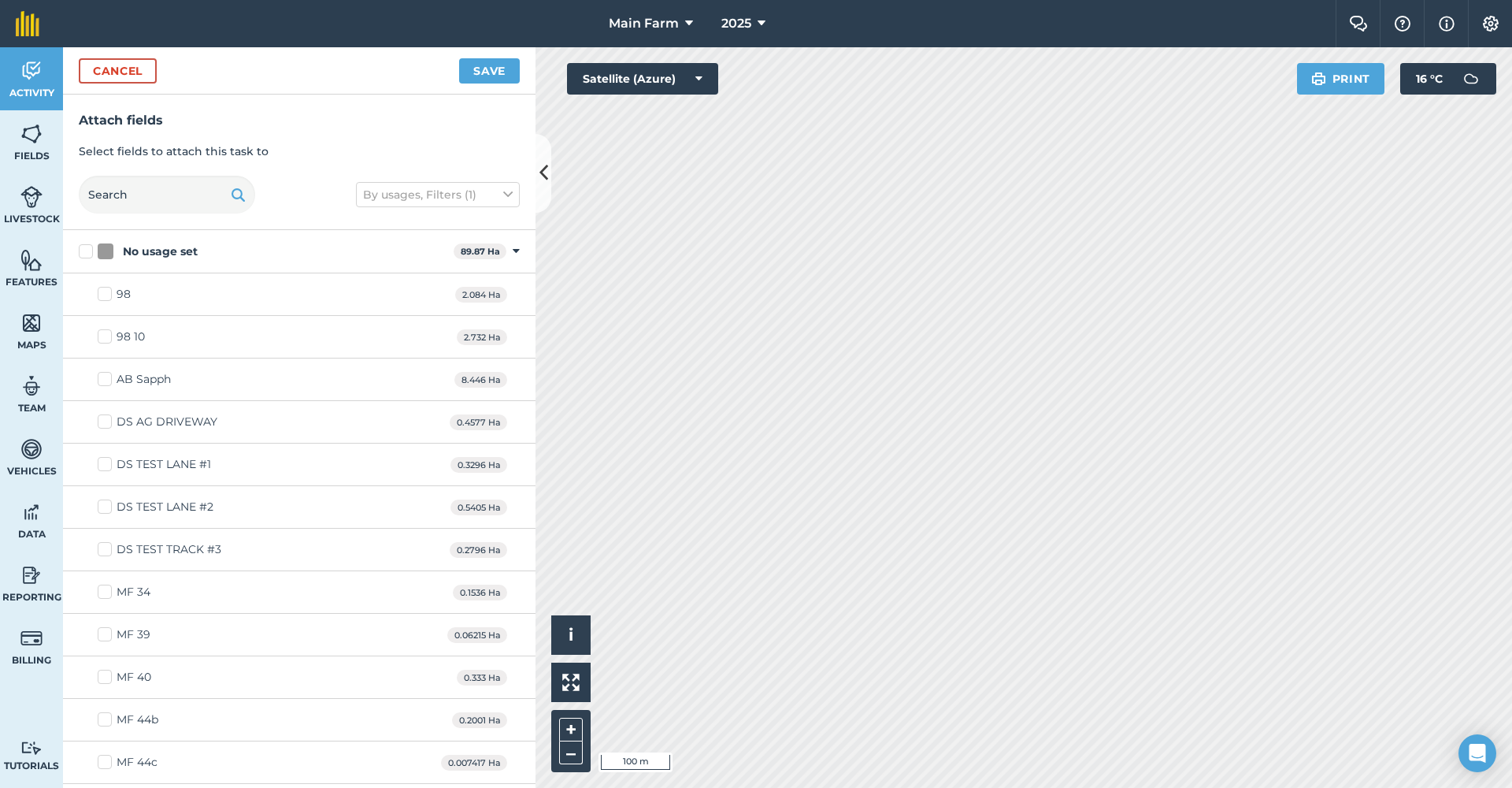
checkbox input "true"
click at [578, 751] on button "–" at bounding box center [571, 753] width 24 height 23
click at [572, 754] on button "–" at bounding box center [571, 753] width 24 height 23
click at [571, 732] on button "+" at bounding box center [571, 729] width 24 height 24
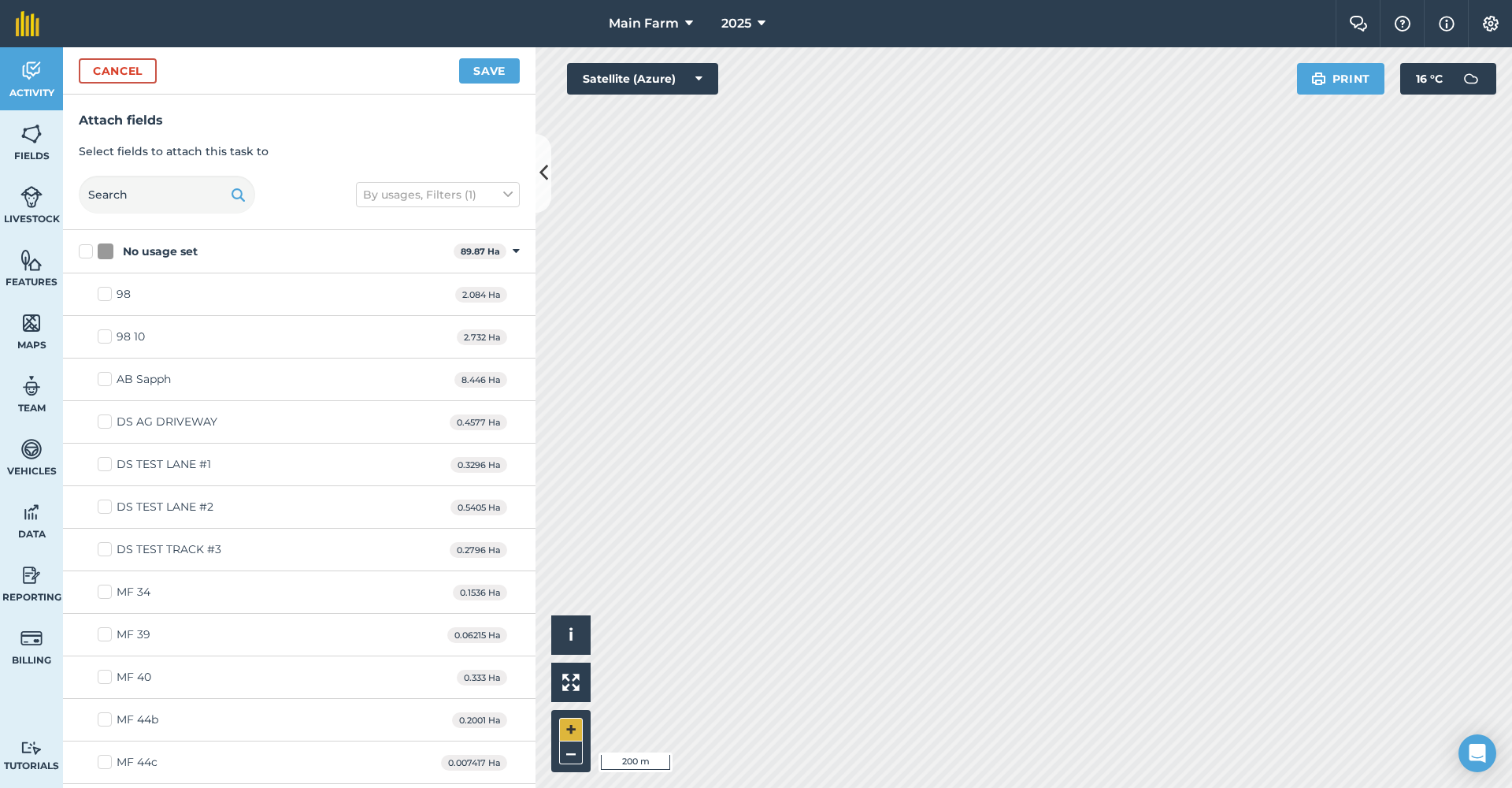
checkbox input "true"
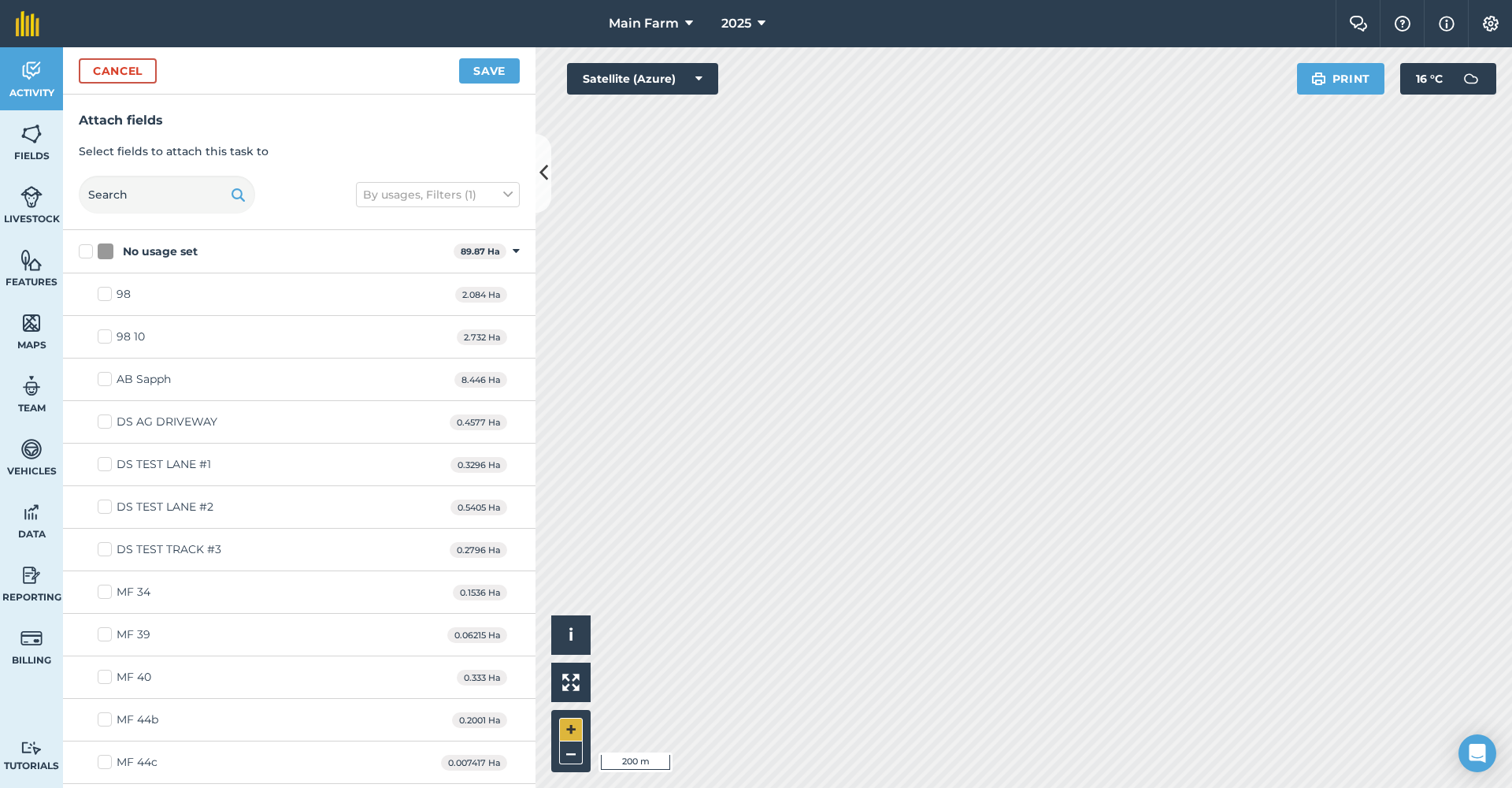
checkbox input "true"
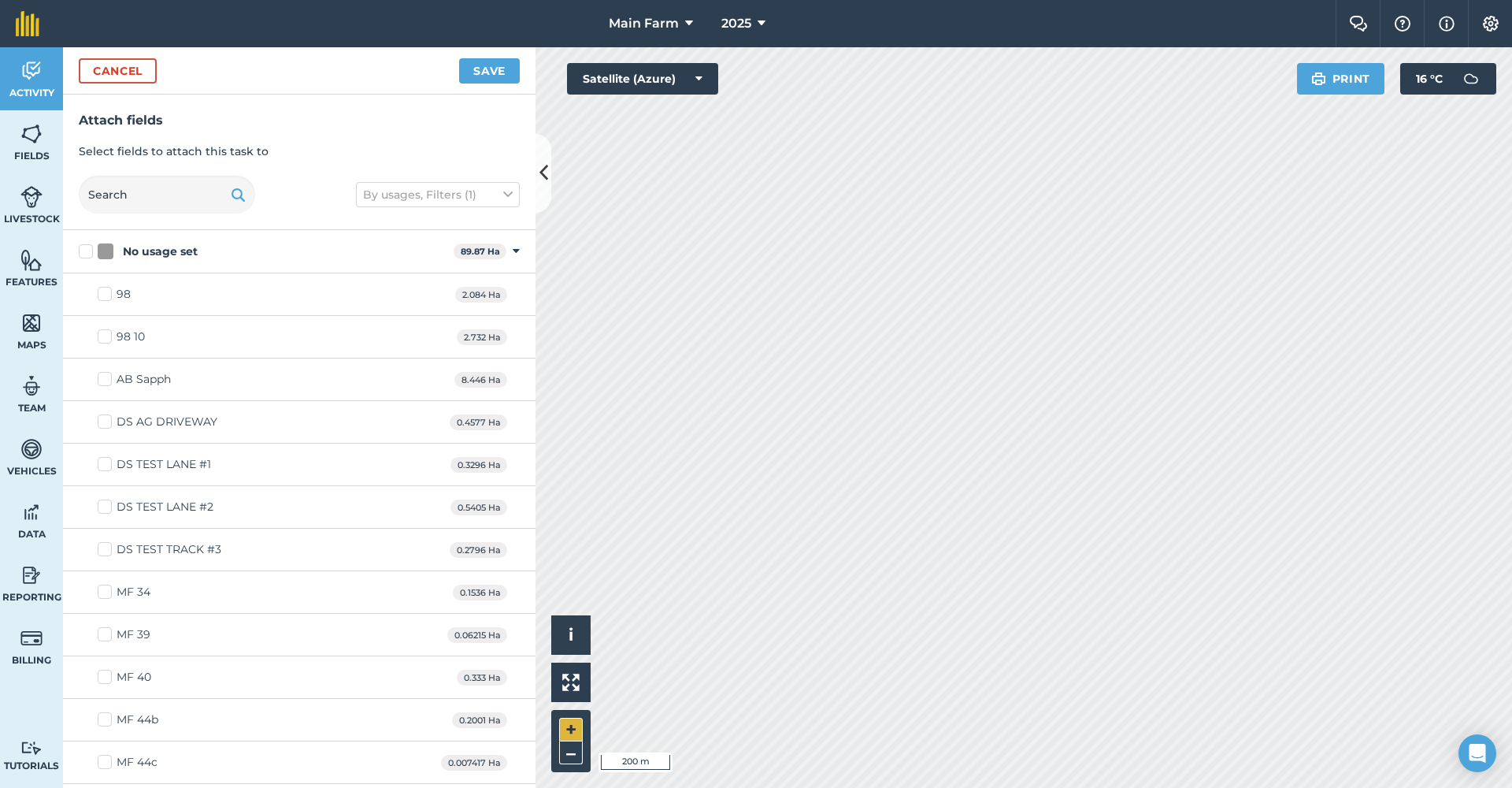
checkbox input "true"
click at [412, 593] on div "Activity Fields Livestock Features Maps Team Vehicles Data Reporting Billing Tu…" at bounding box center [756, 418] width 1512 height 740
checkbox input "true"
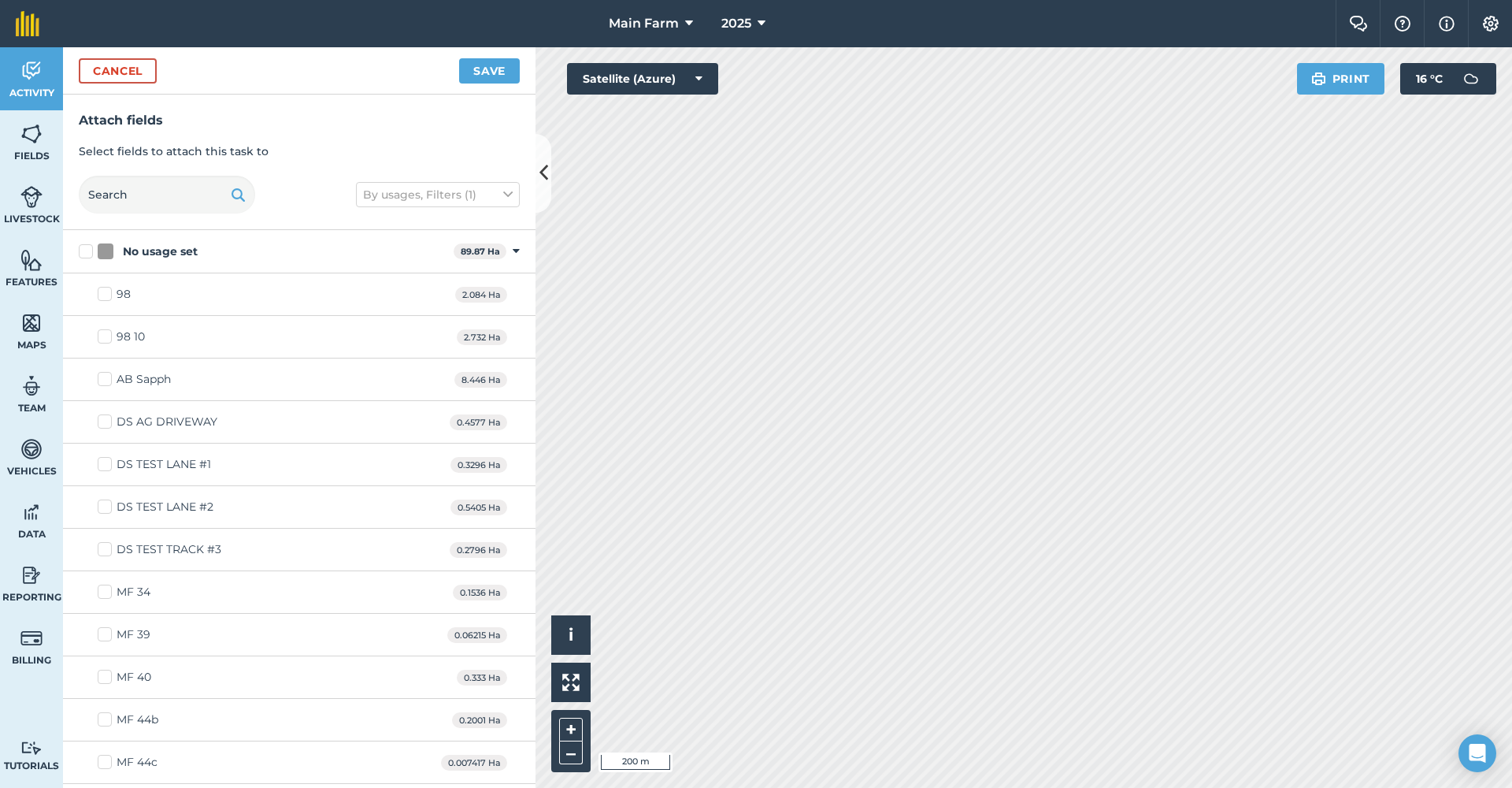
checkbox input "true"
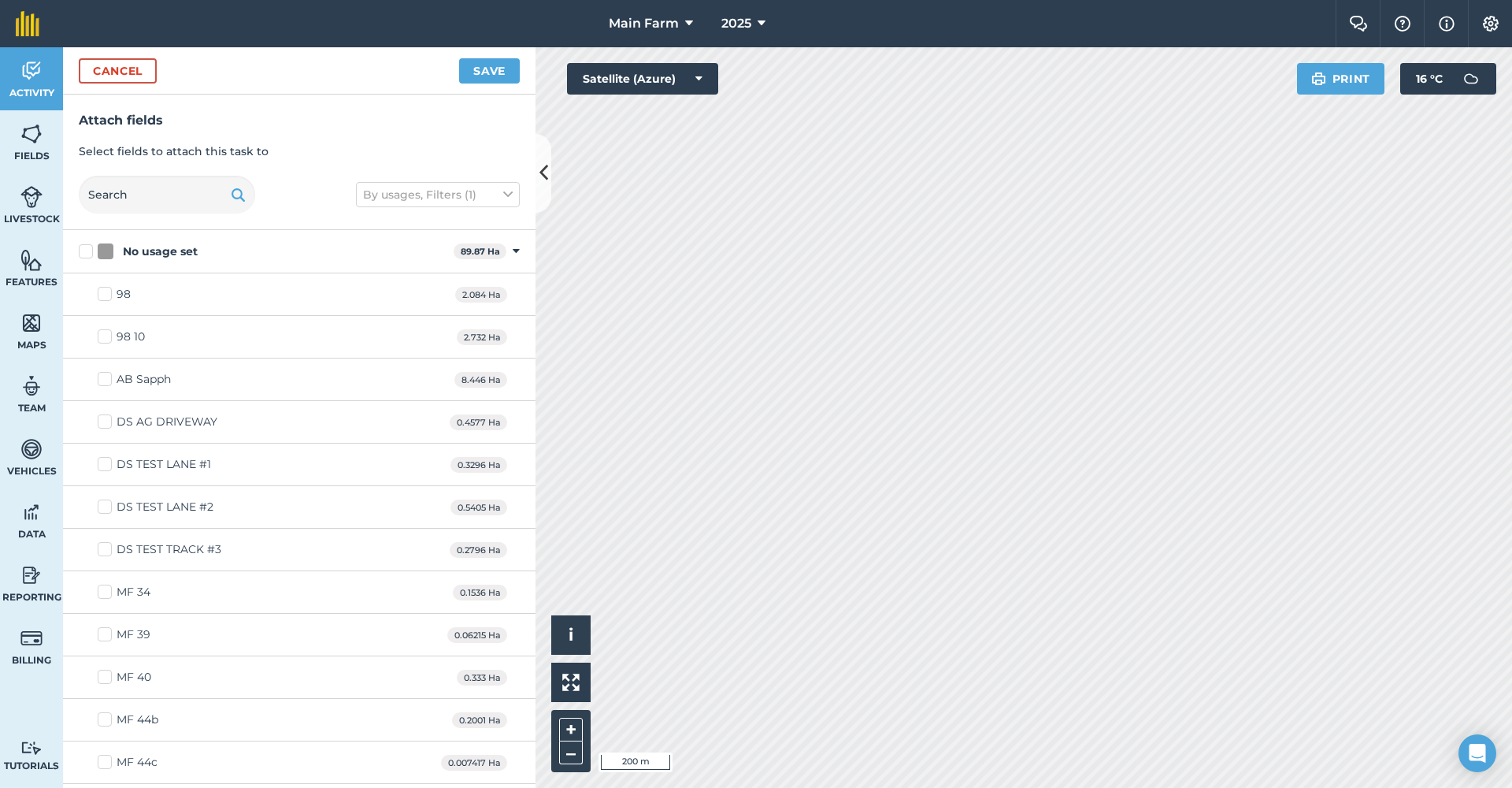
checkbox input "true"
click at [572, 749] on button "–" at bounding box center [571, 753] width 24 height 23
click at [479, 73] on button "Save" at bounding box center [489, 71] width 61 height 26
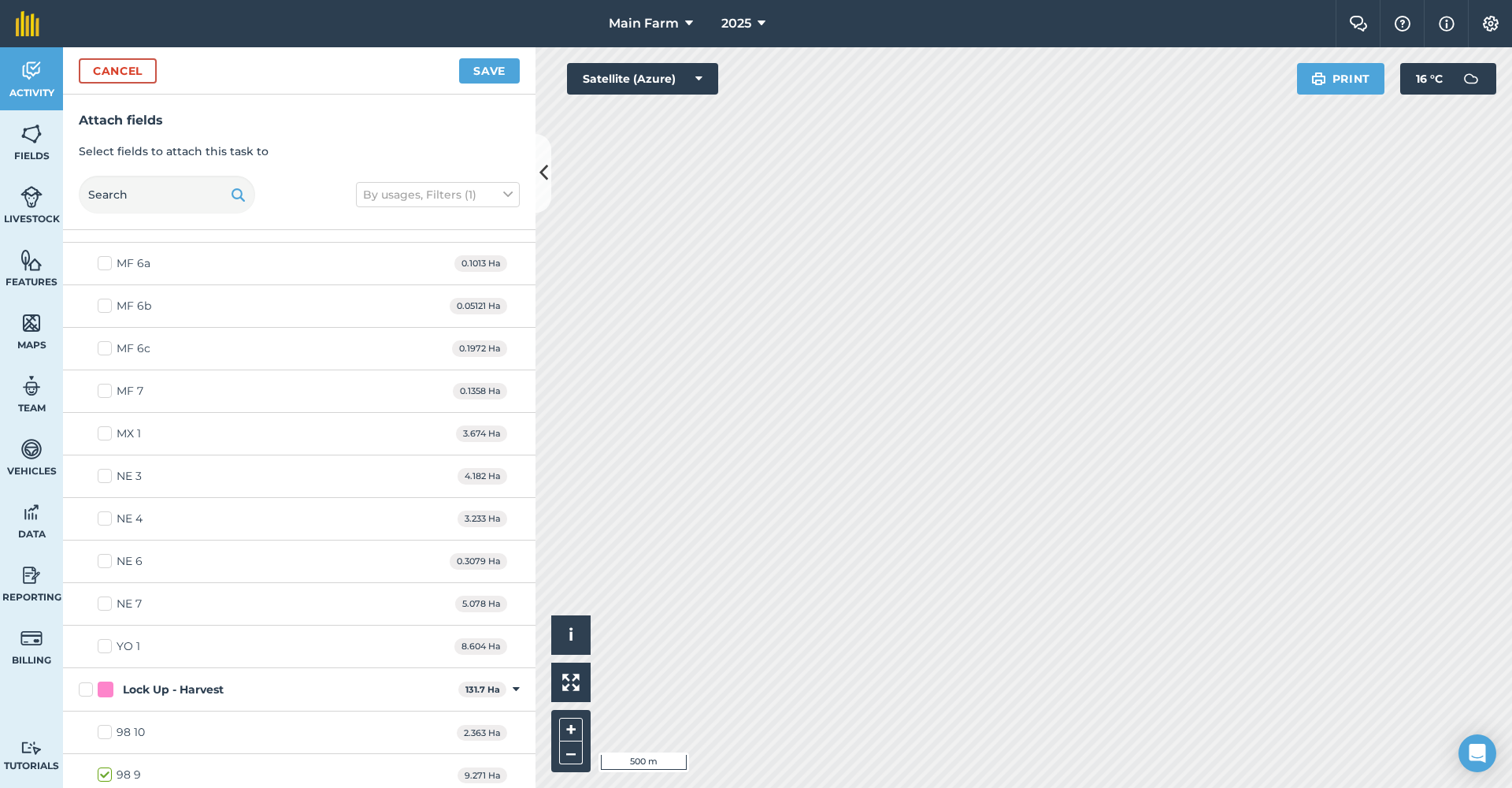
scroll to position [4769, 0]
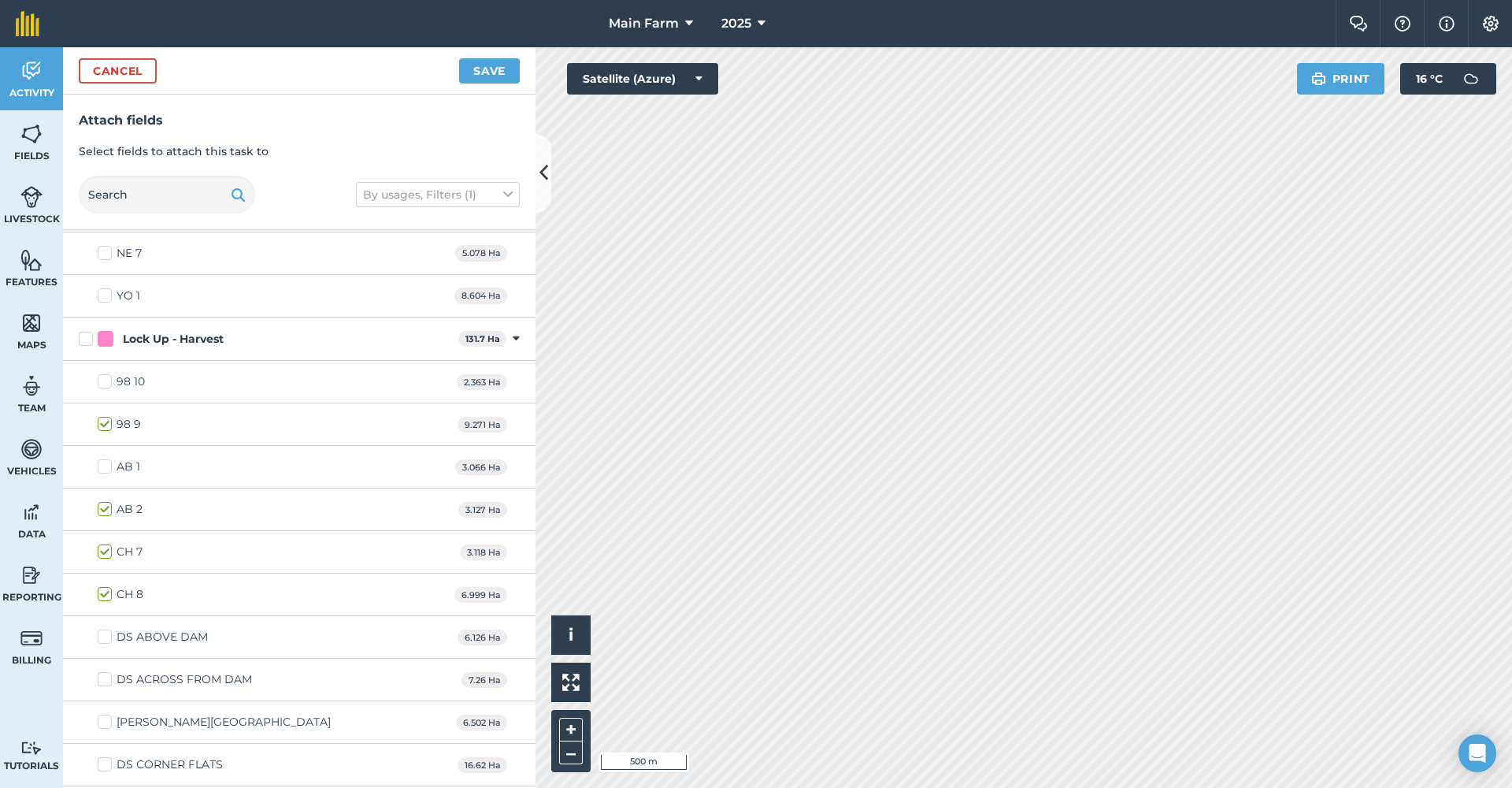
click at [106, 463] on label "AB 1" at bounding box center [119, 466] width 42 height 17
click at [106, 463] on input "AB 1" at bounding box center [103, 464] width 11 height 11
checkbox input "true"
click at [107, 378] on label "98 10" at bounding box center [122, 382] width 48 height 17
click at [107, 378] on input "98 10" at bounding box center [103, 379] width 11 height 11
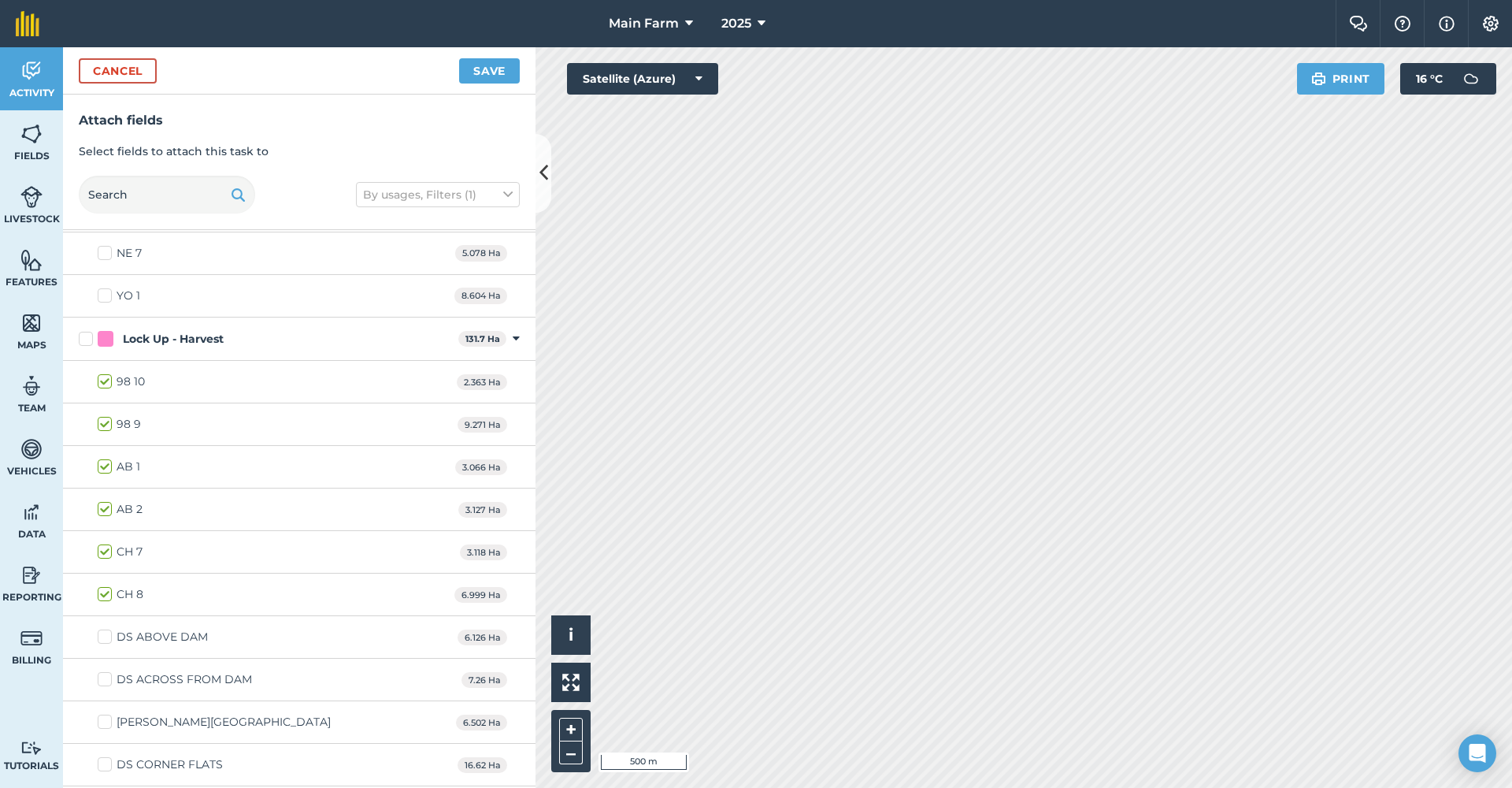
checkbox input "true"
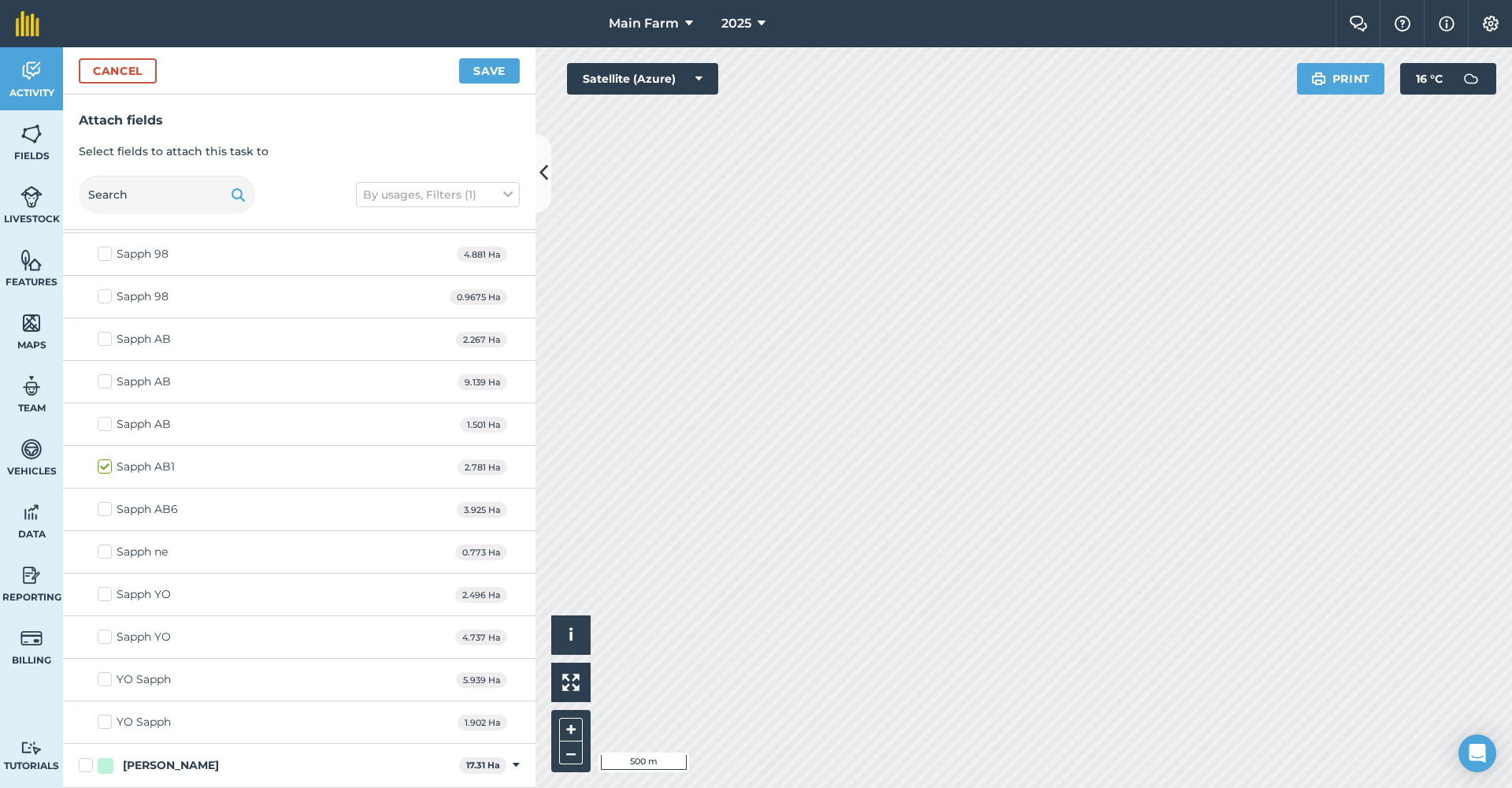
scroll to position [1185, 0]
click at [110, 385] on label "Sapph AB1" at bounding box center [136, 385] width 77 height 17
click at [108, 385] on input "Sapph AB1" at bounding box center [103, 383] width 11 height 11
checkbox input "false"
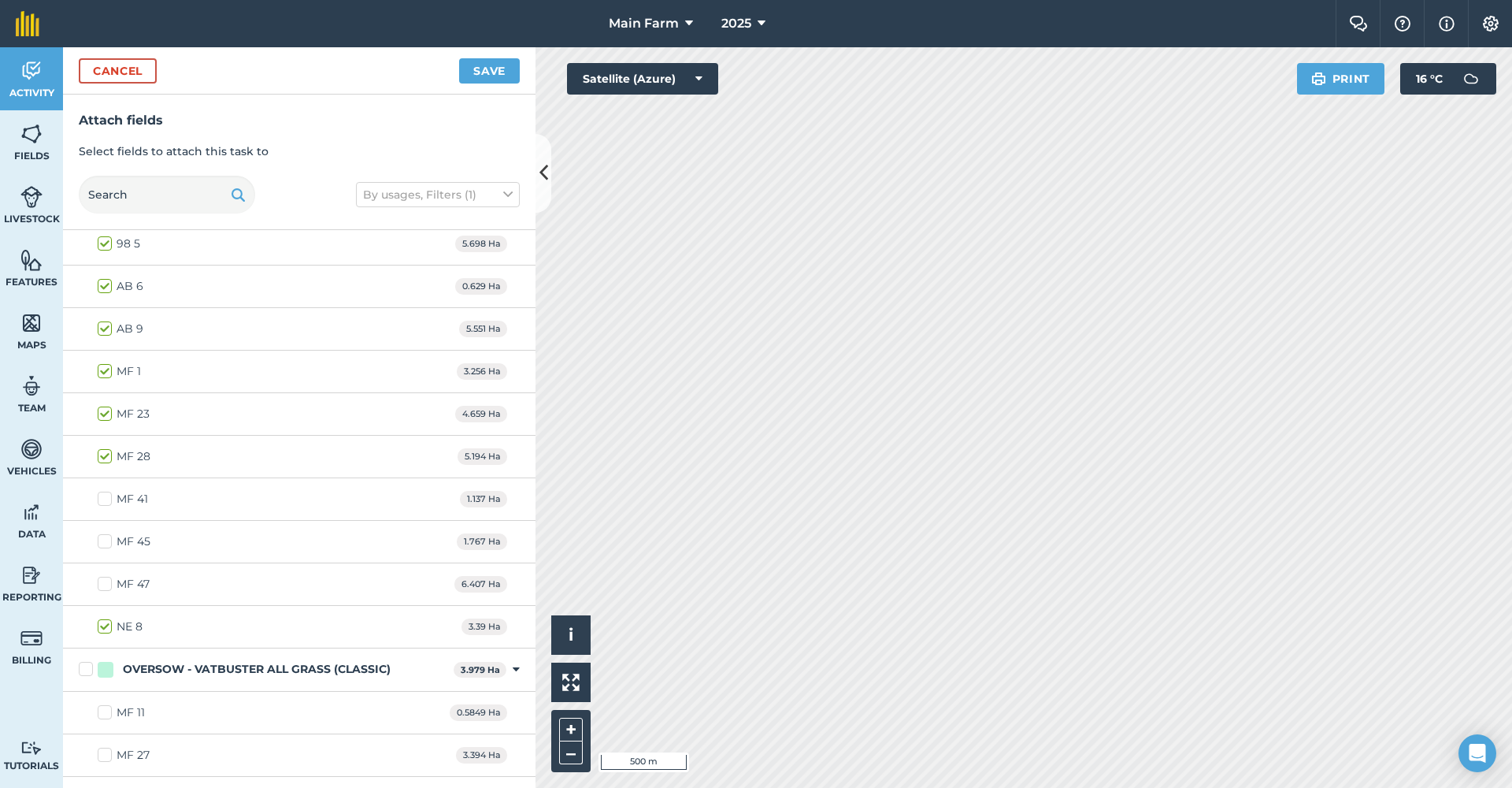
scroll to position [6299, 0]
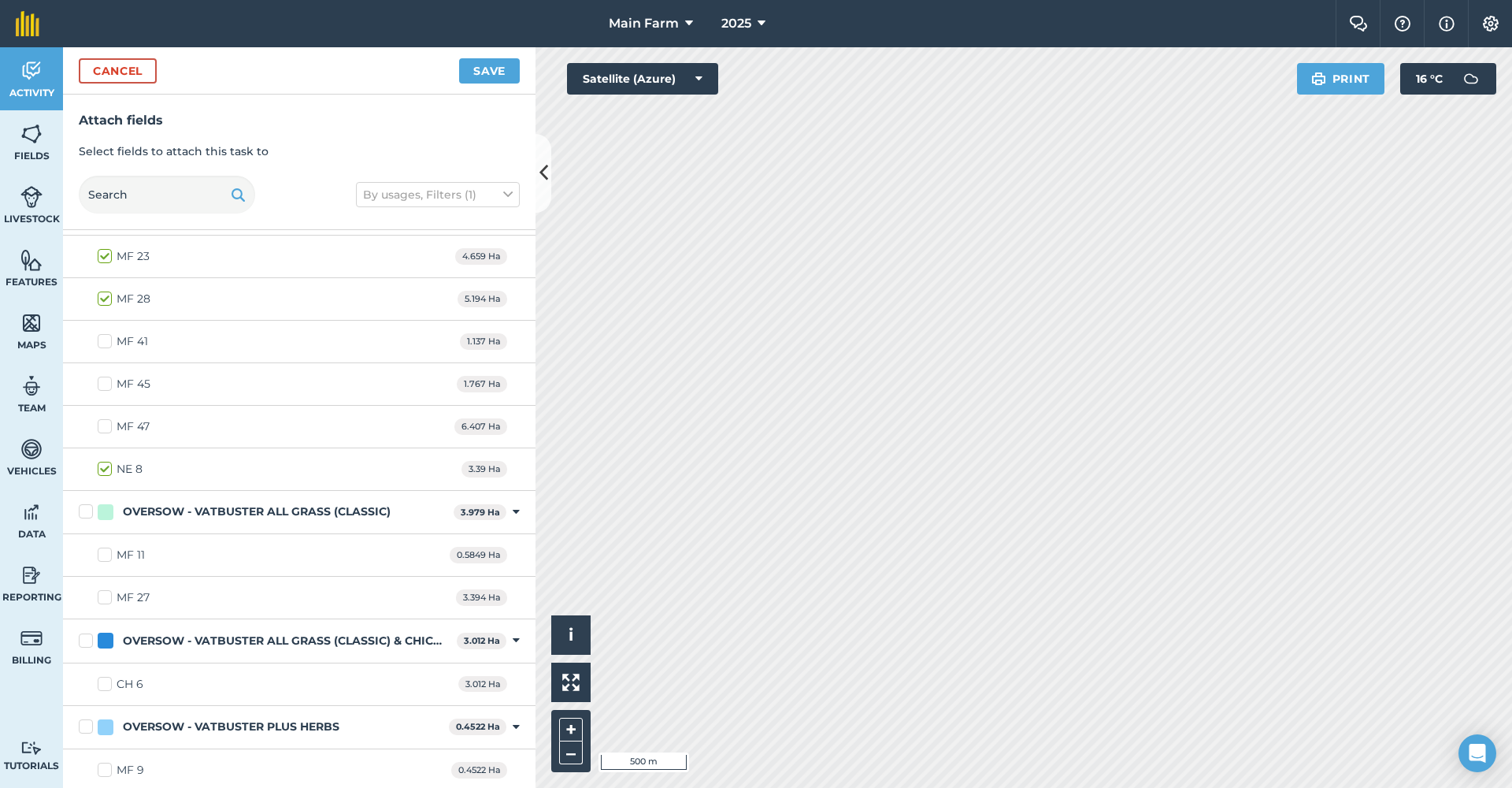
click at [508, 68] on button "Save" at bounding box center [489, 71] width 61 height 26
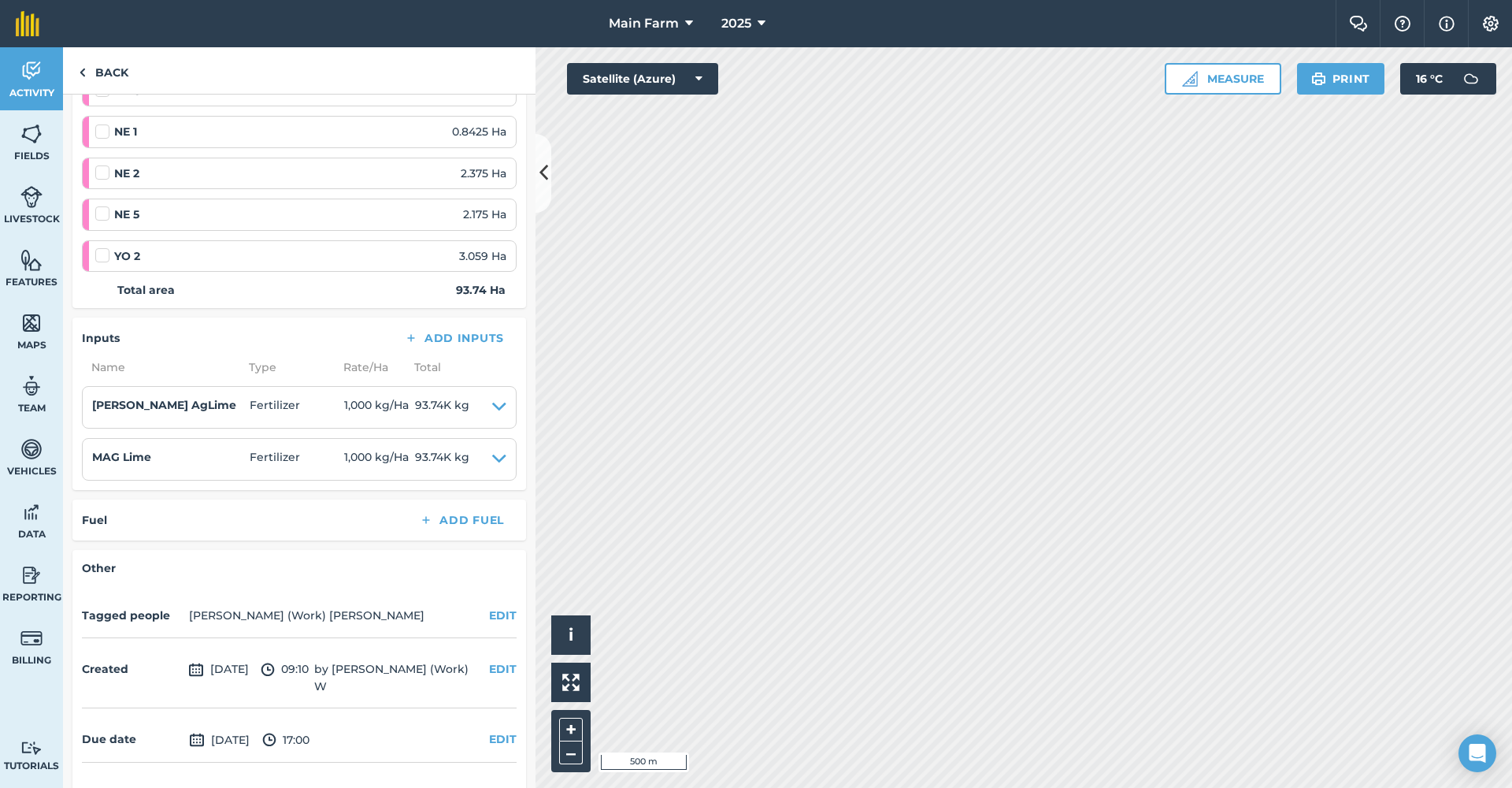
scroll to position [1118, 0]
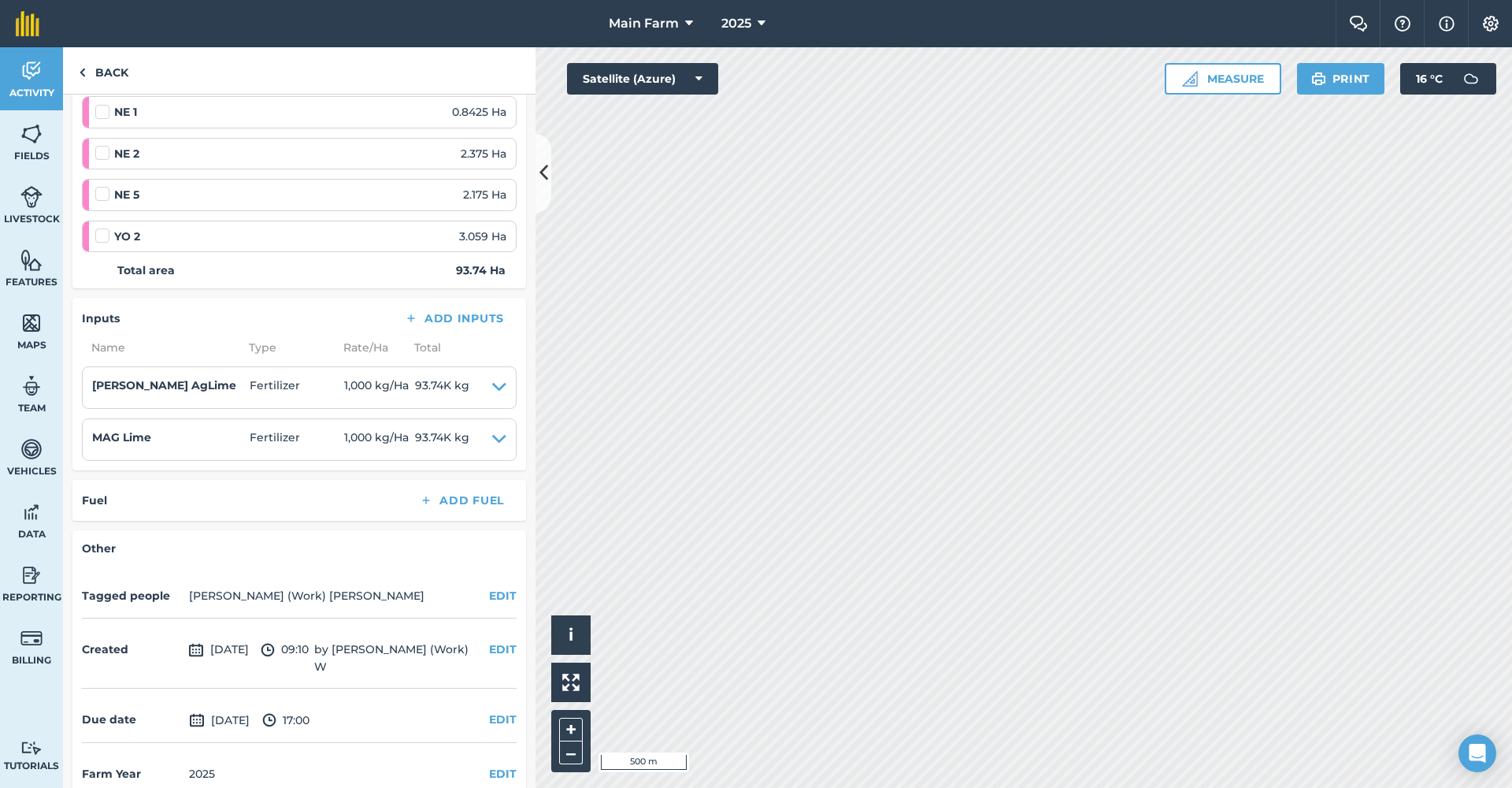
click at [489, 591] on button "EDIT" at bounding box center [503, 595] width 27 height 18
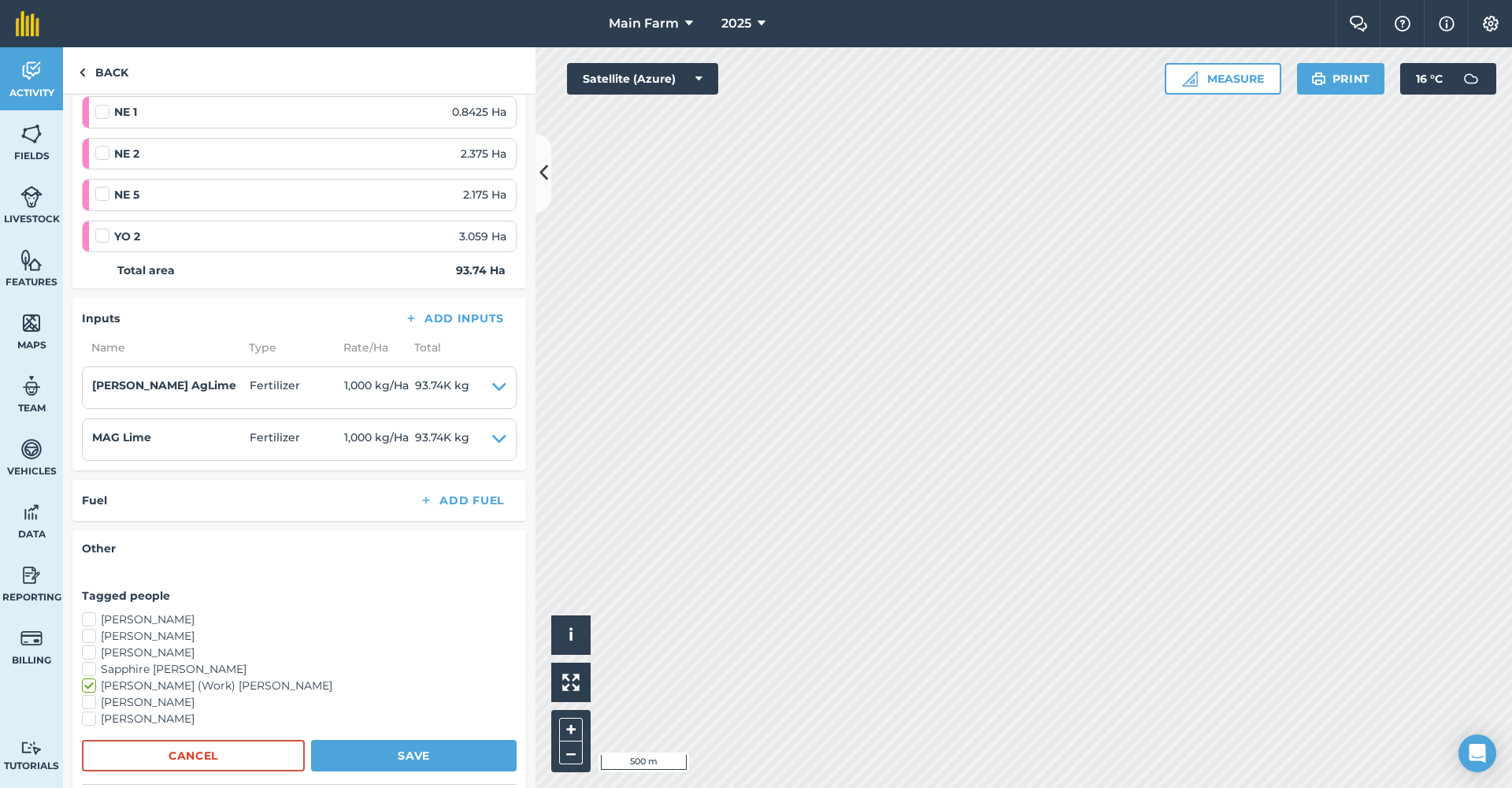
click at [140, 628] on label "[PERSON_NAME]" at bounding box center [299, 636] width 435 height 17
click at [92, 628] on input "[PERSON_NAME]" at bounding box center [87, 633] width 11 height 11
checkbox input "true"
click at [136, 645] on label "[PERSON_NAME]" at bounding box center [299, 653] width 435 height 17
click at [92, 645] on input "[PERSON_NAME]" at bounding box center [87, 650] width 11 height 11
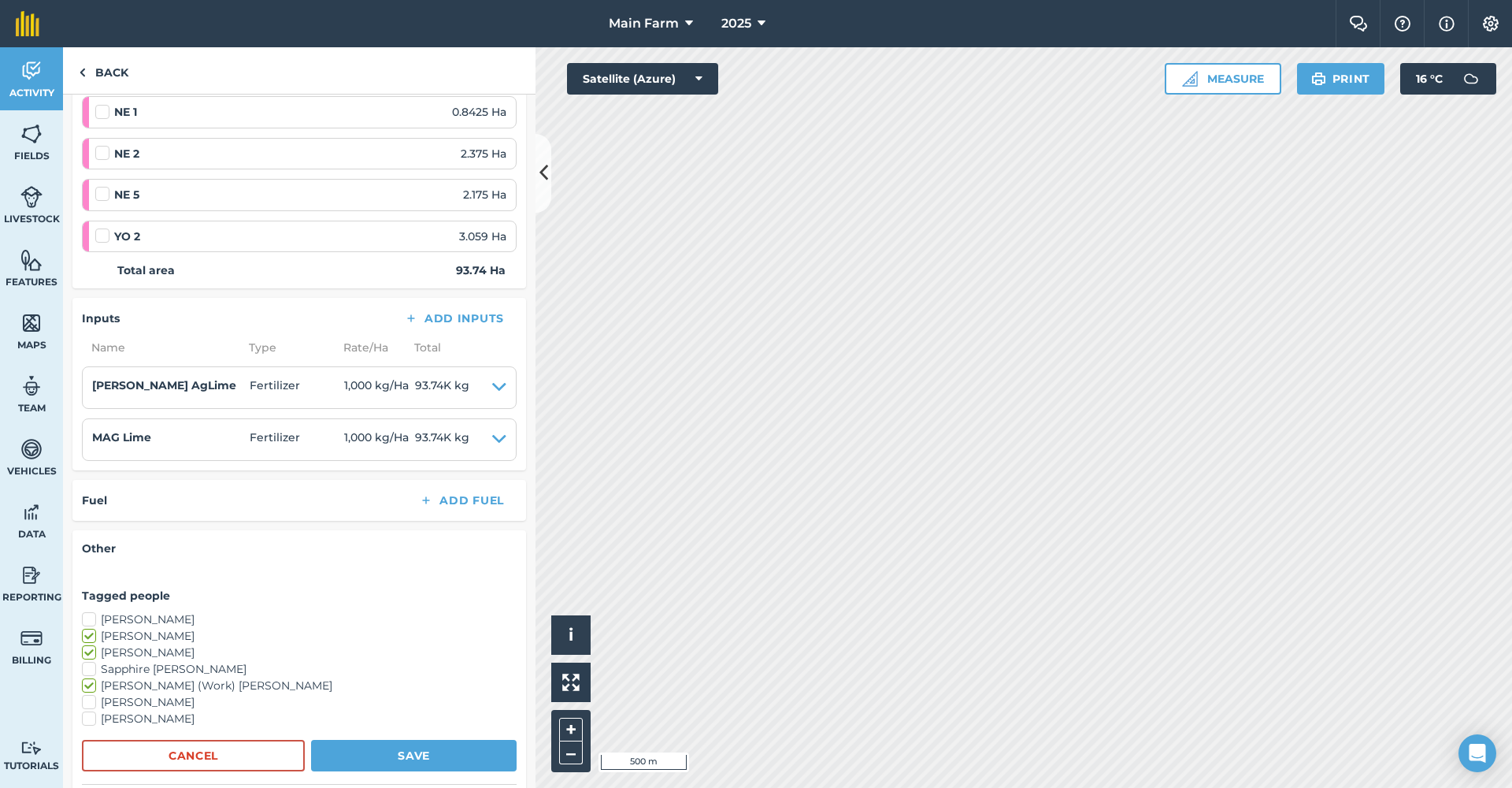
checkbox input "true"
click at [144, 662] on label "Sapphire [PERSON_NAME]" at bounding box center [299, 669] width 435 height 17
click at [92, 662] on input "Sapphire [PERSON_NAME]" at bounding box center [87, 666] width 11 height 11
checkbox input "true"
click at [147, 694] on label "[PERSON_NAME]" at bounding box center [299, 702] width 435 height 17
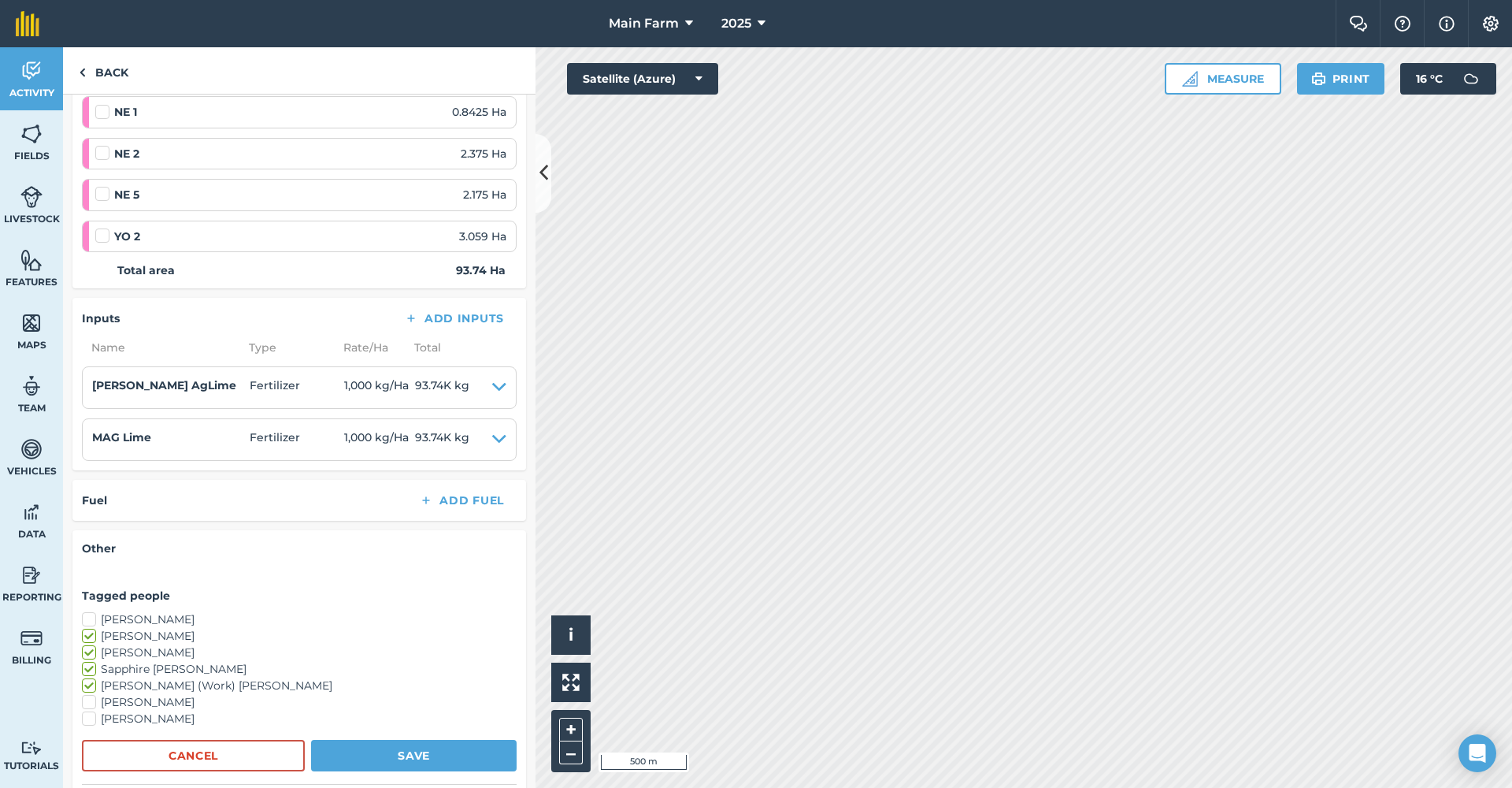
click at [92, 694] on input "[PERSON_NAME]" at bounding box center [87, 700] width 11 height 11
checkbox input "true"
click at [132, 710] on label "[PERSON_NAME]" at bounding box center [299, 718] width 435 height 17
click at [92, 710] on input "[PERSON_NAME]" at bounding box center [87, 716] width 11 height 11
checkbox input "true"
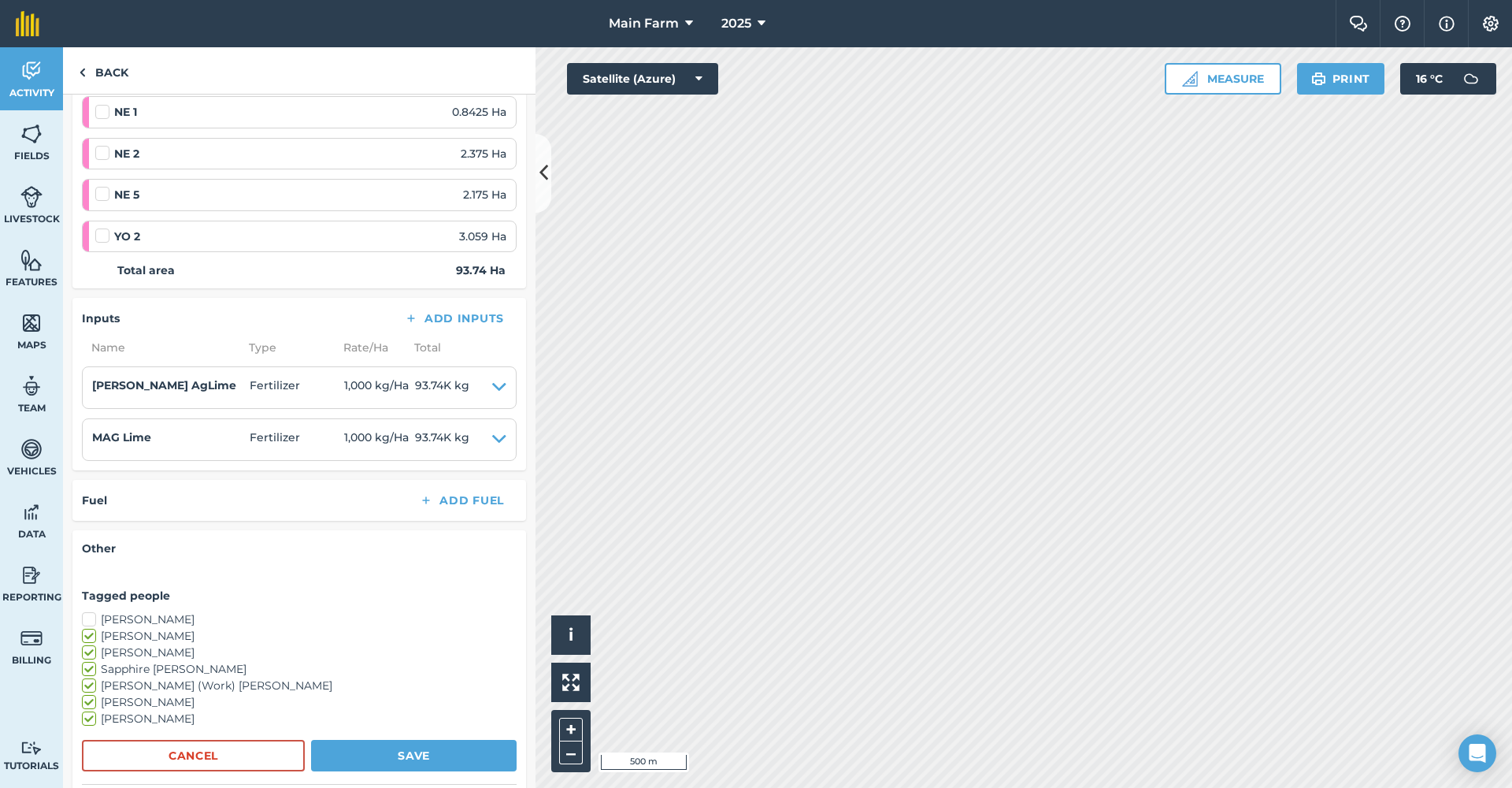
click at [336, 747] on button "Save" at bounding box center [413, 755] width 206 height 32
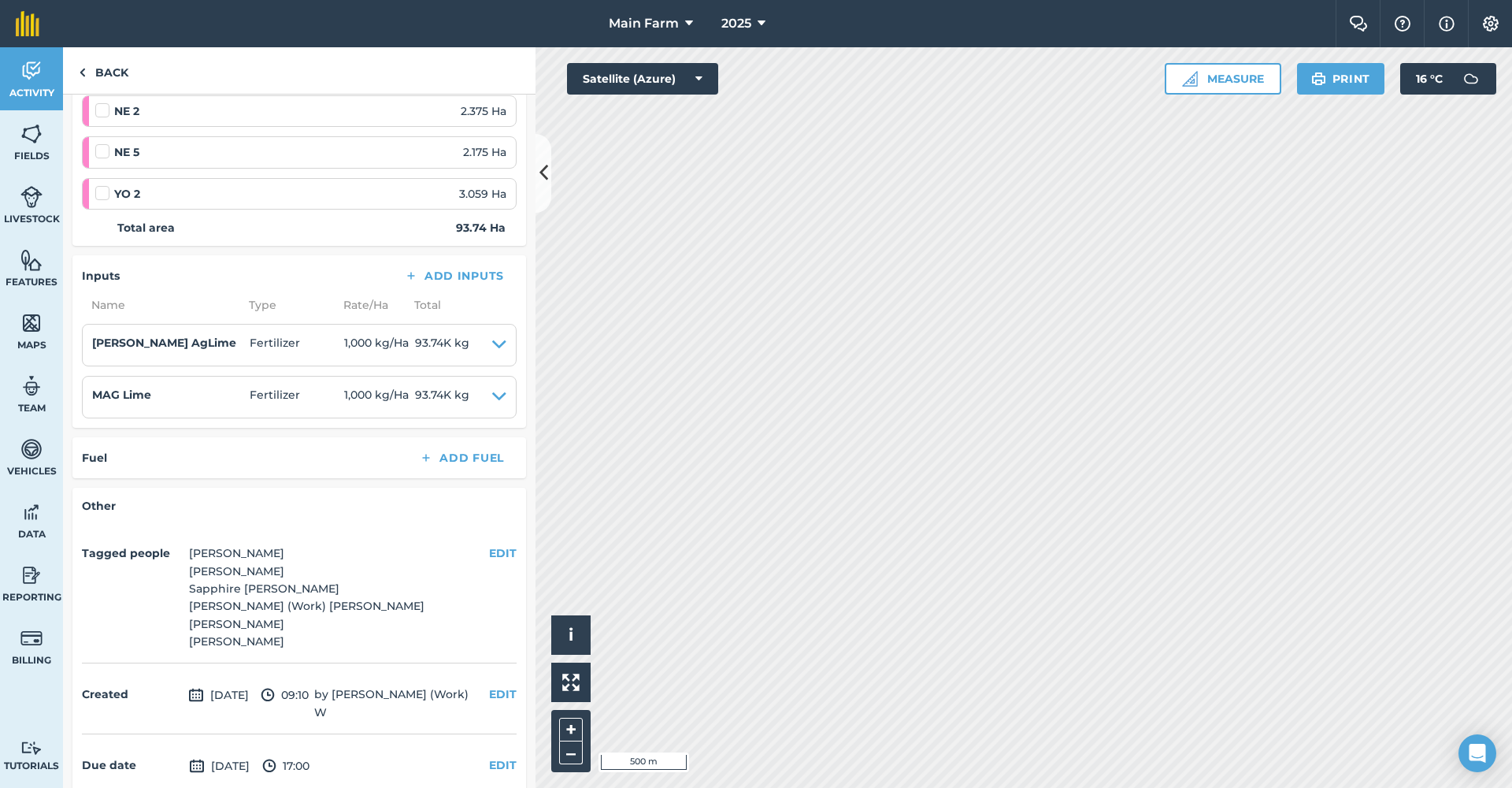
scroll to position [1205, 0]
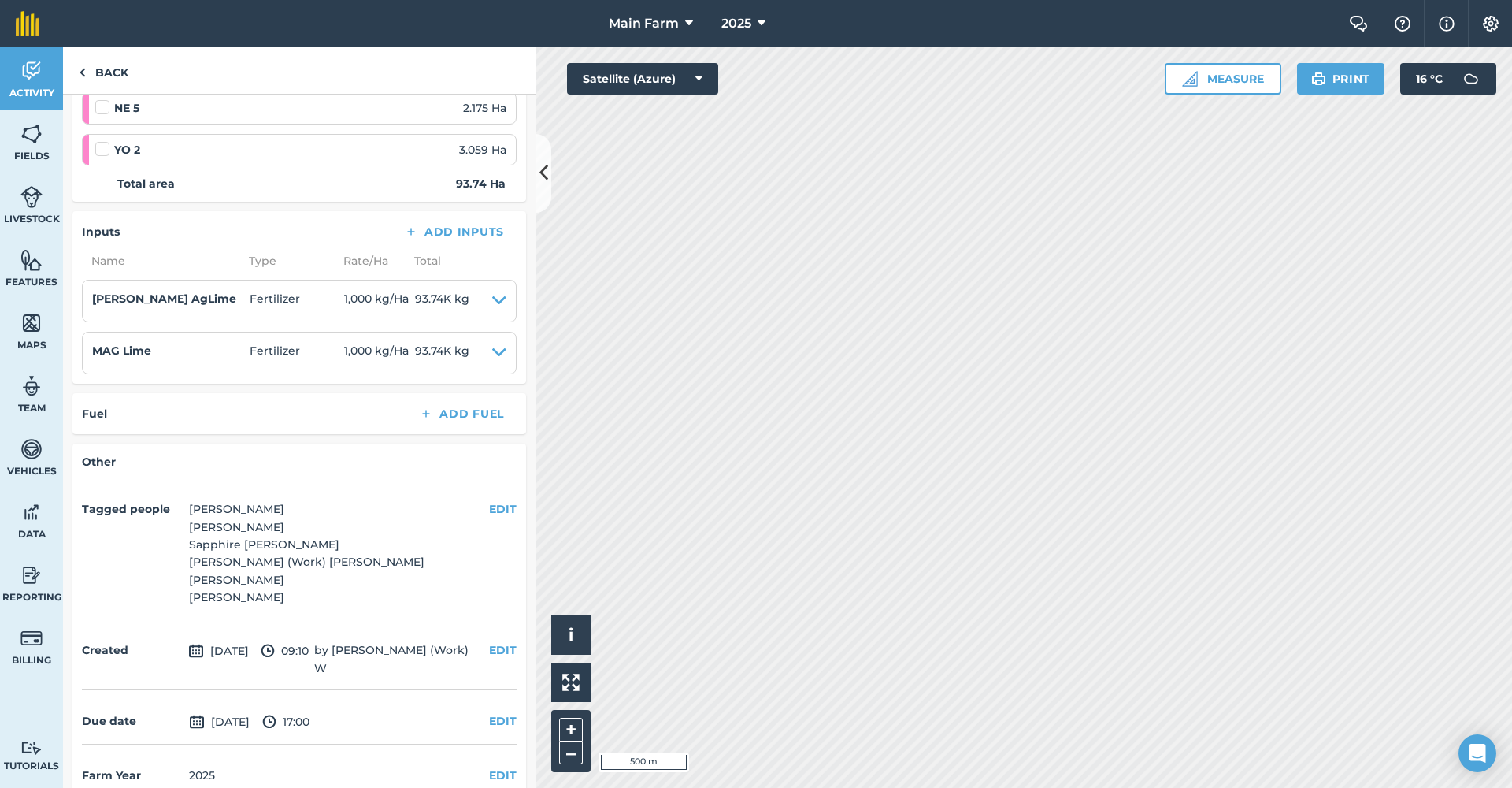
click at [38, 72] on img at bounding box center [31, 71] width 22 height 24
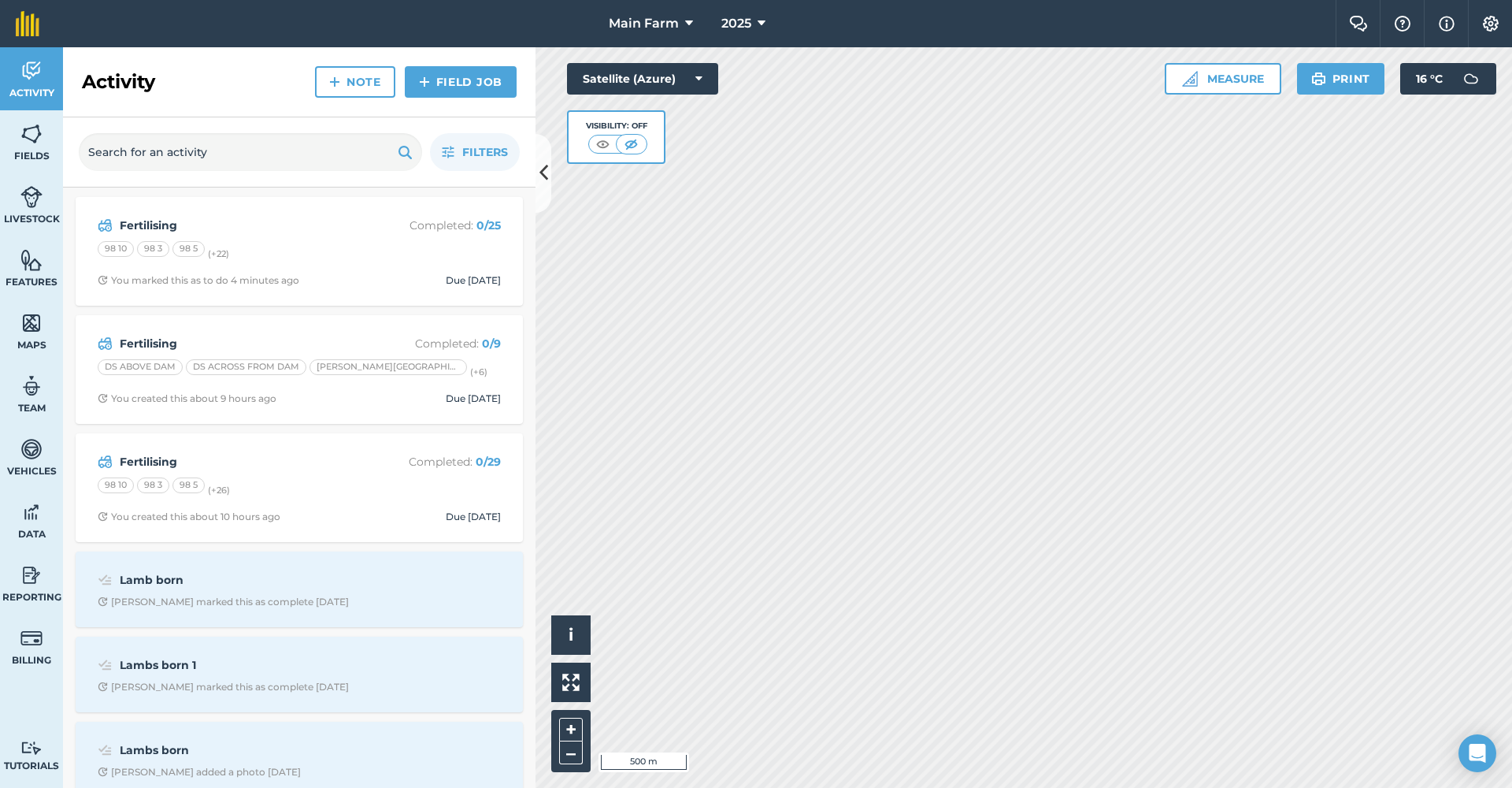
click at [157, 223] on strong "Fertilising" at bounding box center [245, 225] width 250 height 18
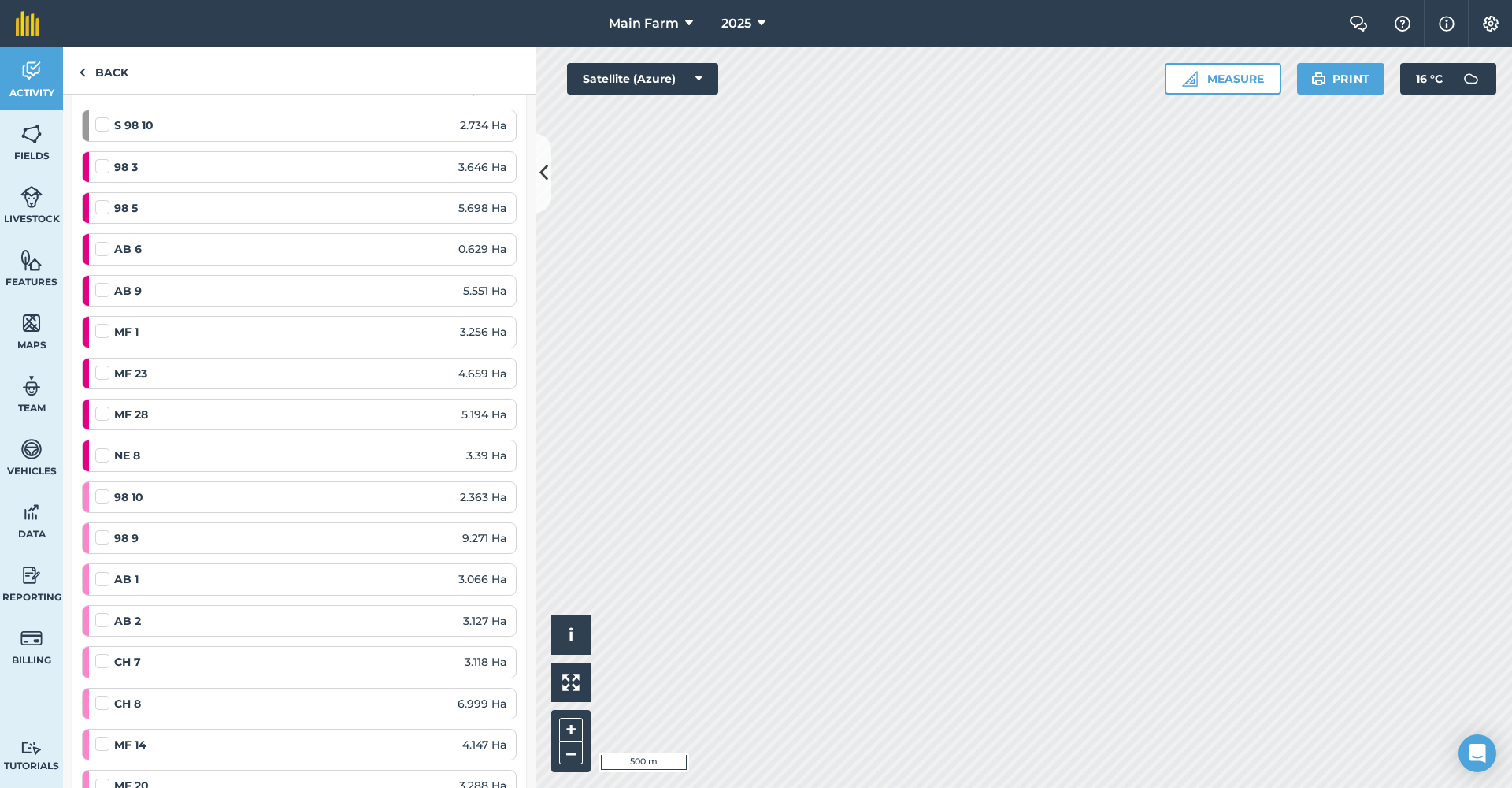
scroll to position [156, 0]
click at [488, 163] on img at bounding box center [495, 170] width 14 height 14
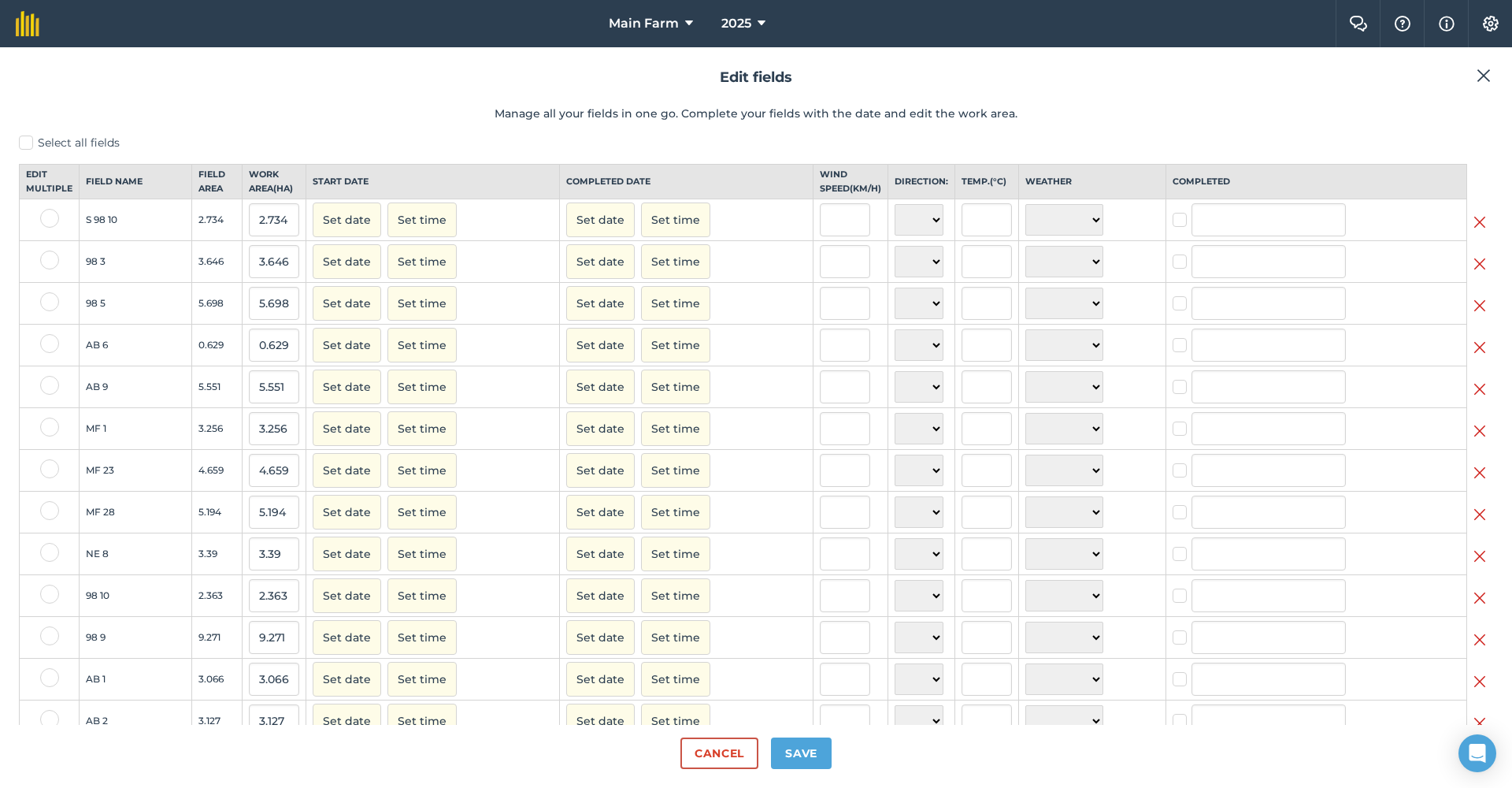
click at [1475, 231] on img at bounding box center [1480, 222] width 12 height 19
click at [805, 753] on button "Save" at bounding box center [801, 754] width 61 height 32
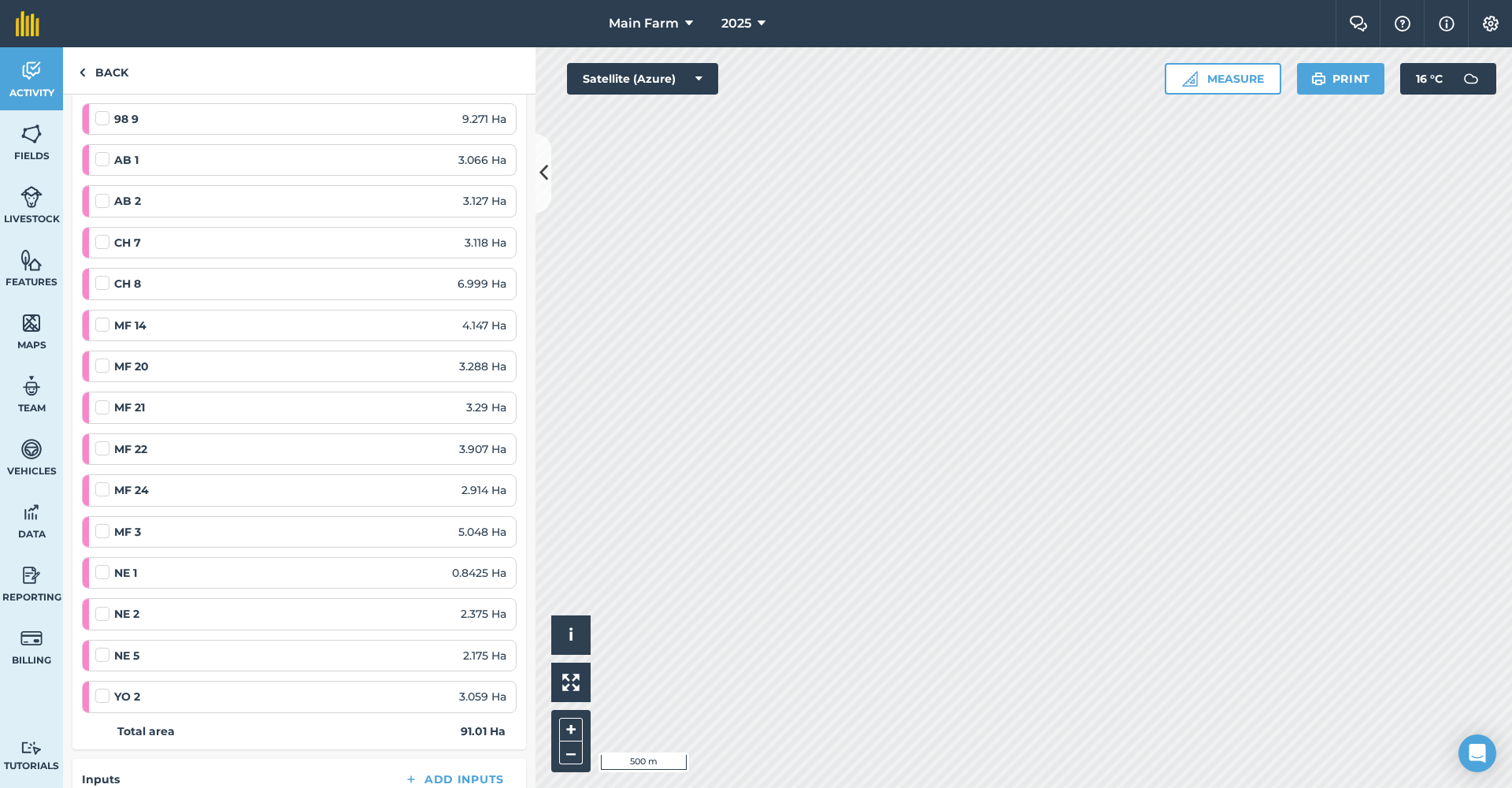
scroll to position [778, 0]
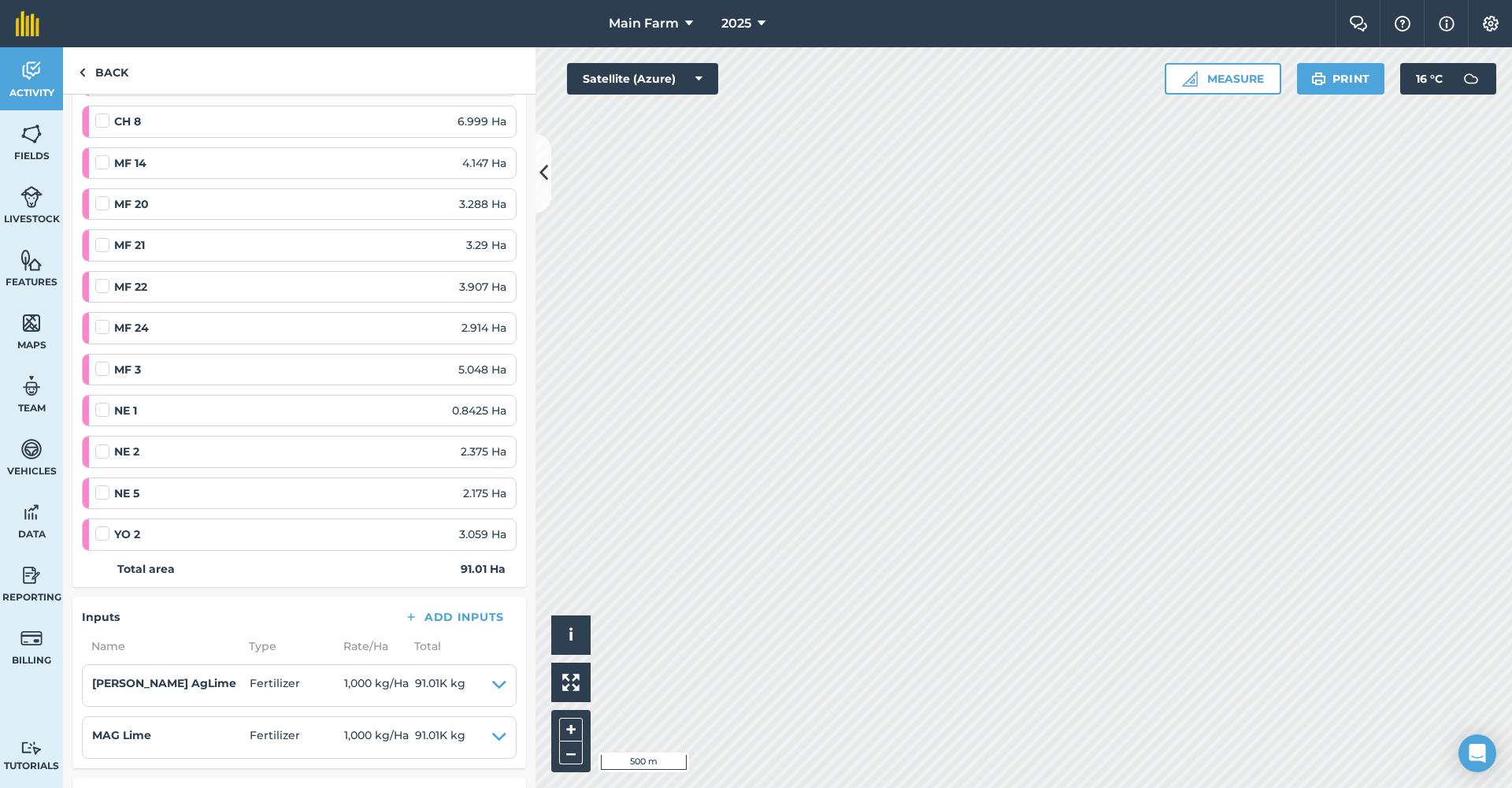
click at [26, 76] on img at bounding box center [31, 71] width 22 height 24
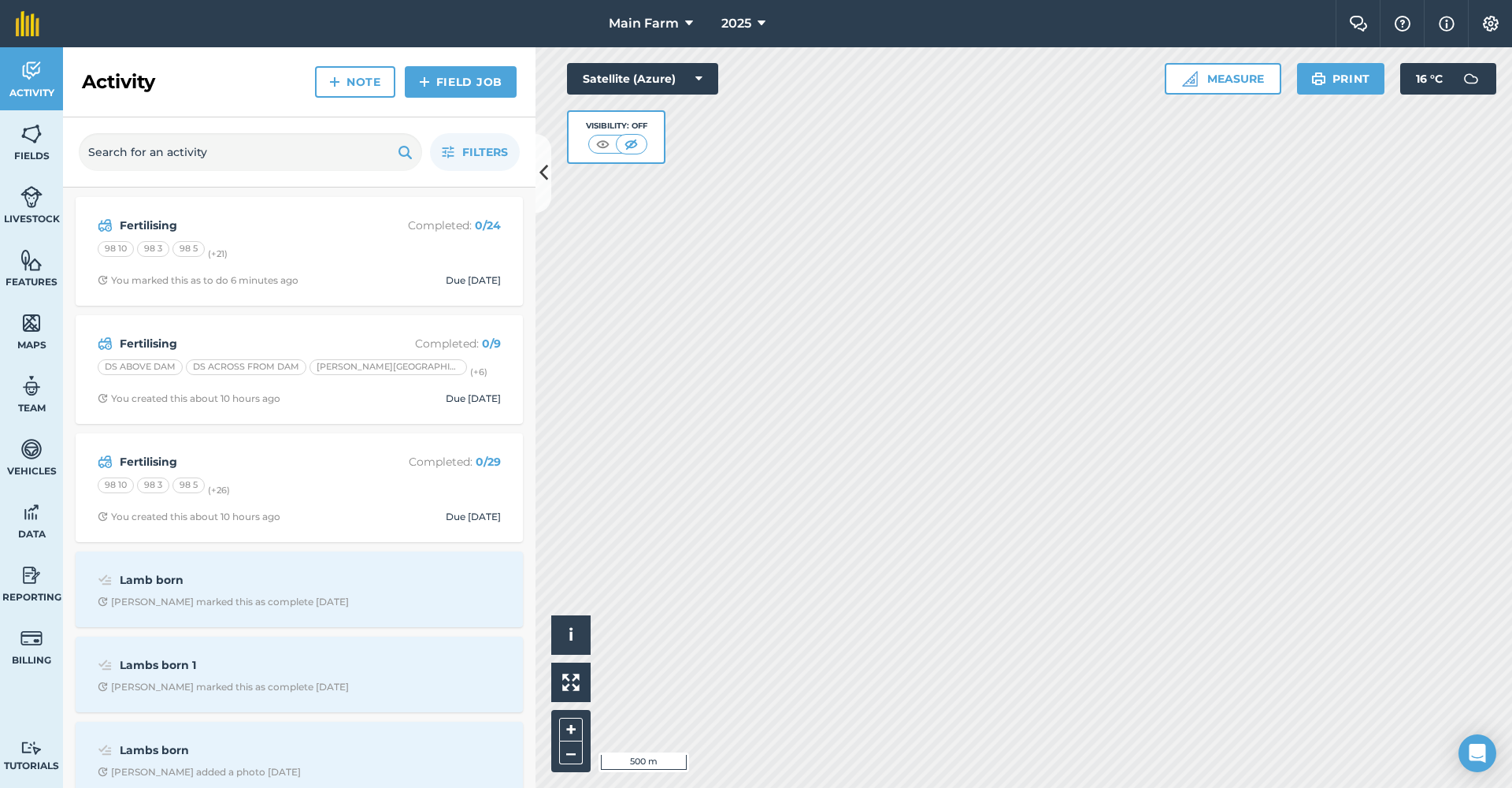
click at [136, 462] on strong "Fertilising" at bounding box center [245, 462] width 250 height 18
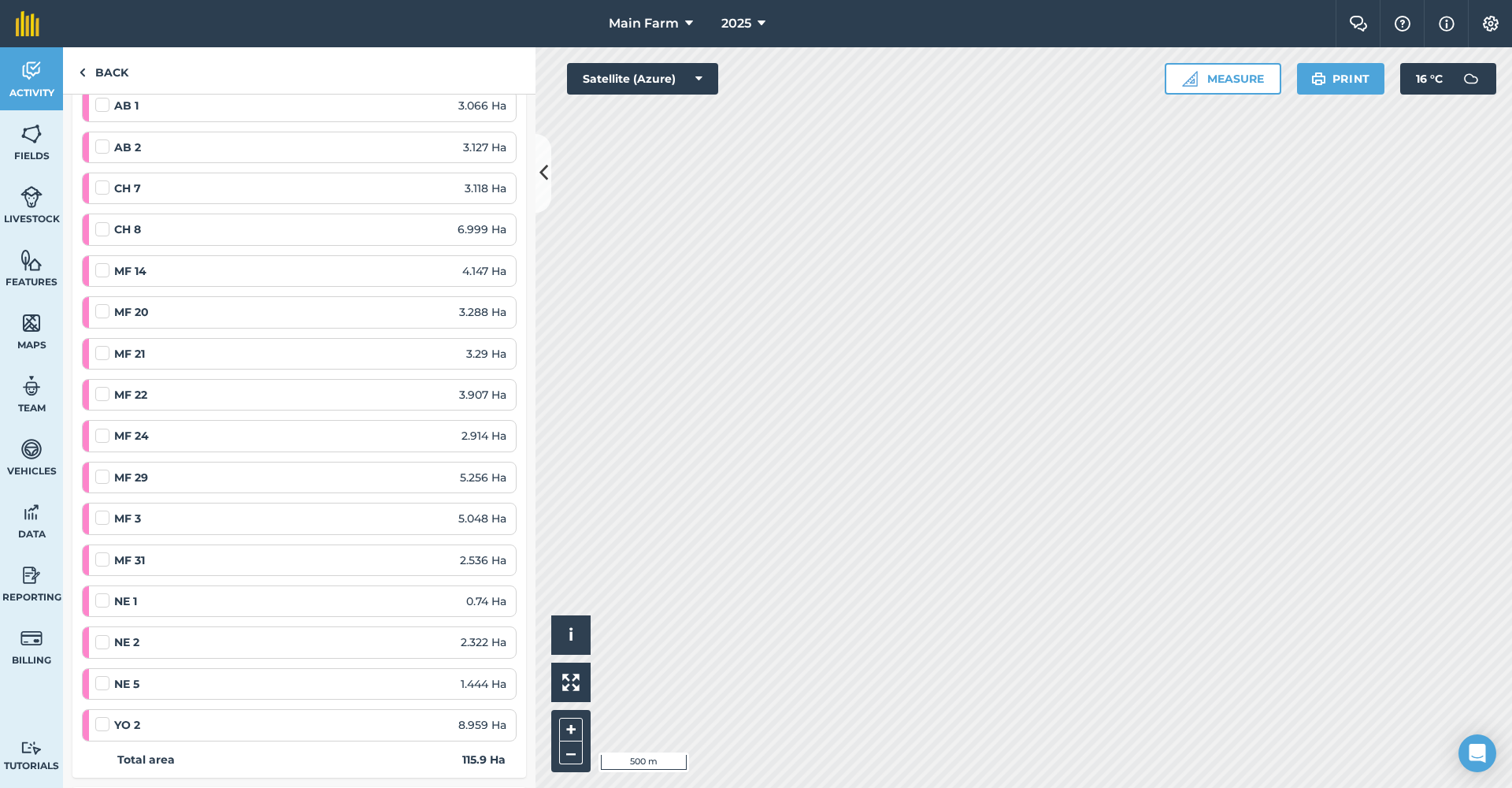
scroll to position [846, 0]
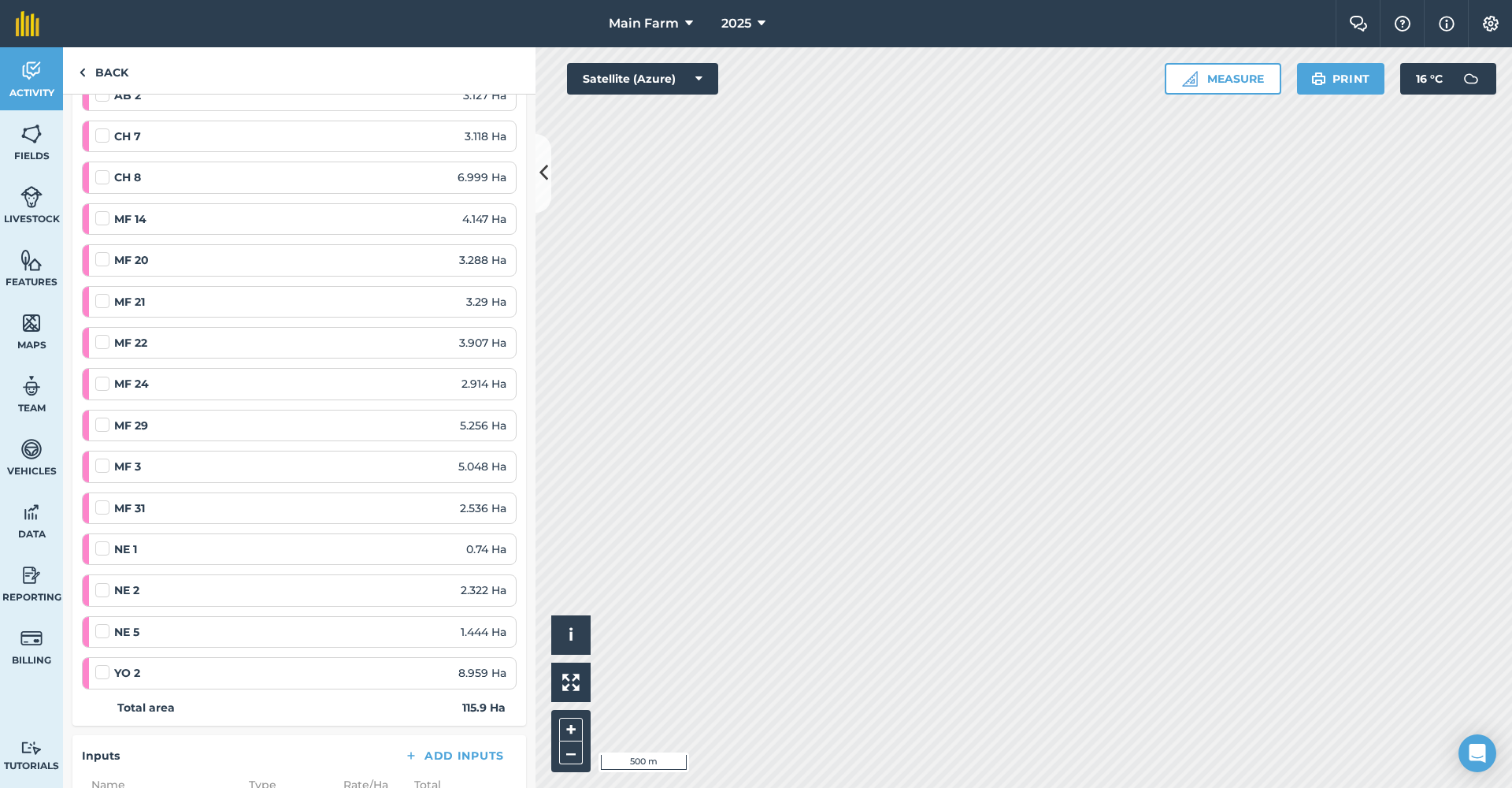
click at [29, 73] on img at bounding box center [31, 71] width 22 height 24
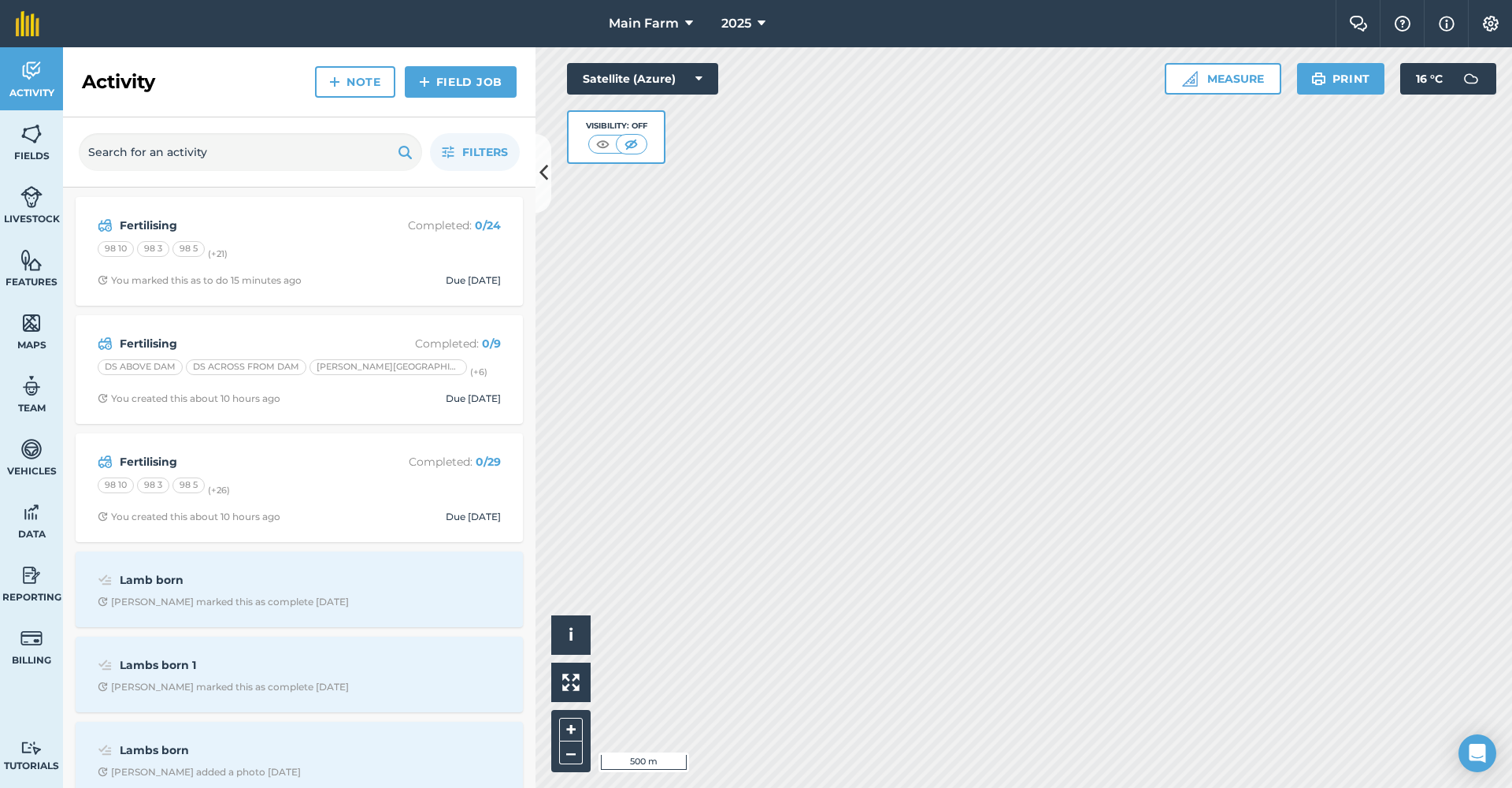
click at [148, 223] on strong "Fertilising" at bounding box center [245, 225] width 250 height 18
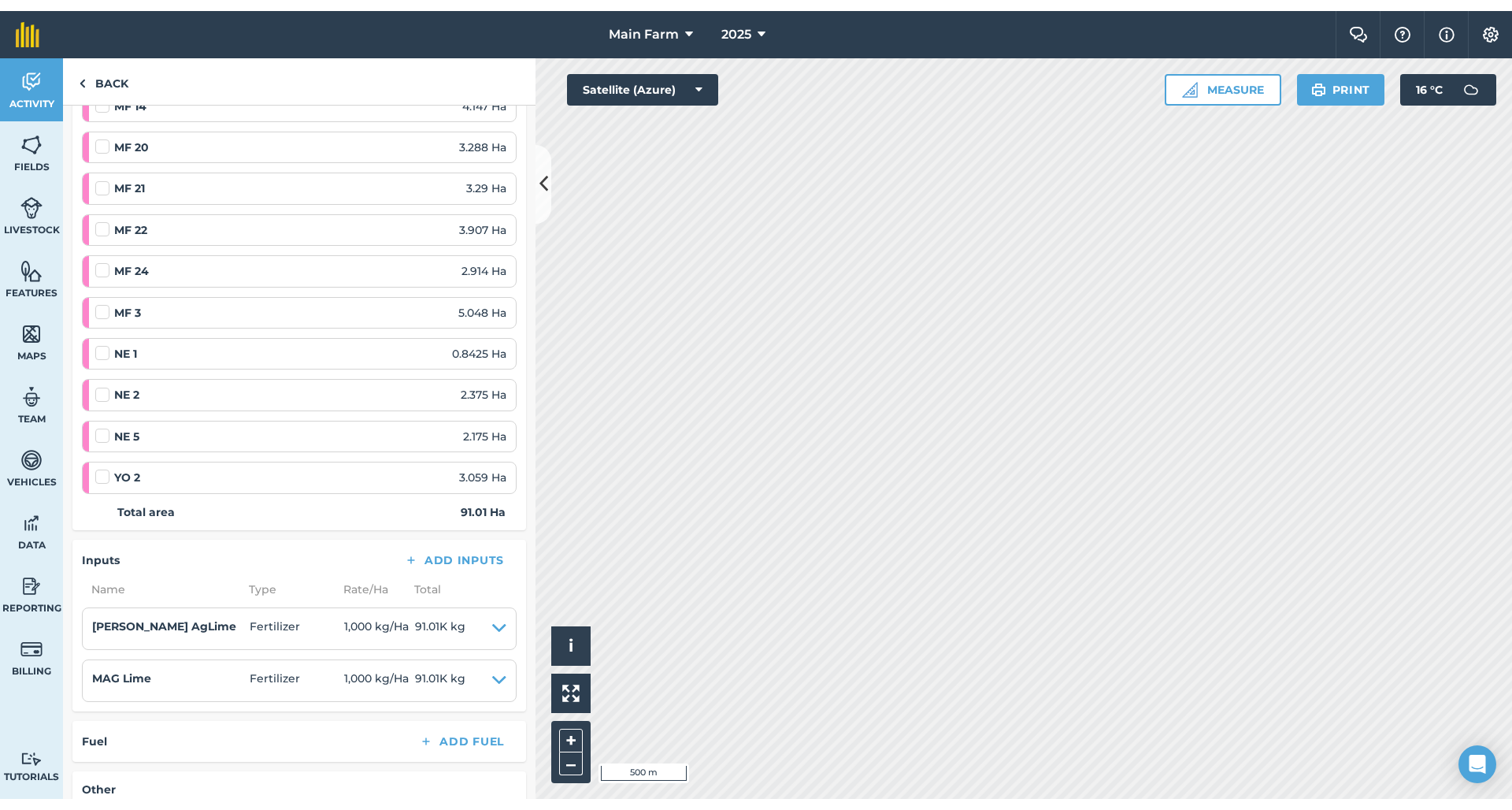
scroll to position [927, 0]
